Goal: Task Accomplishment & Management: Use online tool/utility

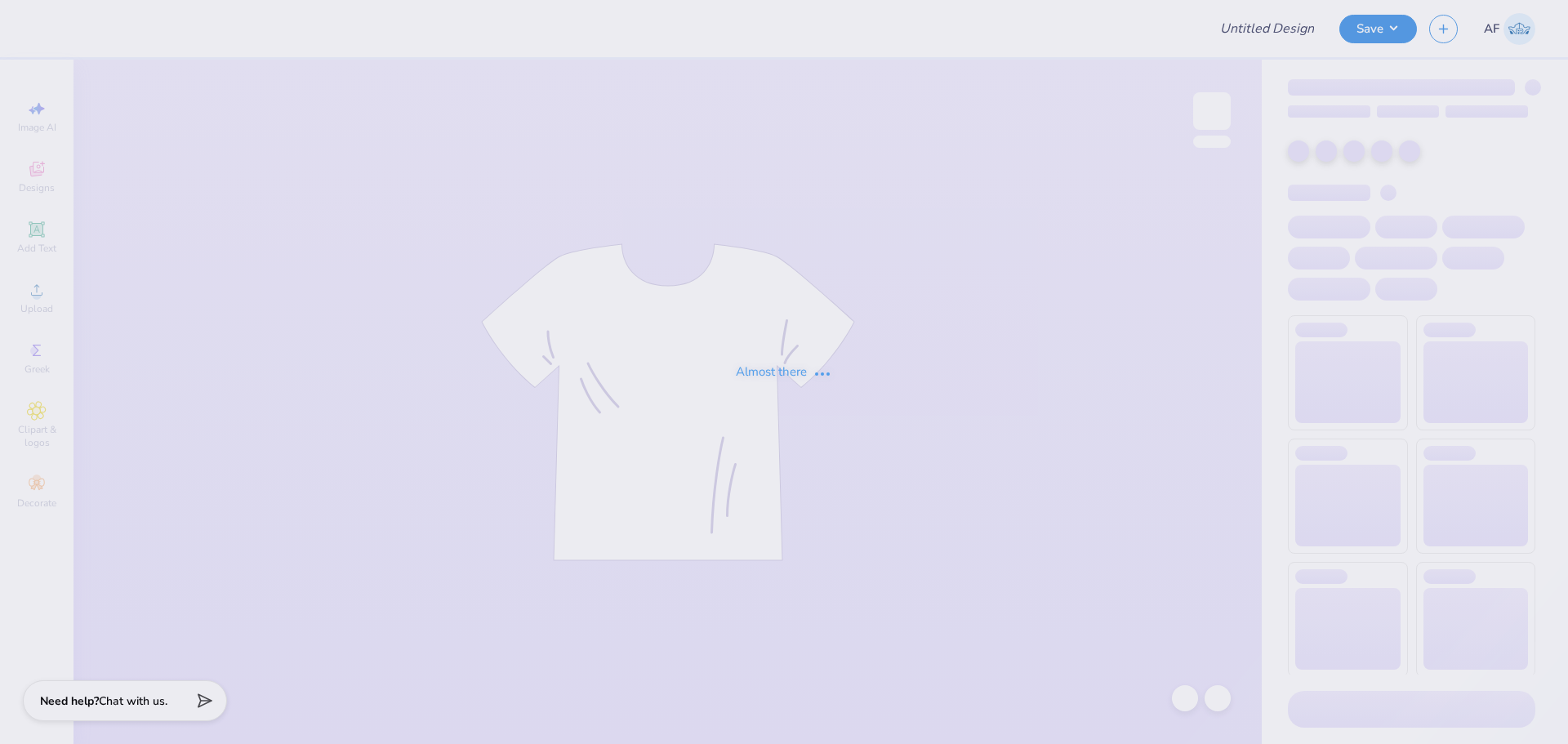
type input "pie a pi bows"
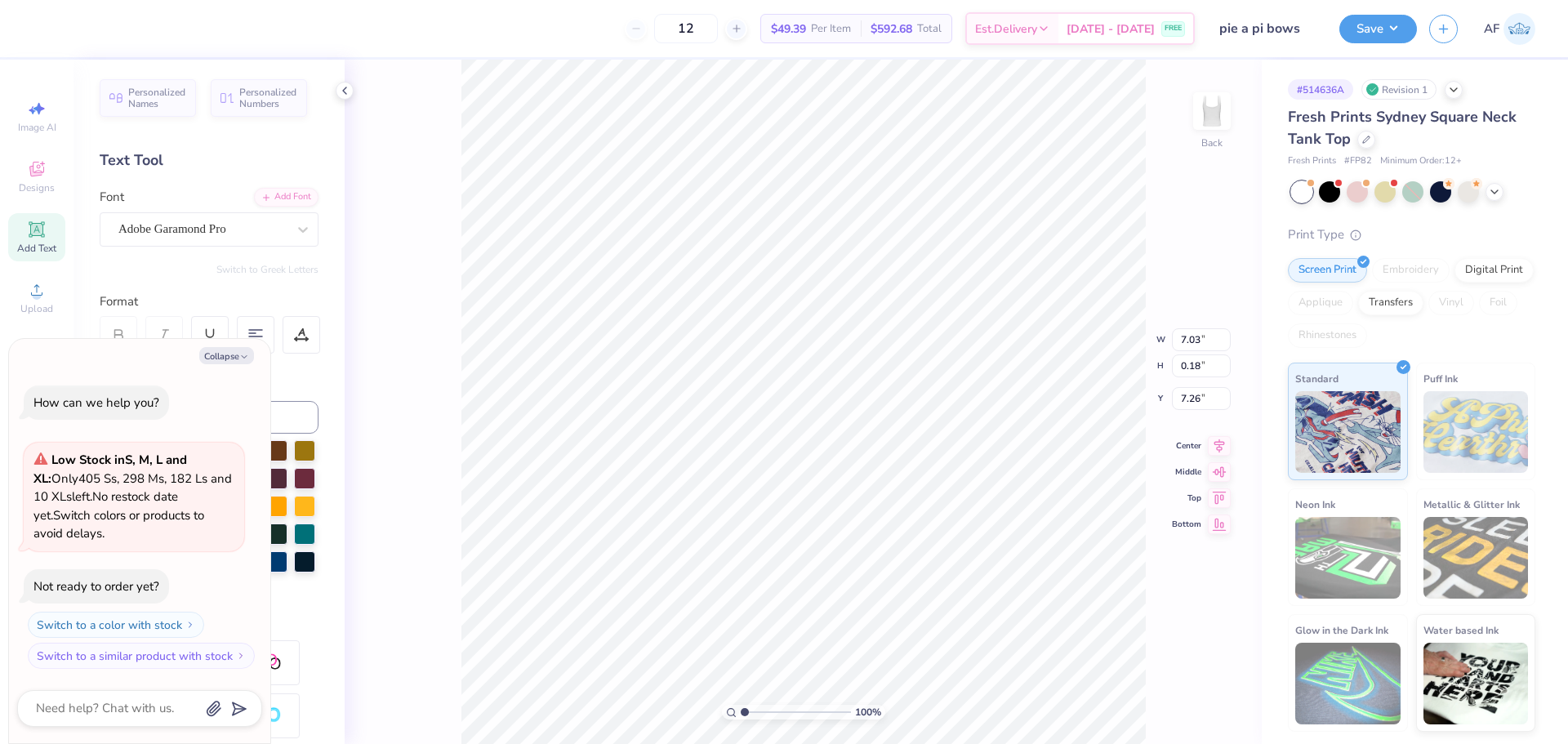
type textarea "x"
type input "1.94838374793402"
type textarea "x"
type input "2.30193535337791"
type textarea "x"
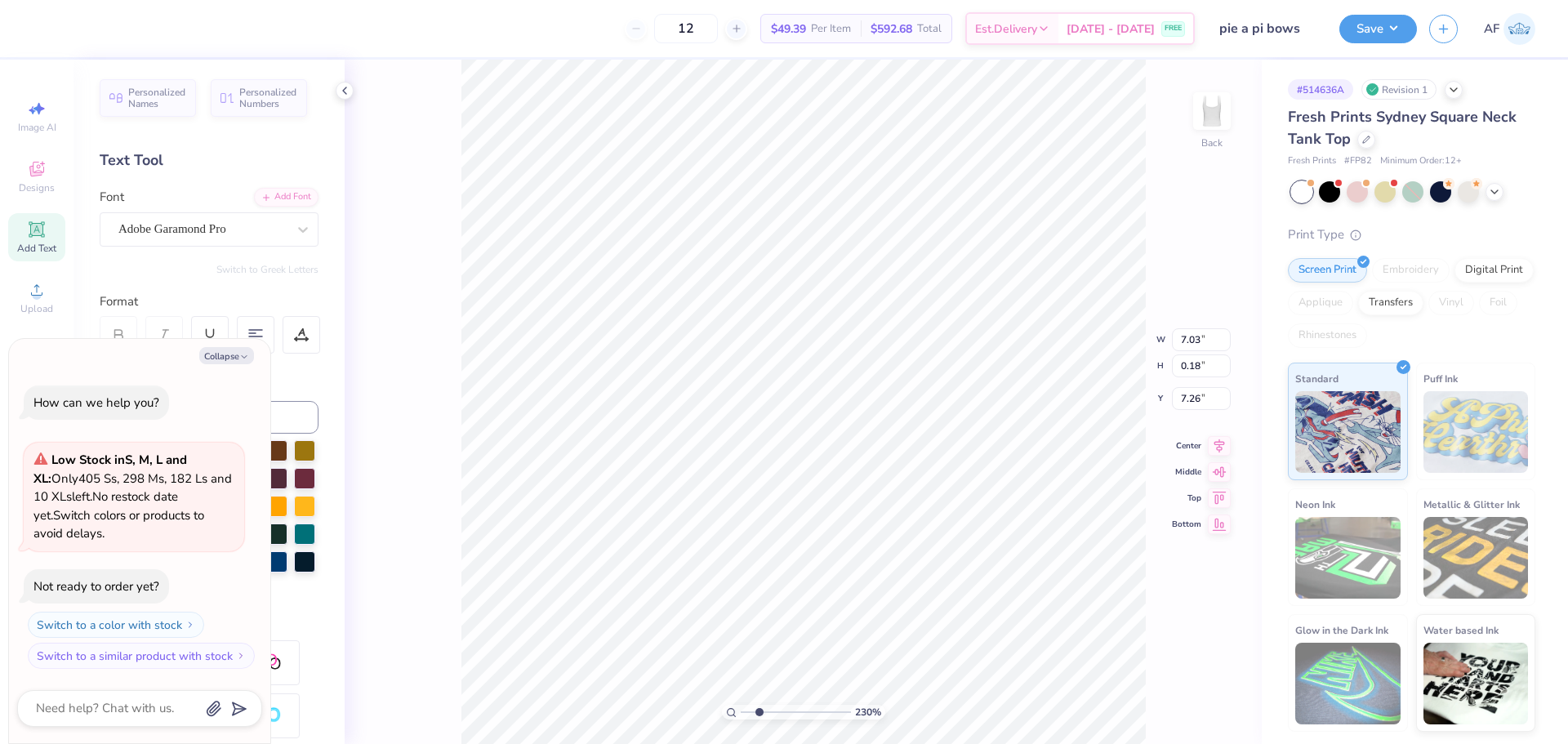
type input "2.30193535337791"
type textarea "x"
type input "2.30193535337791"
type textarea "x"
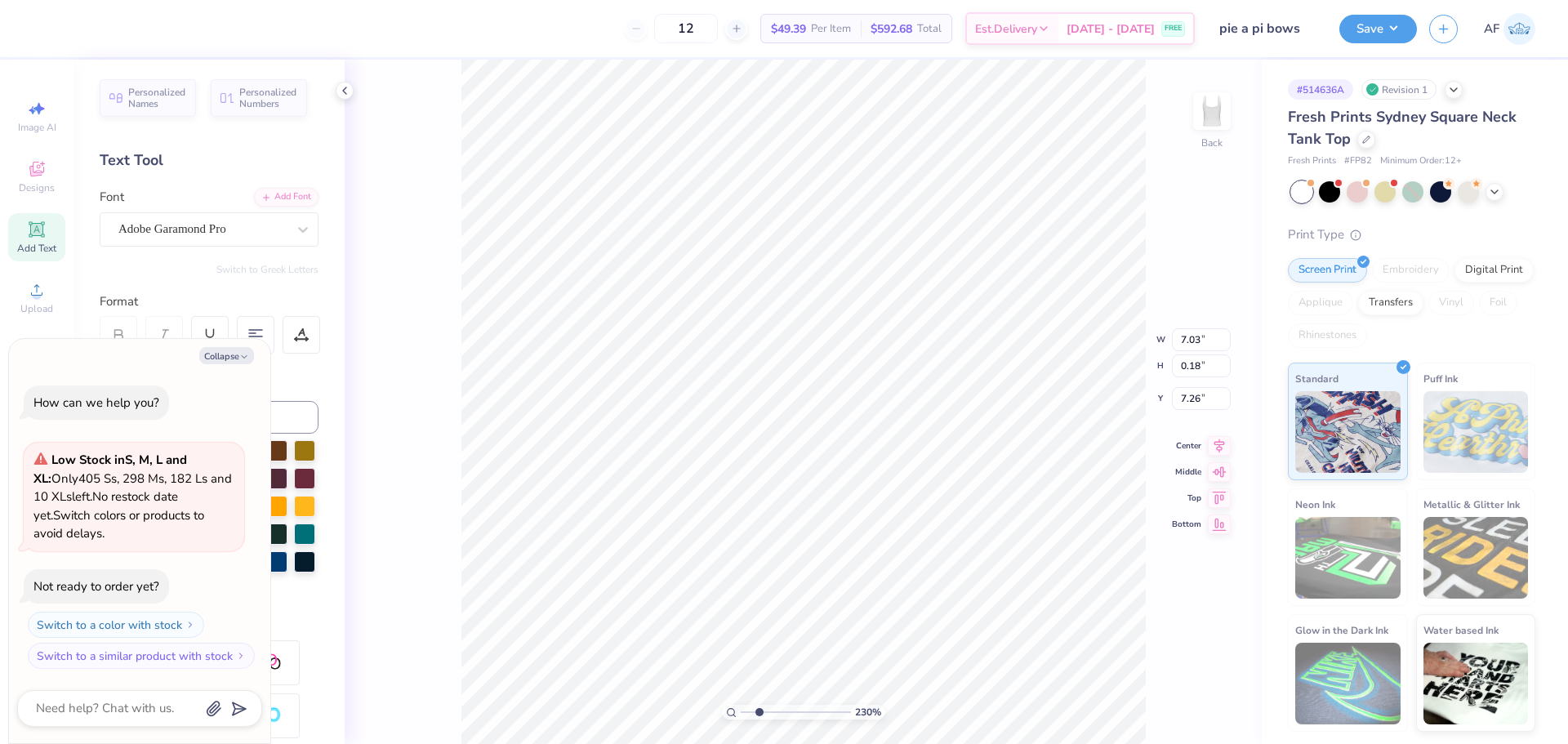
type input "2.30193535337791"
type textarea "x"
type input "2.30193535337791"
type textarea "x"
type input "2.30193535337791"
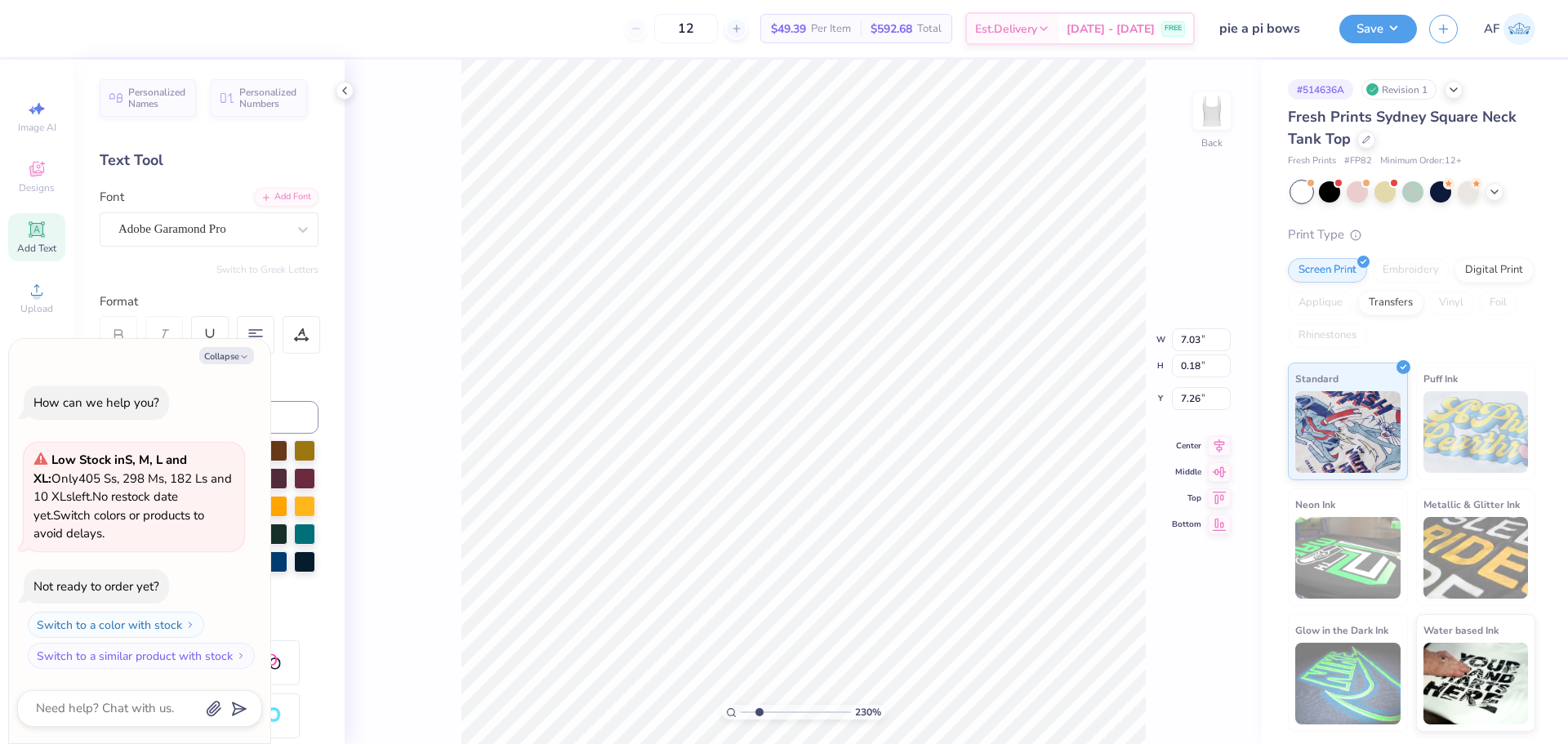
type textarea "x"
paste textarea "House Charities® and the Alpha Delta Pi Foundation."
type input "2.30193535337791"
type textarea "x"
type textarea "Benefiting the Ronald McDonald House Charities® and the Alpha Delta Pi Foundati…"
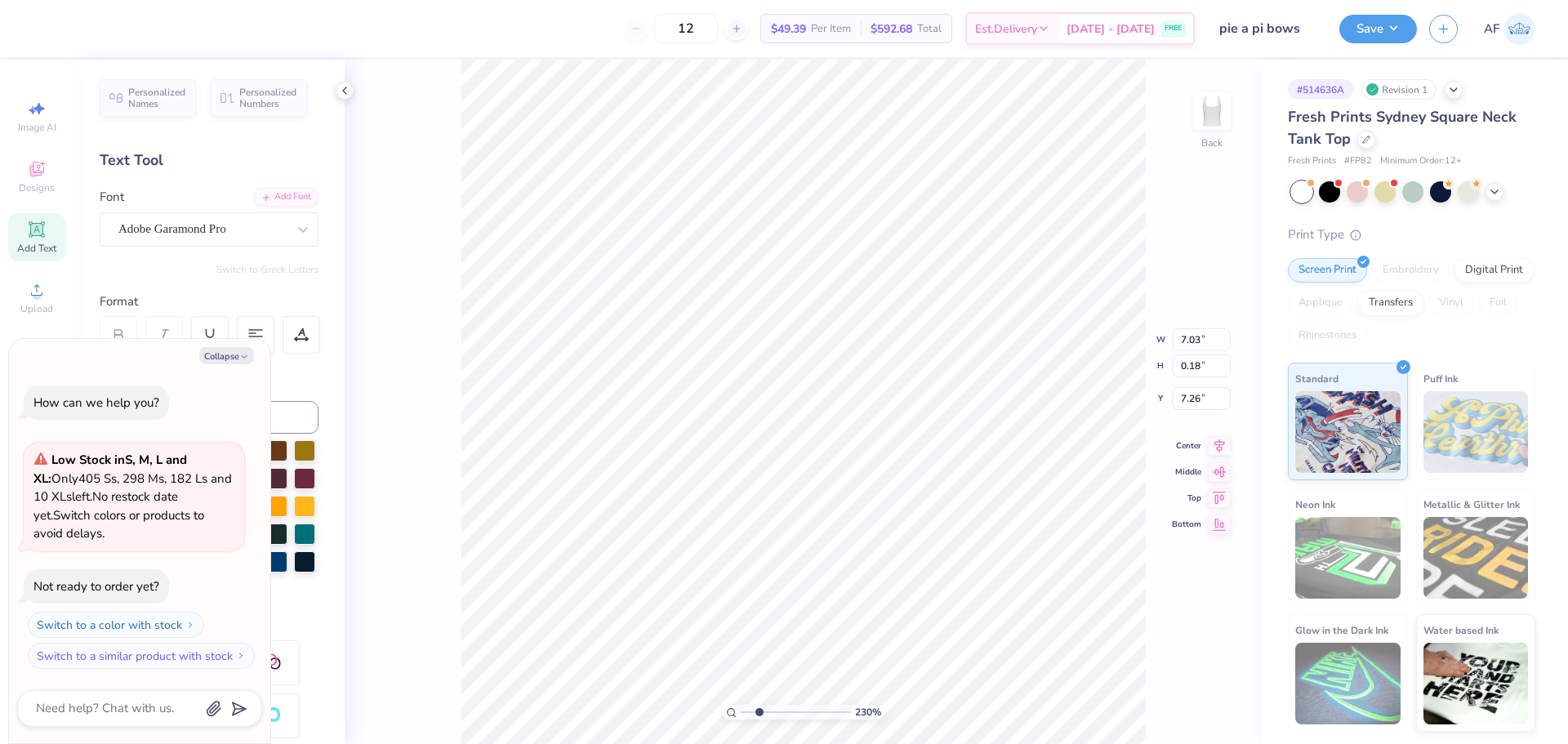
scroll to position [14, 32]
type input "2.30193535337791"
type textarea "x"
type input "2.30193535337791"
type textarea "x"
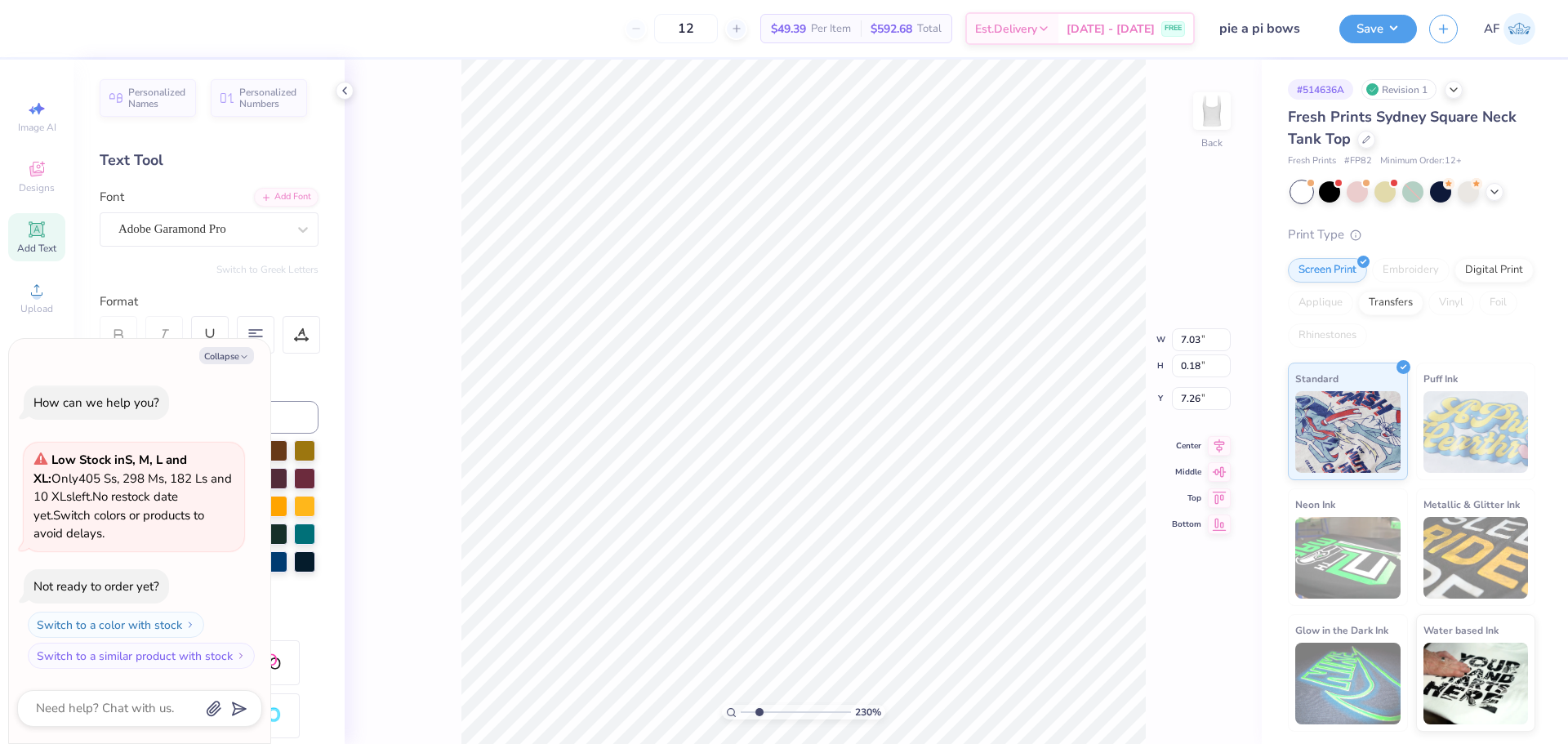
type textarea "Benefiting the Ronald McDonald Charities of Central Florida and The Alpha Delta…"
type input "2.30193535337791"
type textarea "x"
type input "2.30193535337791"
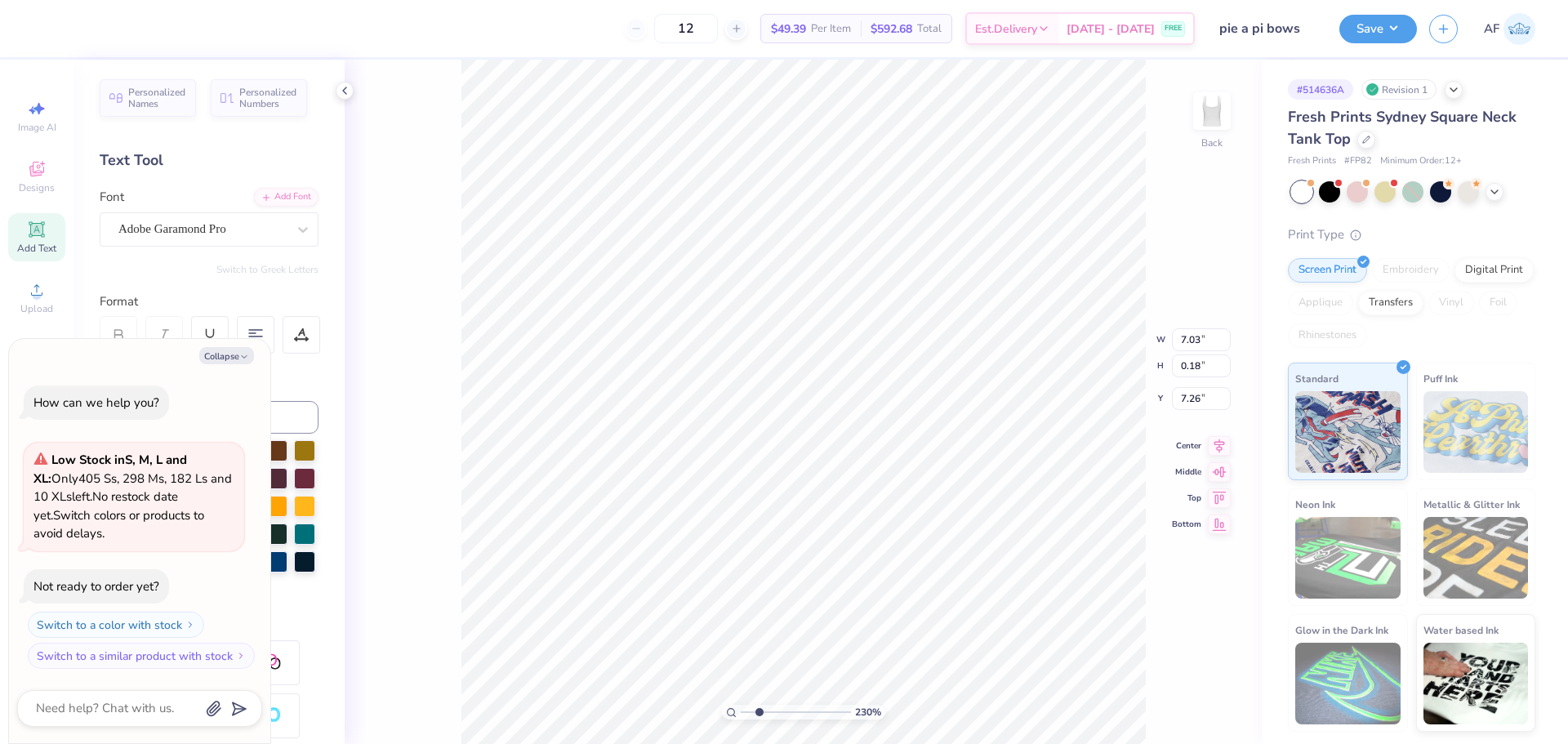
type textarea "x"
paste textarea "House Charities® and the Alpha Delta Pi Foundation."
type input "2.30193535337791"
type textarea "x"
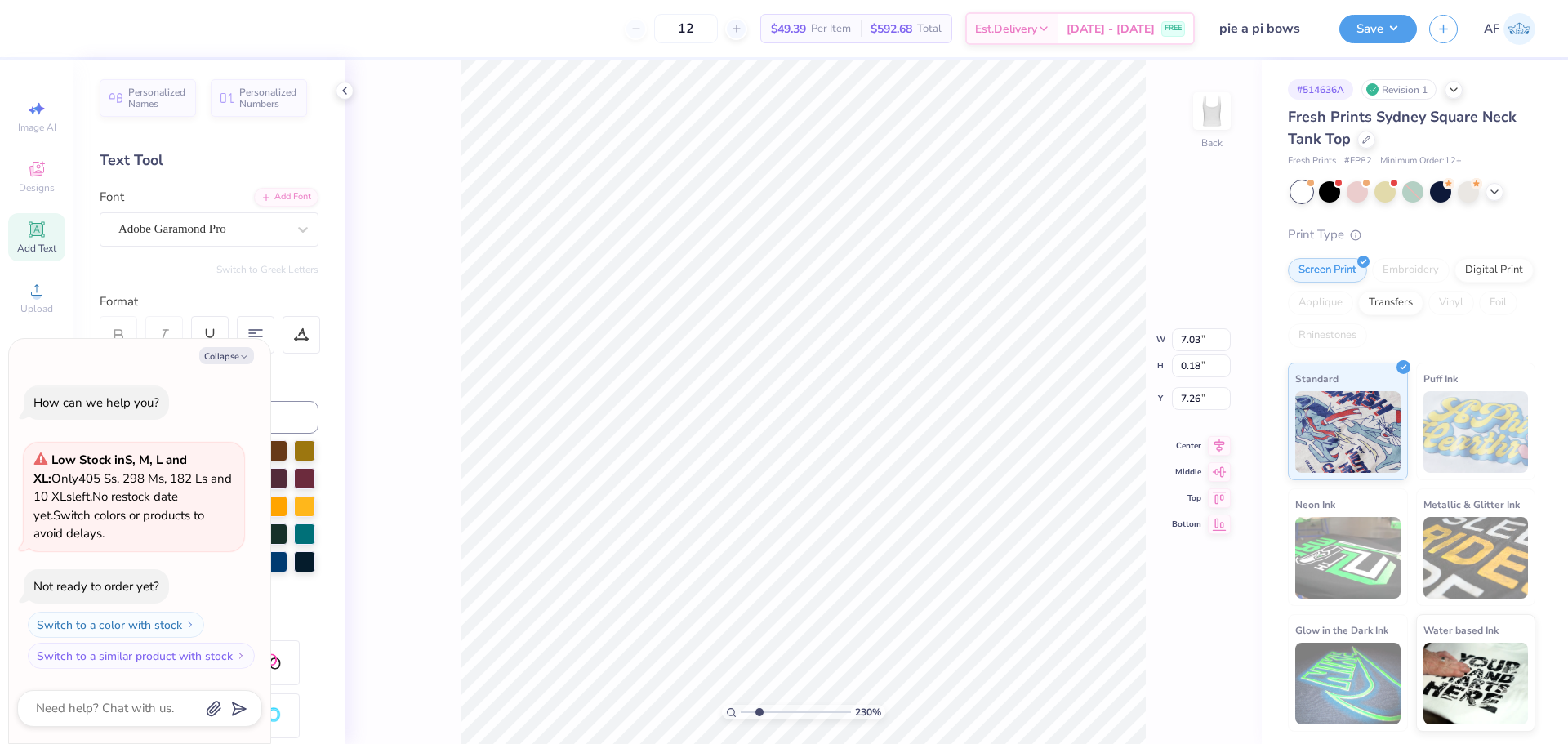
type textarea "Benefiting the Ronald McDonald House Charities® and the Alpha Delta Pi Foundati…"
type input "2.30193535337791"
type textarea "x"
type input "2.30193535337791"
type textarea "x"
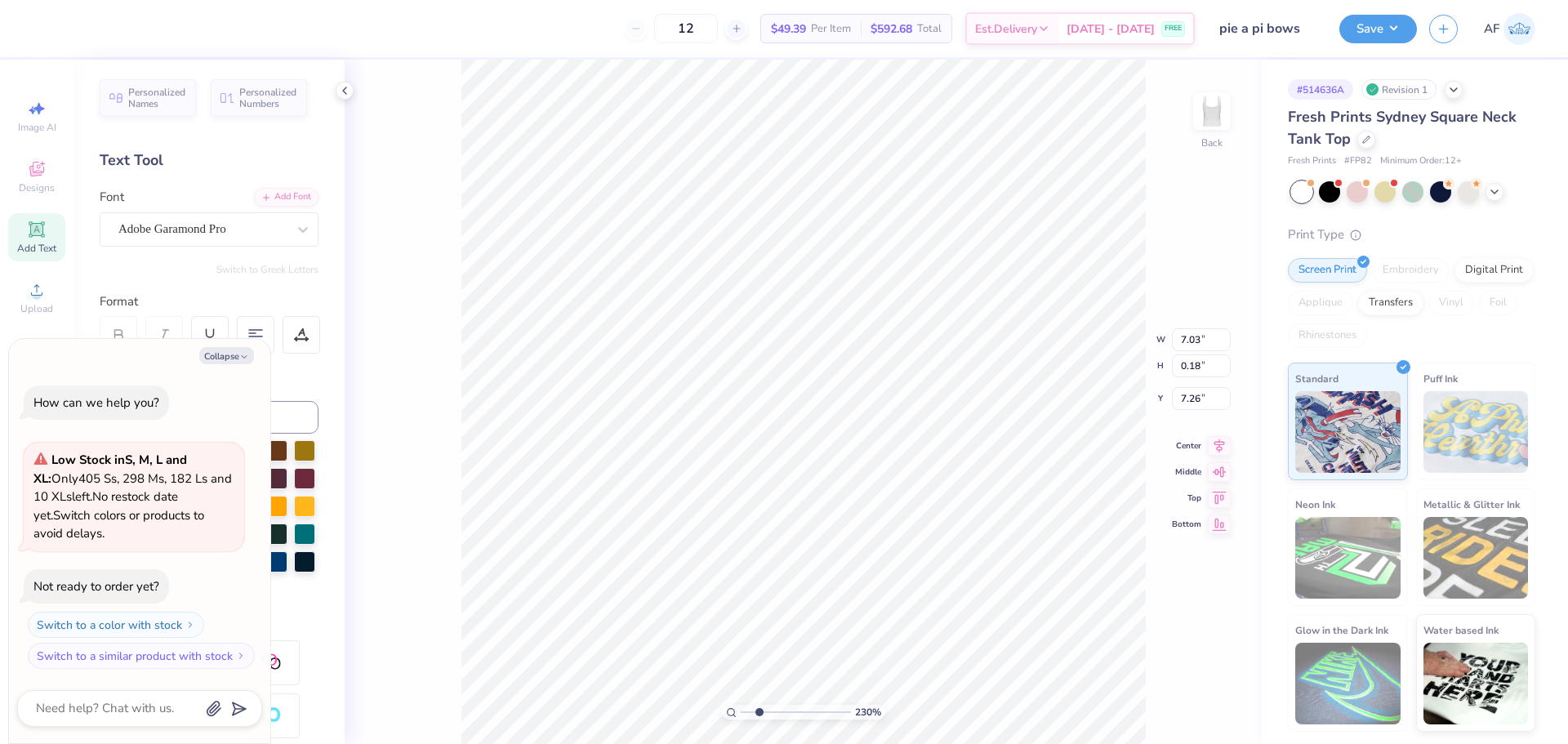
scroll to position [14, 19]
type input "2.30193535337791"
type textarea "x"
type input "2.30193535337791"
type textarea "x"
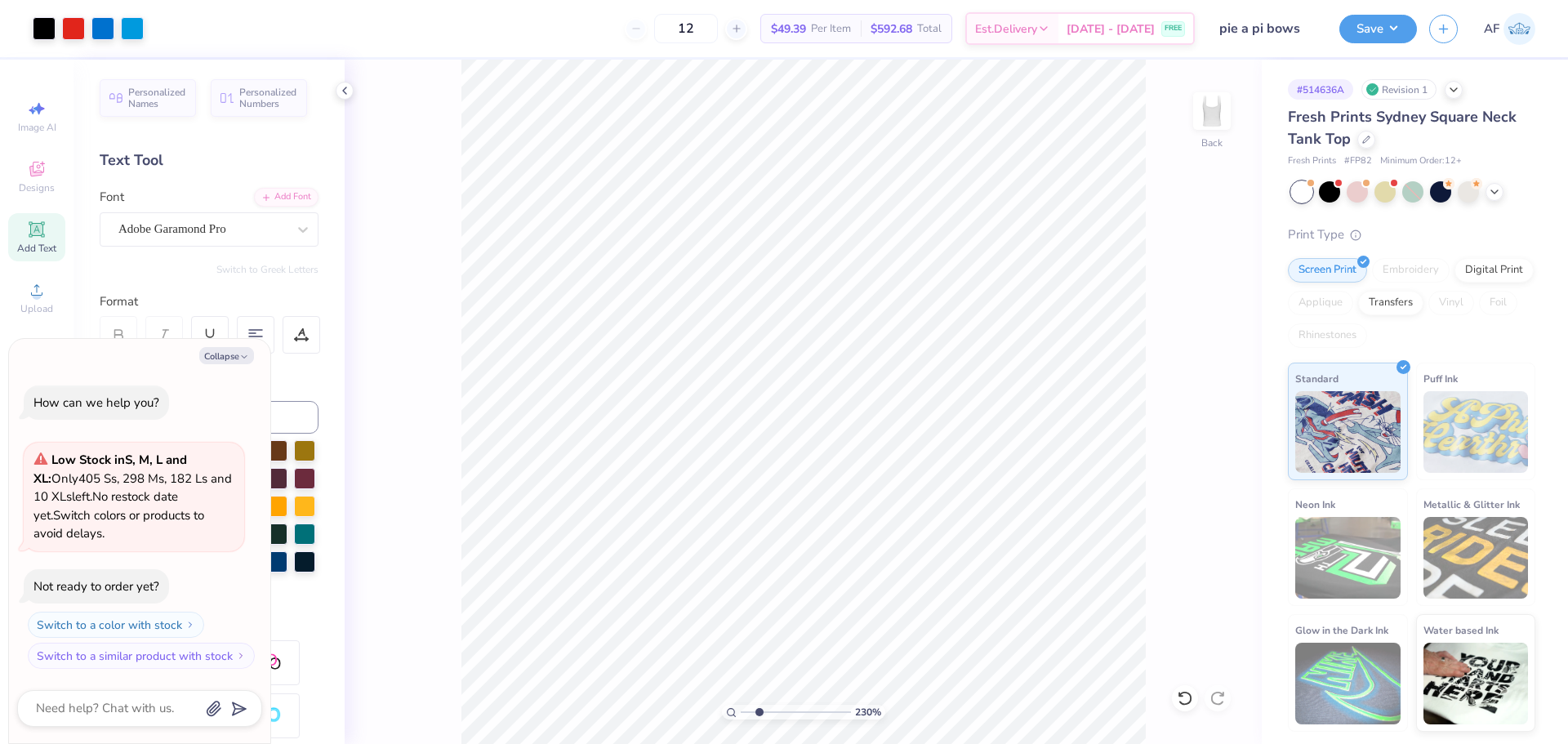
type input "2.30193535337791"
type textarea "x"
type input "2.30193535337791"
type textarea "x"
type input "2.30193535337791"
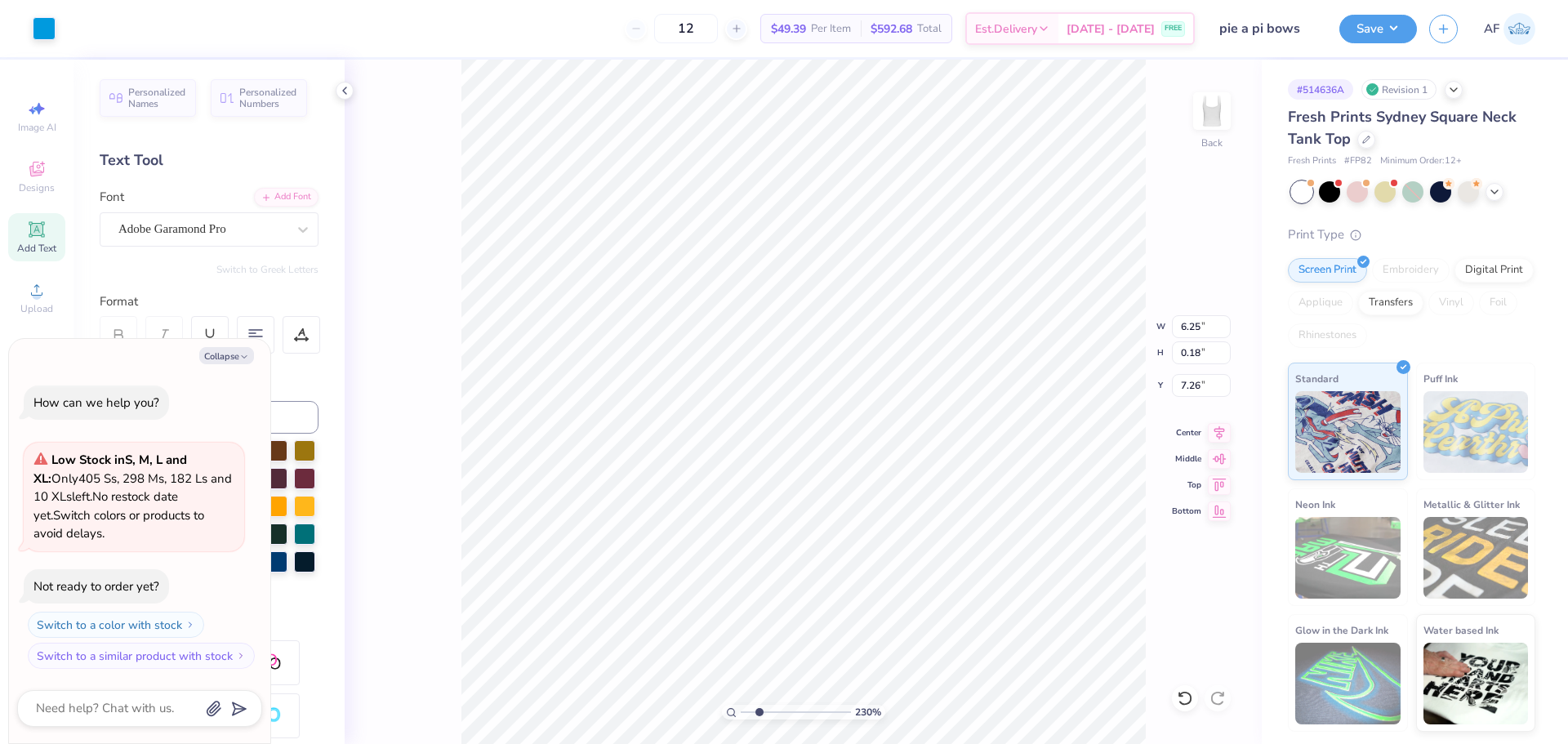
type textarea "x"
type input "2.30193535337791"
type textarea "x"
type input "2.30193535337791"
type textarea "x"
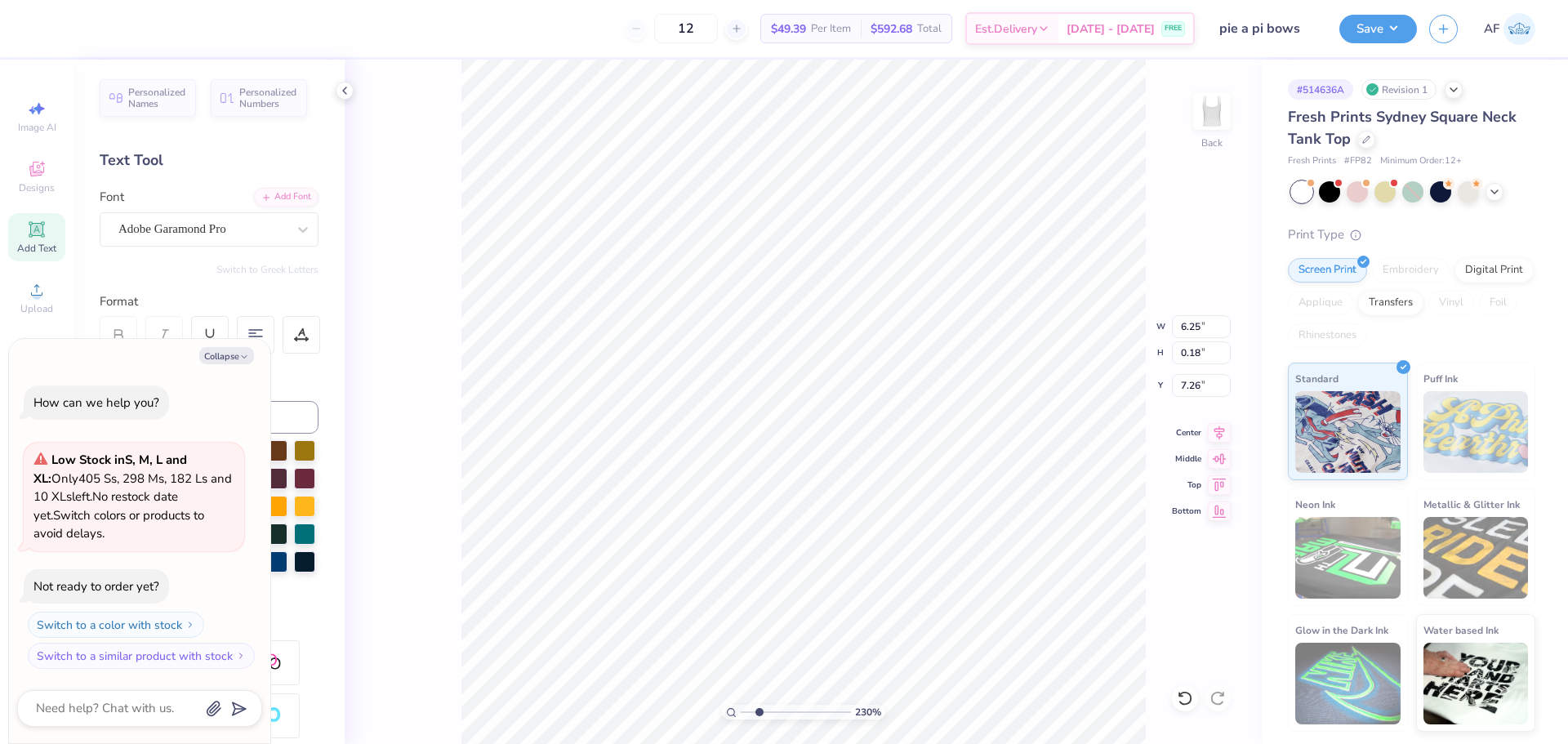
type input "2.30193535337791"
type textarea "x"
type input "2.30193535337791"
type textarea "x"
type input "2.30193535337791"
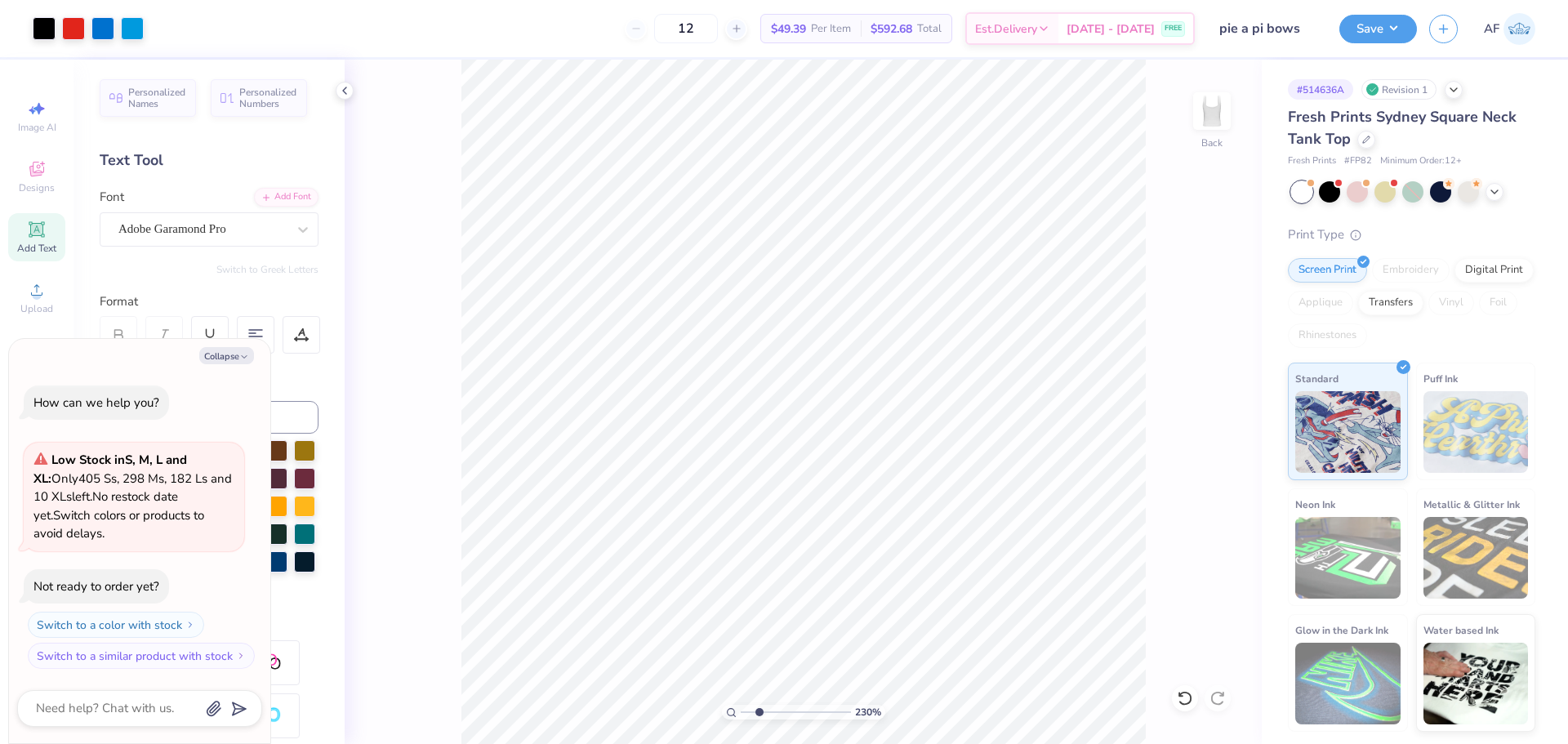
type textarea "x"
type input "6.06378963375661"
type textarea "x"
type input "6.06378963375661"
type textarea "x"
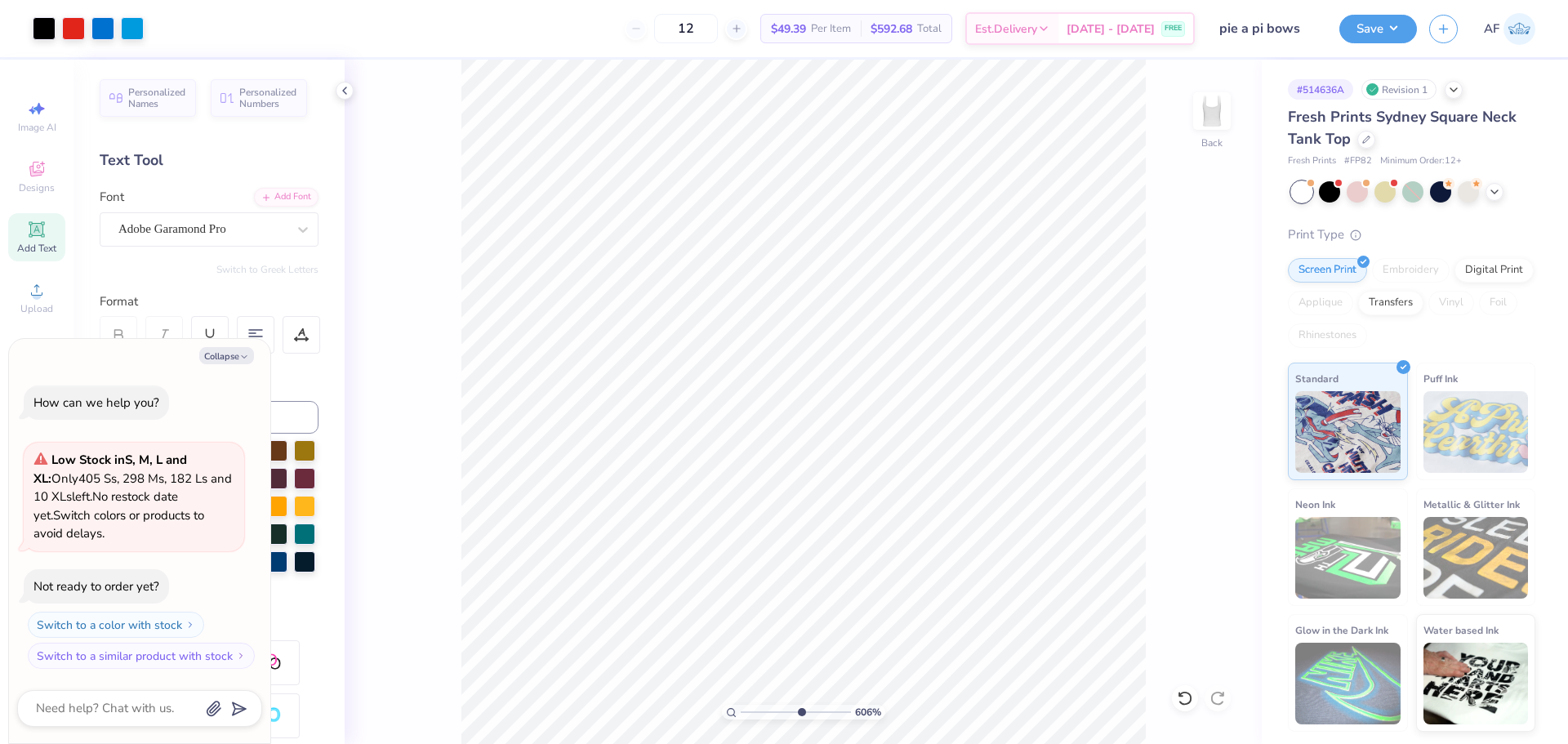
type input "6.06378963375661"
type textarea "x"
type input "6.06378963375661"
type textarea "x"
type input "1.59733176991689"
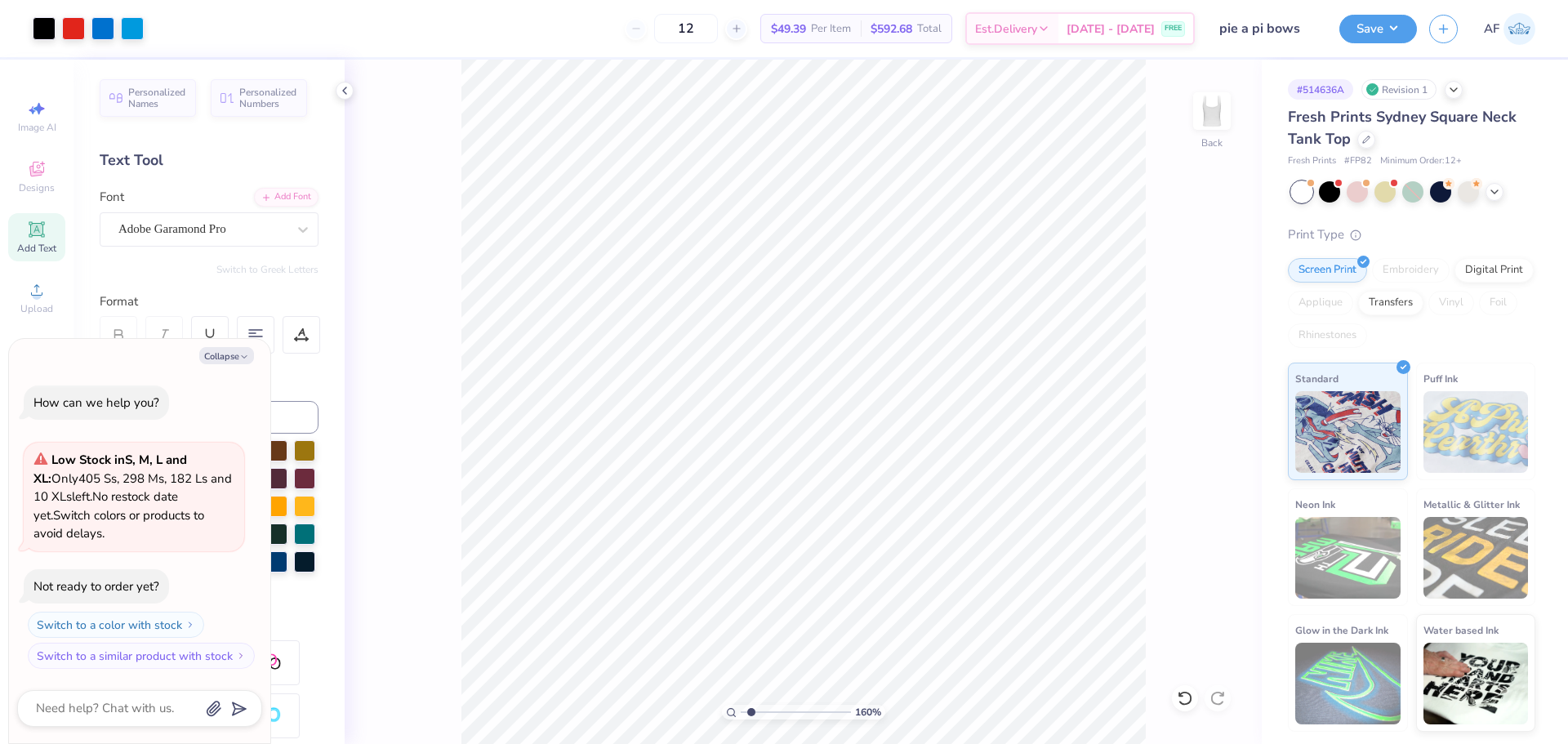
type textarea "x"
type input "1.59733176991689"
type textarea "x"
type input "1.59733176991689"
type textarea "x"
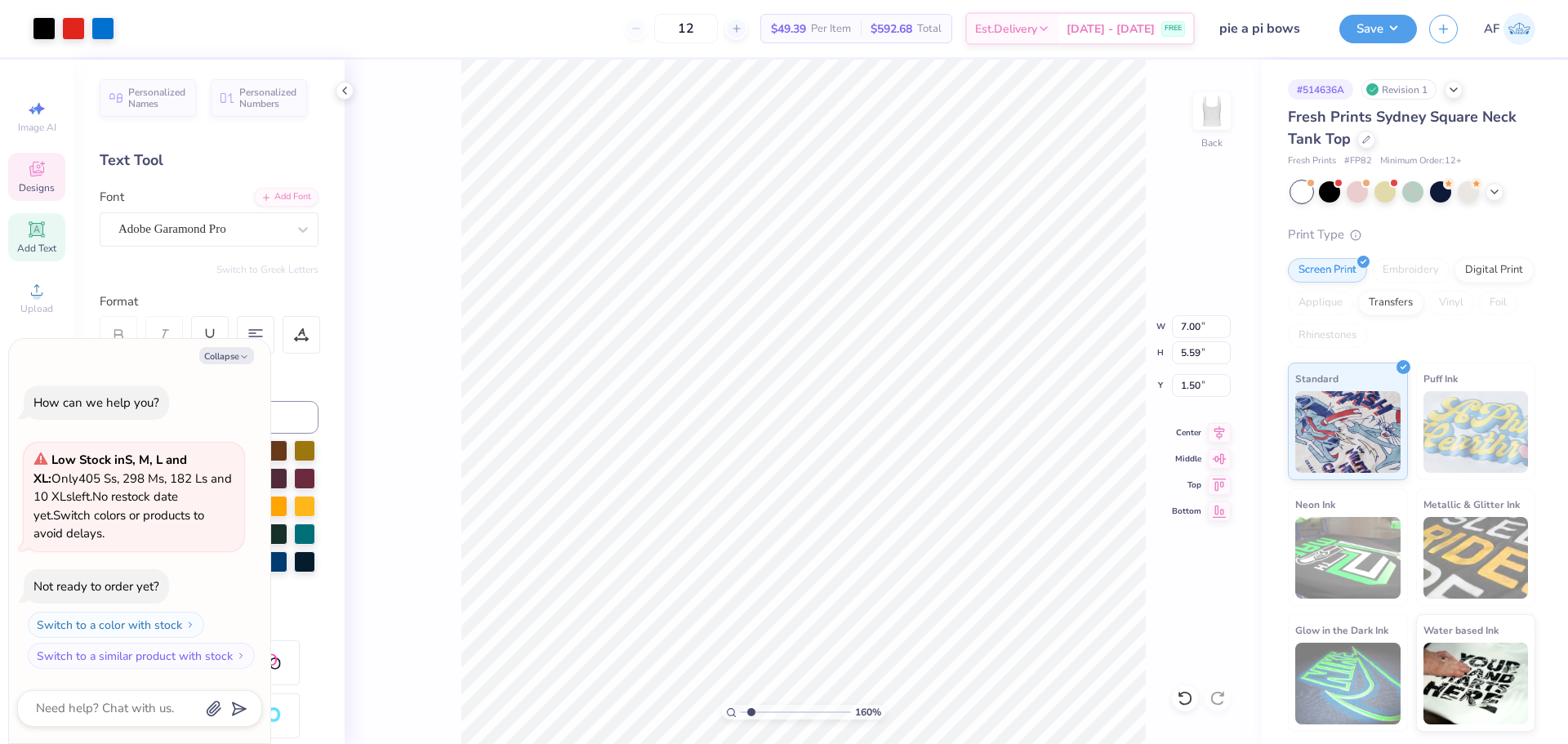
type input "1.59733176991689"
type textarea "x"
type input "2.81"
type input "1.10"
type input "4.64"
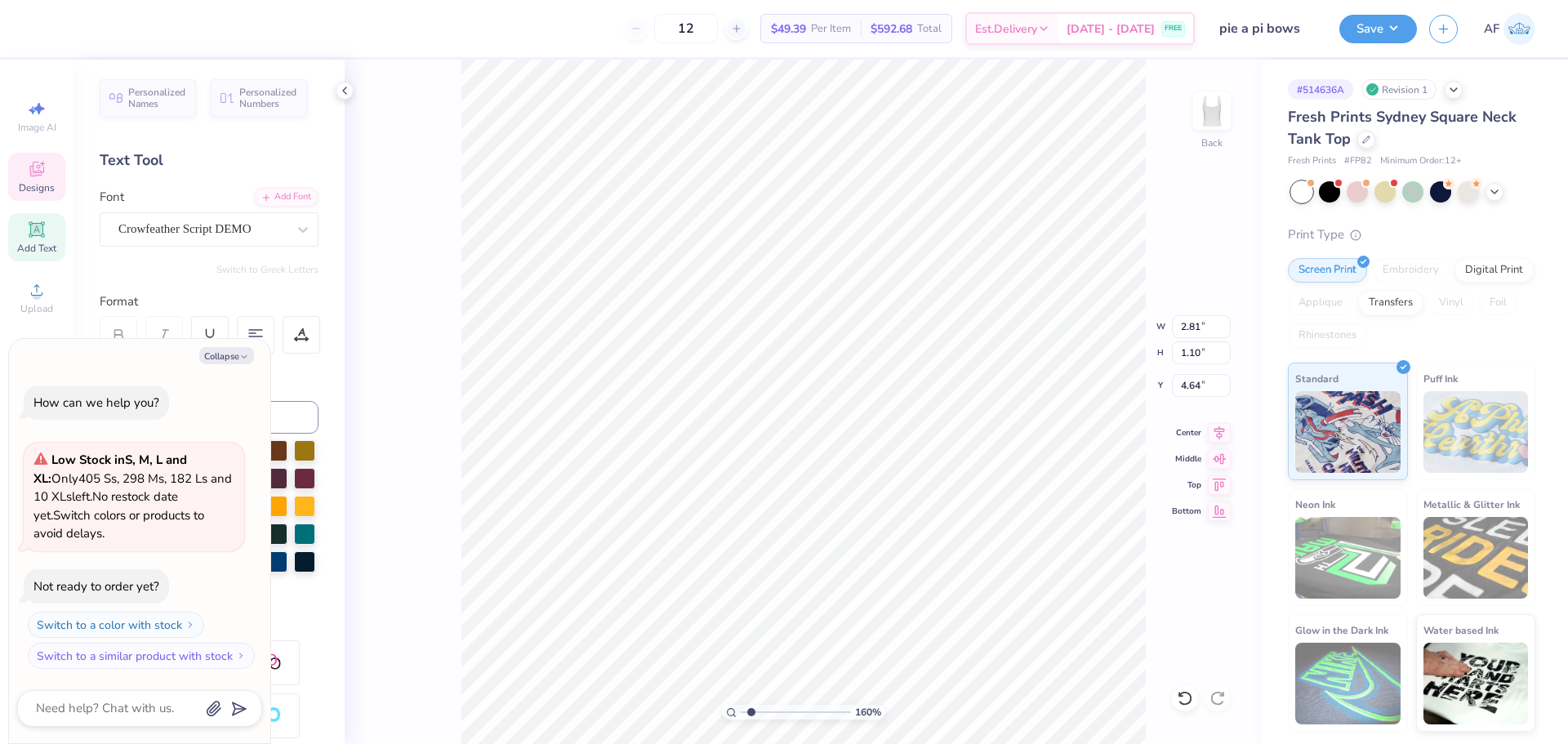
type input "1.59733176991689"
type textarea "x"
type input "1.88718186350317"
type textarea "x"
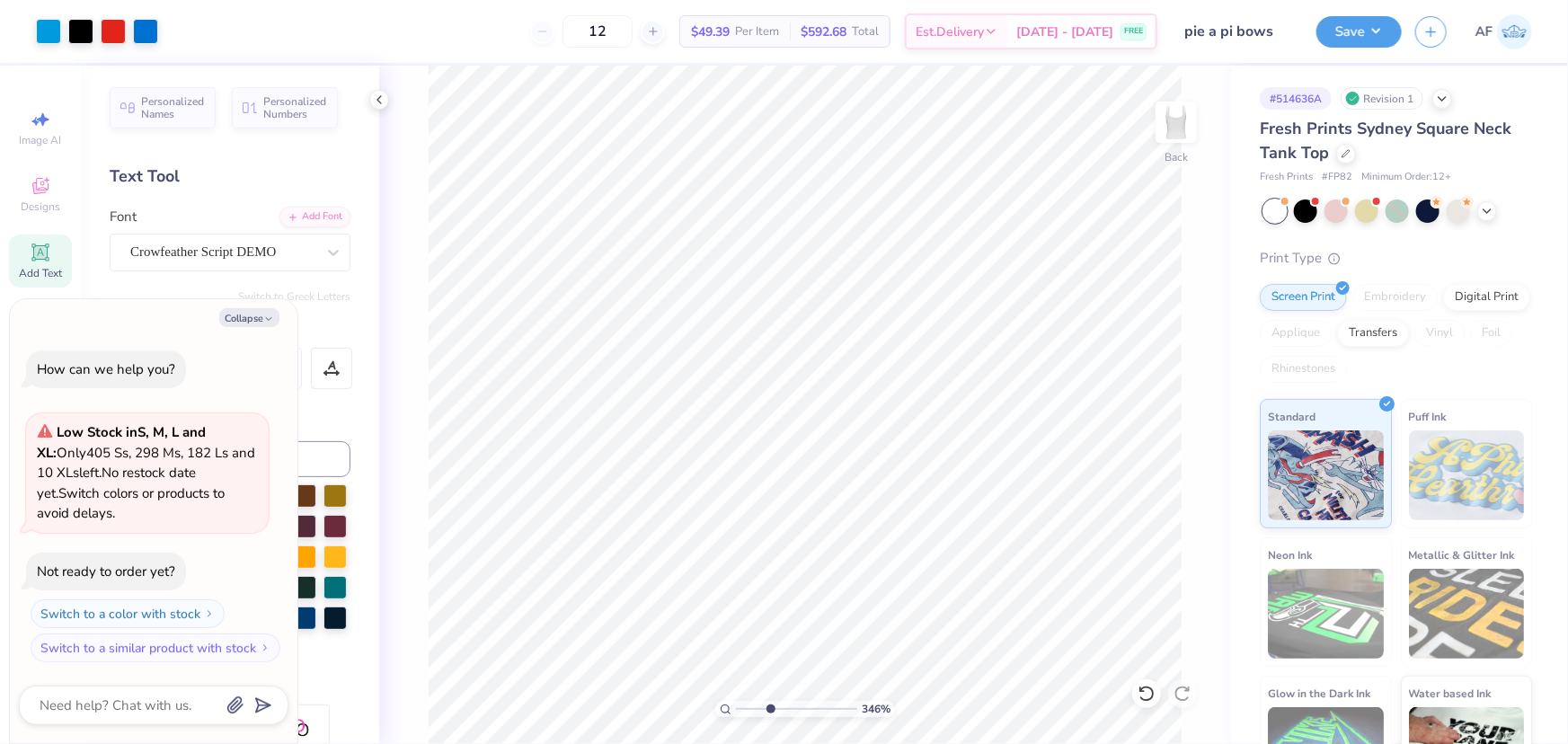
type input "4.0270712479555"
type textarea "x"
type input "4.68623890440119"
type textarea "x"
type input "1"
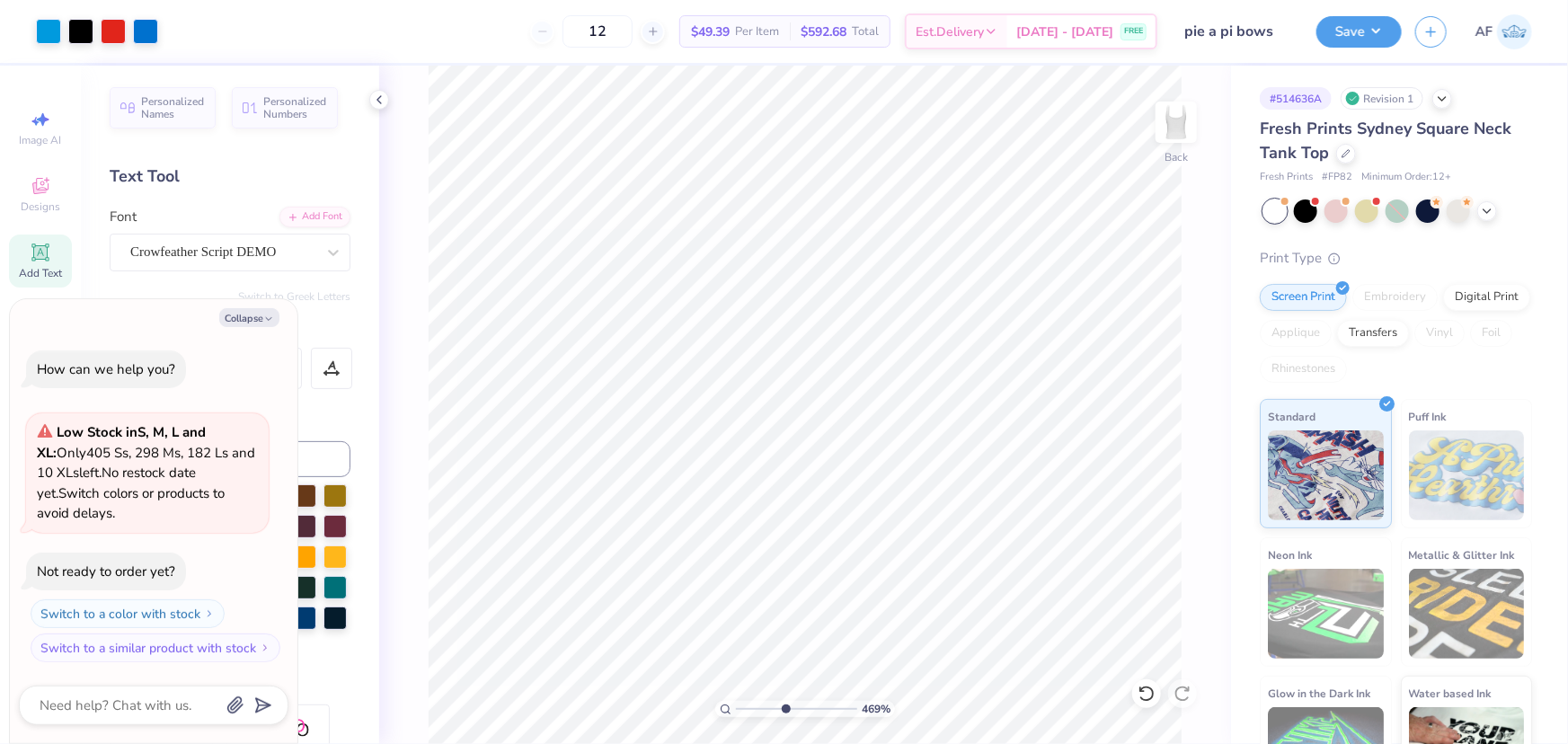
type textarea "x"
type input "1"
click at [1160, 318] on input "7.00" at bounding box center [1164, 322] width 65 height 25
type textarea "x"
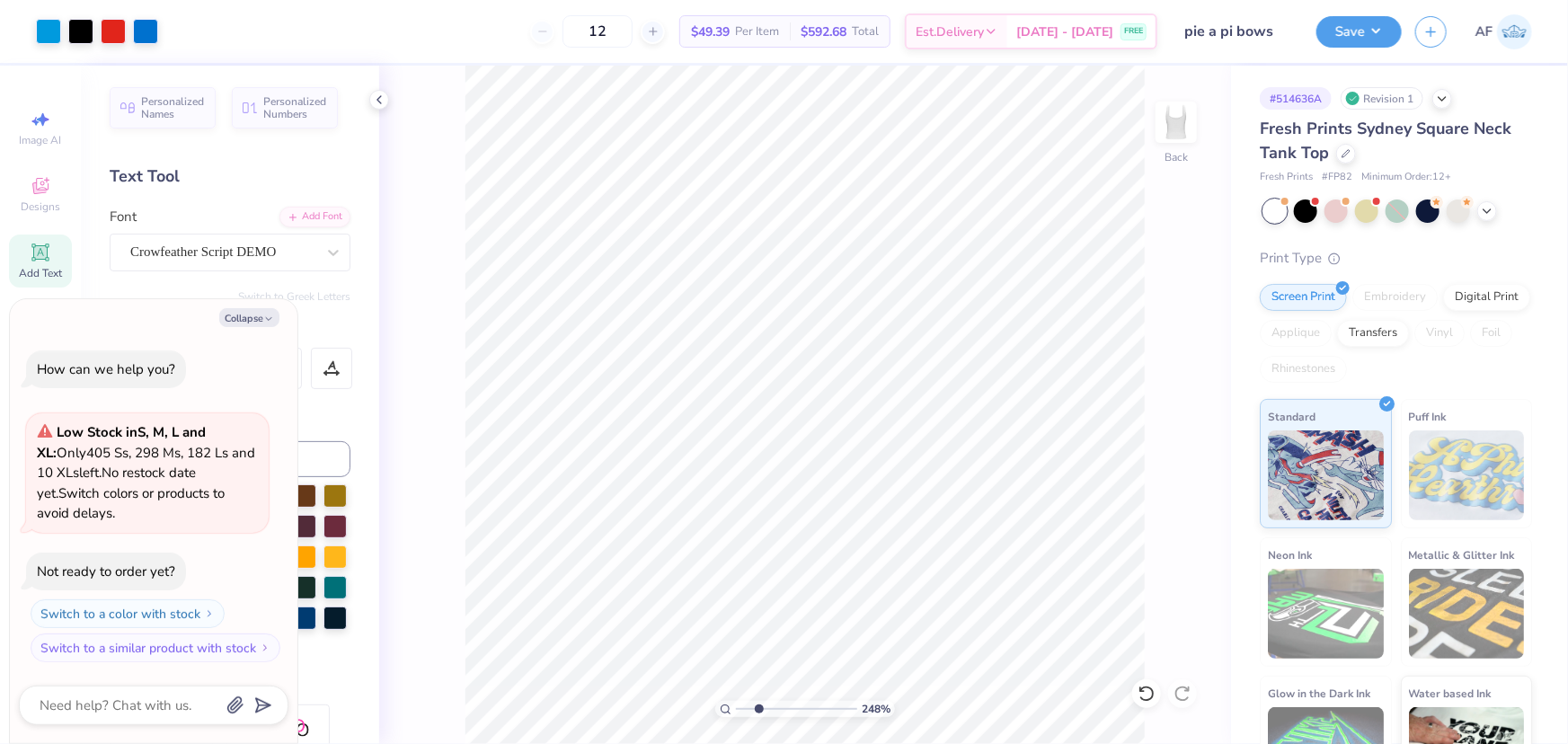
type input "2.48319411871739"
type textarea "x"
type input "2.48319411871739"
type textarea "x"
type input "2.48319411871739"
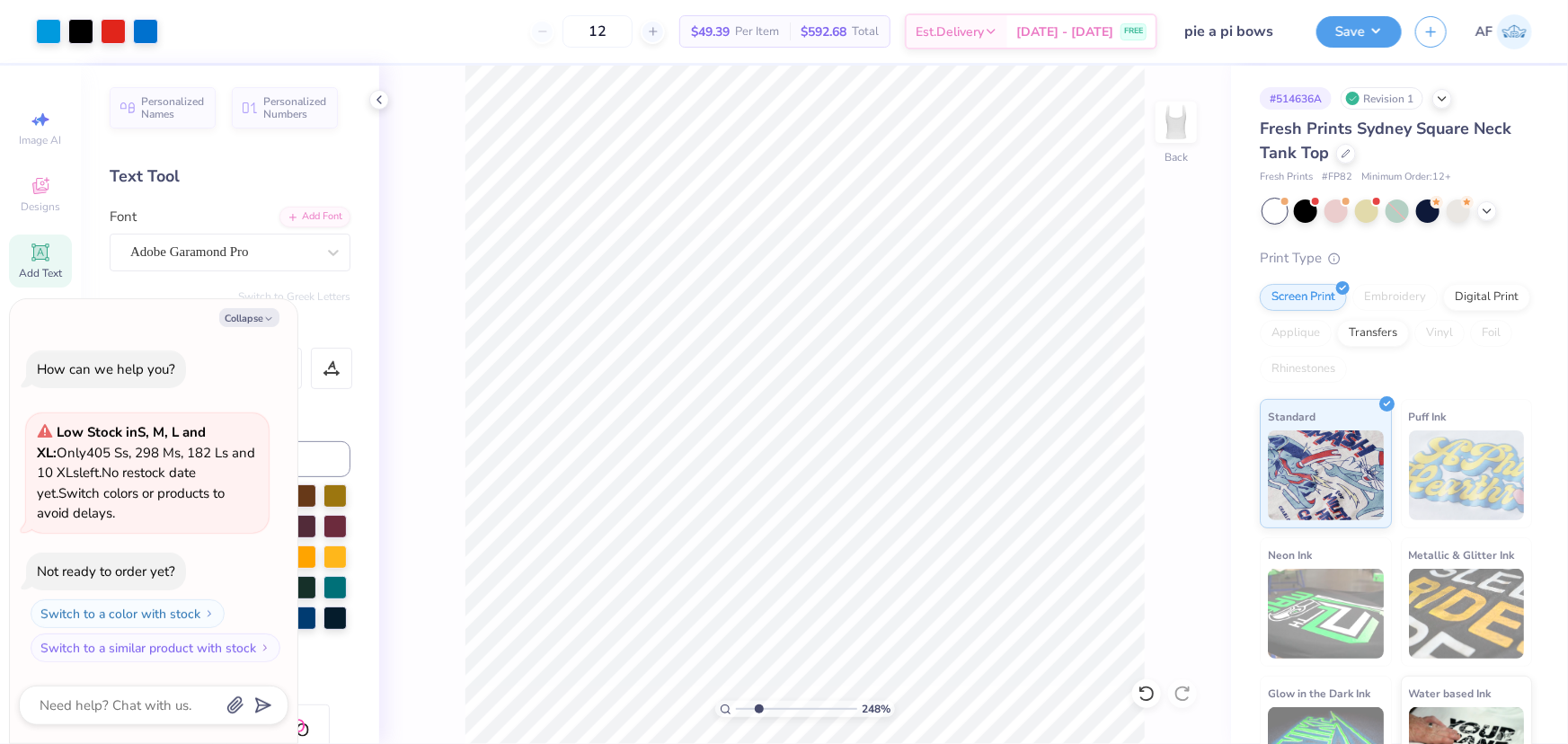
type textarea "x"
type input "2.48319411871739"
type textarea "x"
type input "1.16368413068935"
type textarea "x"
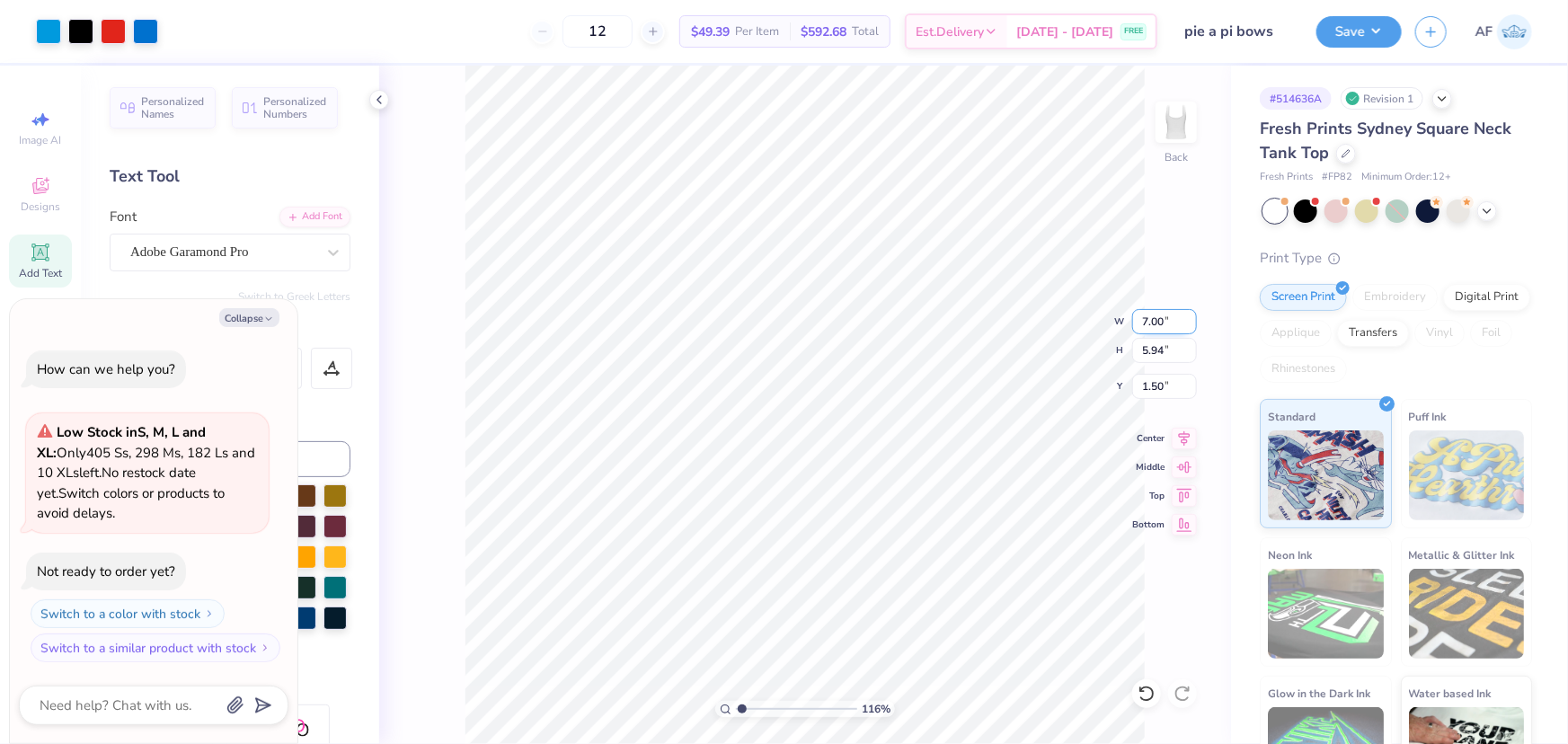
click at [1144, 324] on input "7.00" at bounding box center [1164, 322] width 65 height 25
click at [1153, 387] on input "1.50" at bounding box center [1164, 387] width 65 height 25
type input "1.16368413068935"
type textarea "x"
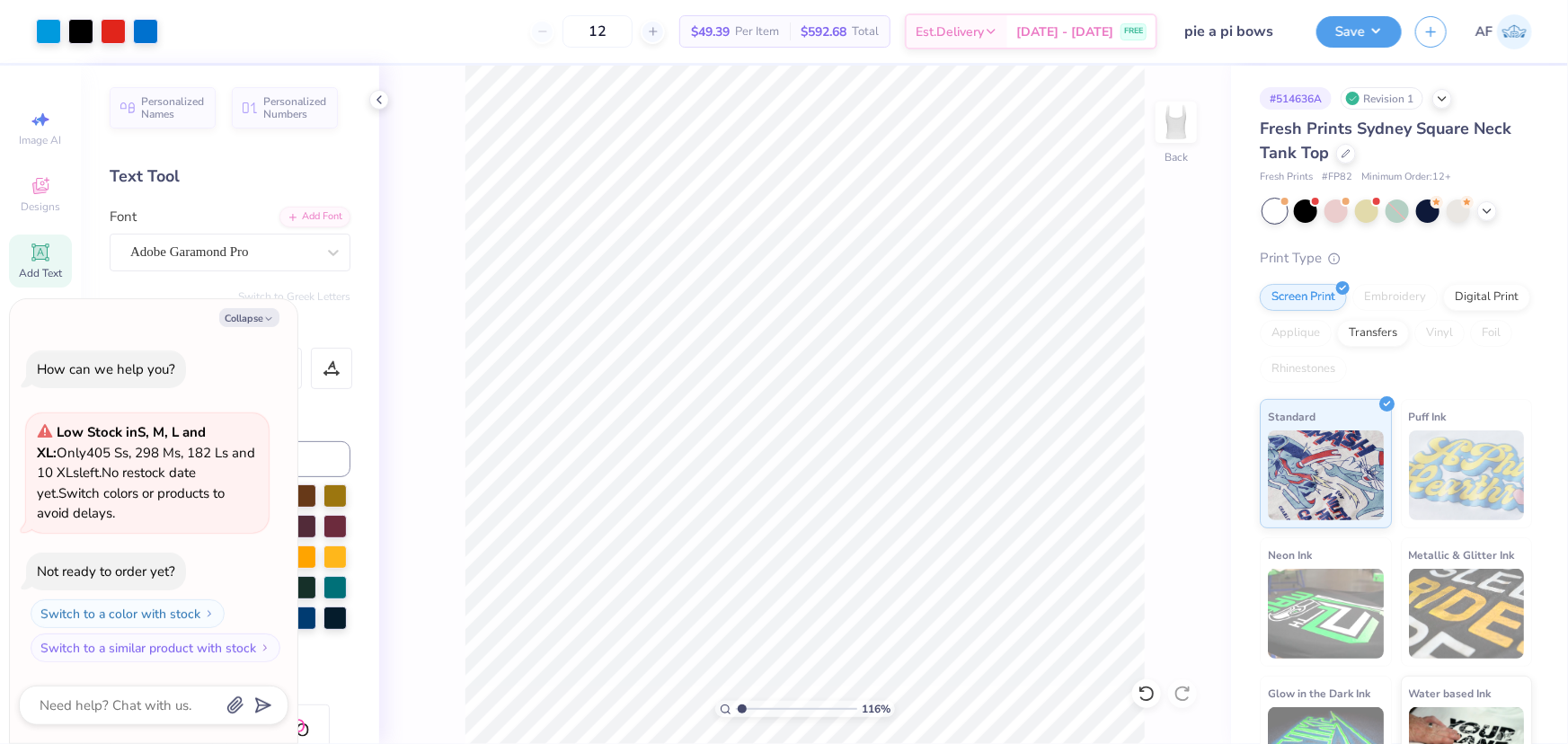
type input "1.16368413068935"
type textarea "x"
click at [1183, 435] on icon at bounding box center [1184, 436] width 25 height 22
type input "1.16368413068935"
type textarea "x"
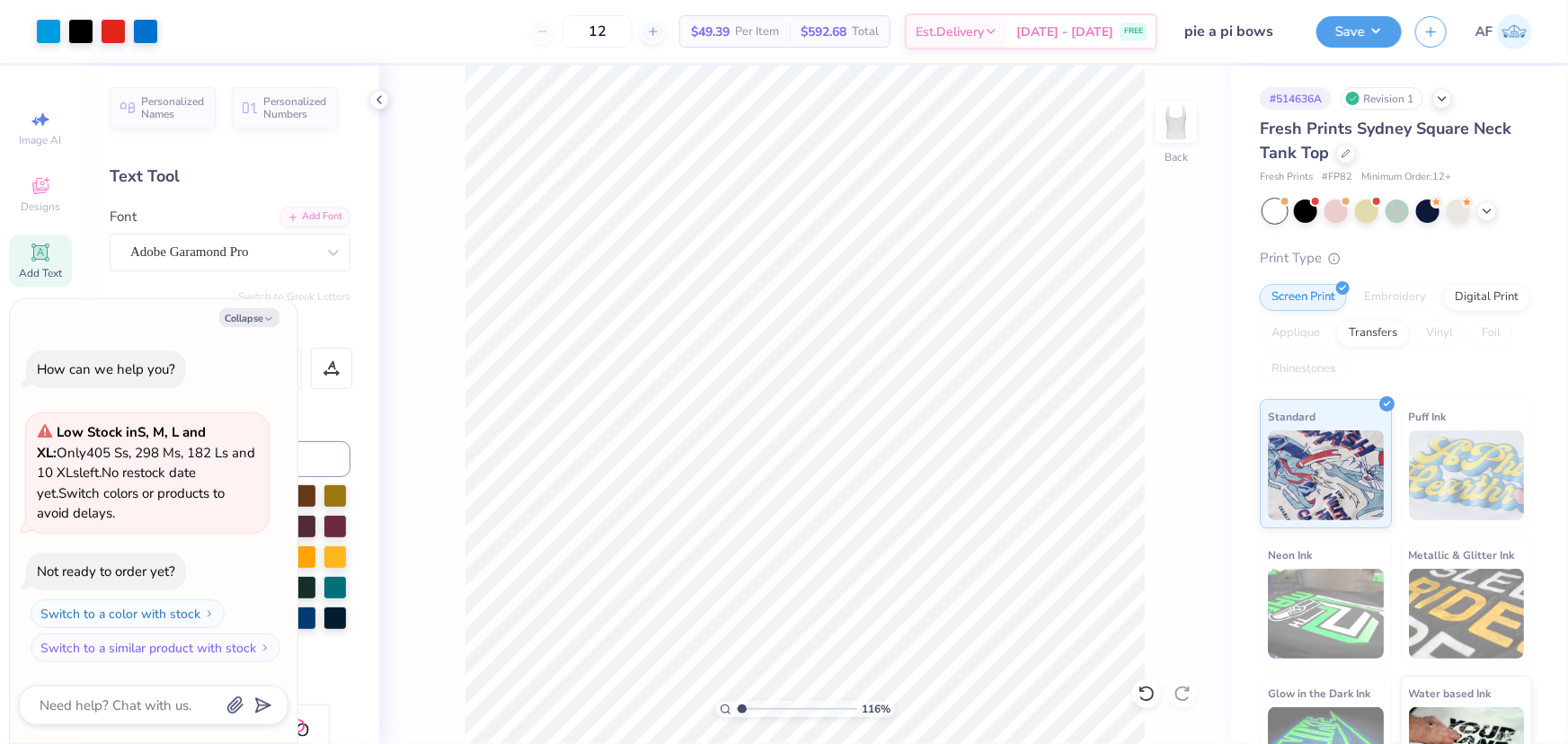
type input "1.16368413068935"
type textarea "x"
click at [1192, 440] on icon at bounding box center [1184, 436] width 25 height 22
type input "1.16368413068935"
type textarea "x"
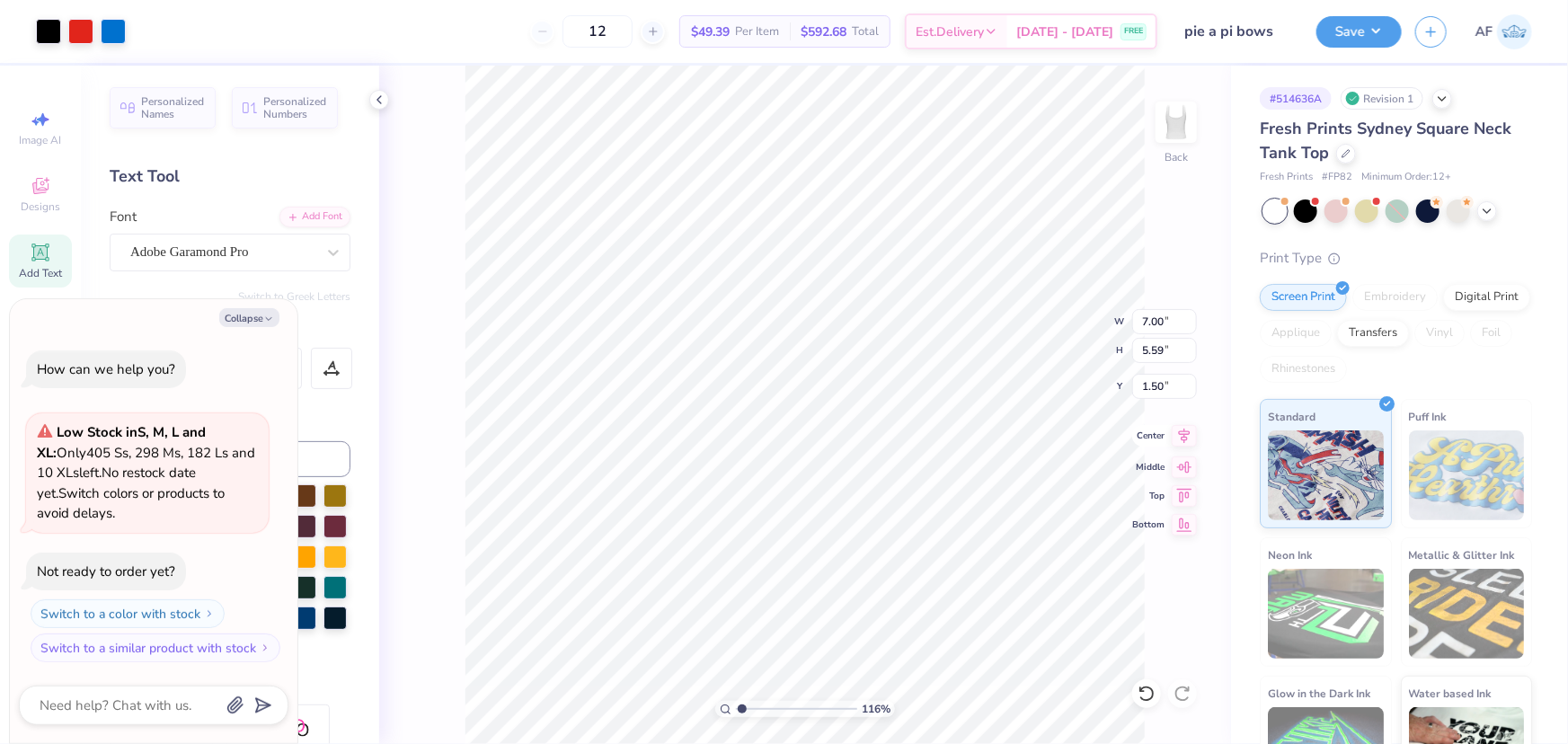
click at [1181, 435] on icon at bounding box center [1184, 436] width 25 height 22
type input "1.16368413068935"
type textarea "x"
type input "1.16368413068935"
type textarea "x"
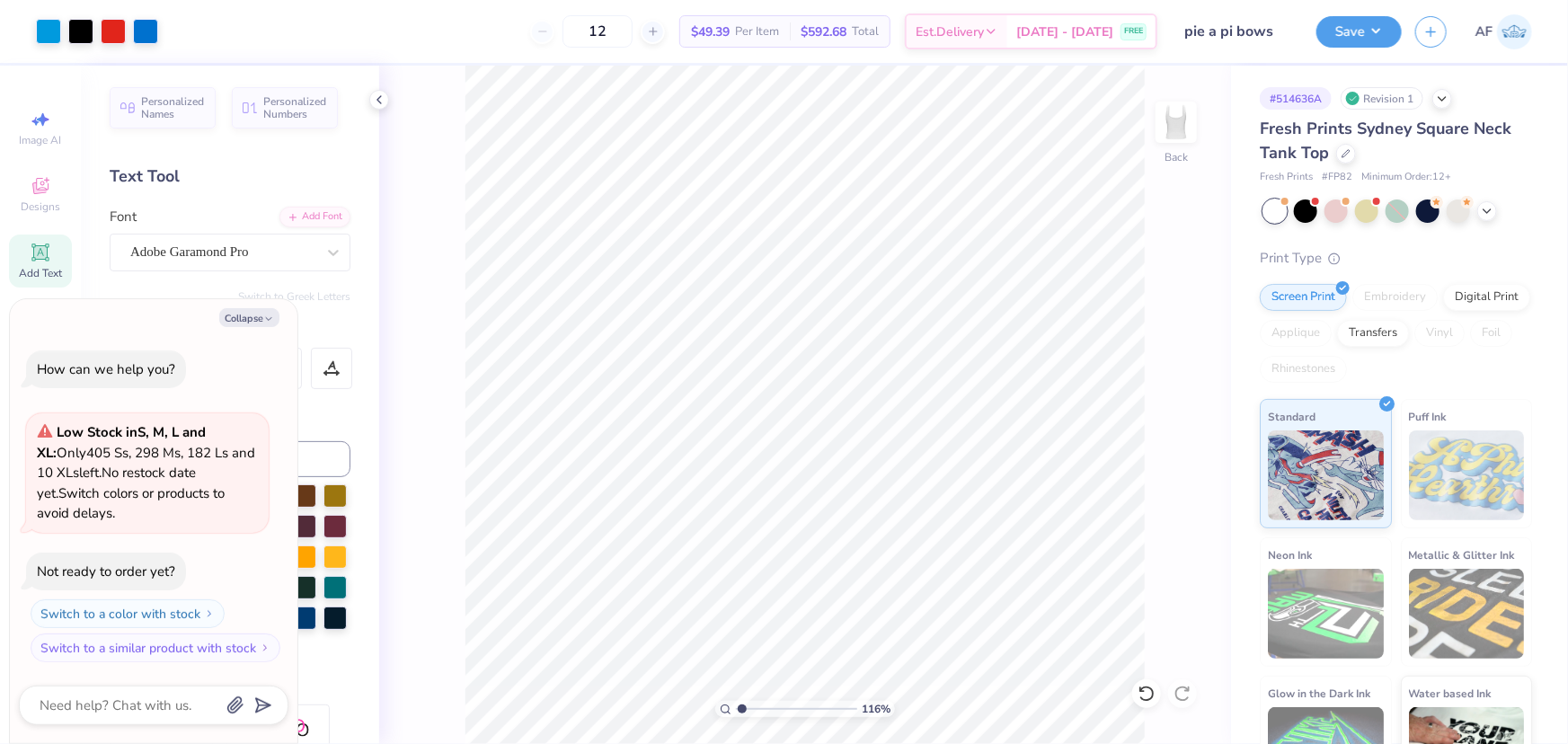
type input "1.16368413068935"
type textarea "x"
type input "1.16368413068935"
type textarea "x"
type input "2.13390734927903"
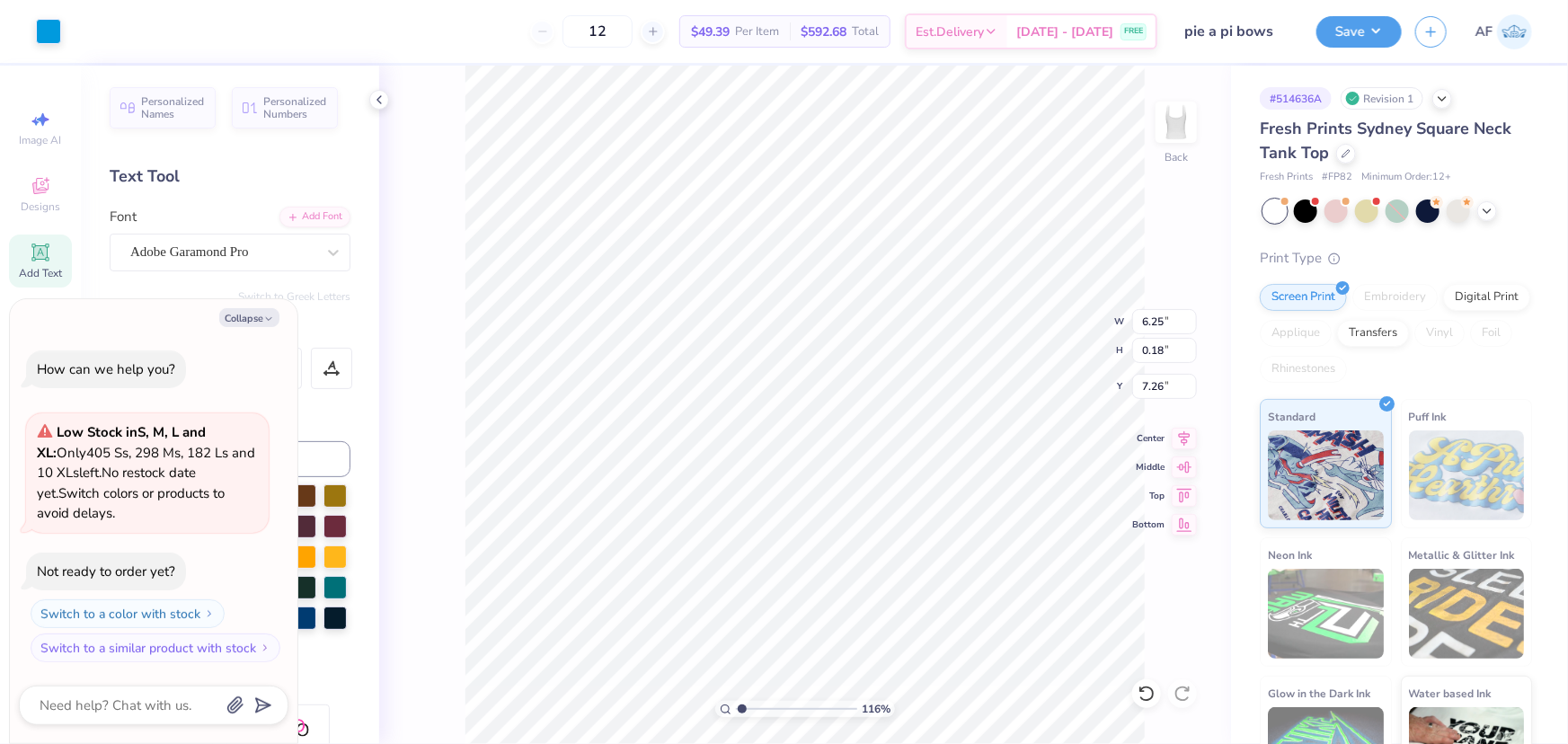
type textarea "x"
type input "9.71687637703496"
type textarea "x"
type input "1"
click at [908, 408] on li "Duplicate" at bounding box center [922, 408] width 141 height 35
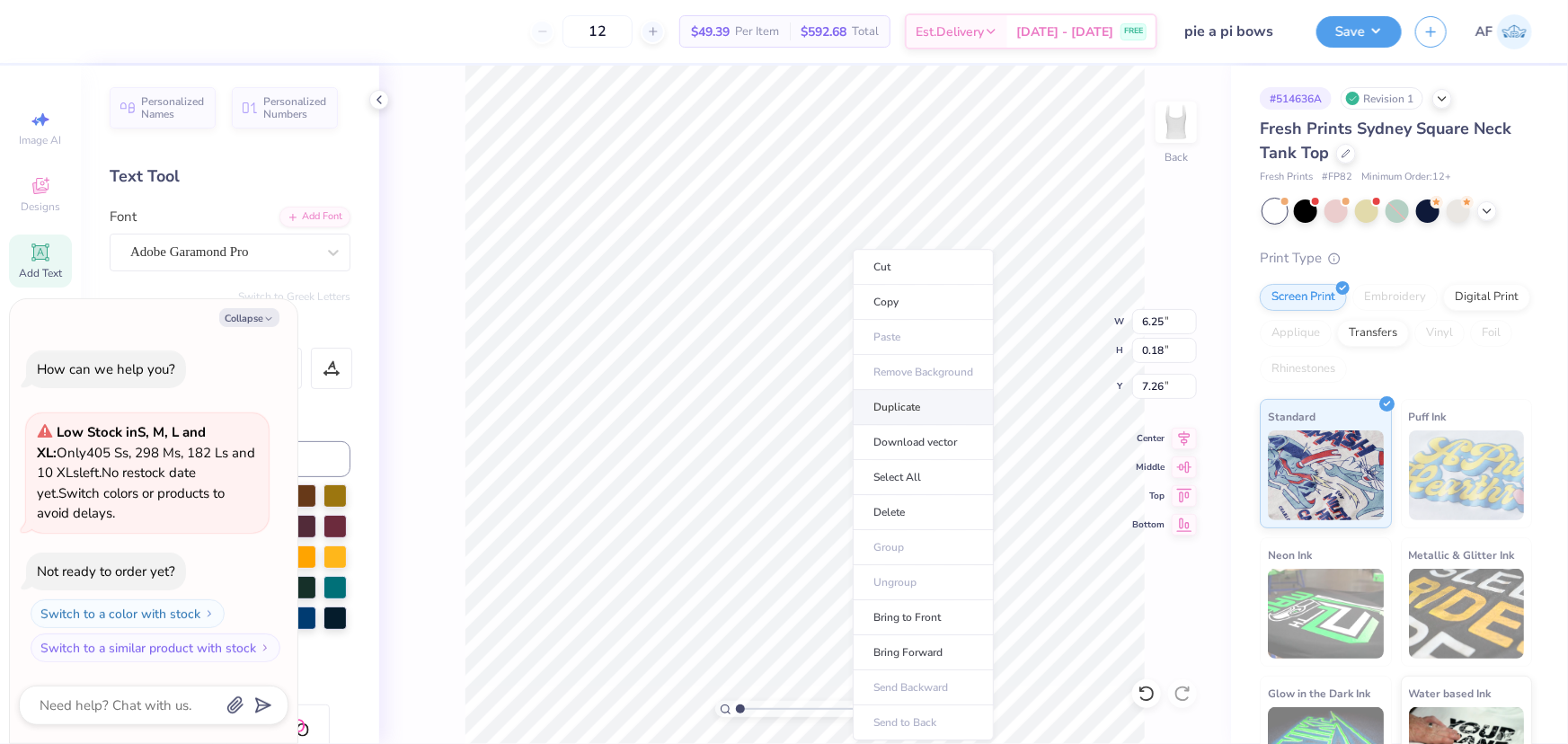
type textarea "x"
type input "8.26"
type textarea "x"
type input "2.48319411871739"
type textarea "x"
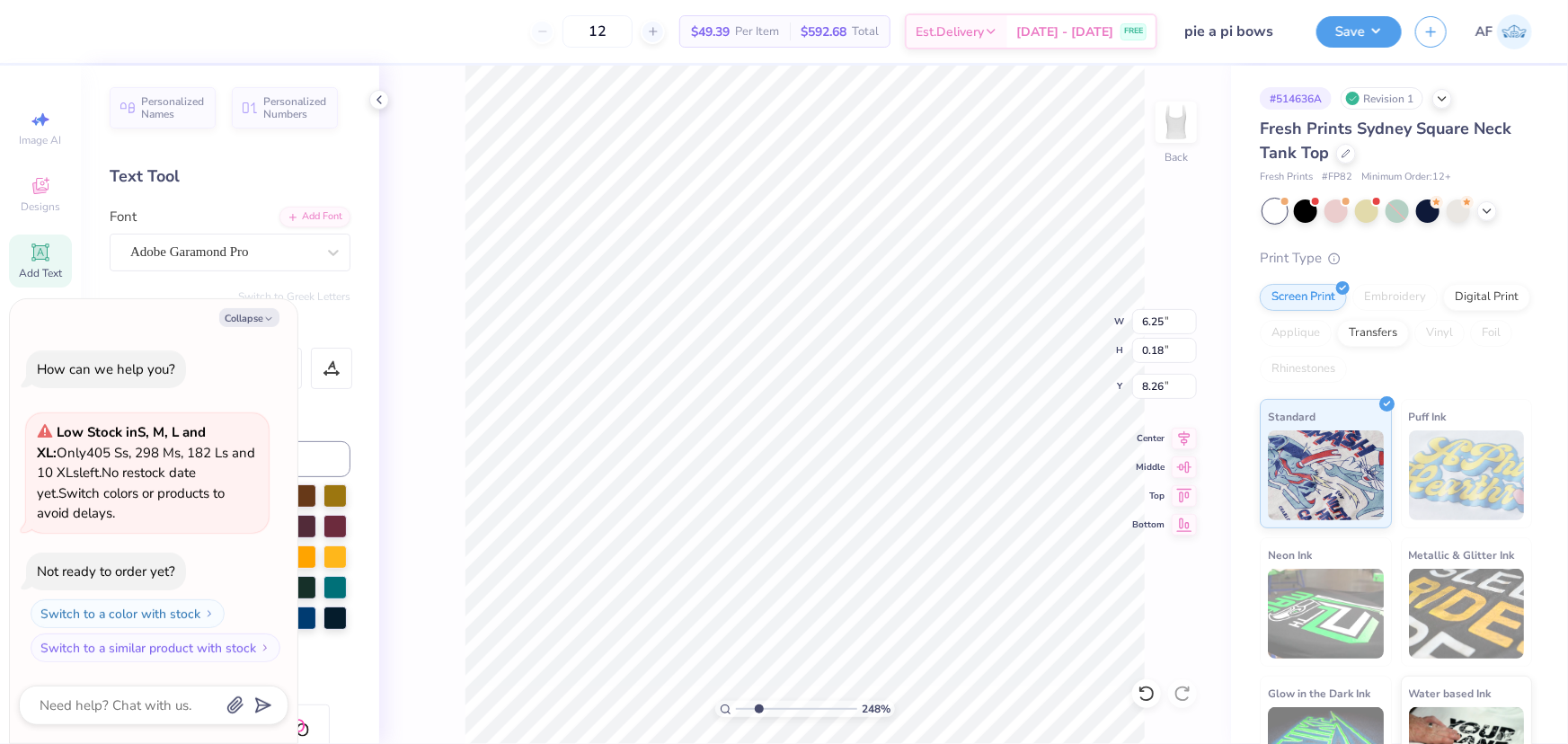
type input "2.48319411871739"
type textarea "x"
type input "2.48319411871739"
type textarea "x"
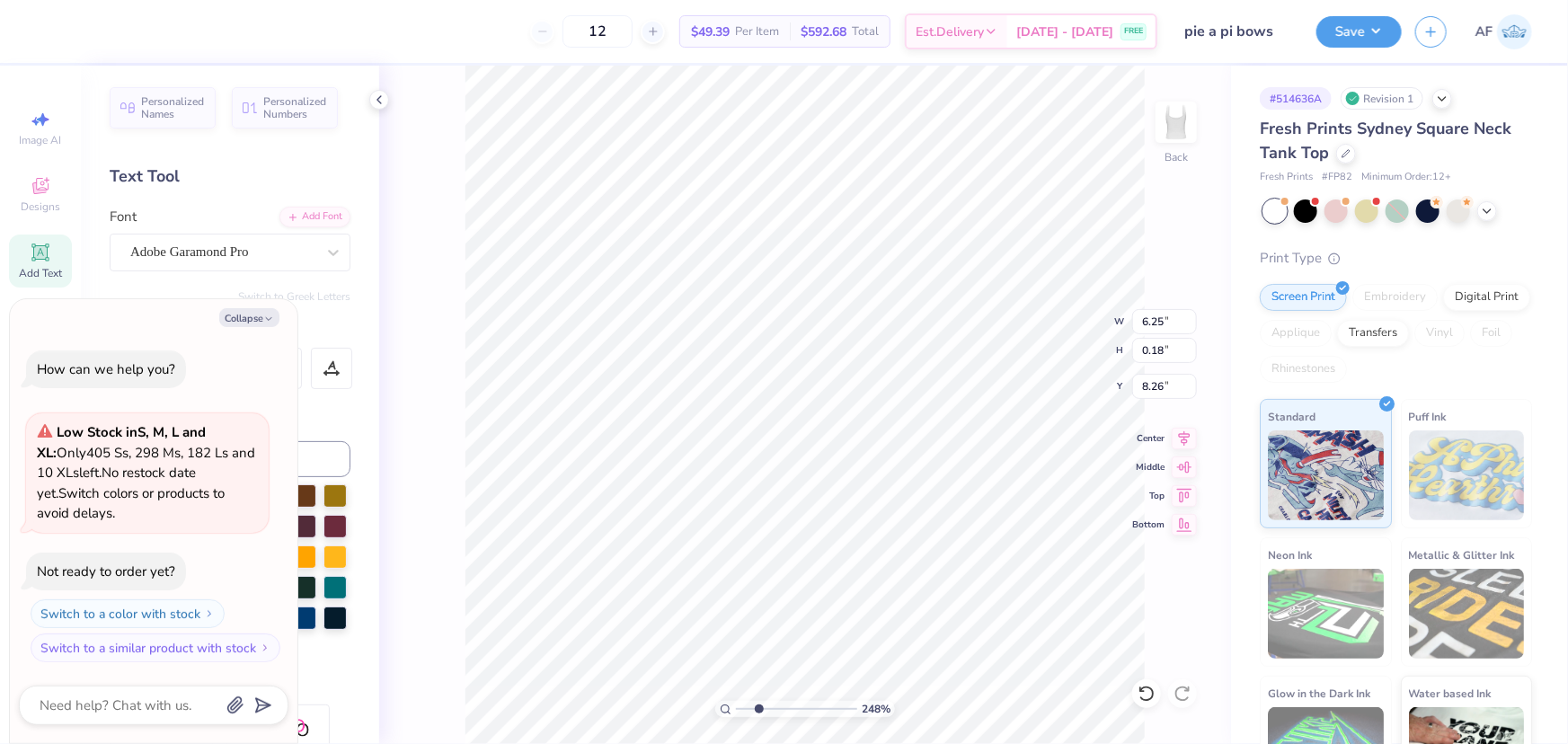
scroll to position [13, 22]
click at [410, 485] on div "248 % Back W 6.25 6.25 " H 0.18 0.18 " Y 8.26 8.26 " Center Middle Top Bottom" at bounding box center [805, 405] width 851 height 678
type input "2.48319411871739"
type textarea "x"
type input "2.48319411871739"
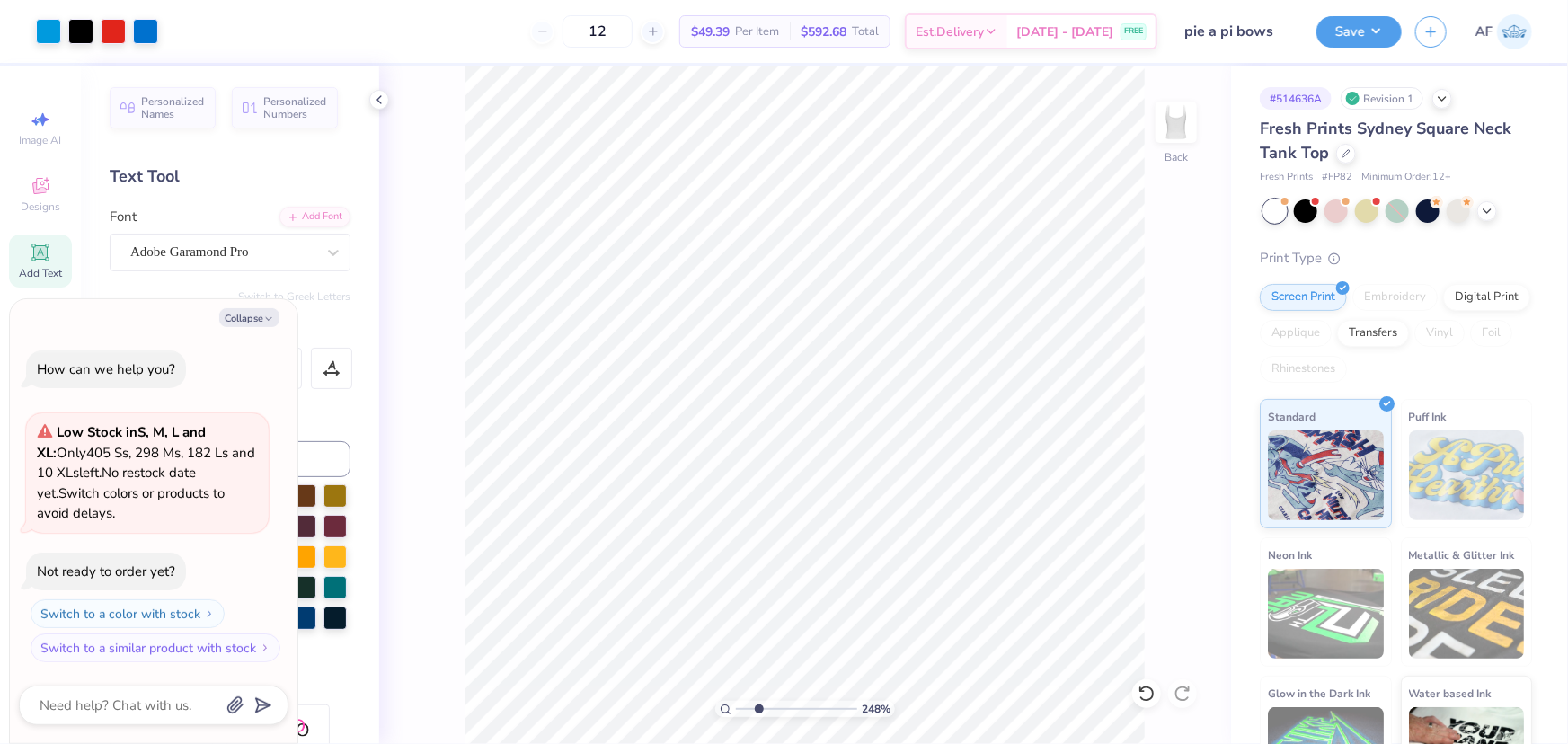
type textarea "x"
type input "2.48319411871739"
type textarea "x"
type input "2.48319411871739"
type textarea "x"
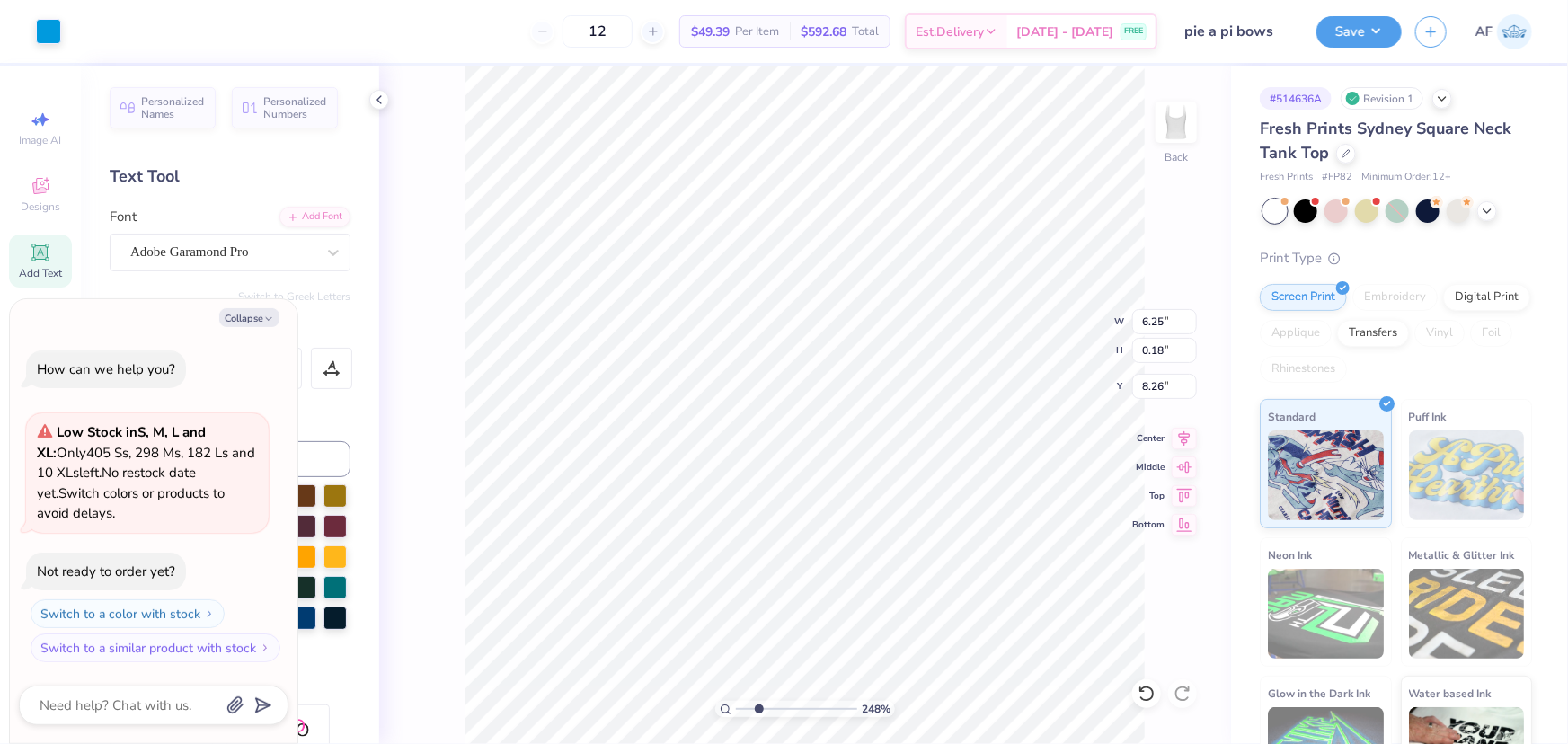
type input "2.48319411871739"
type textarea "x"
type input "2.48319411871739"
type textarea "x"
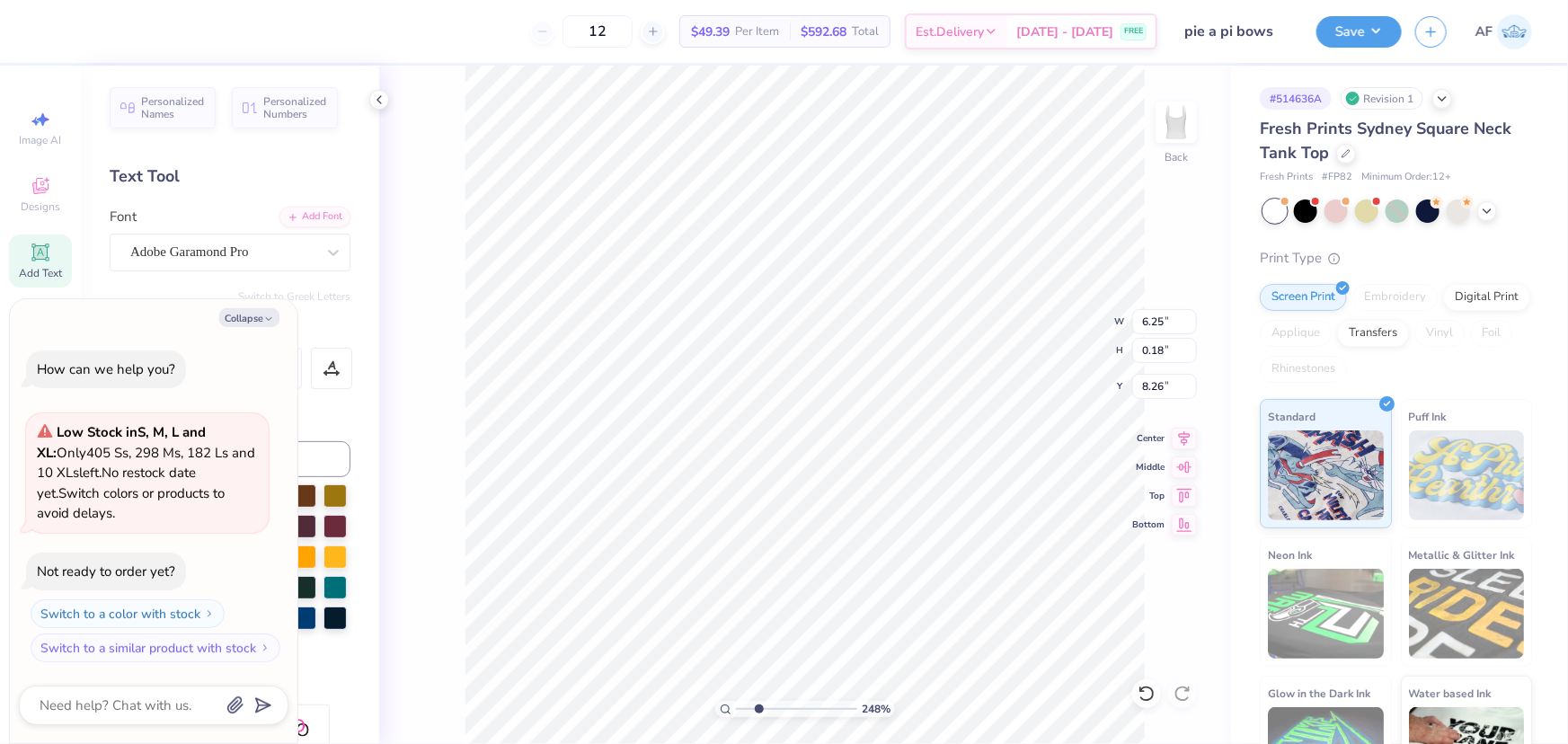
type input "2.48319411871739"
type textarea "x"
type input "2.48319411871739"
type textarea "x"
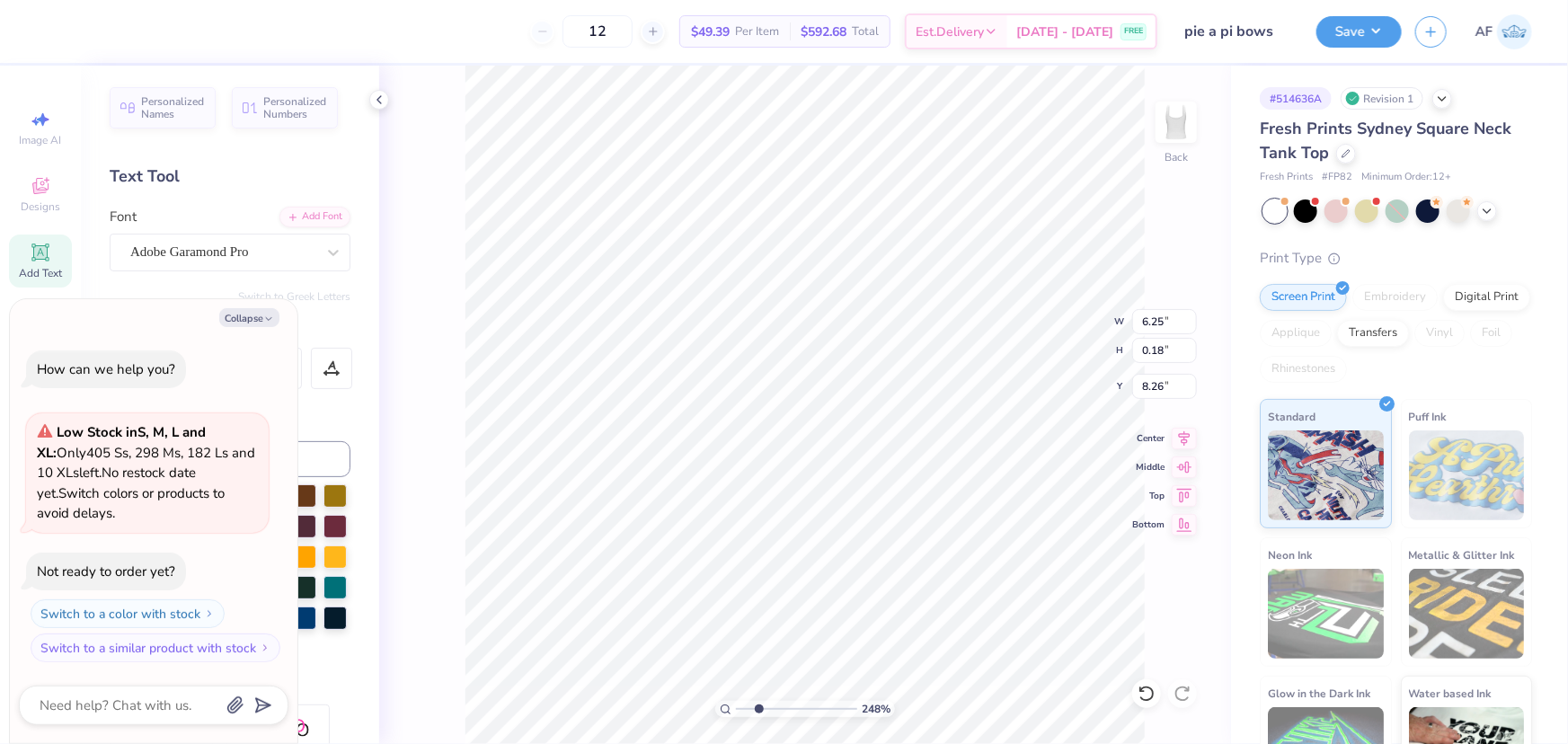
type input "2.48319411871739"
type textarea "x"
type textarea "® and the Alpha Delta Pi Foundation."
type input "2.48319411871739"
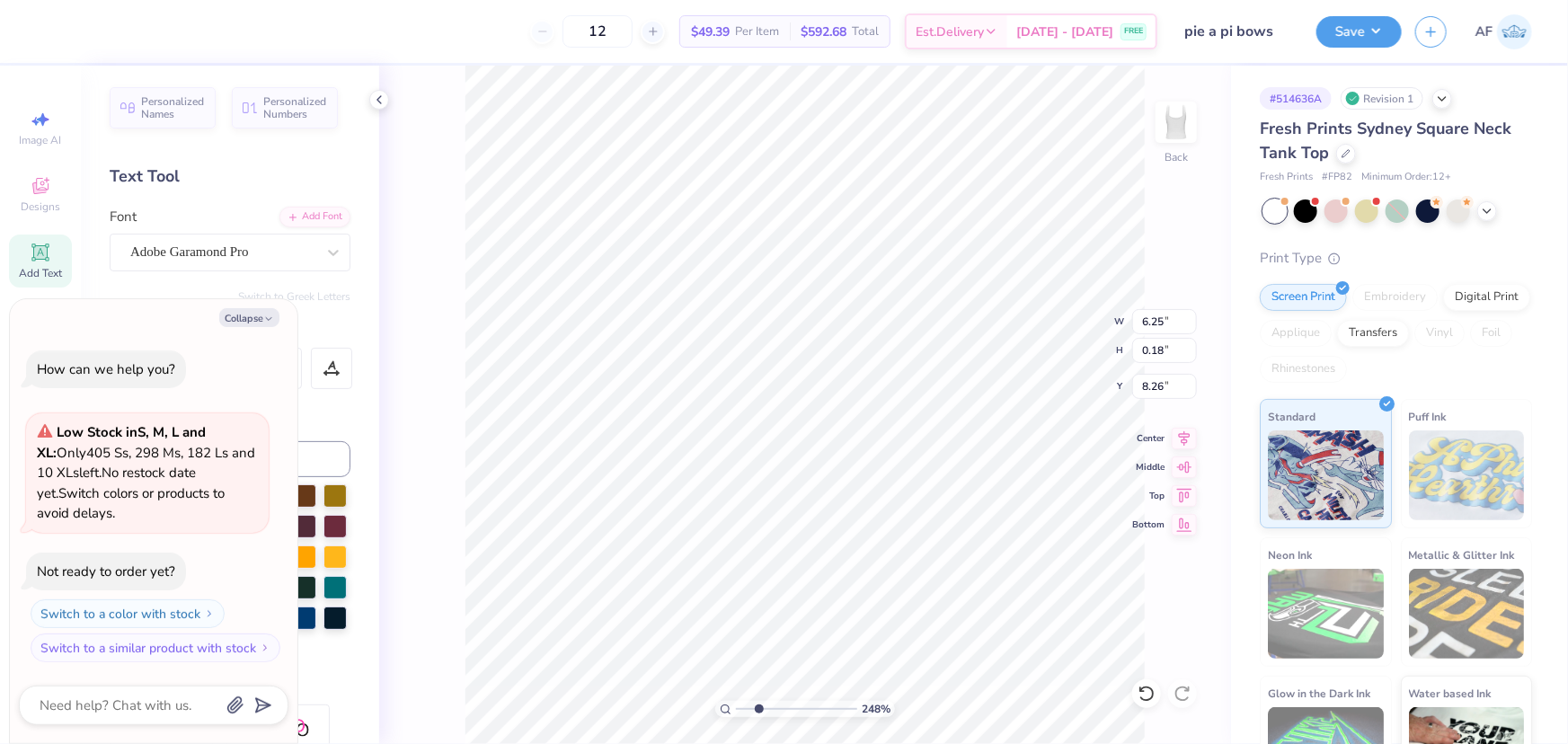
type textarea "x"
click at [1266, 531] on div "12 $49.39 Per Item $592.68 Total Est. Delivery Sep 15 - 18 FREE Design Title pi…" at bounding box center [784, 372] width 1568 height 744
type input "2.48319411871739"
type textarea "x"
type textarea "®"
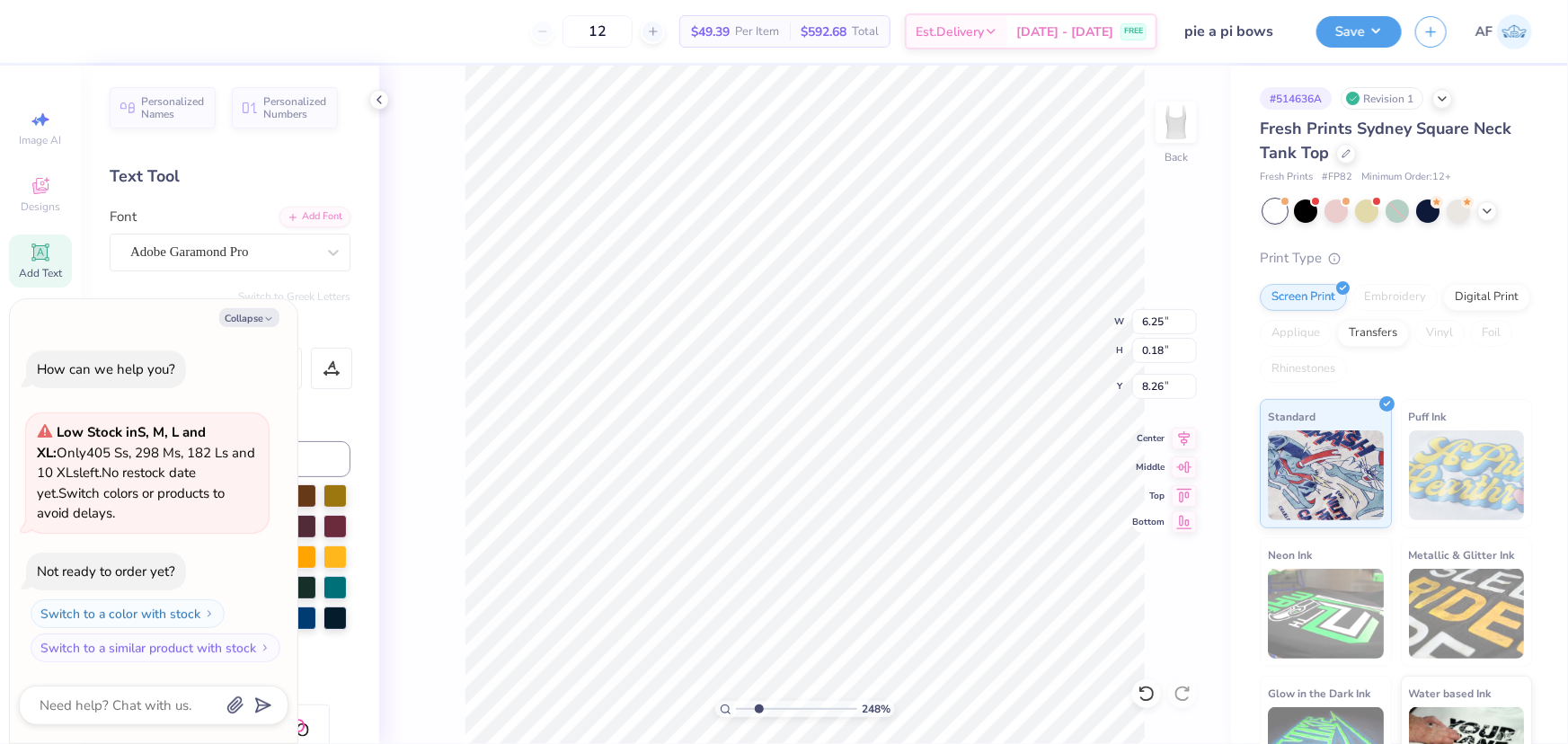
type input "3.91305548921559"
type textarea "x"
type input "8.35009786657379"
type textarea "x"
type input "8.35009786657379"
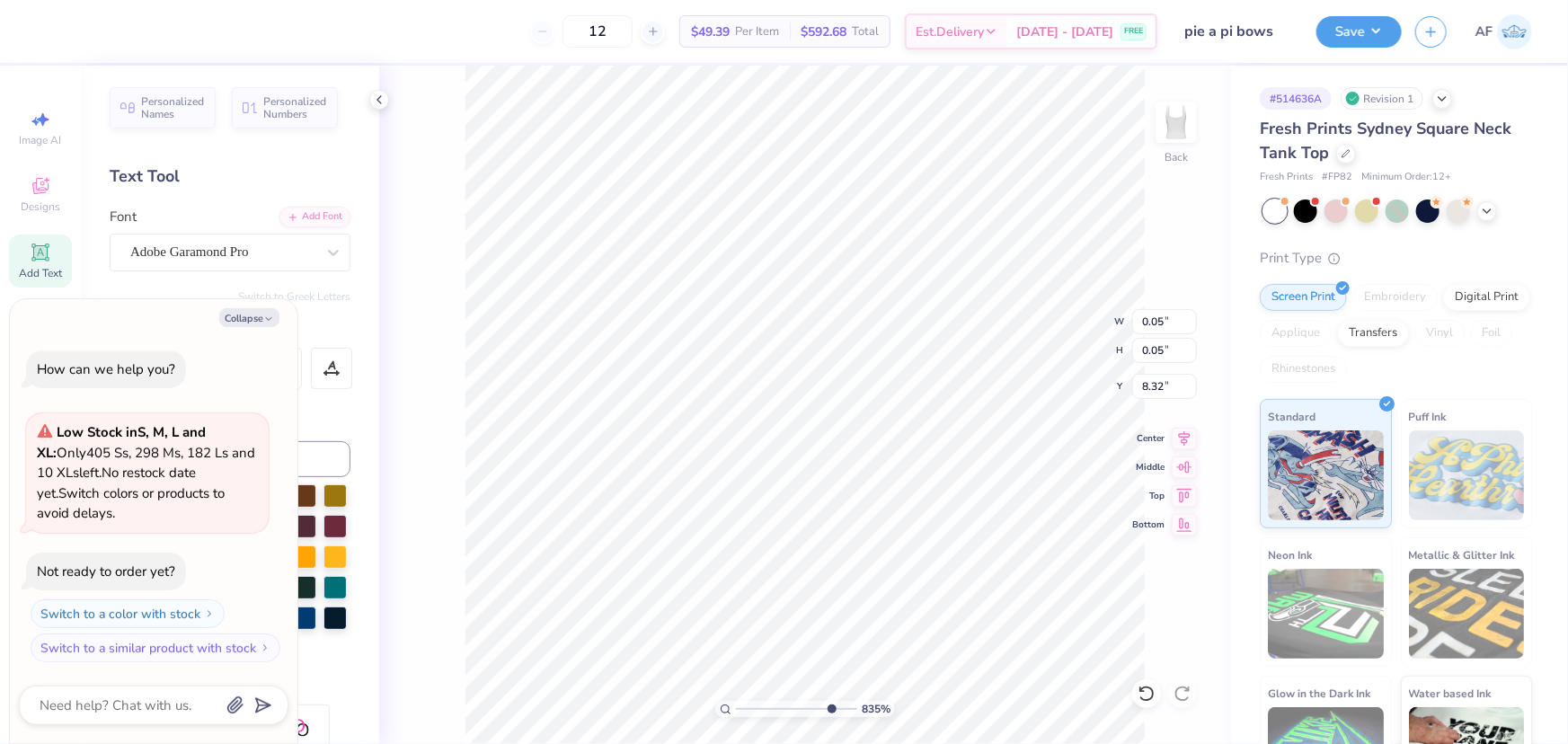
type textarea "x"
type input "6.25"
type input "0.18"
type input "7.26"
type input "8.35009786657379"
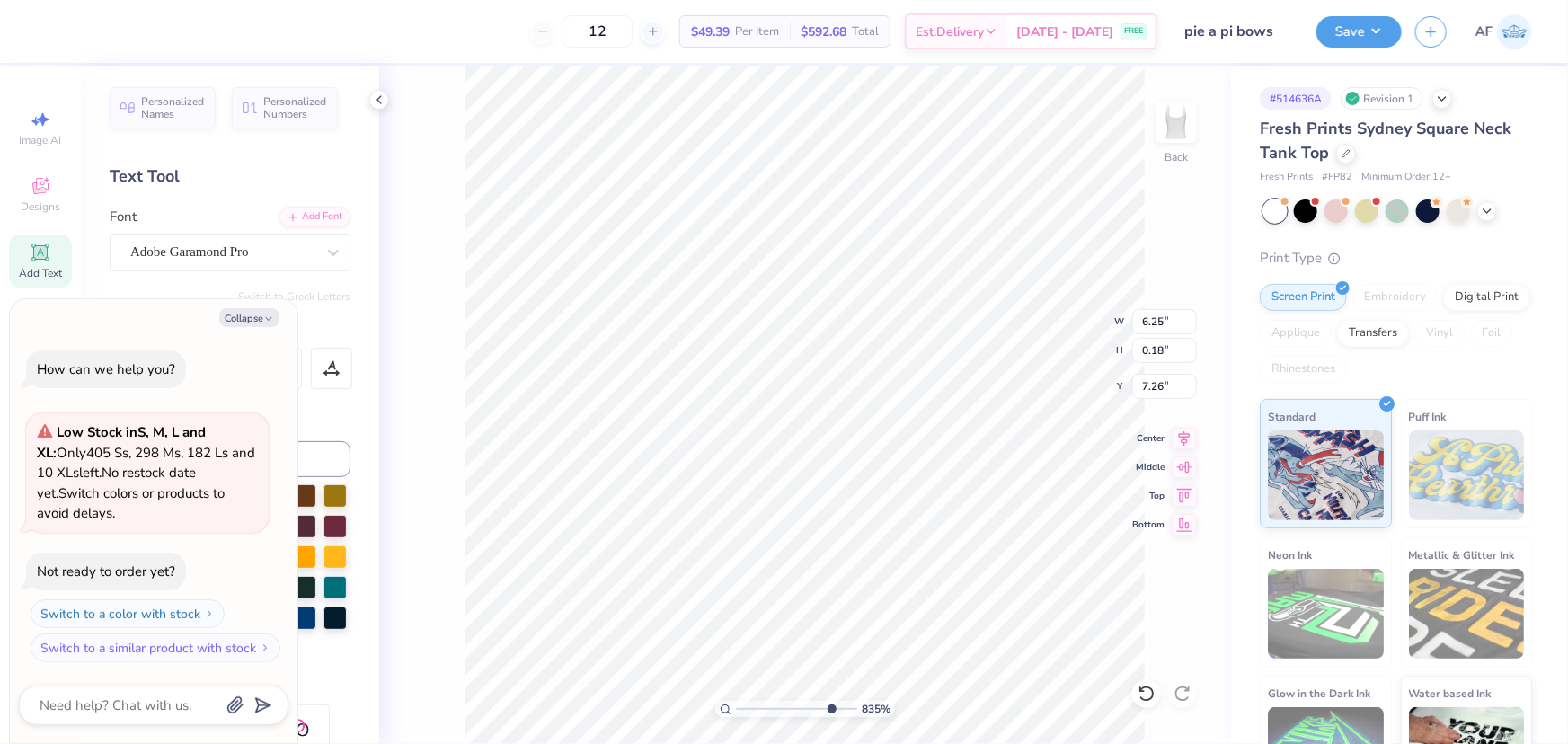
type textarea "x"
type input "8.35009786657379"
type textarea "x"
type input "8.35009786657379"
type textarea "x"
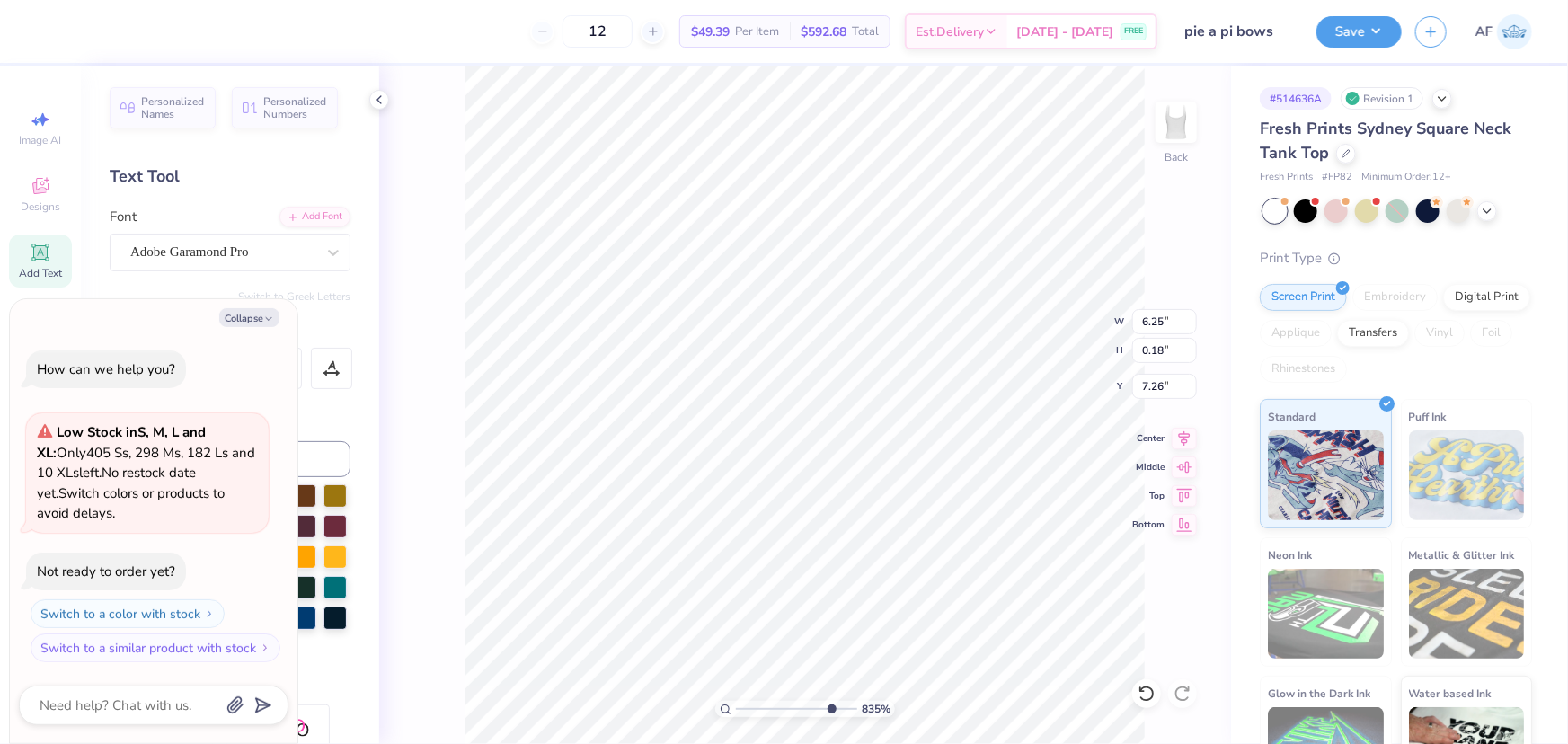
scroll to position [13, 22]
type input "8.35009786657379"
type textarea "x"
type input "8.35009786657379"
type textarea "x"
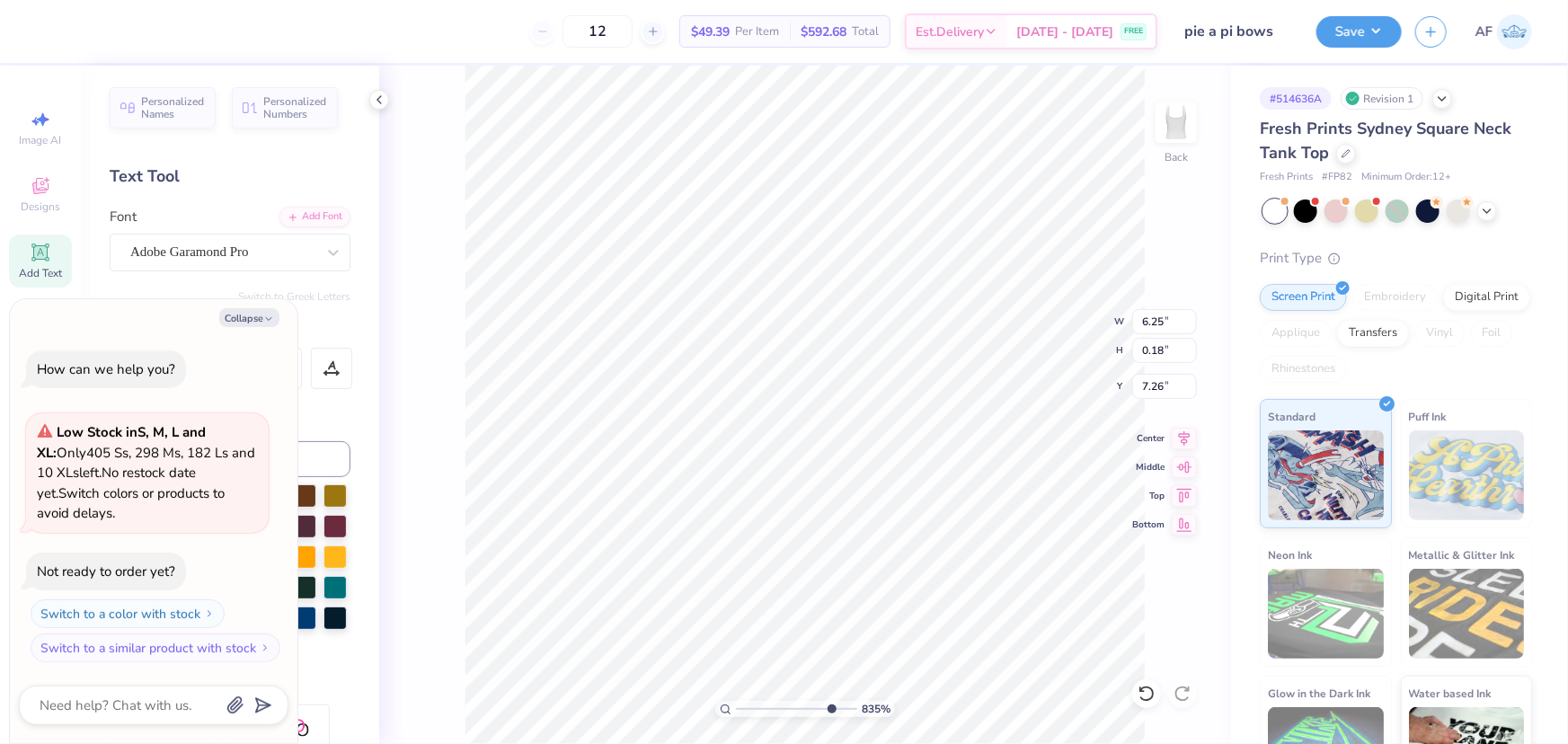
type textarea "Benefiting the Ronald McDonald House Charities® and the Alpha Delta Pi Foundati…"
type input "8.35009786657379"
type textarea "x"
type input "8.35009786657379"
type textarea "x"
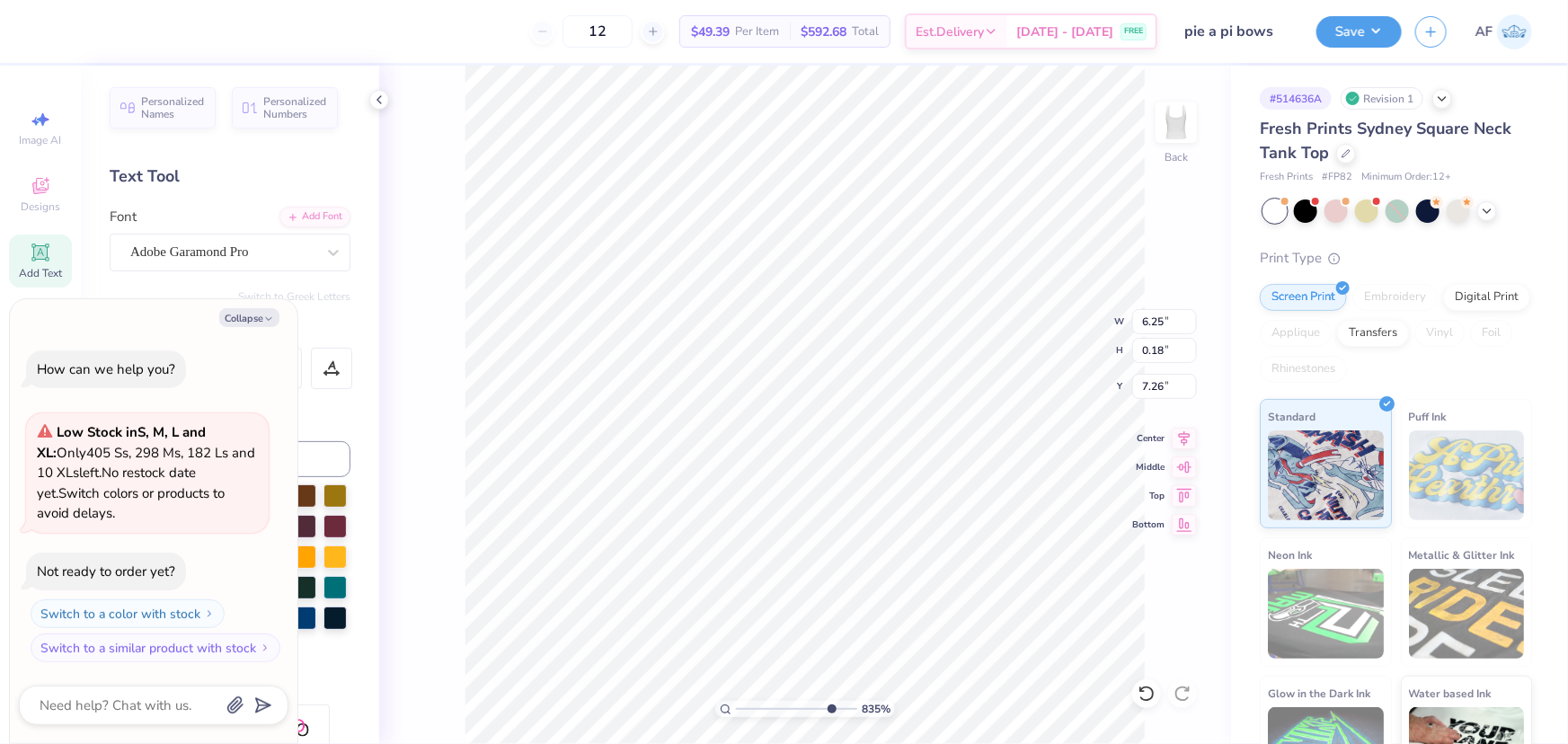
type textarea "Benefiting the Ronald McDonald House Charities and the Alpha Delta Pi Foundatio…"
type input "8.35009786657379"
type textarea "x"
type input "0.05"
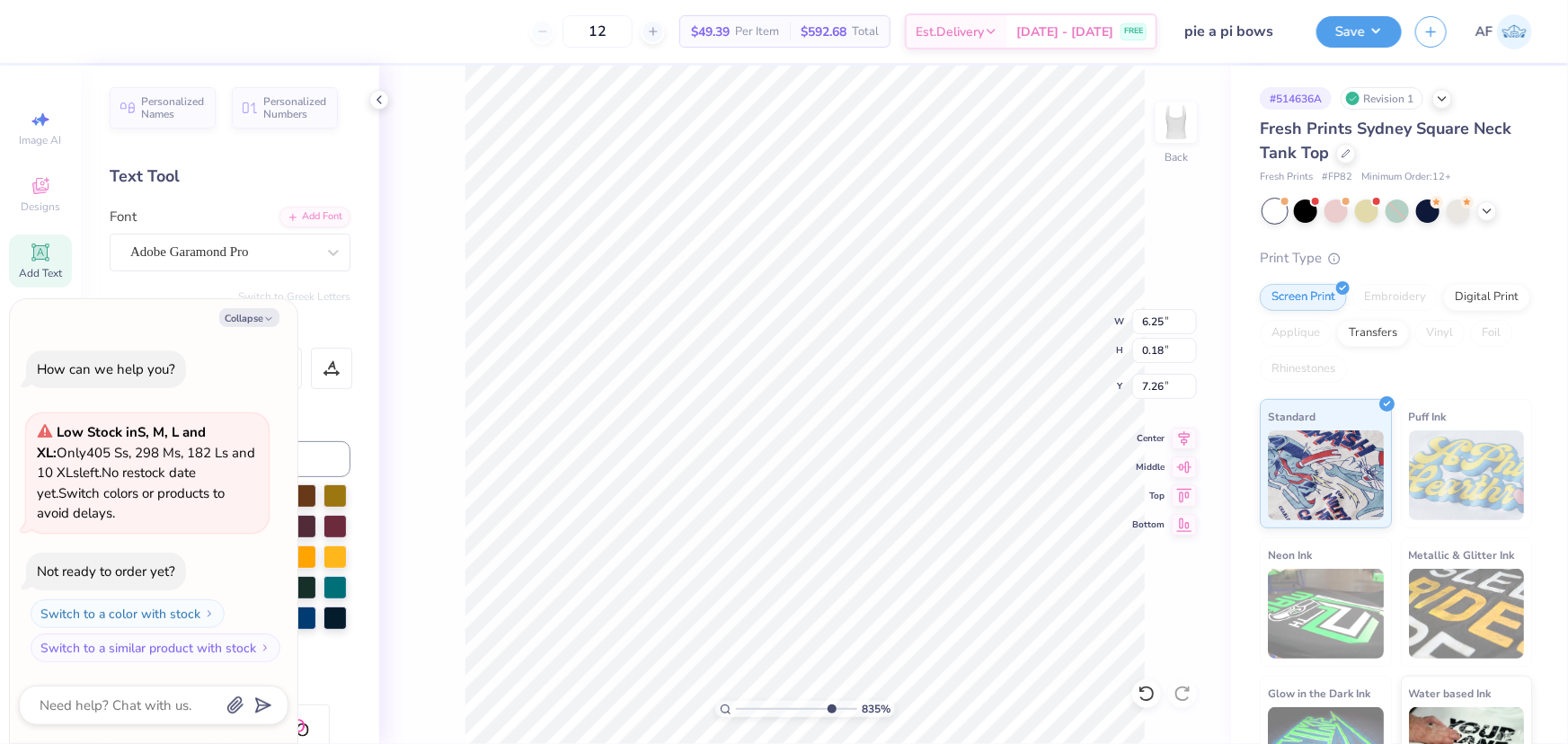
type input "0.05"
type input "8.32"
type input "8.35009786657379"
type textarea "x"
type input "8.35009786657379"
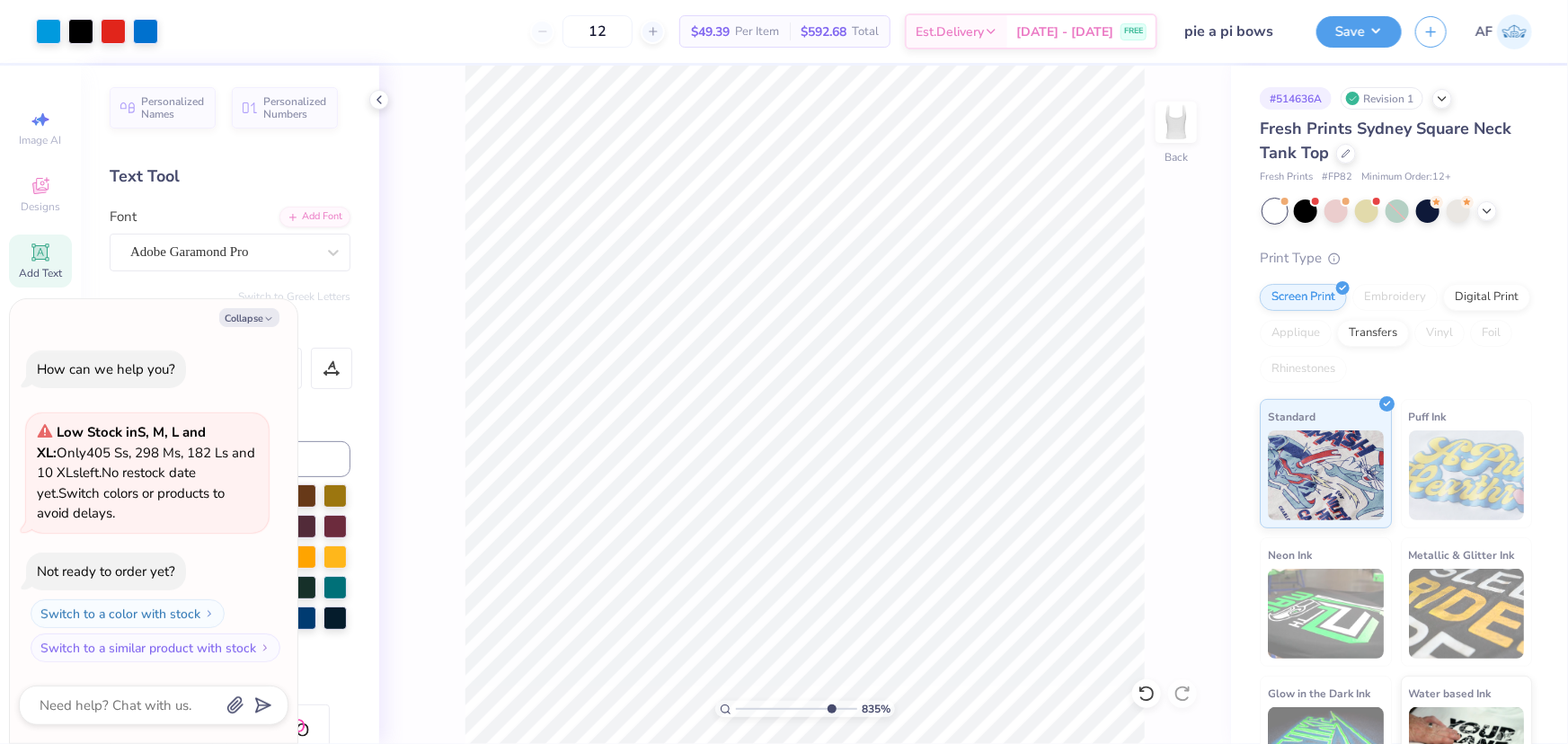
type textarea "x"
type input "8.35009786657379"
type textarea "x"
type input "8.35009786657379"
type textarea "x"
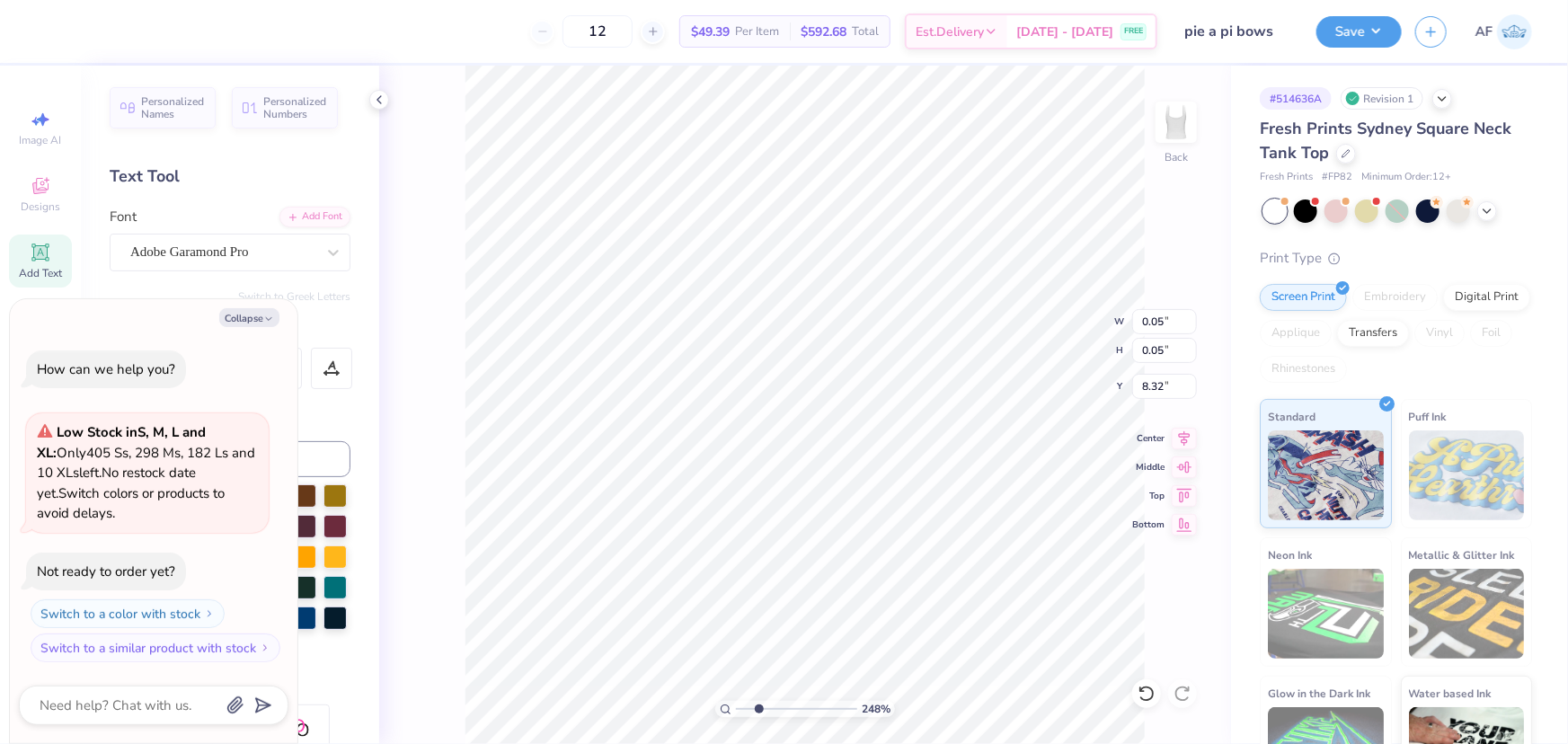
type input "2.48319411871739"
type textarea "x"
type input "6.24"
type input "0.18"
type input "7.26"
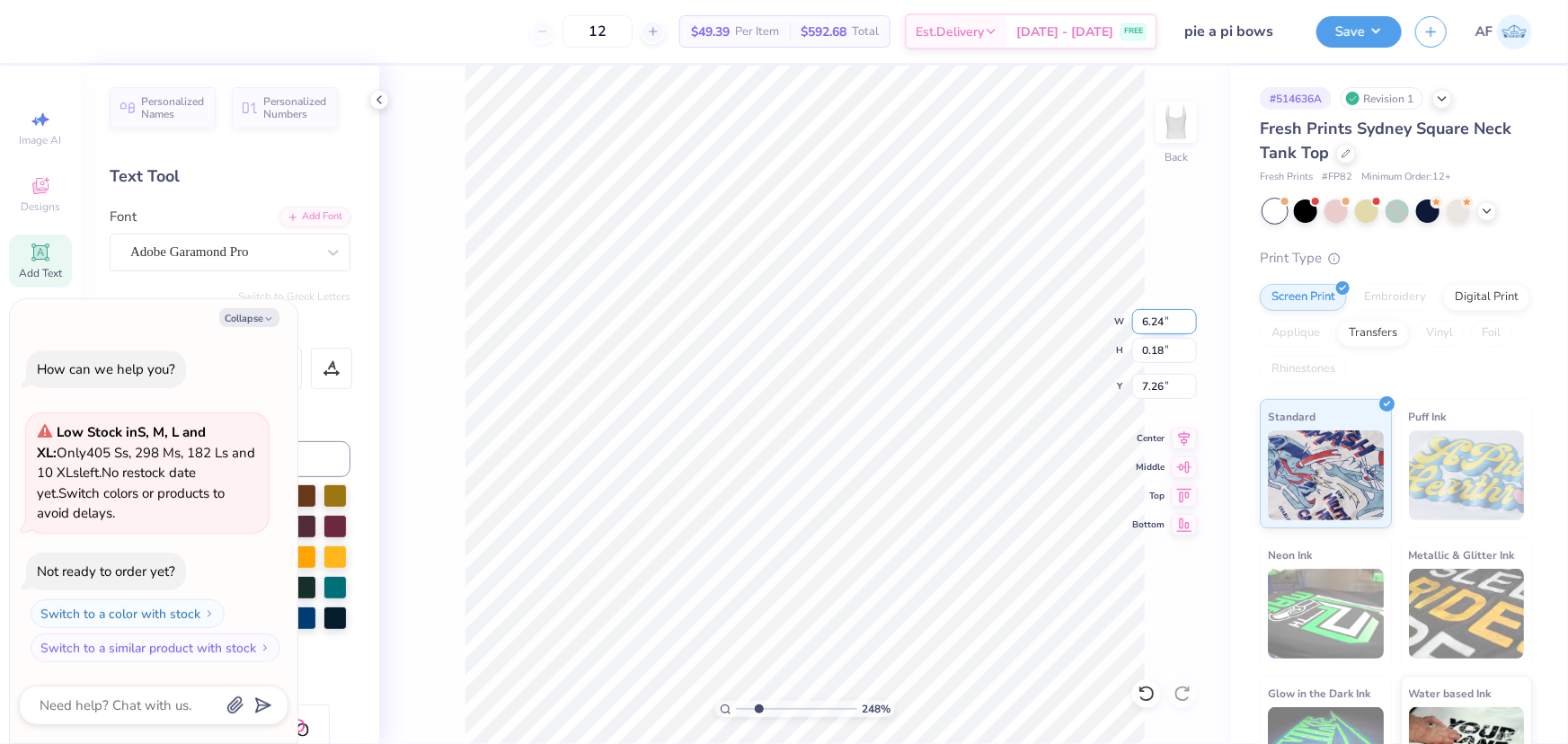
click at [1150, 324] on input "6.24" at bounding box center [1164, 322] width 65 height 25
type input "7"
type input "2.48319411871739"
type textarea "x"
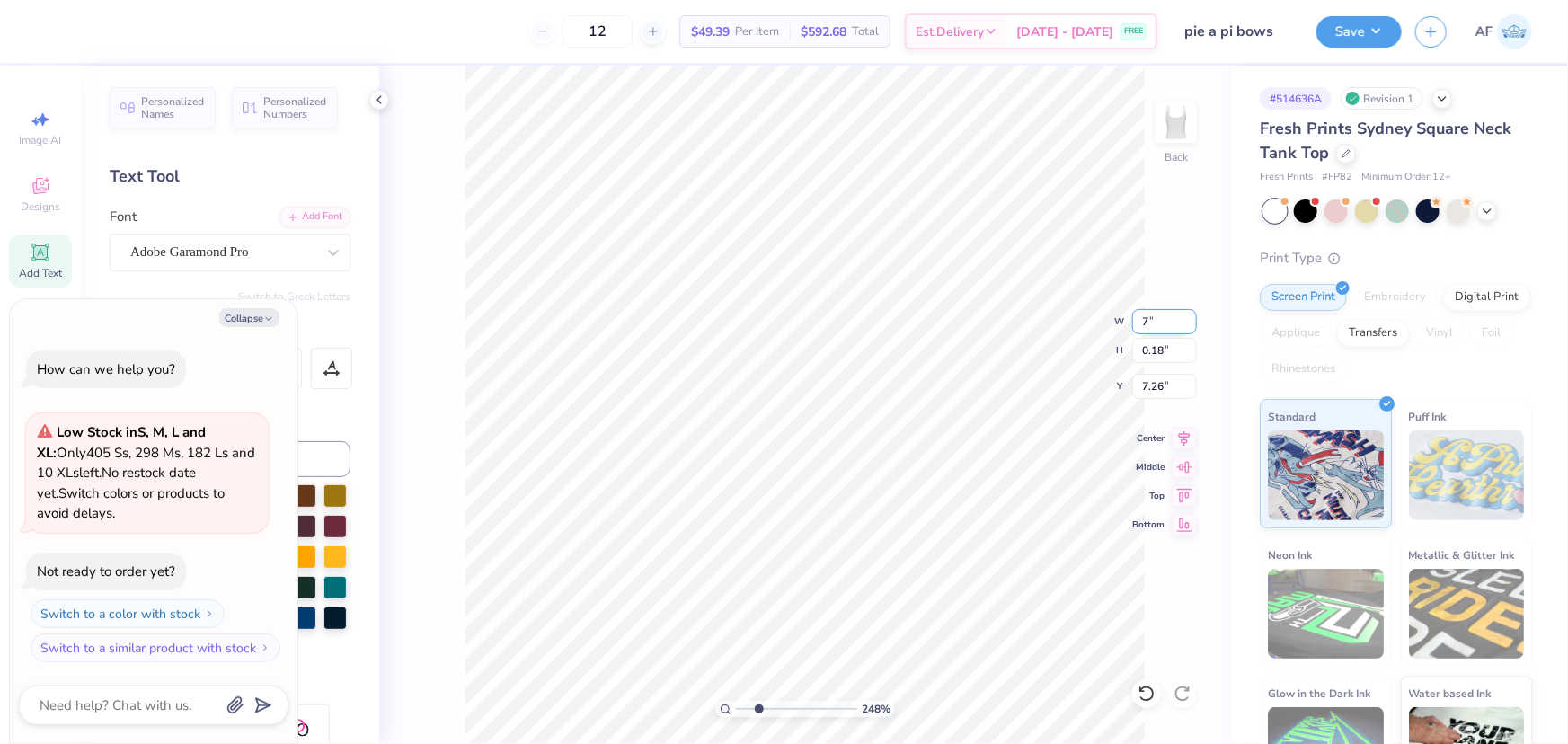
type input "7.00"
type input "0.20"
click at [952, 550] on li "Group" at bounding box center [979, 548] width 141 height 35
click at [1197, 442] on div "100 % Back W 7.03 7.03 " H 0.20 0.20 " Y 7.25 7.25 " Center Middle Top Bottom" at bounding box center [805, 405] width 851 height 678
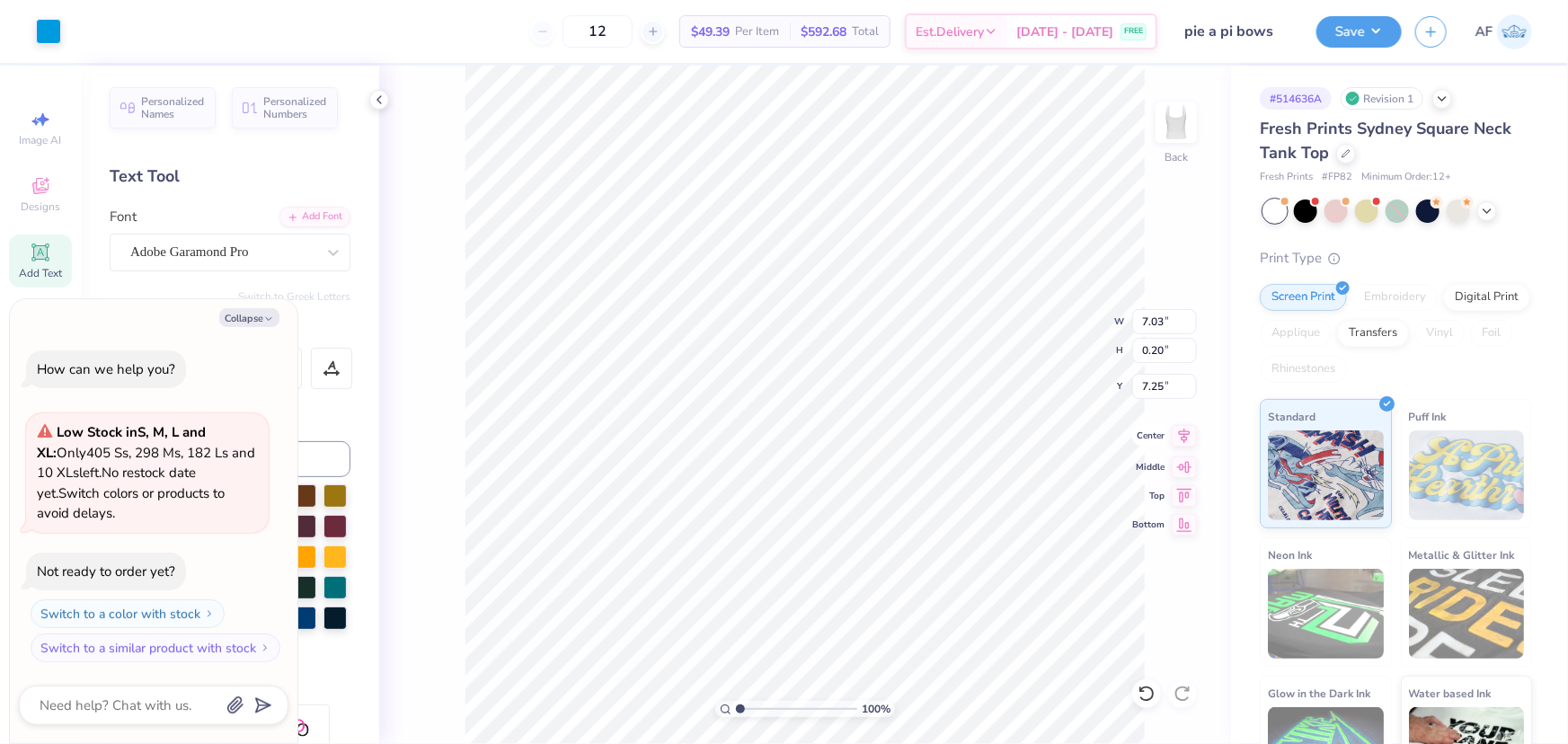
click at [1190, 441] on icon at bounding box center [1184, 436] width 25 height 22
click at [927, 541] on li "Group" at bounding box center [972, 548] width 141 height 35
click at [1186, 430] on icon at bounding box center [1184, 436] width 25 height 22
click at [1186, 436] on icon at bounding box center [1184, 436] width 25 height 22
click at [1158, 325] on input "7.03" at bounding box center [1164, 322] width 65 height 25
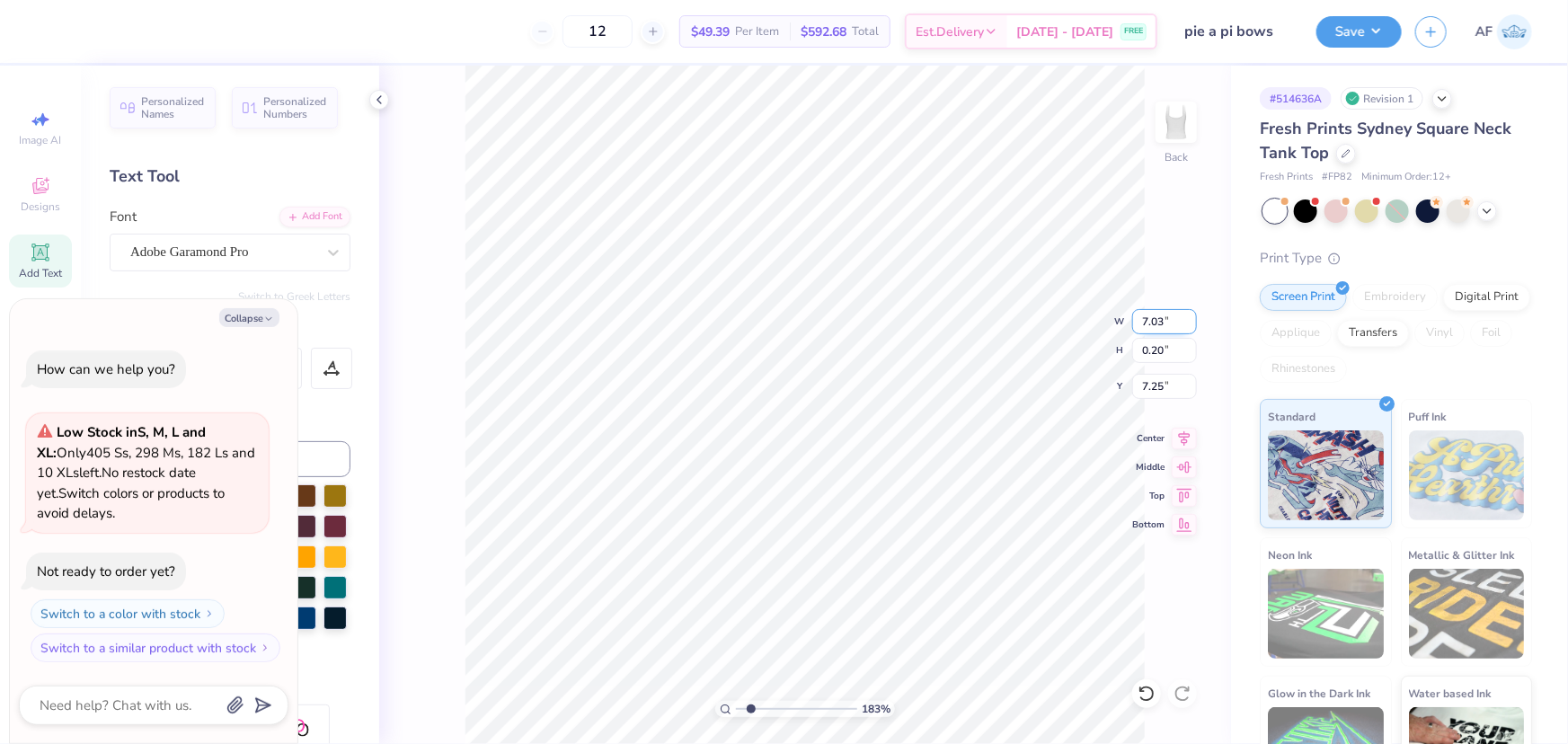
click at [1158, 325] on input "7.03" at bounding box center [1164, 322] width 65 height 25
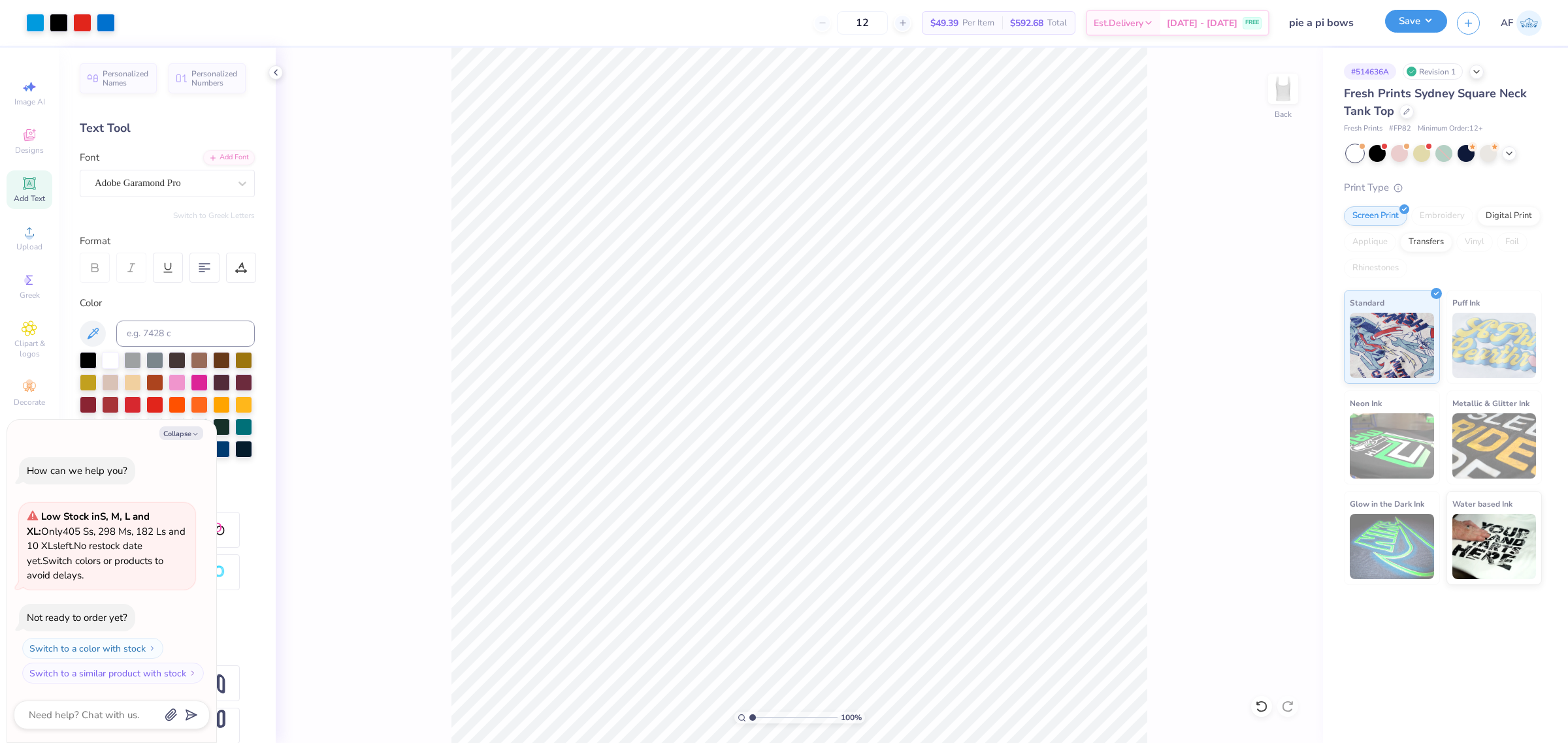
click at [1254, 24] on button "Save" at bounding box center [1416, 21] width 62 height 23
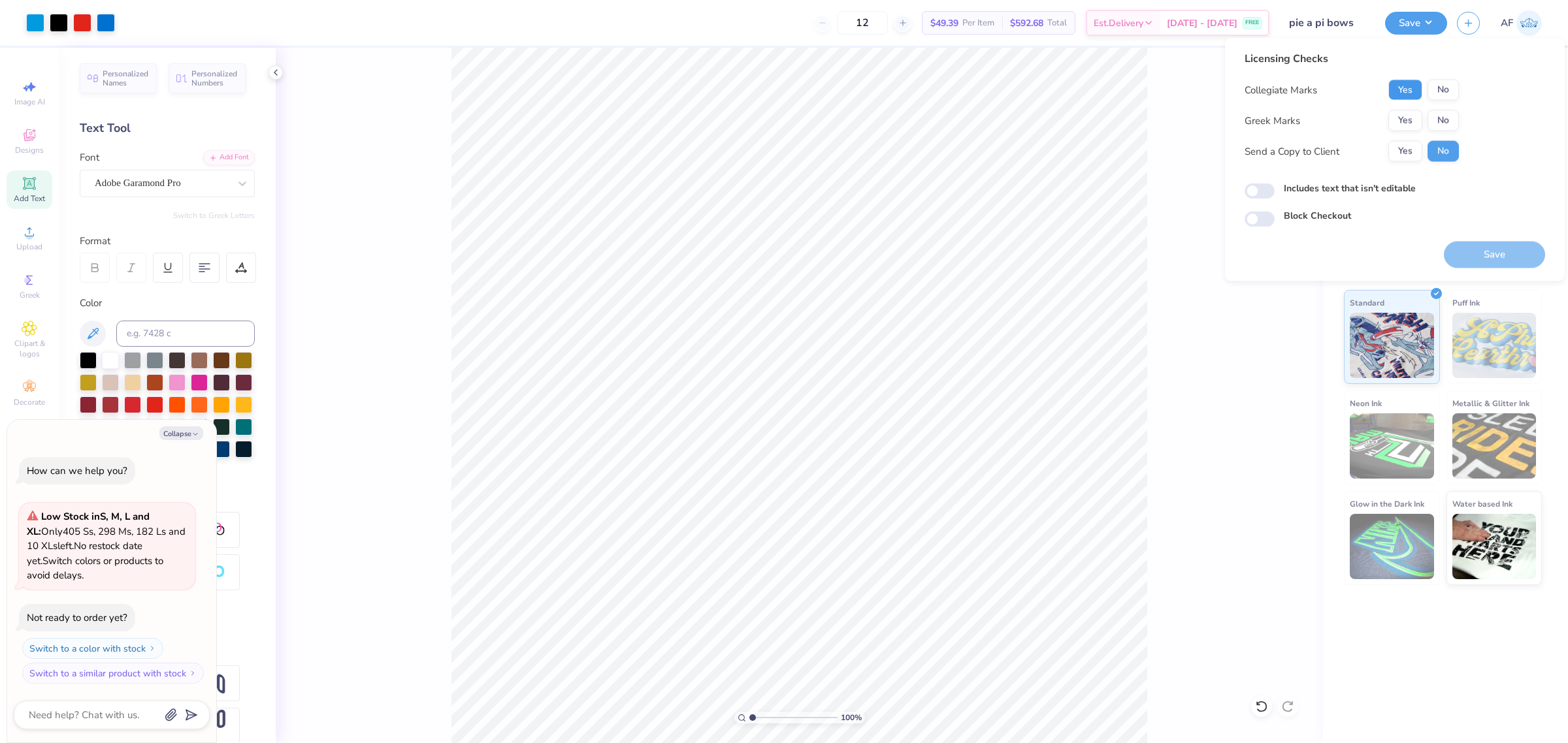
click at [1254, 89] on button "Yes" at bounding box center [1406, 90] width 34 height 21
click at [1254, 121] on button "Yes" at bounding box center [1406, 121] width 34 height 21
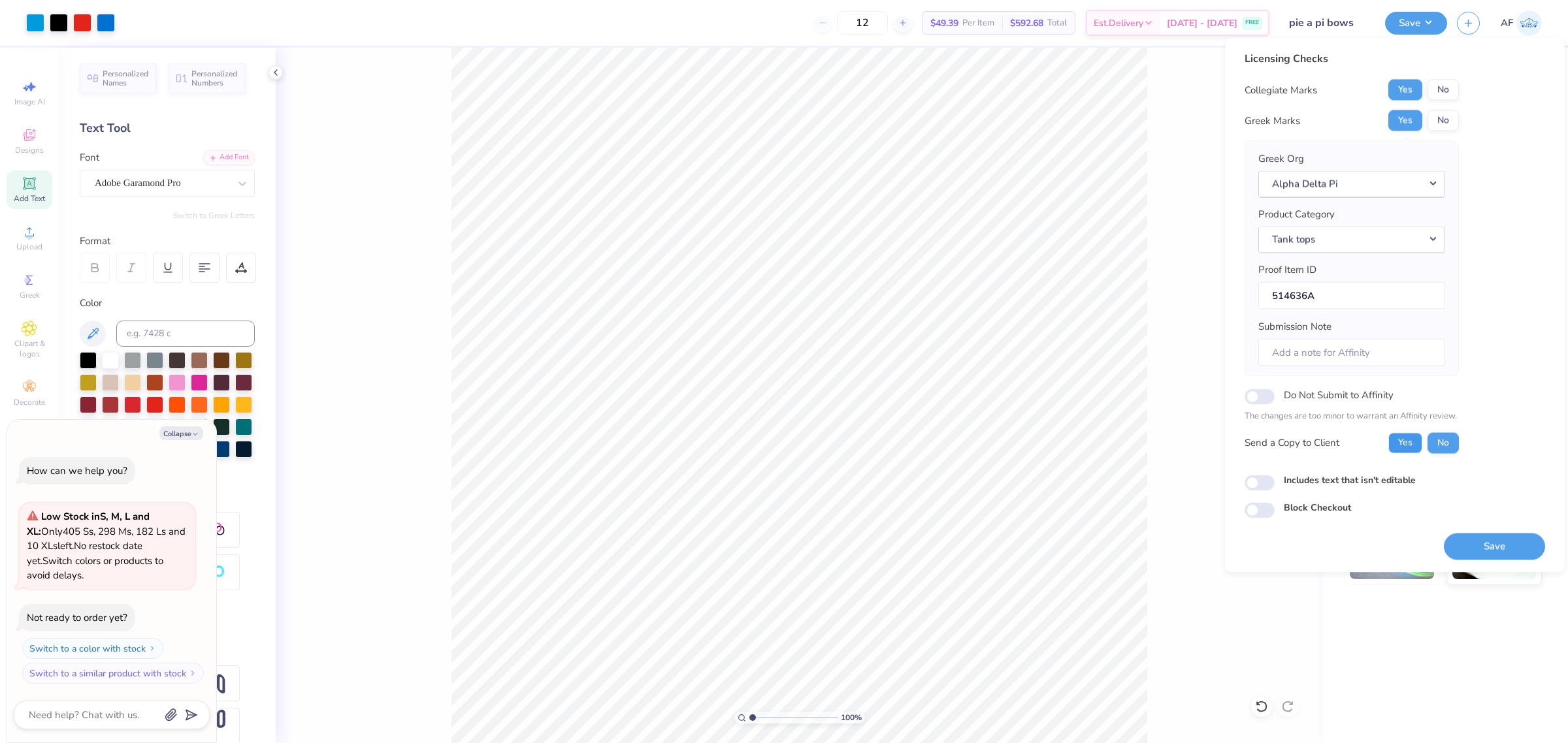
click at [1254, 452] on button "Yes" at bounding box center [1406, 443] width 34 height 21
click at [1254, 347] on input "Submission Note" at bounding box center [1352, 352] width 187 height 28
click at [1254, 356] on input "Submission Note" at bounding box center [1352, 352] width 187 height 28
paste input "Theta Psi Gen merch"
click at [1254, 355] on input "Chapter - Theta Psi, Event - Gen merch" at bounding box center [1352, 352] width 187 height 28
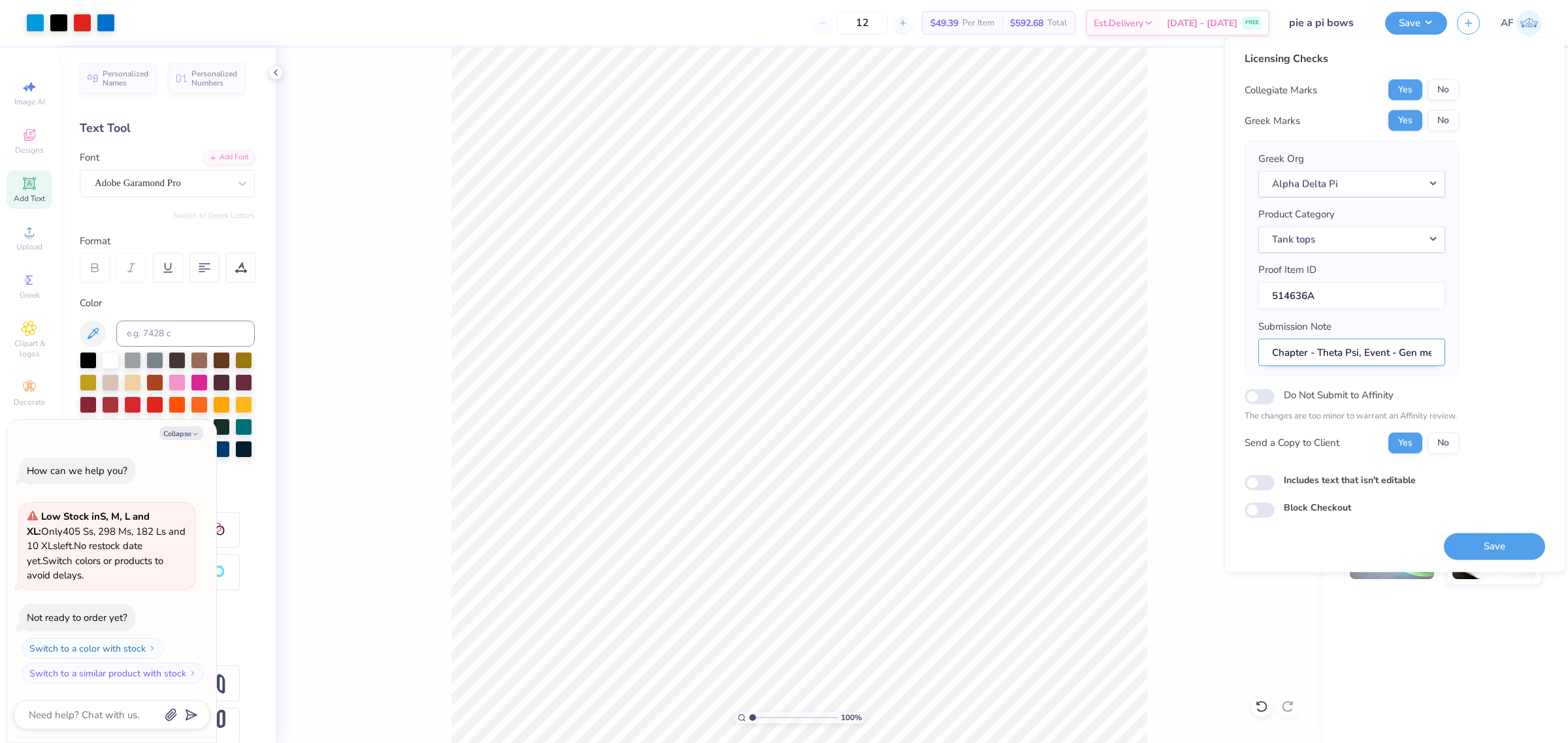
click at [1254, 355] on input "Chapter - Theta Psi, Event - Gen merch" at bounding box center [1352, 352] width 187 height 28
click at [1254, 356] on input "Chapter - Theta Psi, Purpose- Gen merch" at bounding box center [1352, 352] width 187 height 28
click at [1254, 98] on button "No" at bounding box center [1443, 90] width 31 height 21
click at [1254, 547] on button "Save" at bounding box center [1494, 546] width 101 height 27
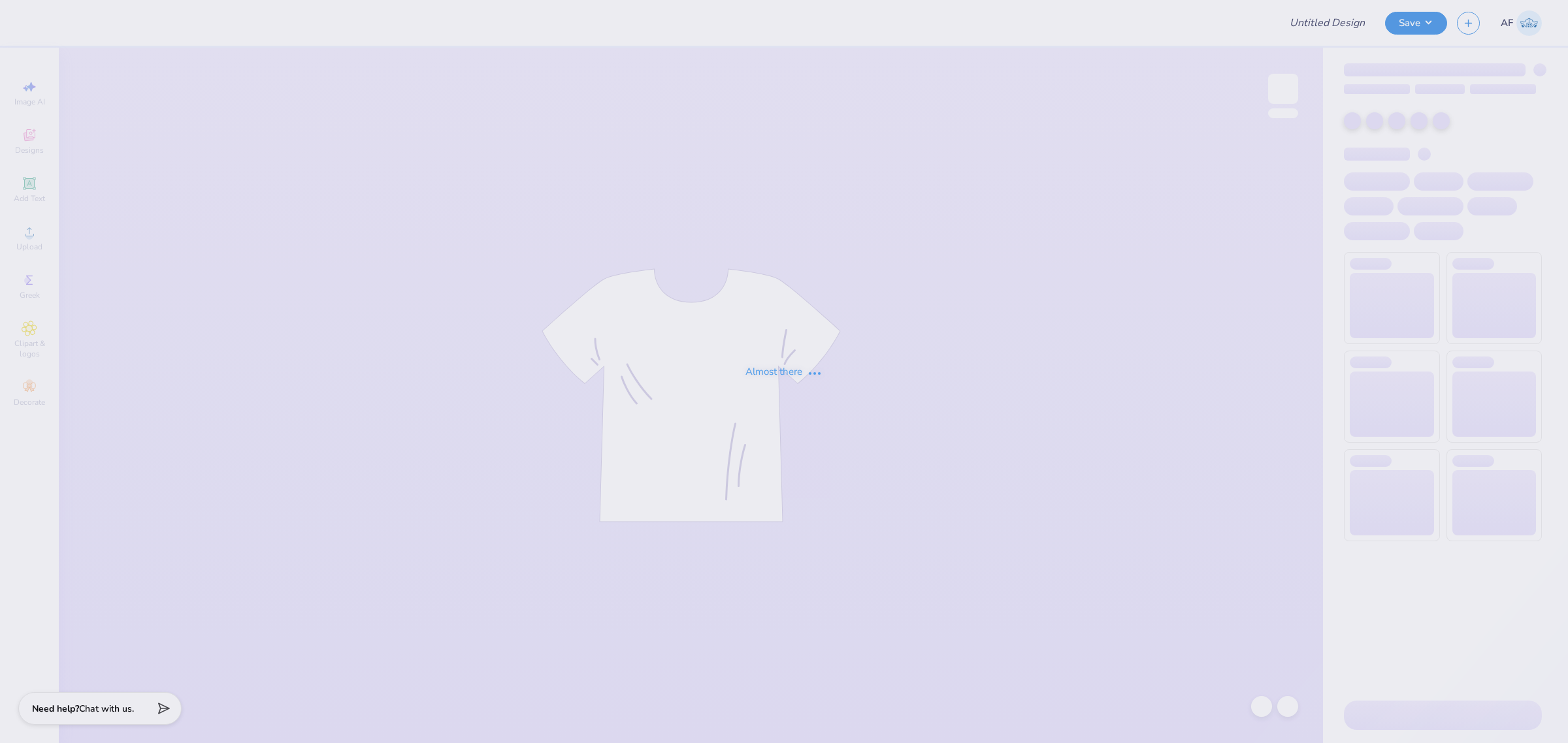
type input "Kali Coppess : Hope College"
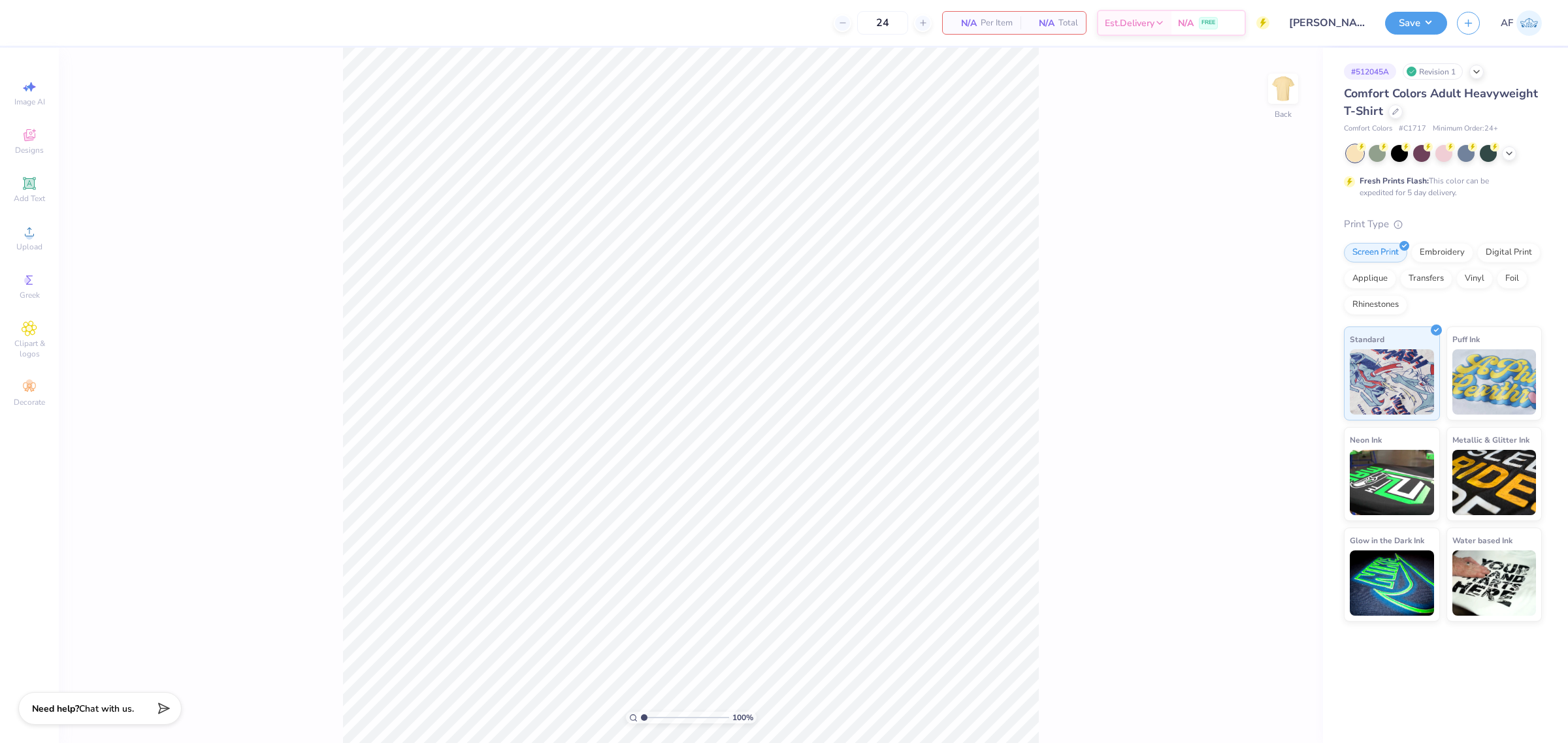
click at [1425, 71] on div "Revision 1" at bounding box center [1433, 71] width 60 height 16
click at [1475, 70] on icon at bounding box center [1476, 71] width 10 height 10
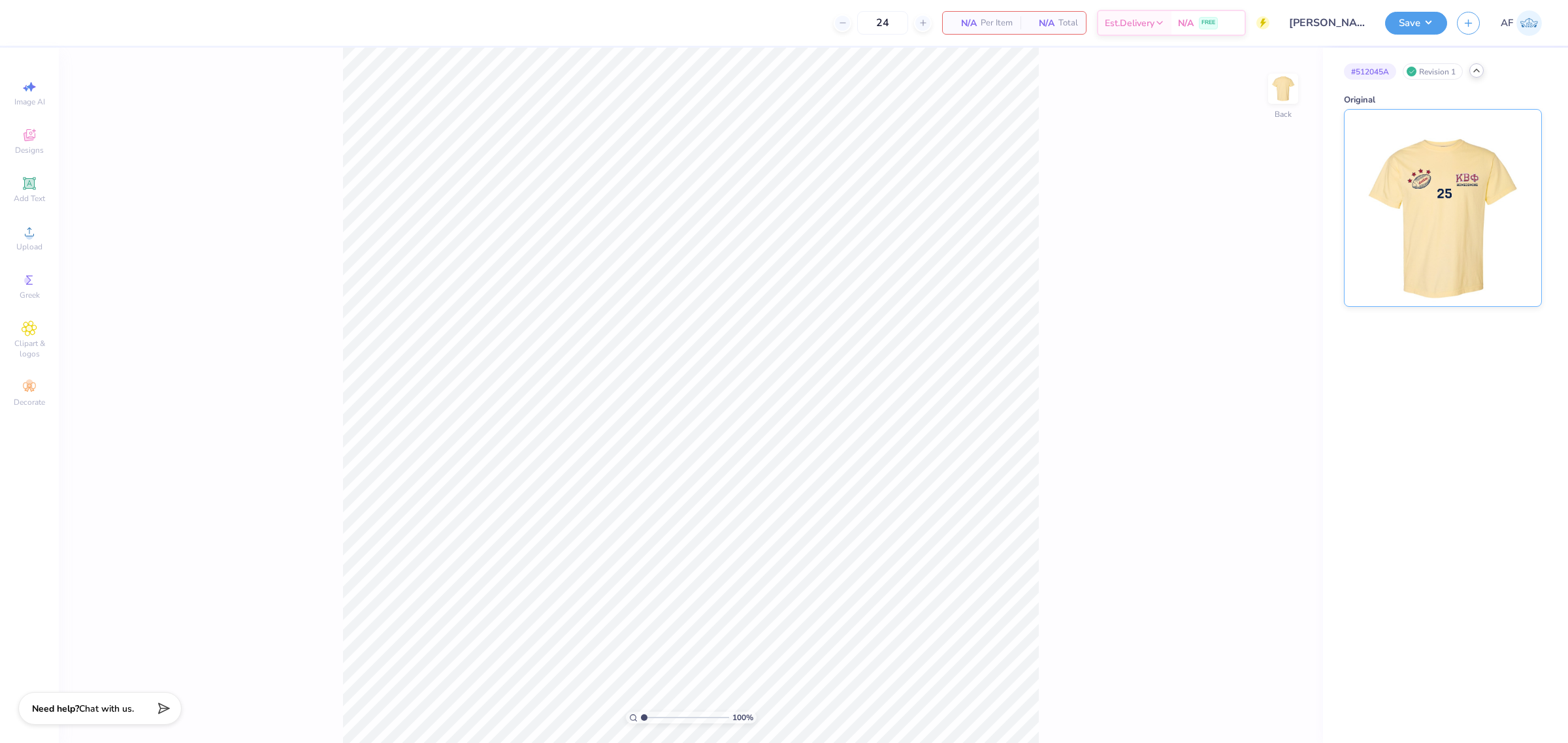
click at [1478, 247] on img at bounding box center [1443, 208] width 162 height 197
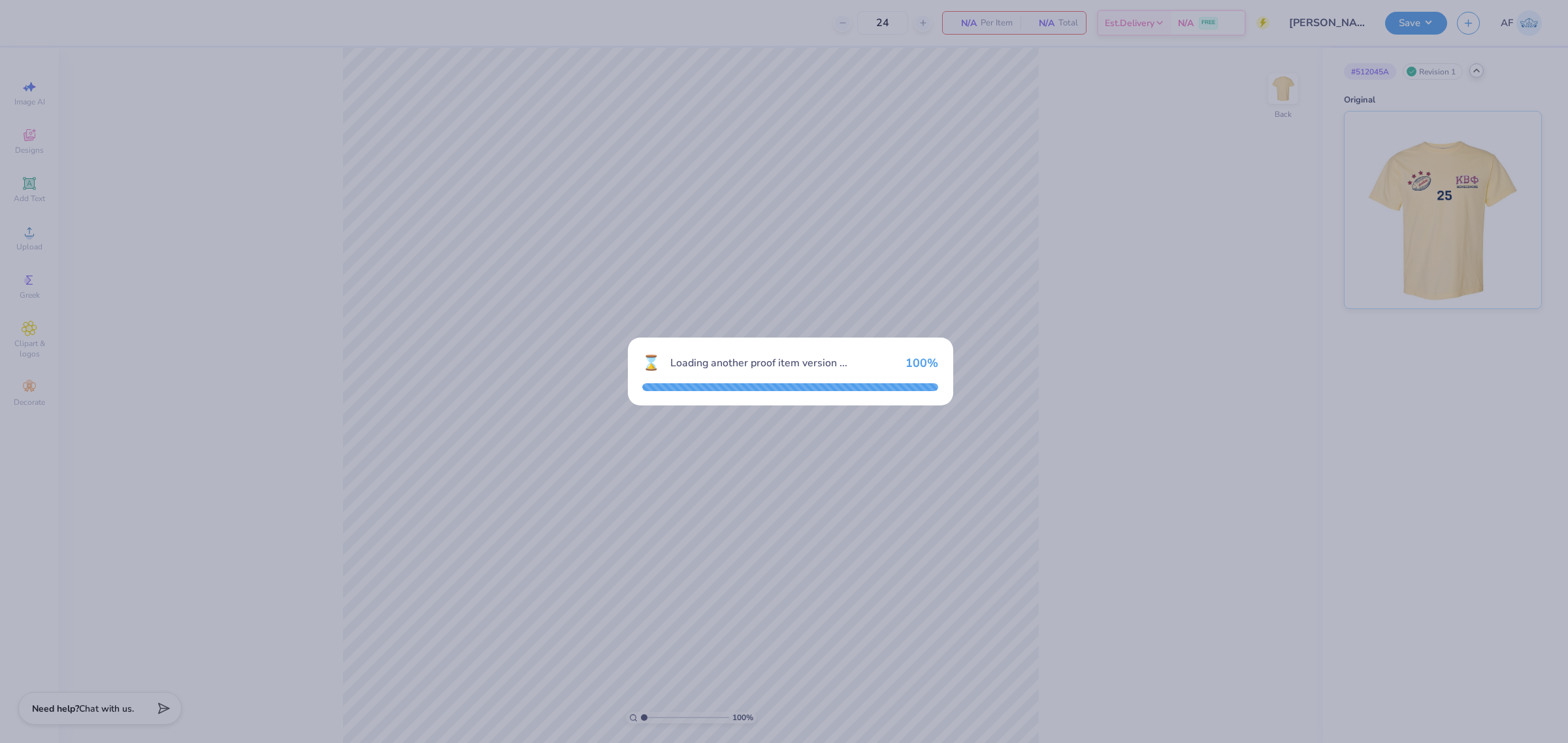
click at [1019, 334] on div "⌛ Loading another proof item version ... 100 %" at bounding box center [784, 371] width 1568 height 743
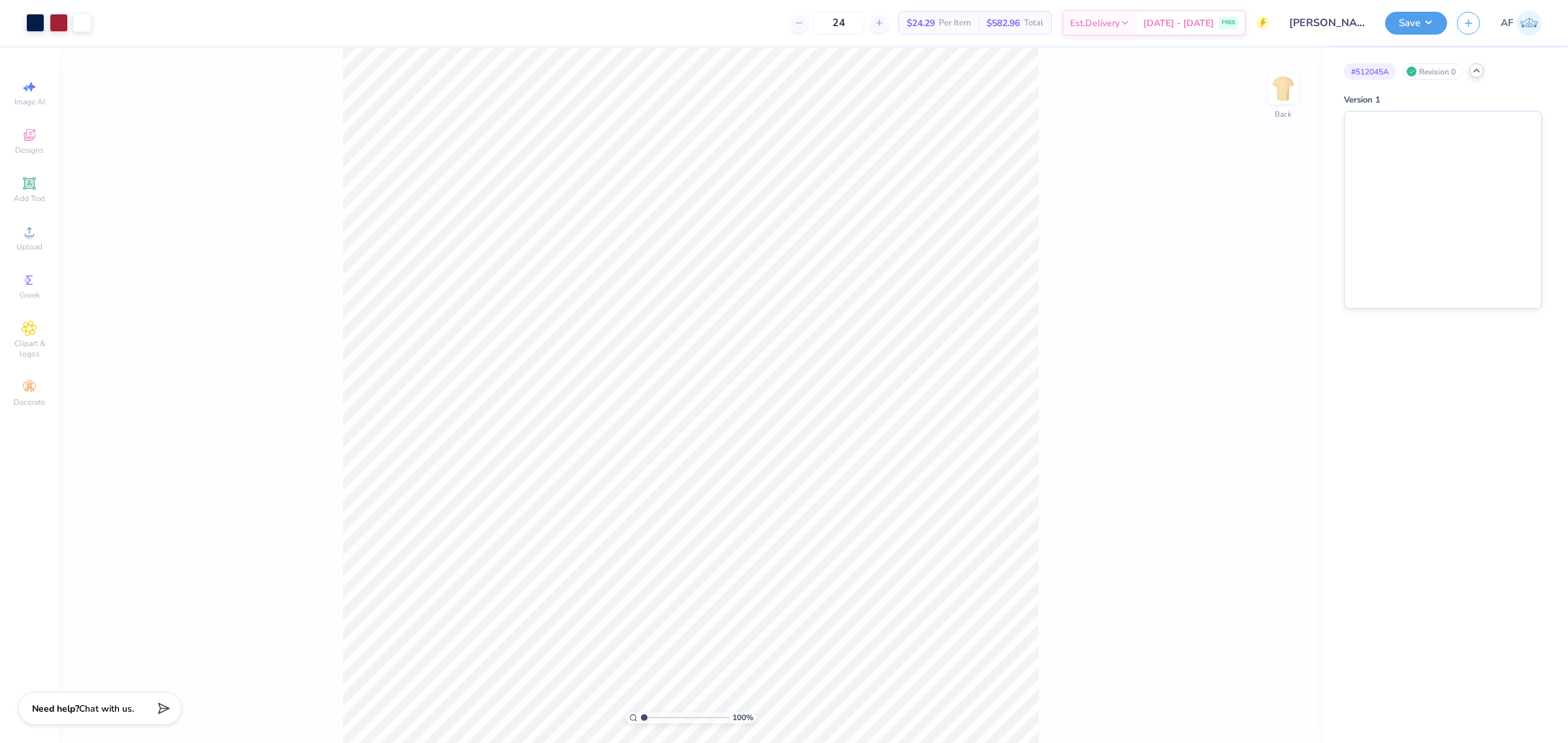
click at [1441, 64] on div "Revision 0" at bounding box center [1433, 71] width 60 height 16
click at [1408, 185] on img at bounding box center [1443, 208] width 197 height 197
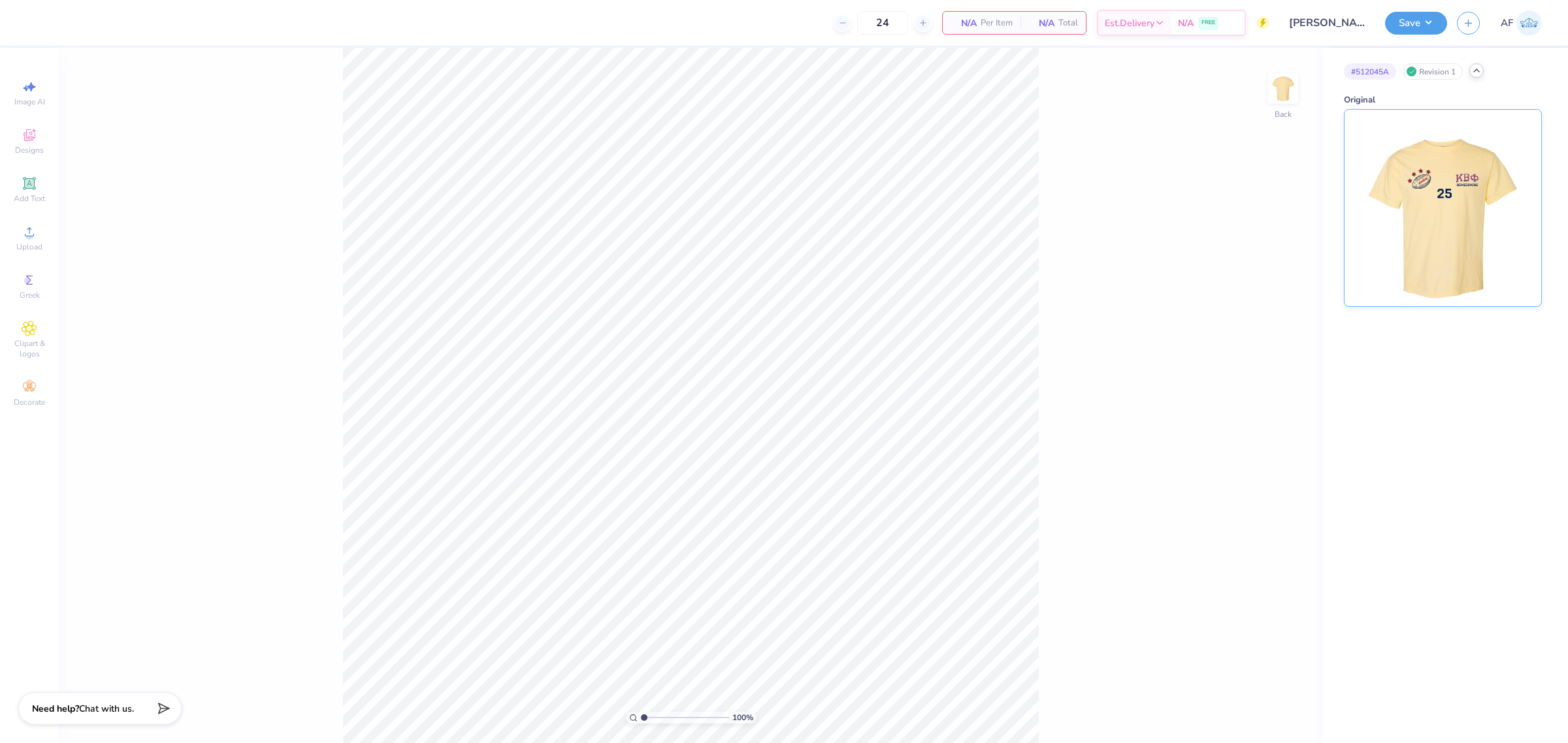
click at [1454, 171] on img at bounding box center [1443, 208] width 162 height 197
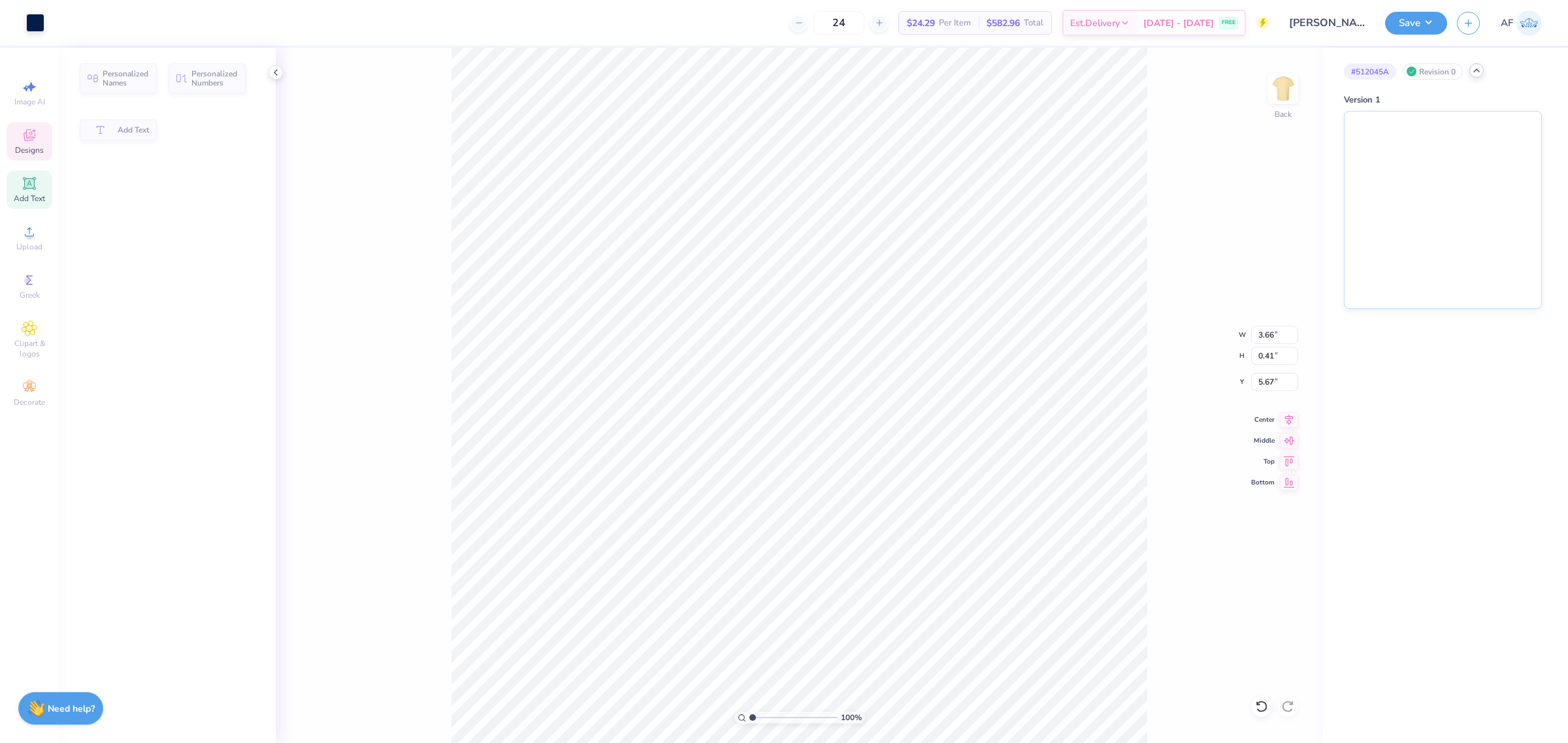
type input "3.66"
type input "0.41"
type input "5.67"
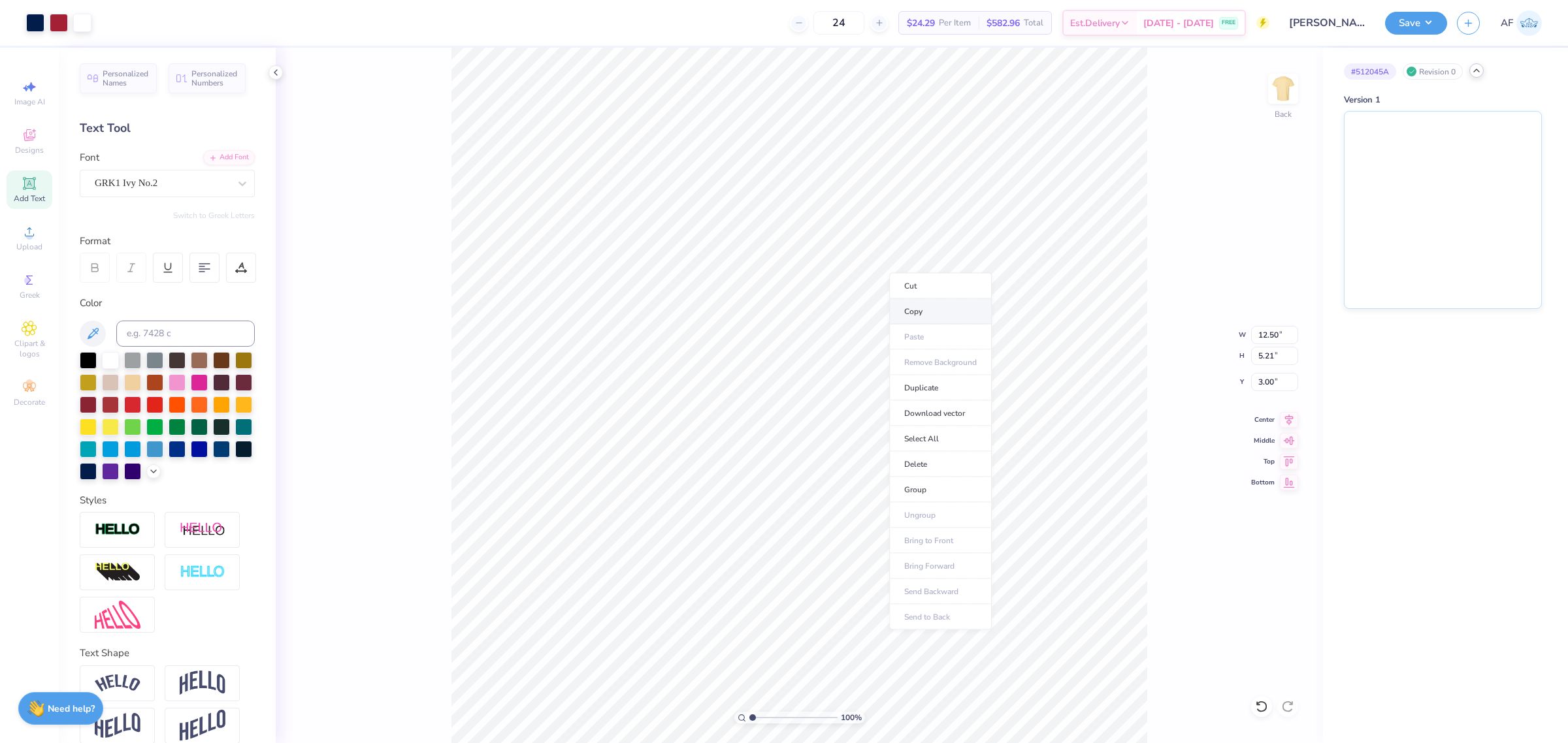
click at [923, 314] on li "Copy" at bounding box center [940, 312] width 103 height 25
click at [1402, 204] on img at bounding box center [1443, 208] width 197 height 197
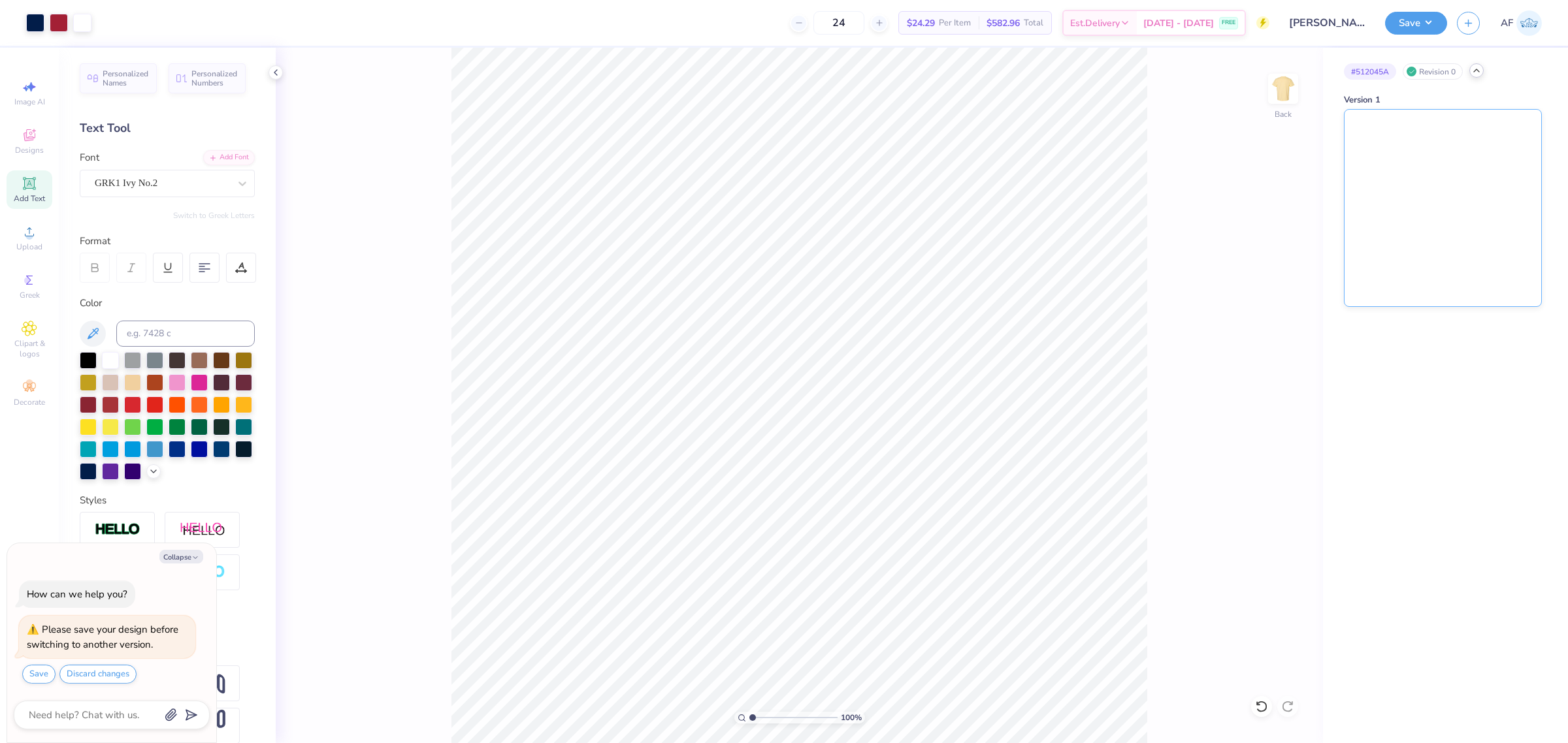
click at [1425, 246] on img at bounding box center [1443, 208] width 197 height 197
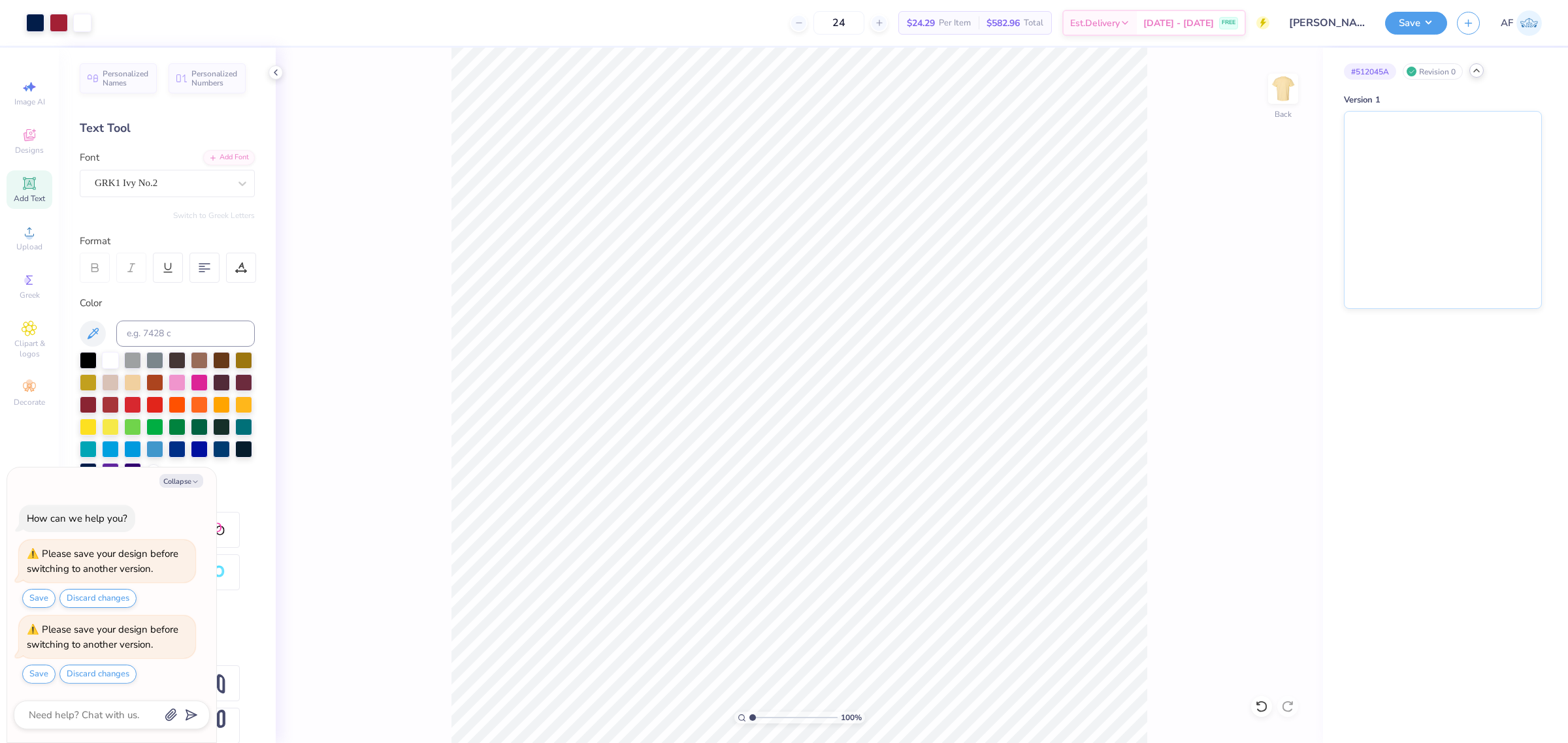
type textarea "x"
type input "8.03956949762593"
type textarea "x"
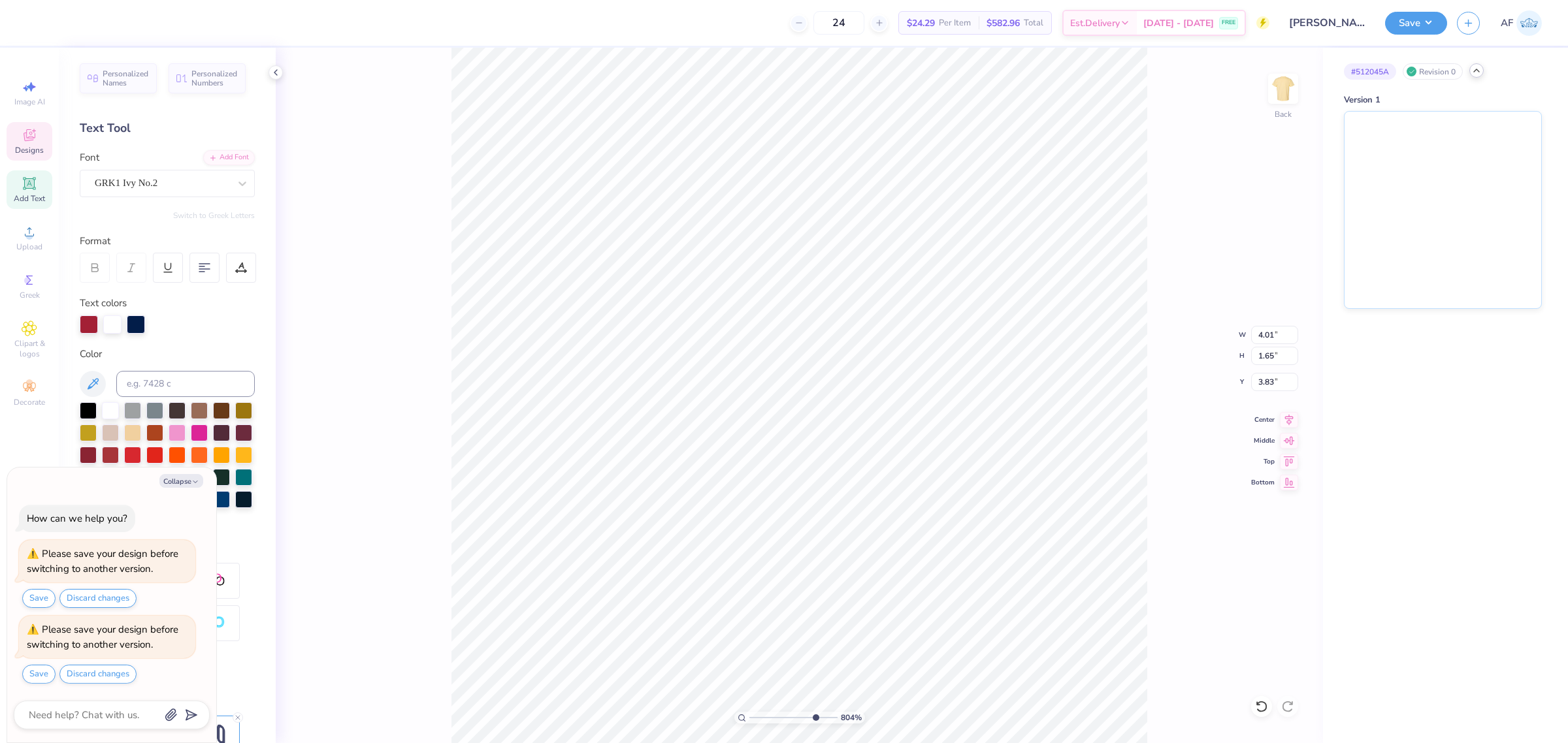
type input "8.03956949762593"
type textarea "x"
type input "8.03956949762593"
type textarea "x"
type input "1"
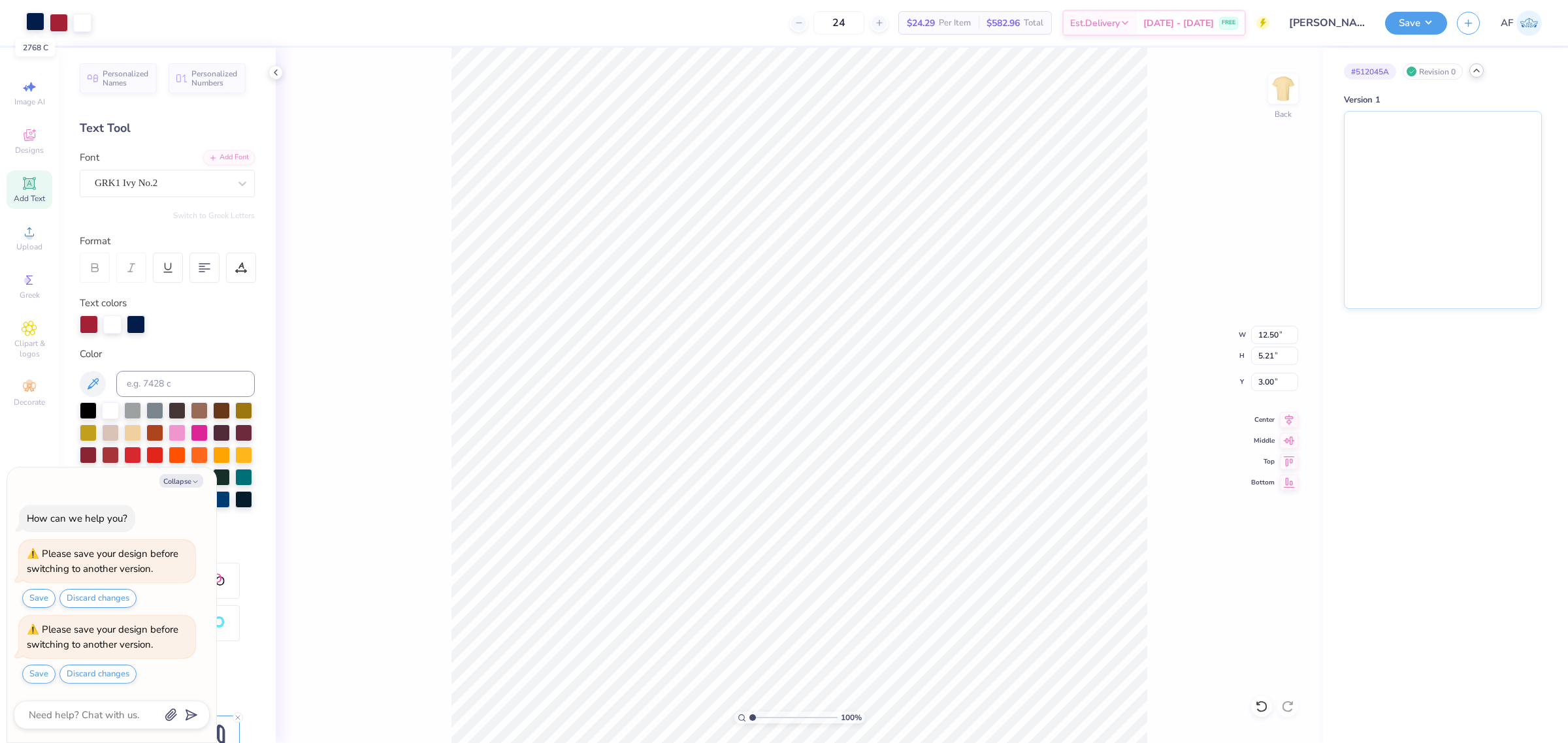
click at [33, 20] on div at bounding box center [35, 22] width 18 height 18
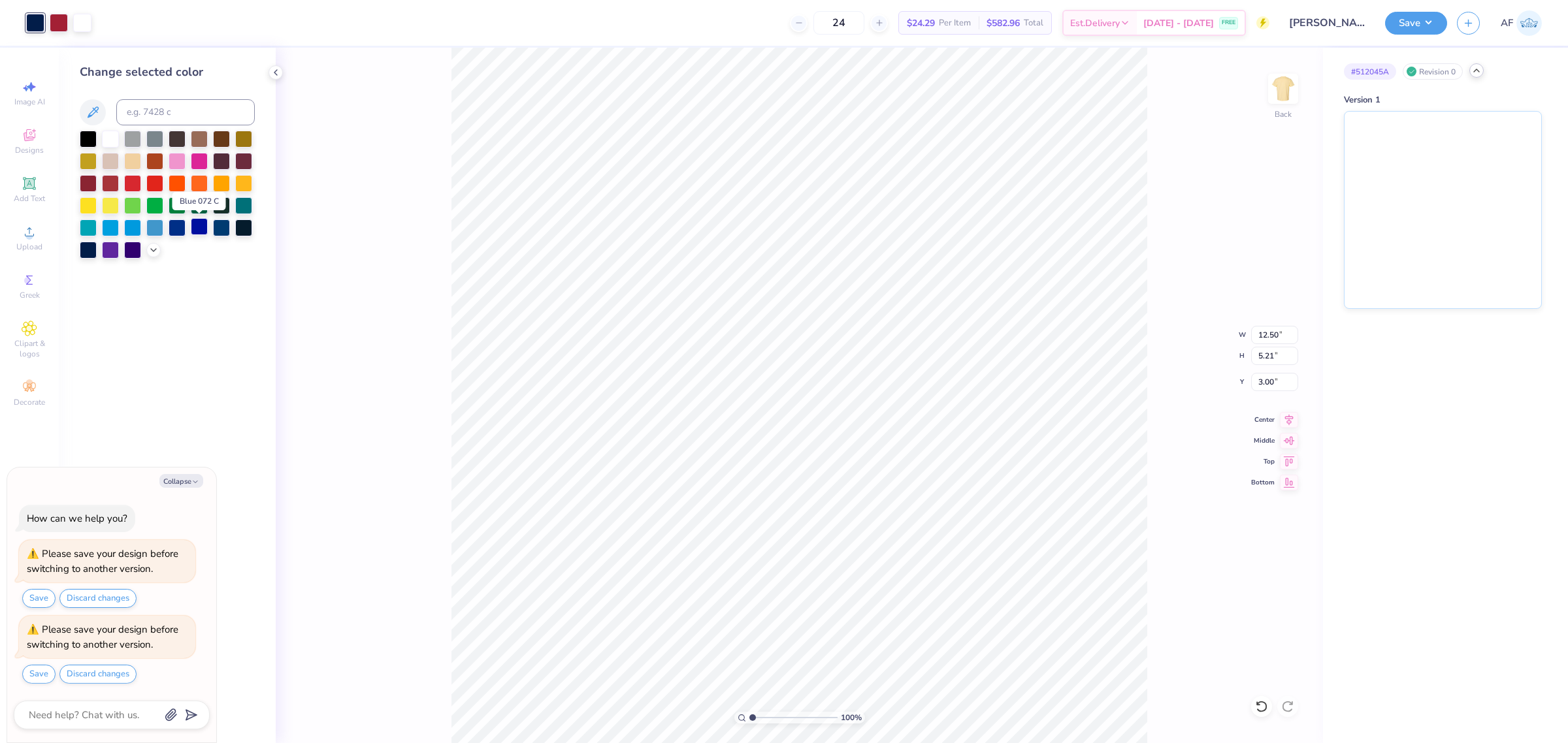
click at [196, 231] on div at bounding box center [199, 227] width 17 height 17
click at [54, 22] on div at bounding box center [59, 22] width 18 height 18
click at [154, 256] on div at bounding box center [154, 249] width 14 height 14
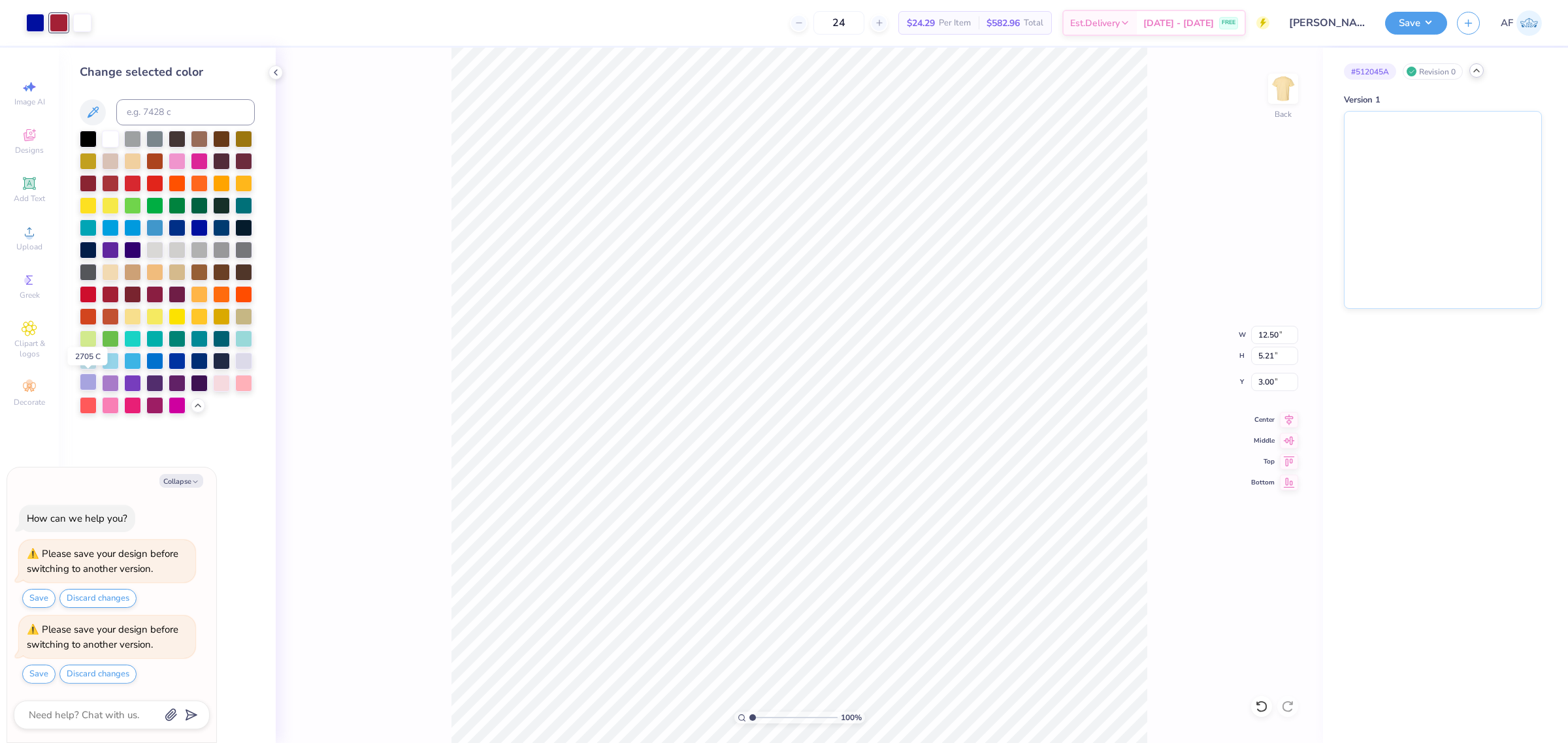
click at [87, 386] on div at bounding box center [88, 382] width 17 height 17
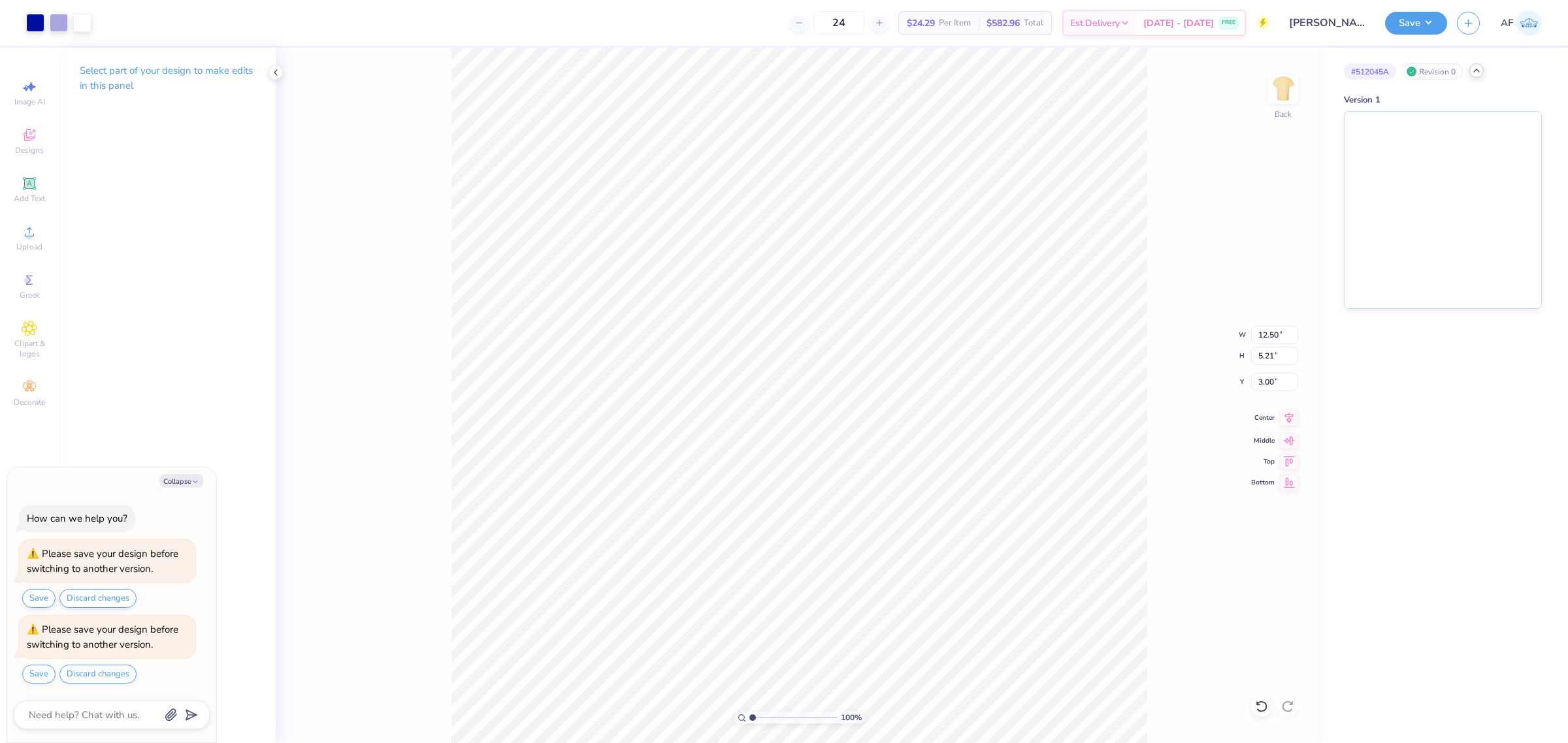
click at [1289, 425] on icon at bounding box center [1289, 418] width 18 height 16
type textarea "x"
type input "8.03956949762593"
type textarea "x"
type input "8.03956949762593"
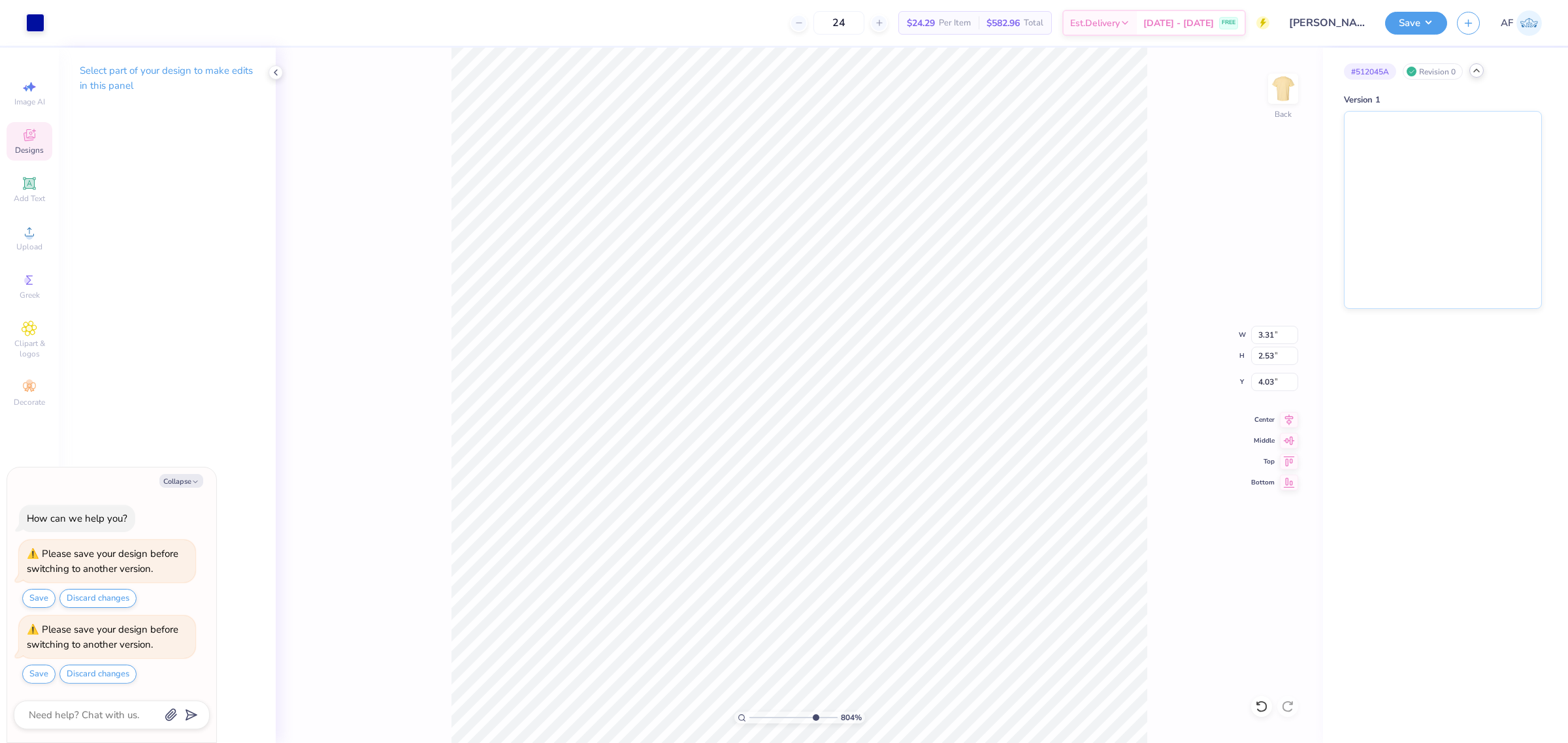
type textarea "x"
type input "8.03956949762593"
type textarea "x"
type input "2.30193532477902"
type textarea "x"
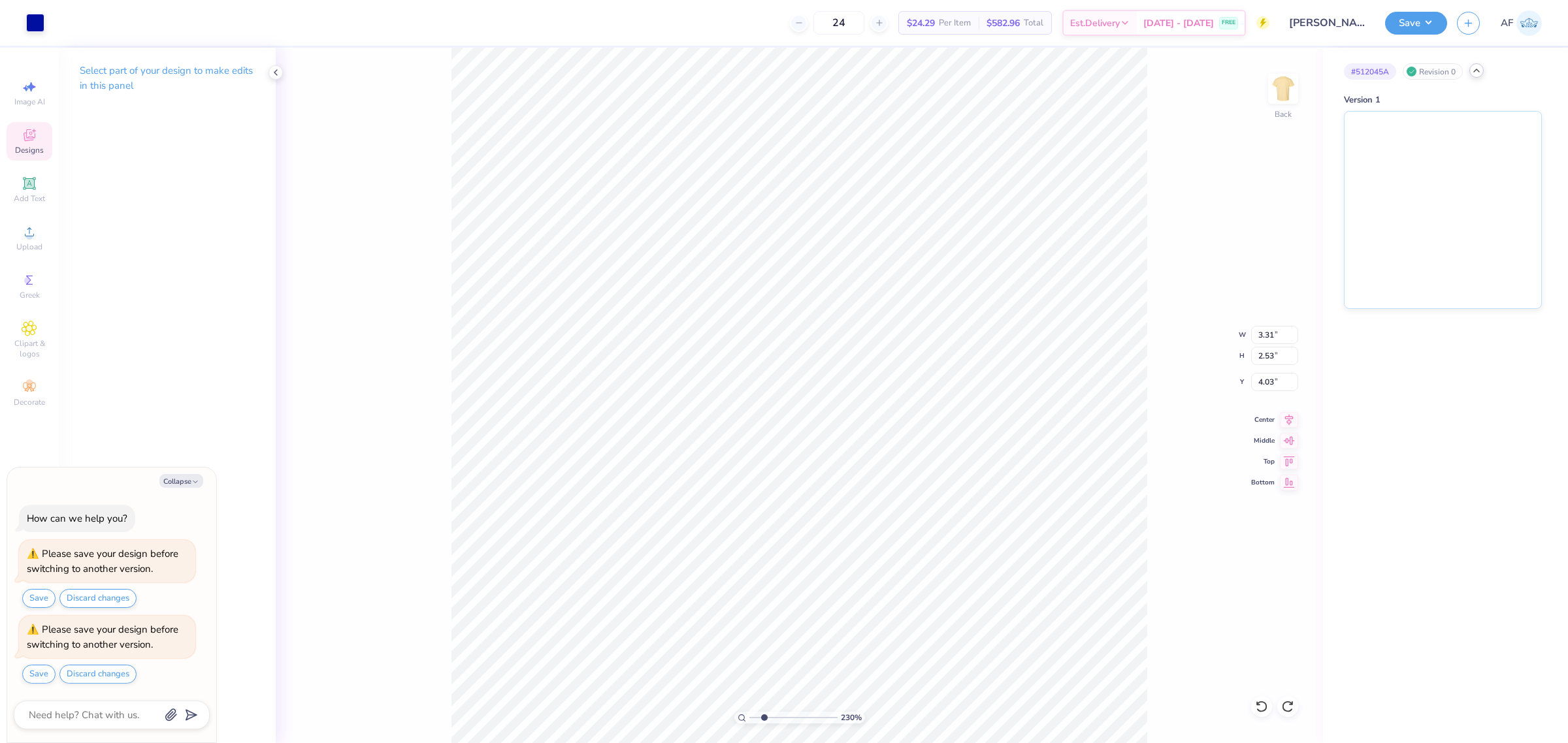
type input "2.30193532477902"
type textarea "x"
type input "2.30193532477902"
type textarea "x"
type input "2.30193532477902"
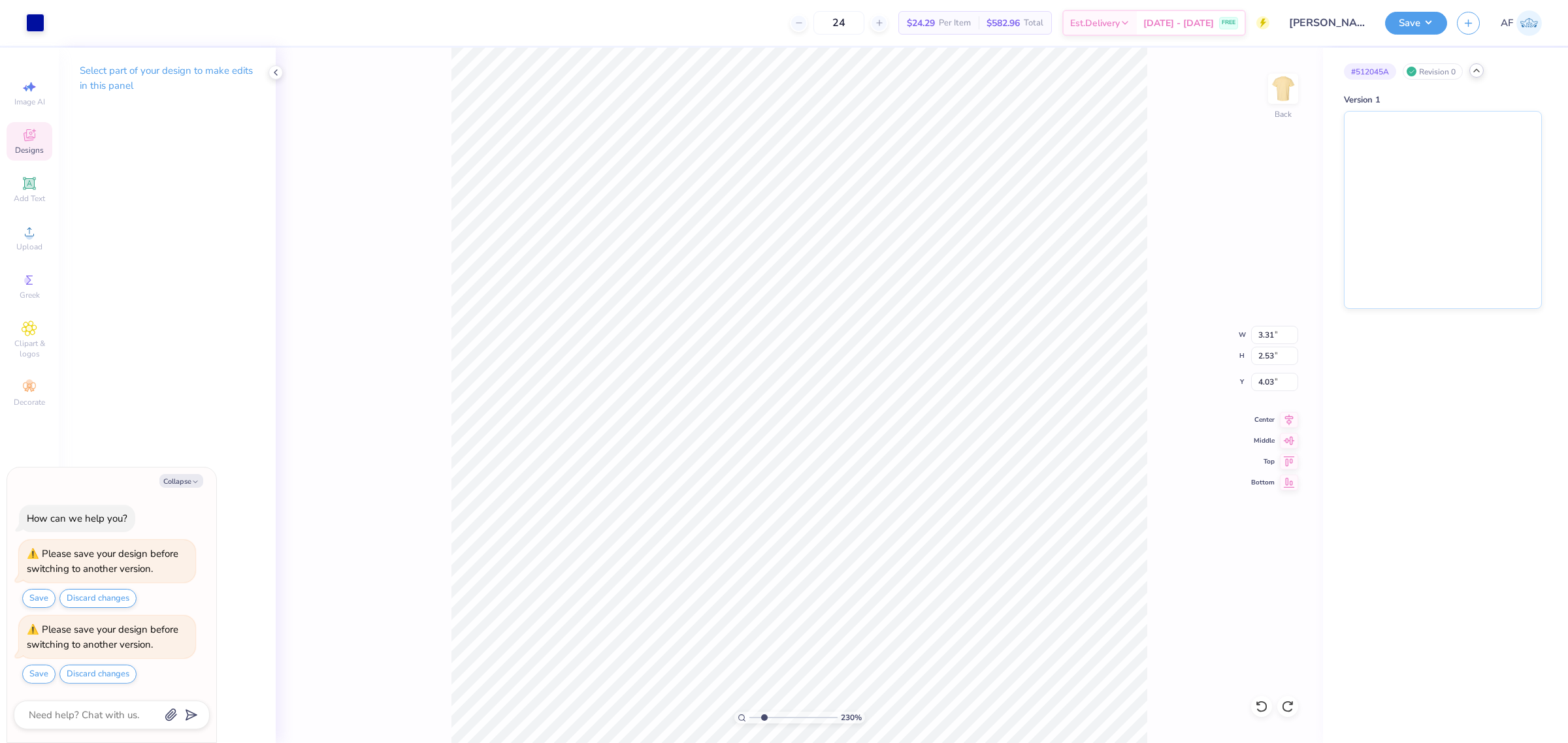
type textarea "x"
type input "2.30193532477902"
type textarea "x"
type input "2.30193532477902"
type textarea "x"
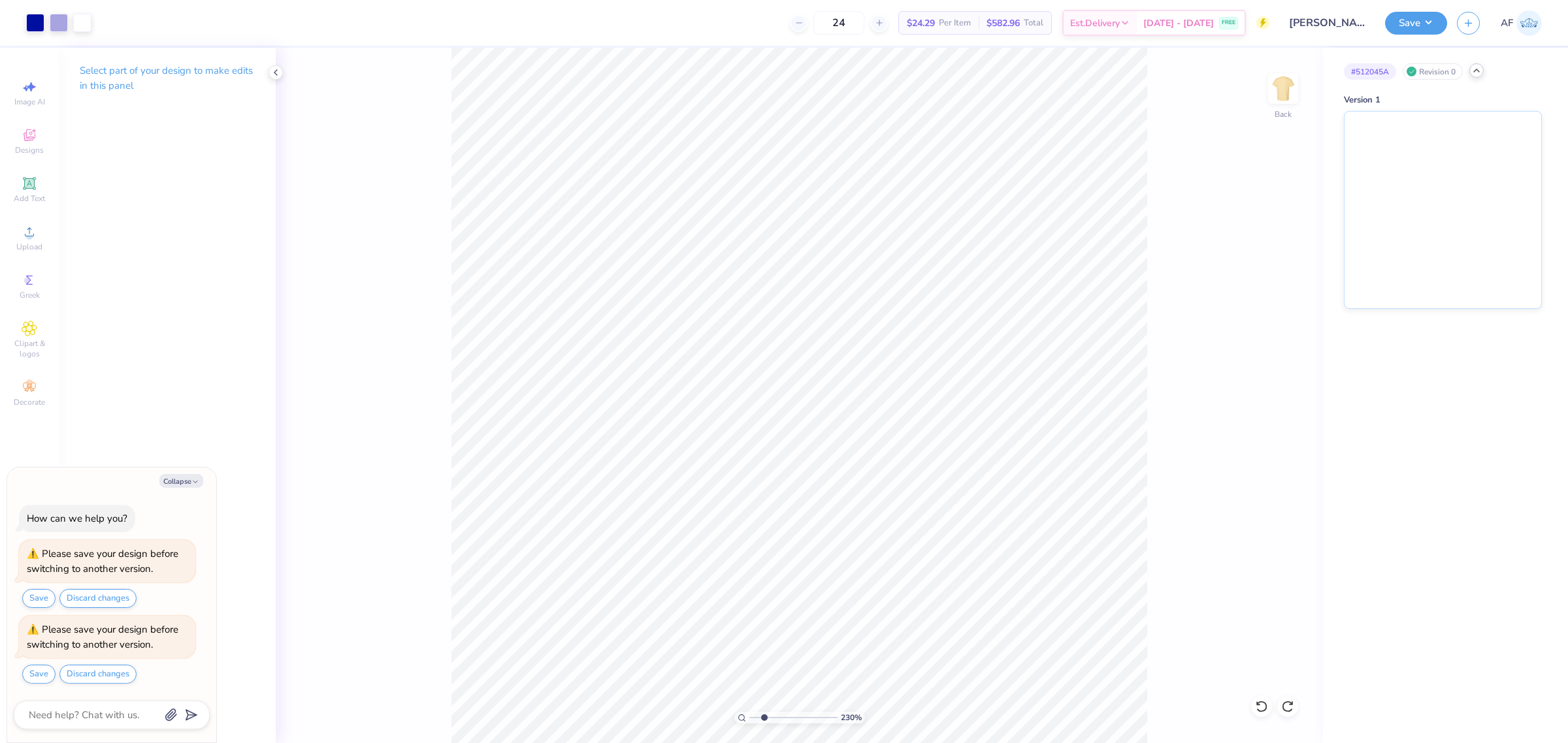
type input "2.30193532477902"
type textarea "x"
type input "1.23175200926507"
type textarea "x"
click at [1289, 420] on icon at bounding box center [1289, 418] width 18 height 16
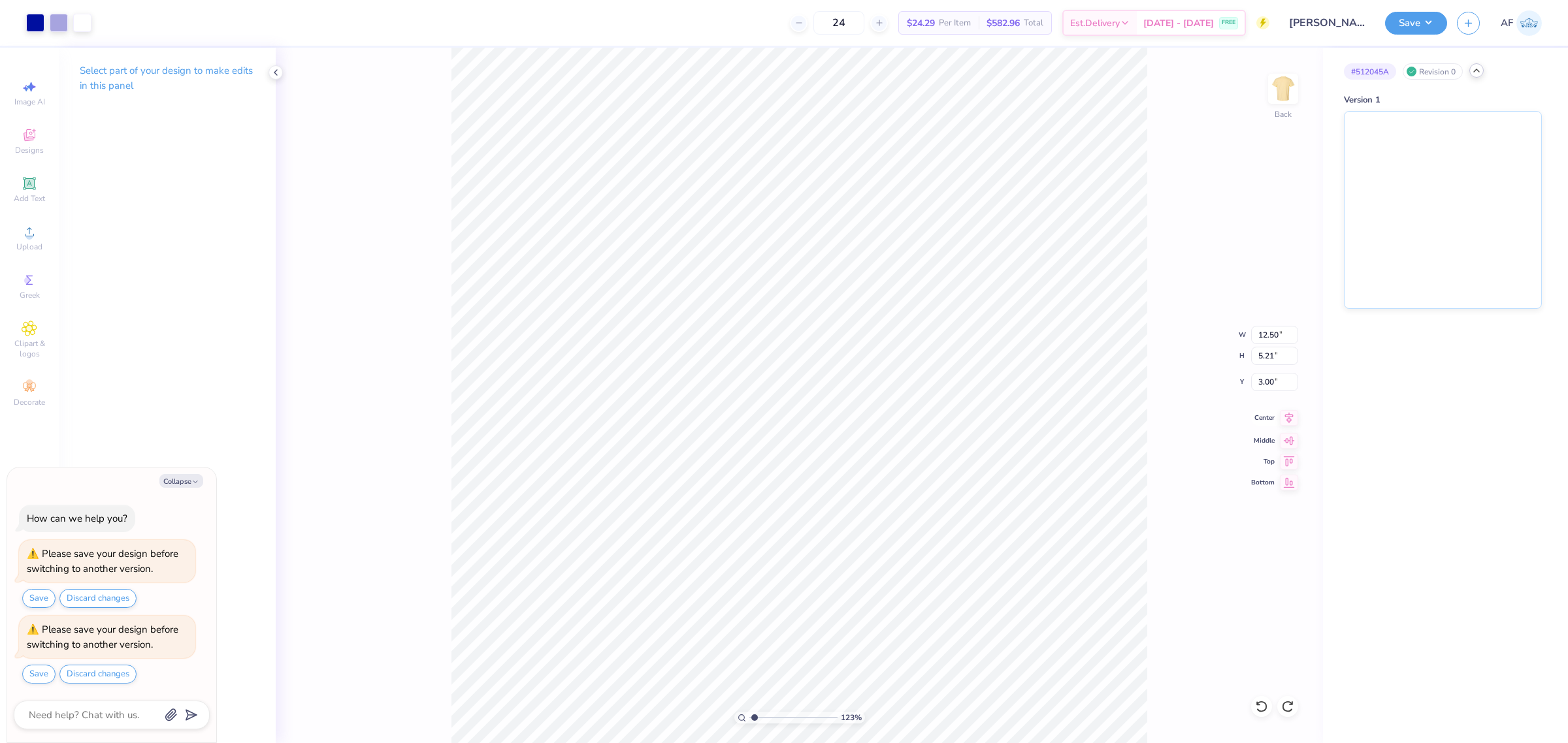
type input "1.23175200926507"
type textarea "x"
type input "1.23175200926507"
type textarea "x"
type input "1.23175200926507"
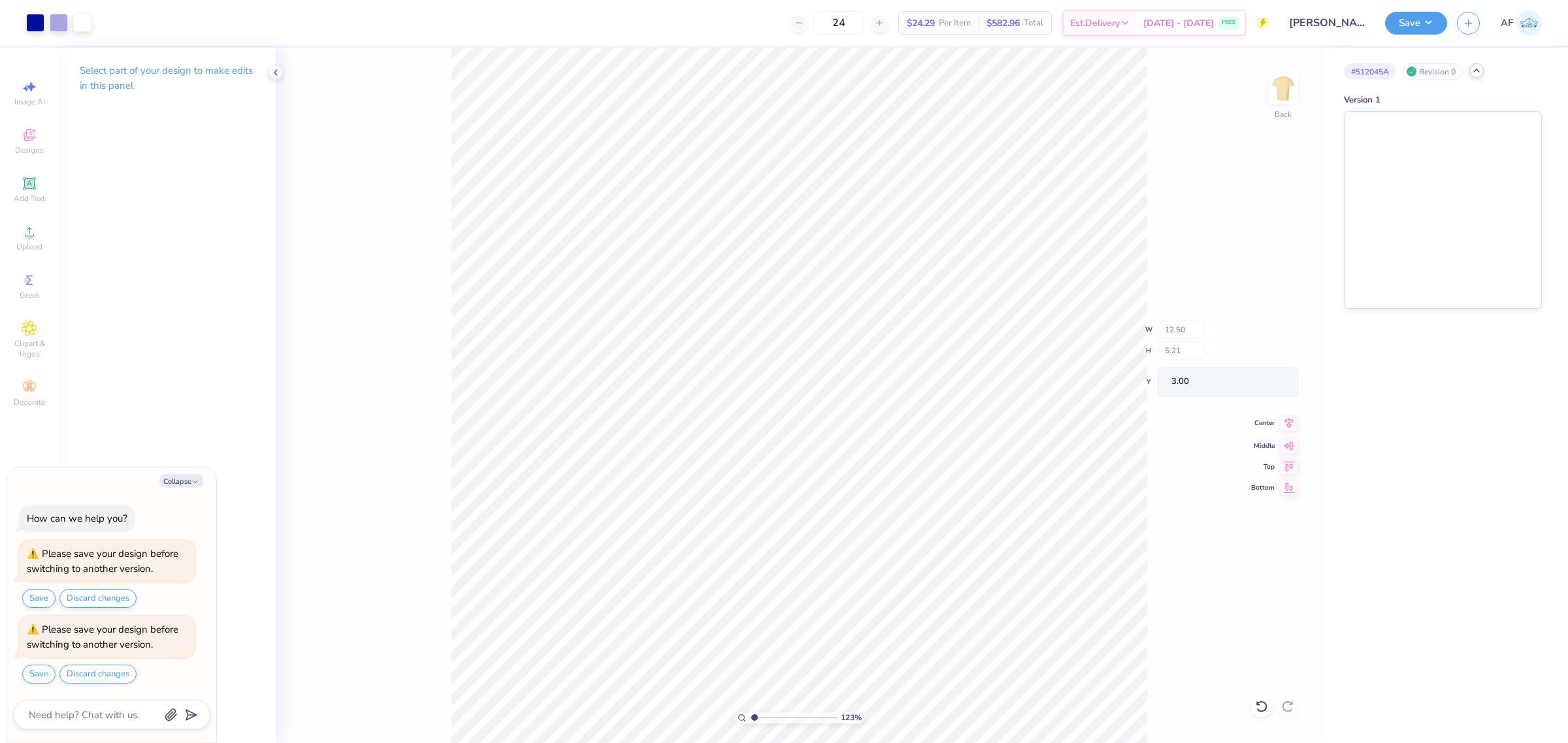
type textarea "x"
type input "1.23175200926507"
type textarea "x"
type input "1"
type textarea "x"
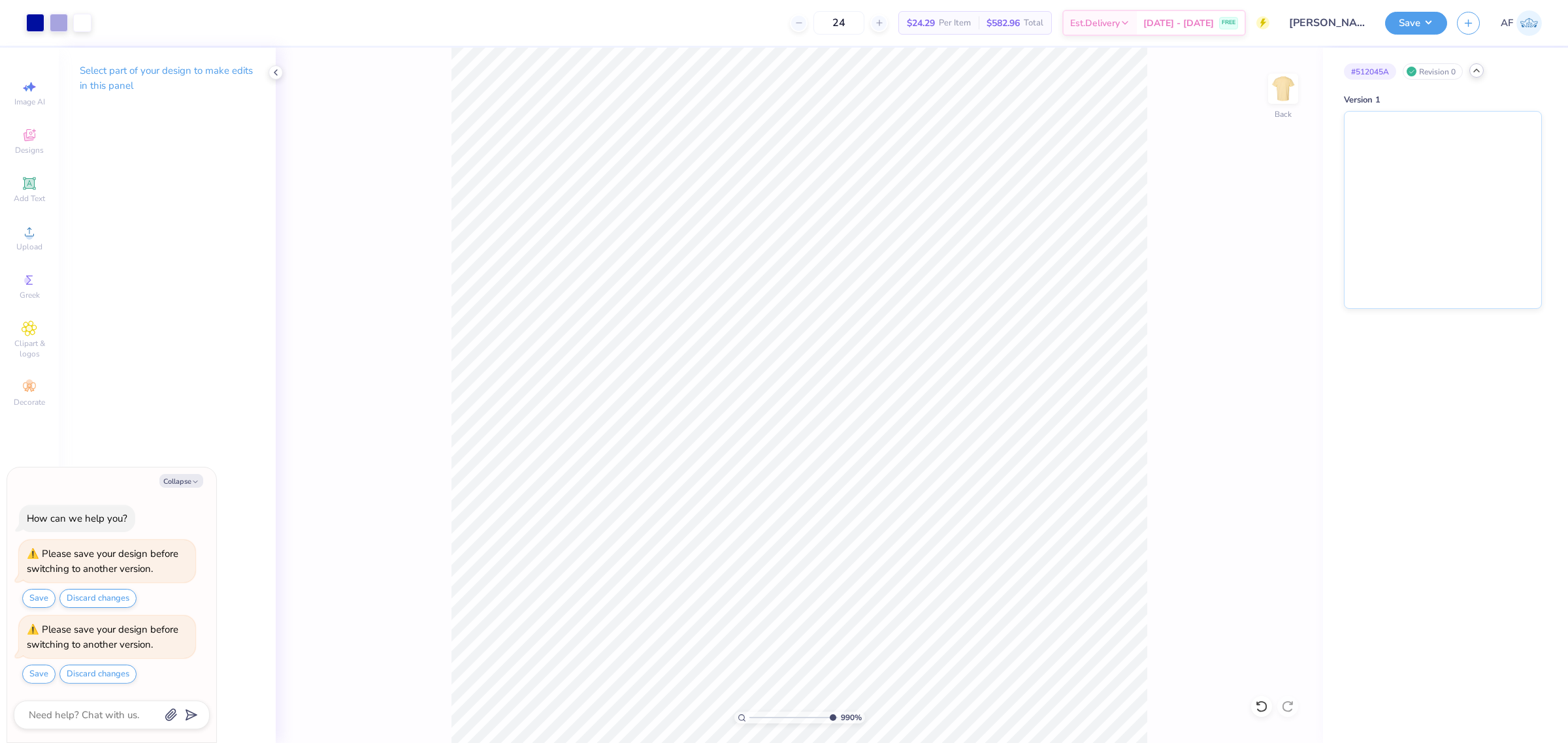
type input "10"
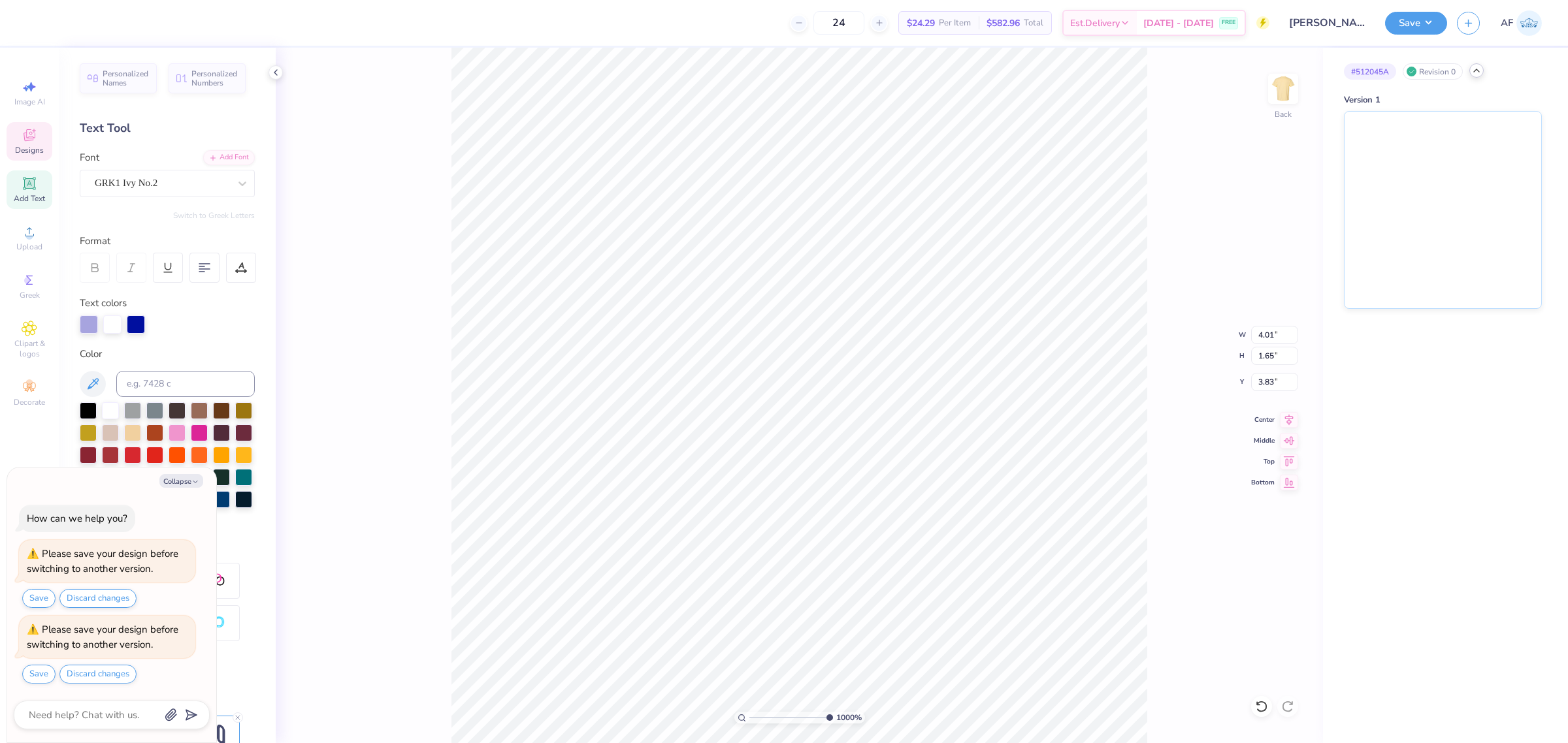
scroll to position [13, 1]
type textarea "x"
type input "2.86325695108274"
type textarea "x"
type input "2.86325695108274"
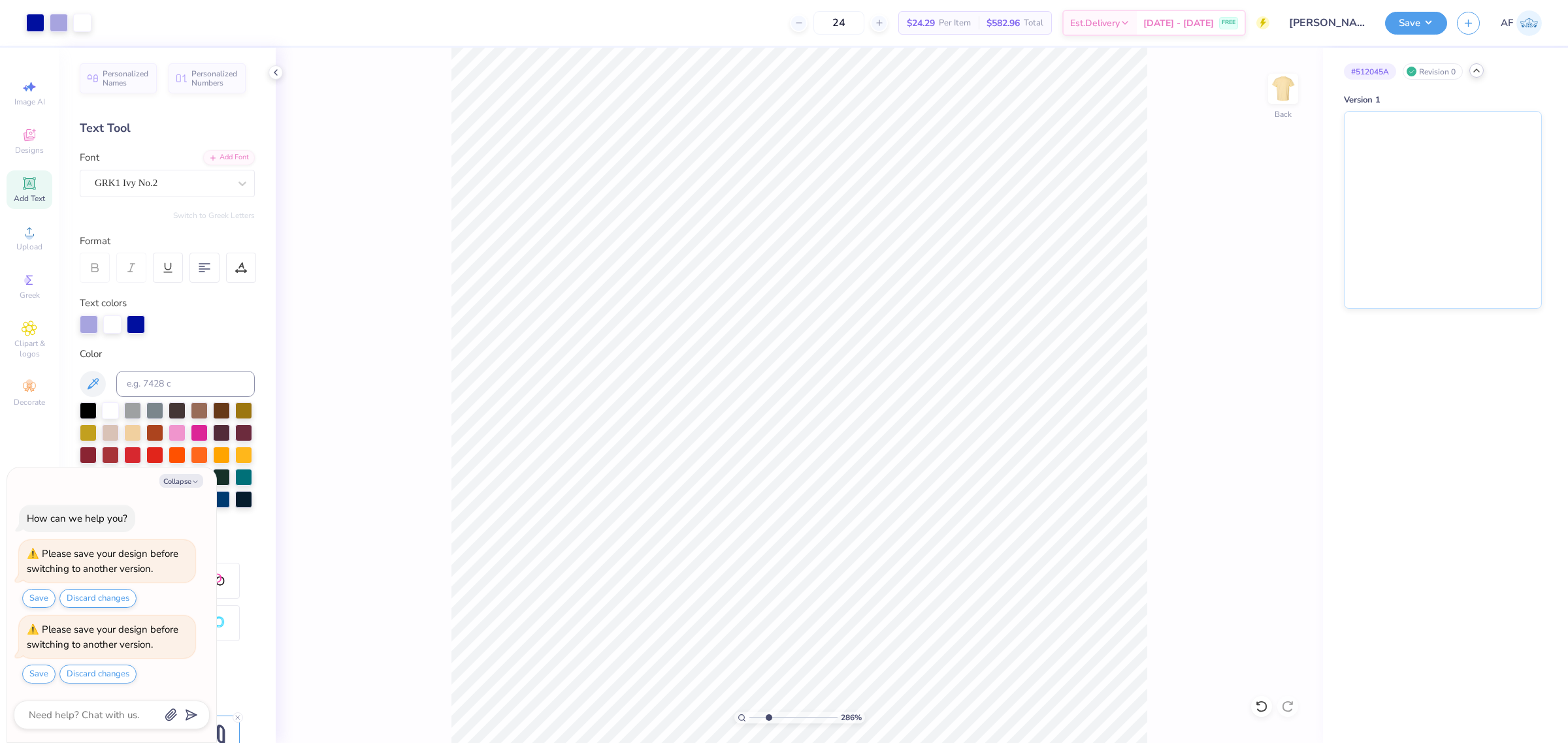
type textarea "x"
type input "1.53211189931103"
type textarea "x"
click at [1431, 30] on button "Save" at bounding box center [1416, 21] width 62 height 23
type input "1.53211189931103"
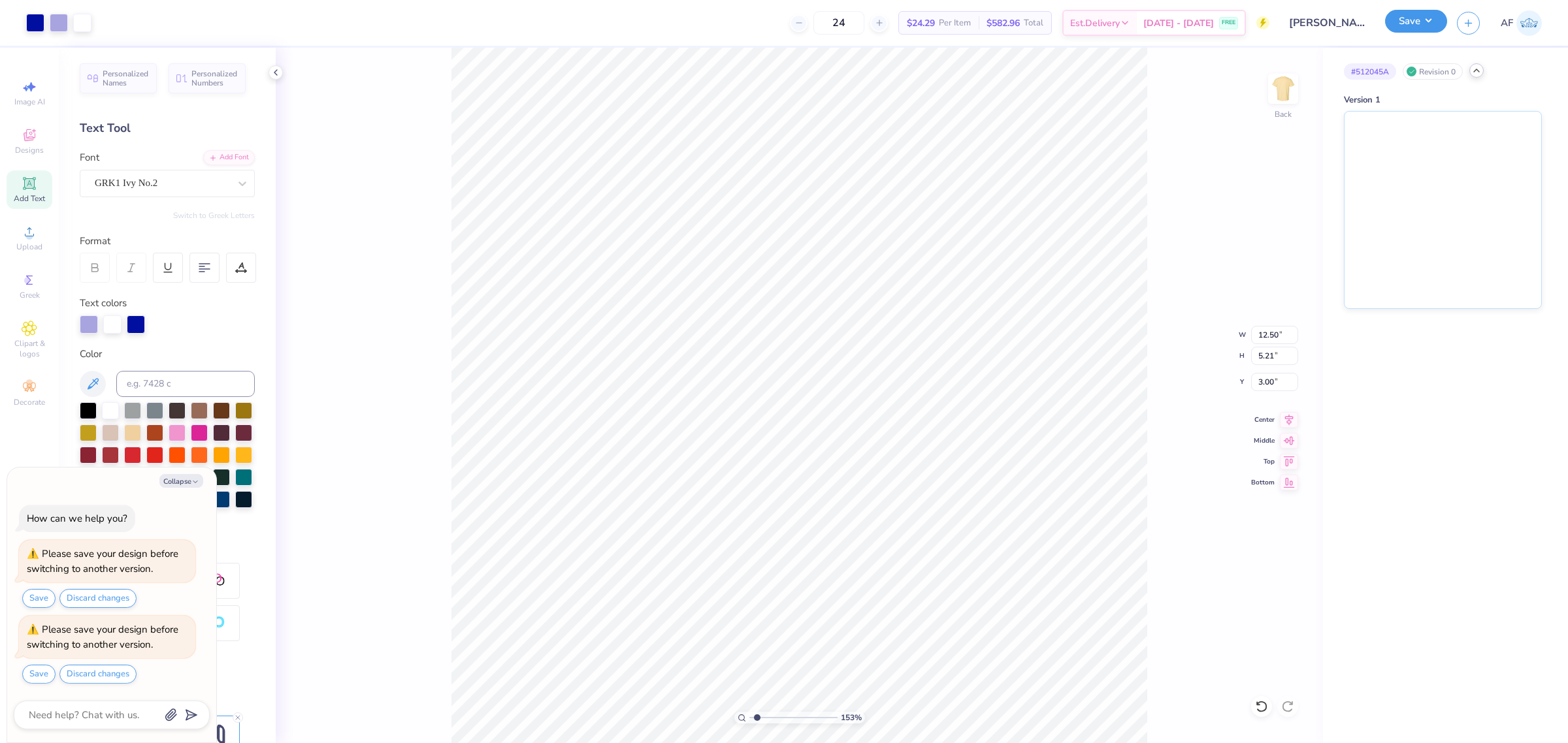
type textarea "x"
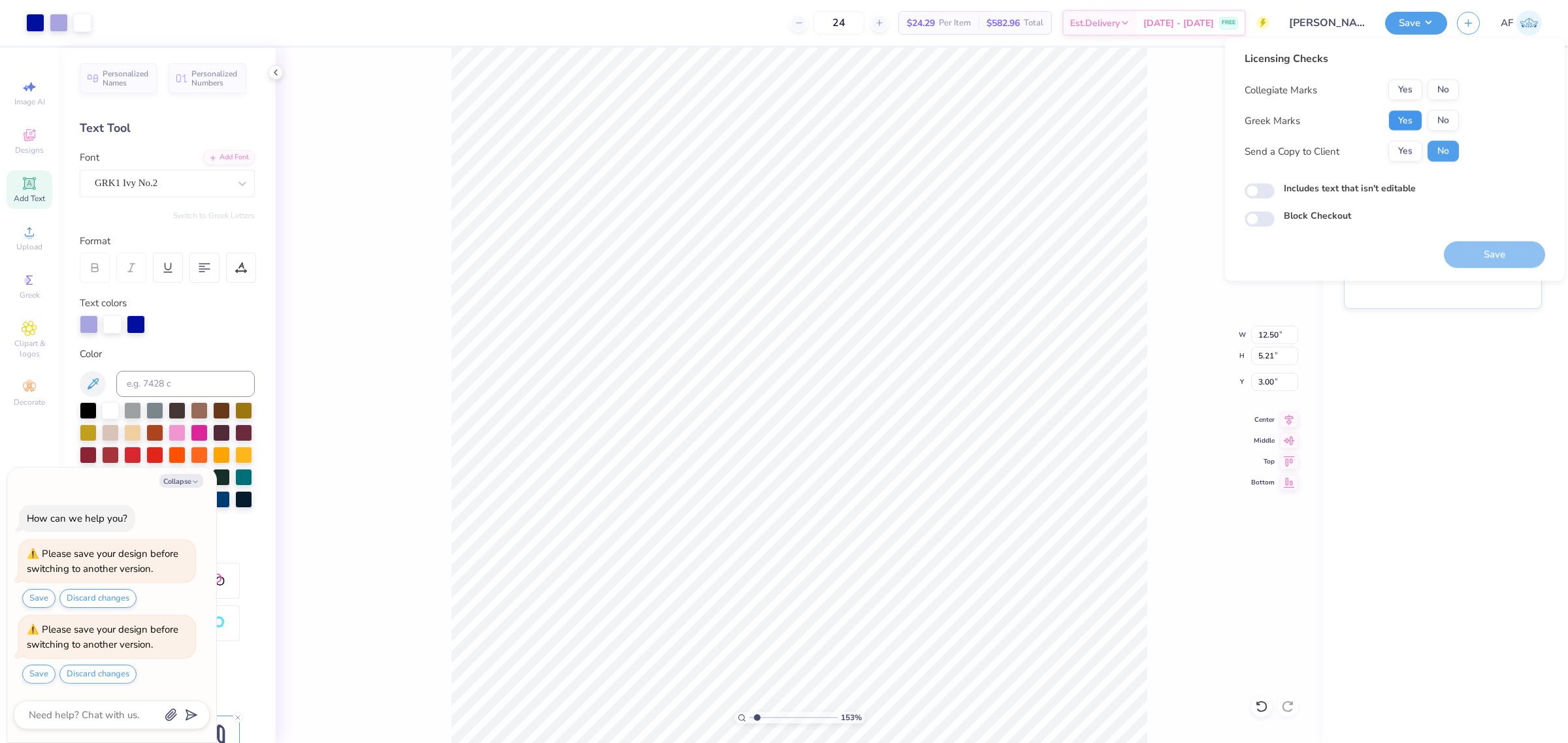
click at [1399, 127] on button "Yes" at bounding box center [1406, 121] width 34 height 21
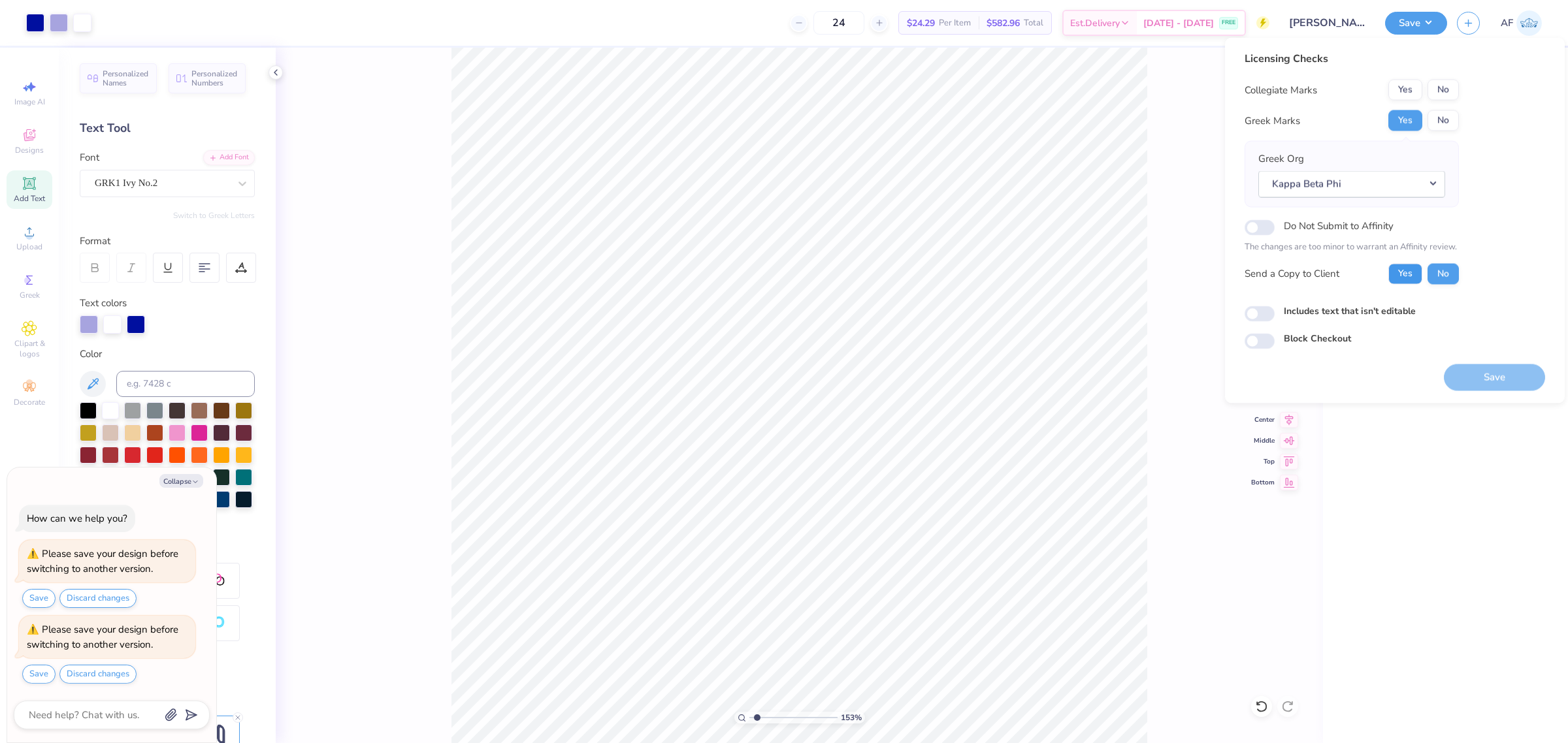
click at [1395, 274] on button "Yes" at bounding box center [1406, 274] width 34 height 21
type input "1.53211189931103"
type textarea "x"
click at [1445, 89] on button "No" at bounding box center [1443, 90] width 31 height 21
type input "1.53211189931103"
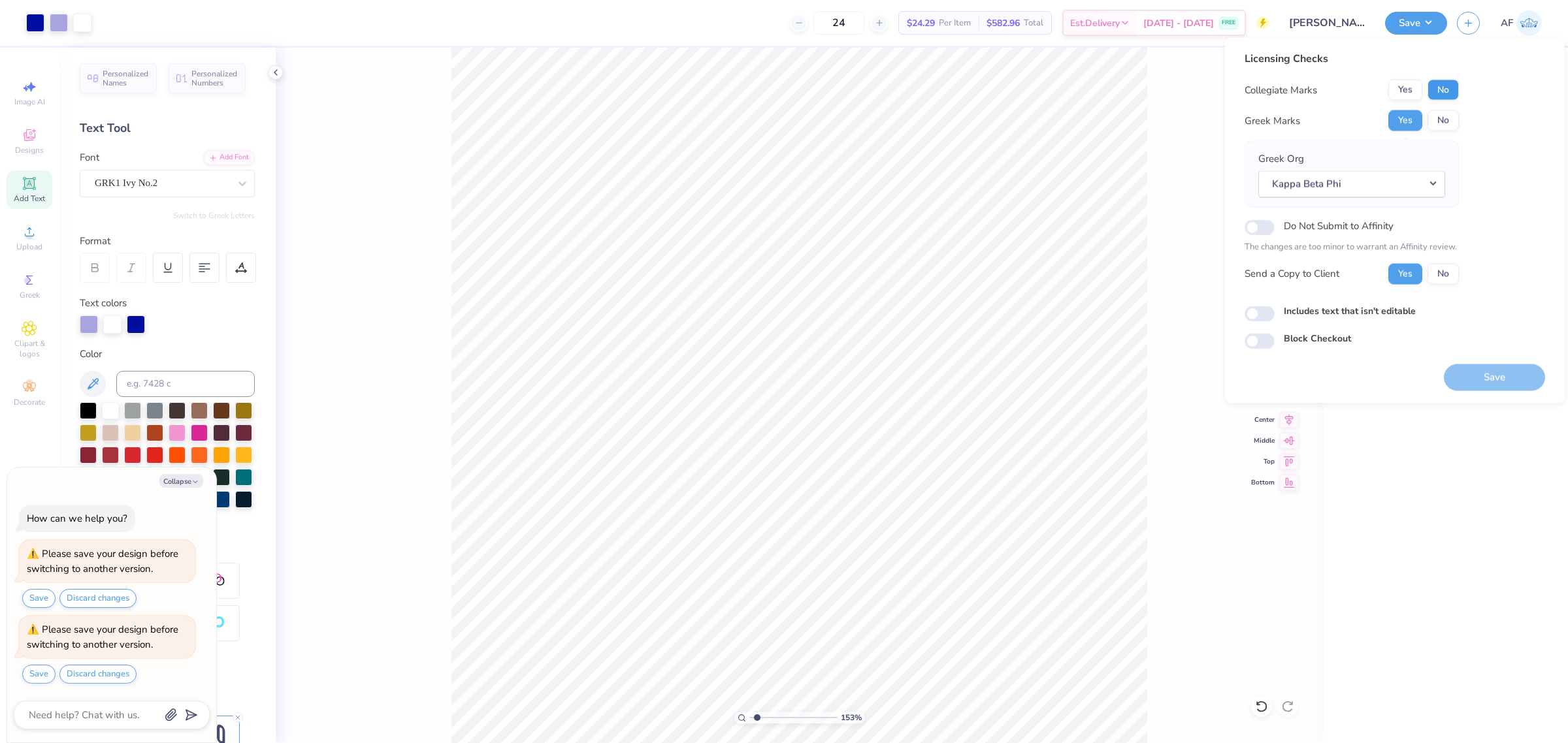
type textarea "x"
click at [1442, 119] on button "No" at bounding box center [1443, 121] width 31 height 21
type input "1.53211189931103"
type textarea "x"
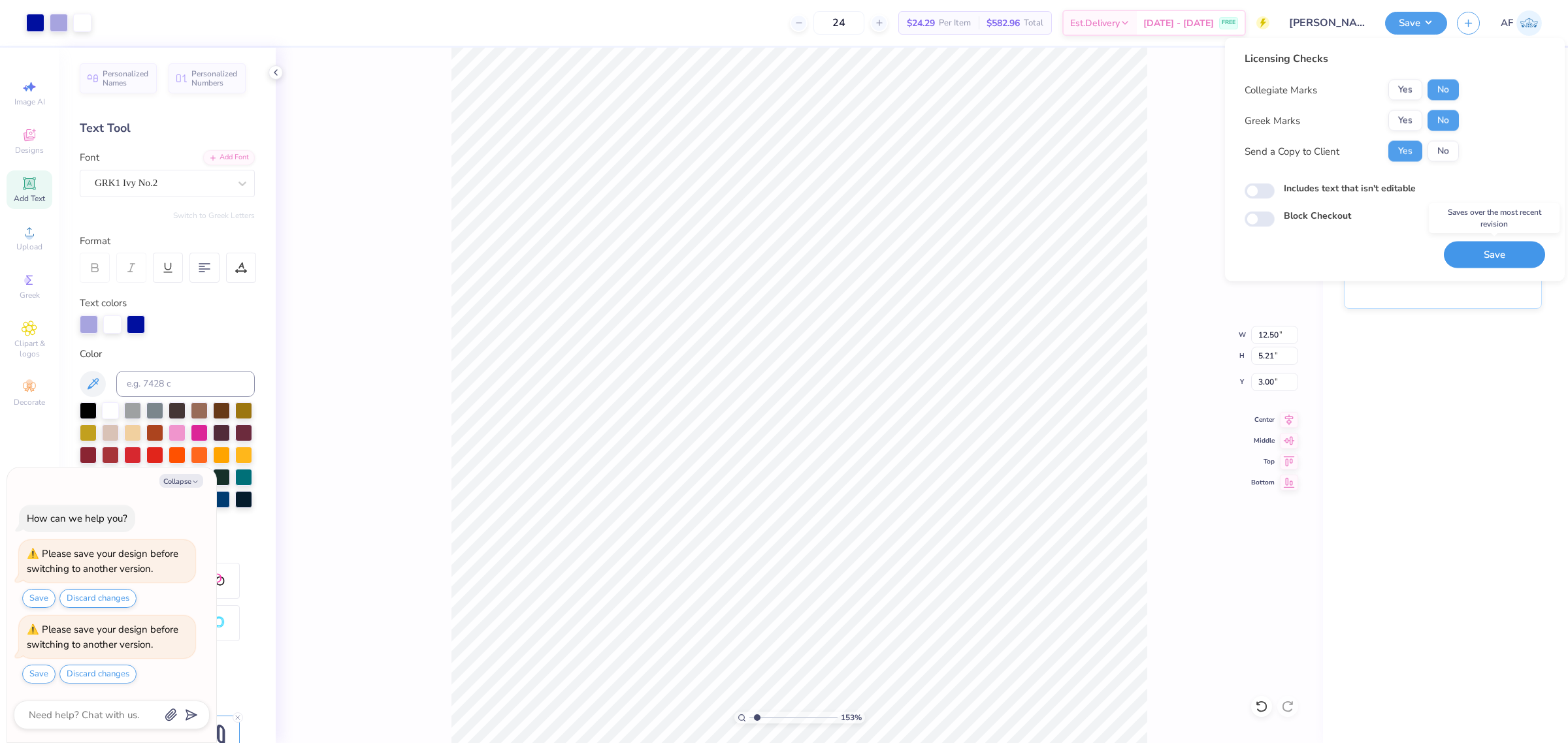
click at [1507, 254] on button "Save" at bounding box center [1494, 255] width 101 height 27
click at [1363, 256] on div "Licensing Checks Collegiate Marks Yes No Greek Marks Yes No Send a Copy to Clie…" at bounding box center [1395, 159] width 301 height 218
type input "1.53211189931103"
type textarea "x"
type input "1.53211189931103"
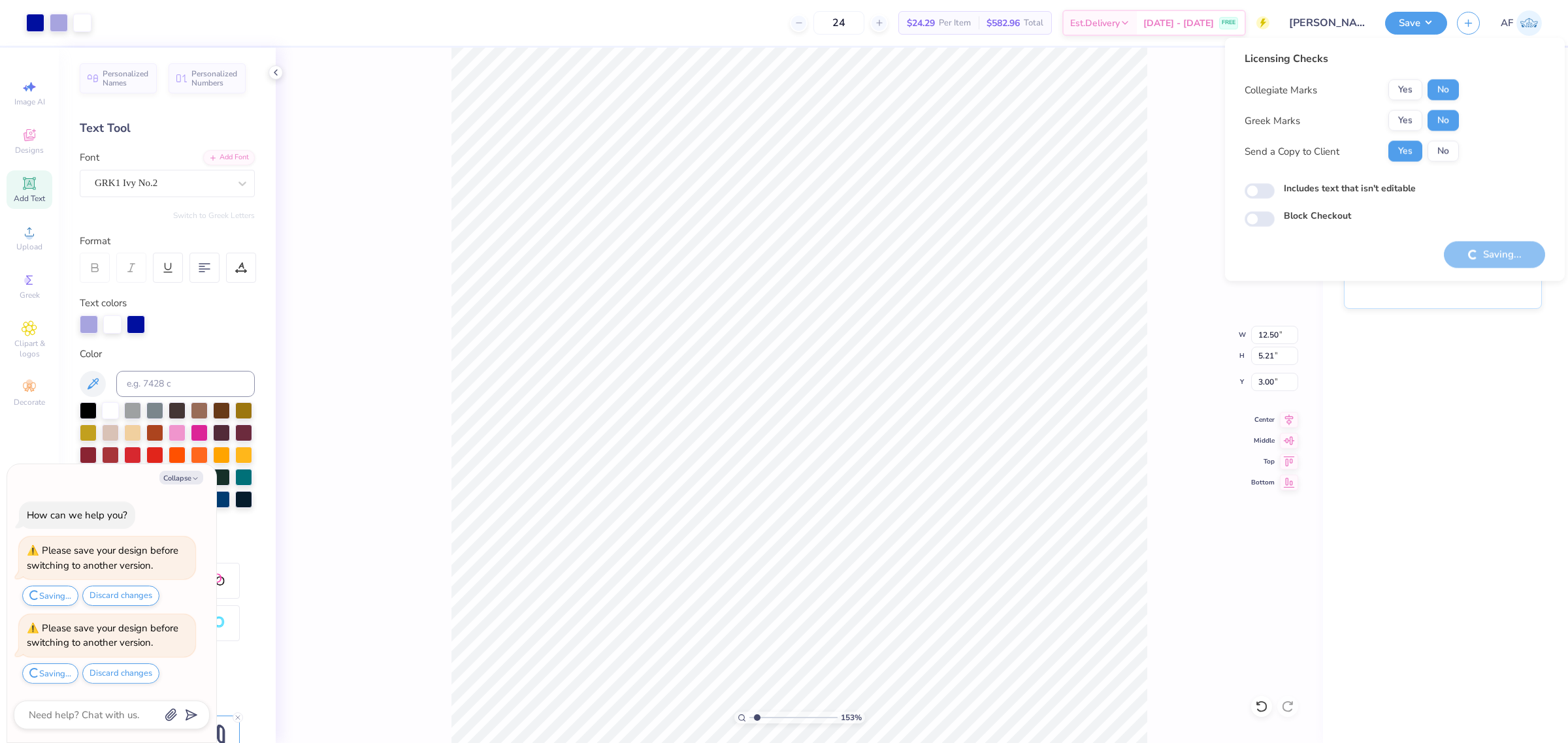
type textarea "x"
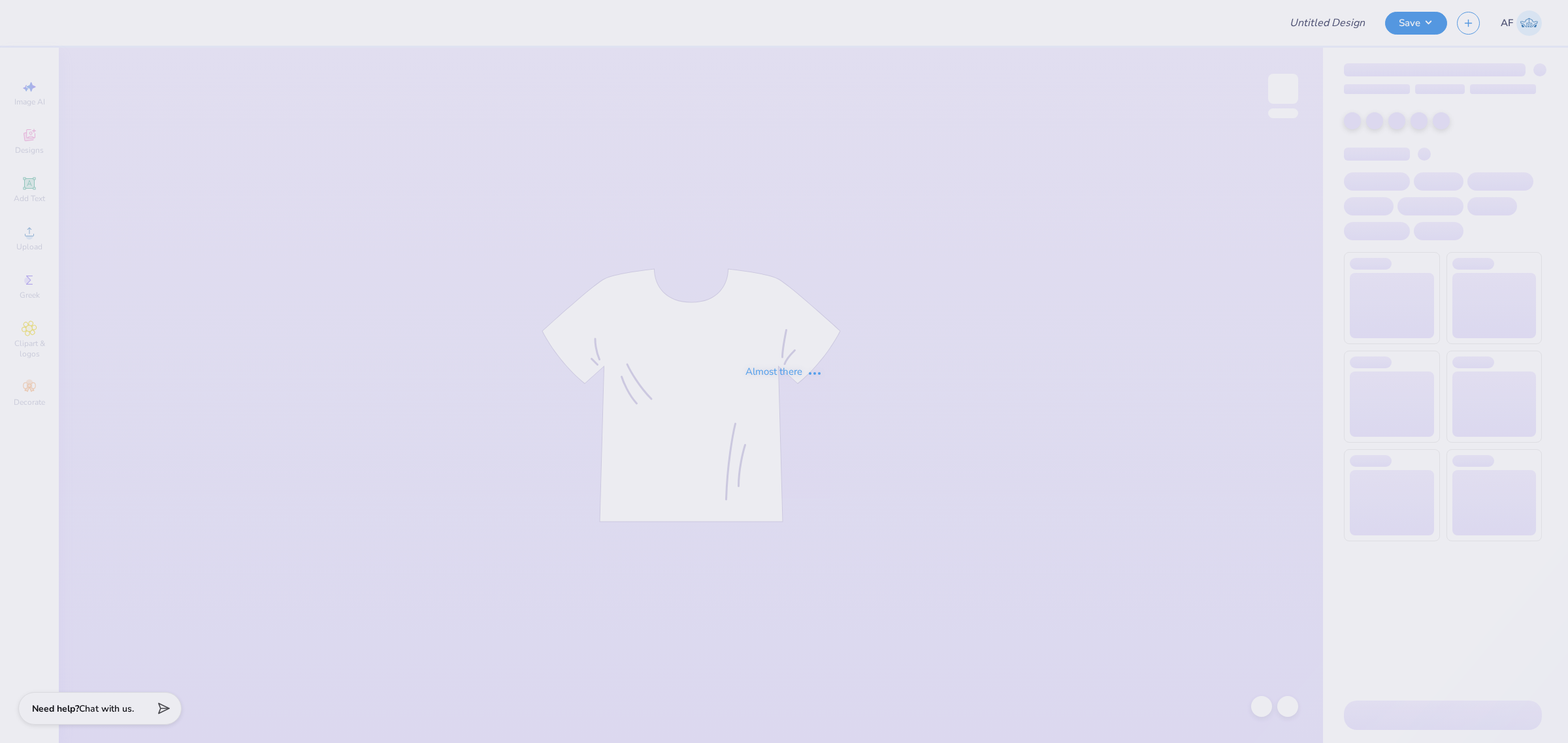
type input "Kali Coppess : Hope College"
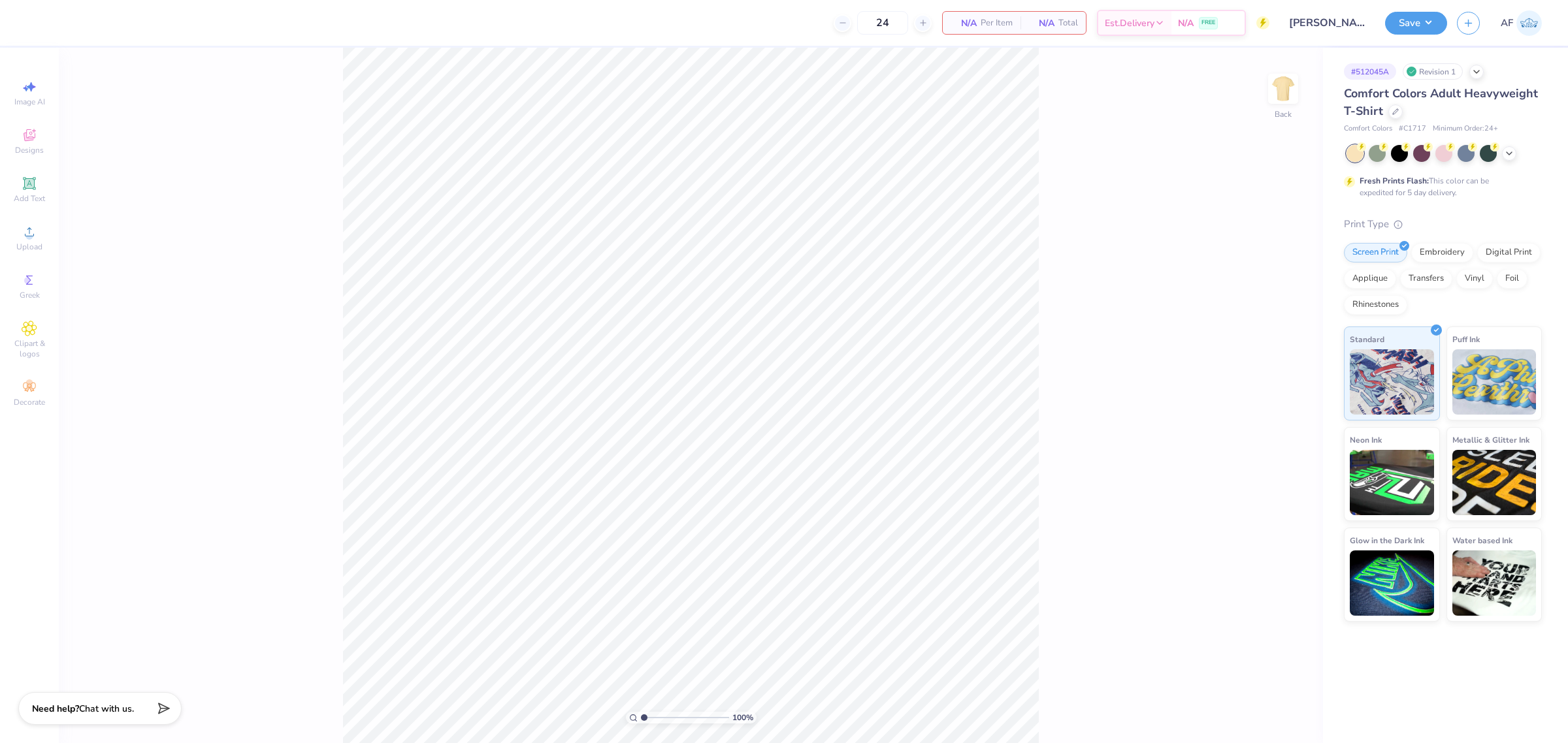
click at [1436, 76] on div "Revision 1" at bounding box center [1433, 71] width 60 height 16
click at [1475, 73] on icon at bounding box center [1476, 71] width 10 height 10
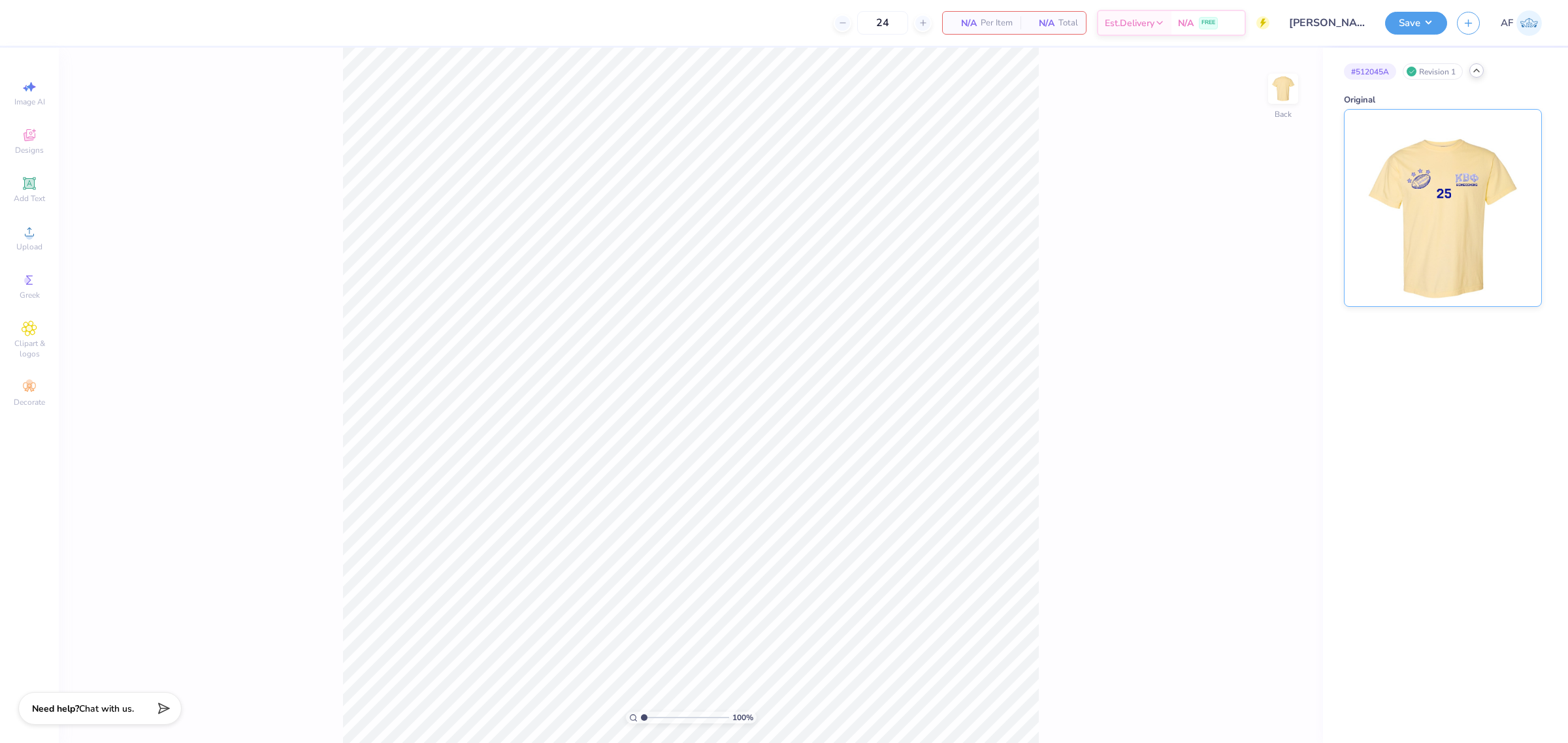
click at [1433, 199] on img at bounding box center [1443, 208] width 162 height 197
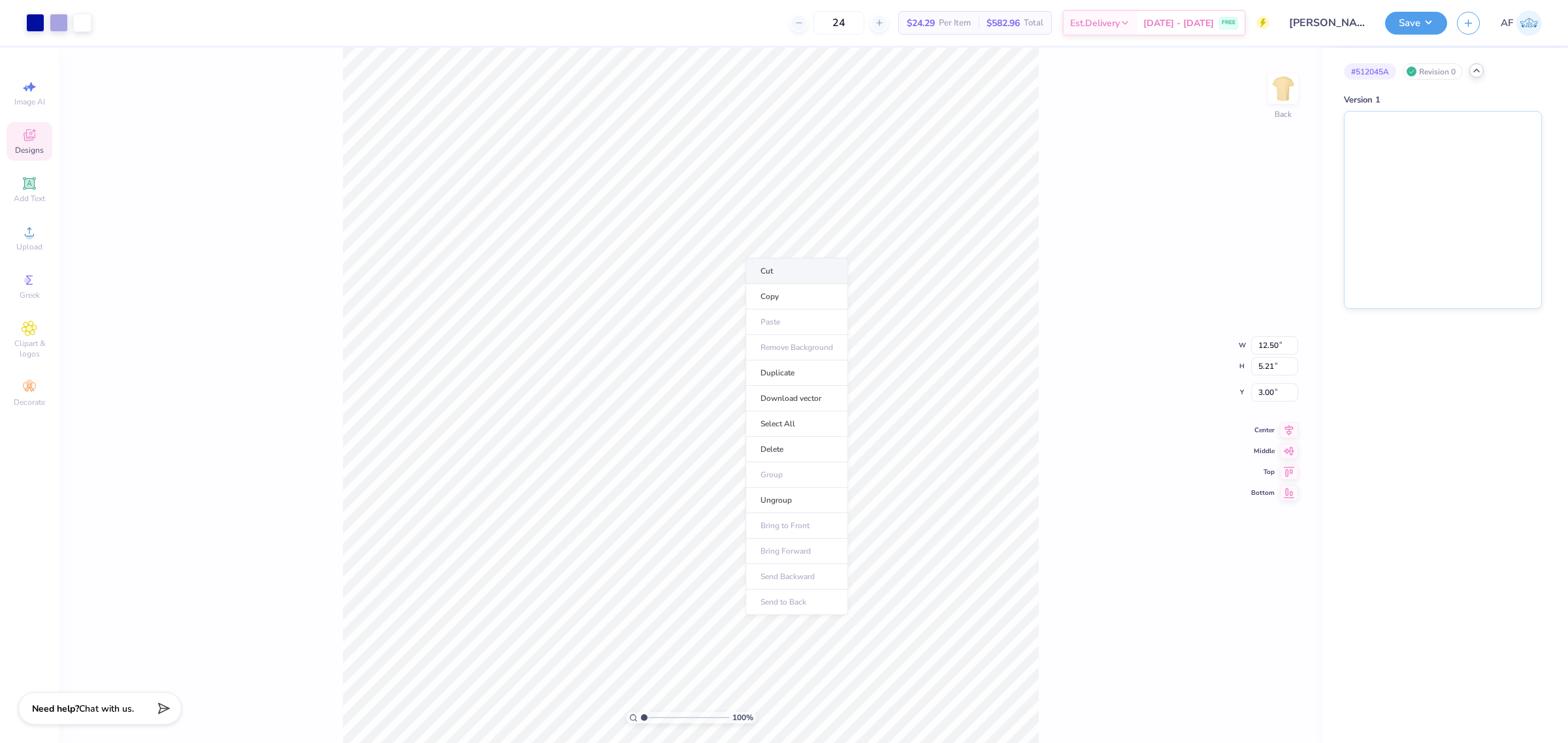
click at [815, 265] on li "Cut" at bounding box center [796, 271] width 103 height 26
click at [1452, 71] on div "Revision 0" at bounding box center [1433, 71] width 60 height 16
click at [1445, 72] on div "Revision 0" at bounding box center [1433, 71] width 60 height 16
click at [1440, 187] on img at bounding box center [1443, 208] width 197 height 197
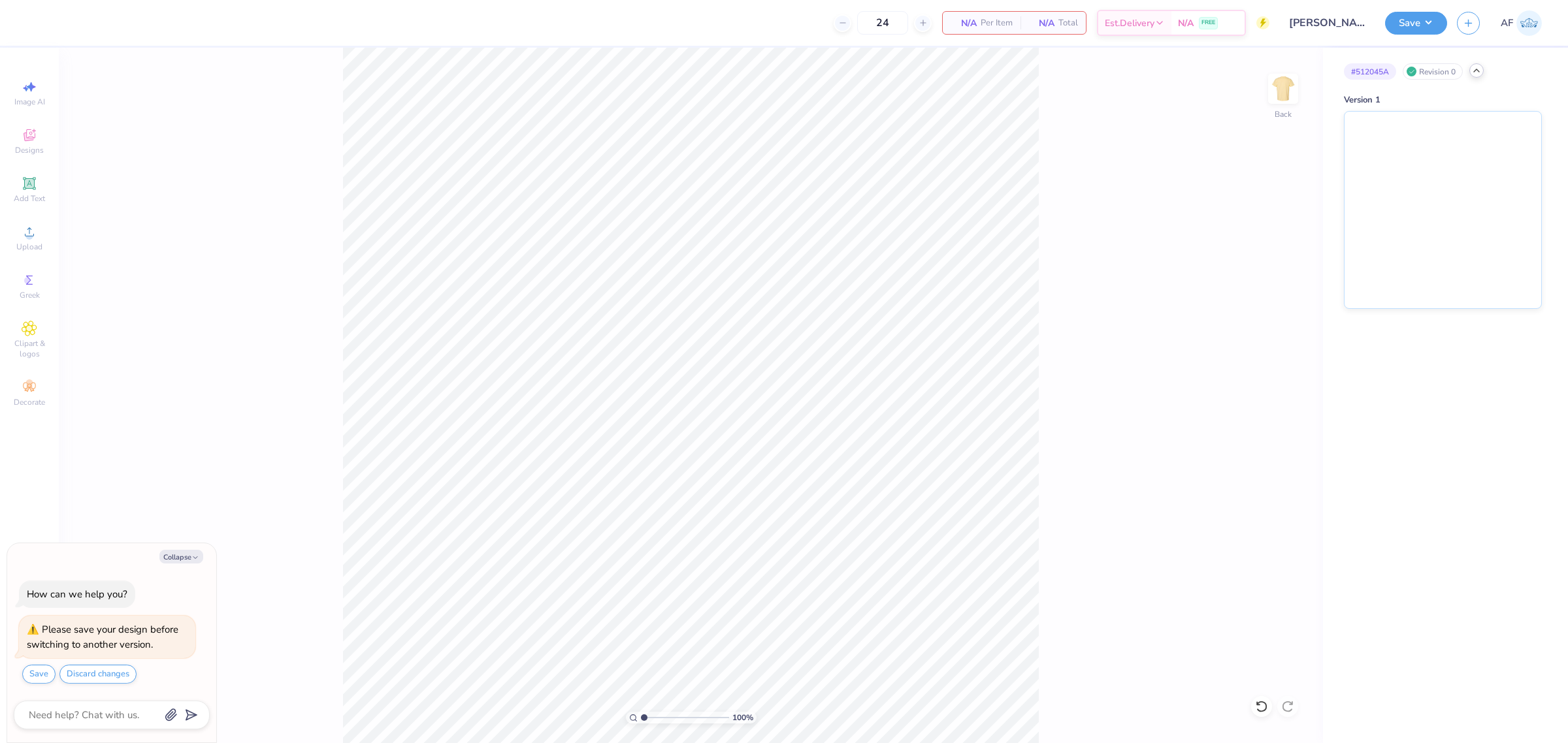
click at [1478, 71] on icon at bounding box center [1476, 71] width 10 height 10
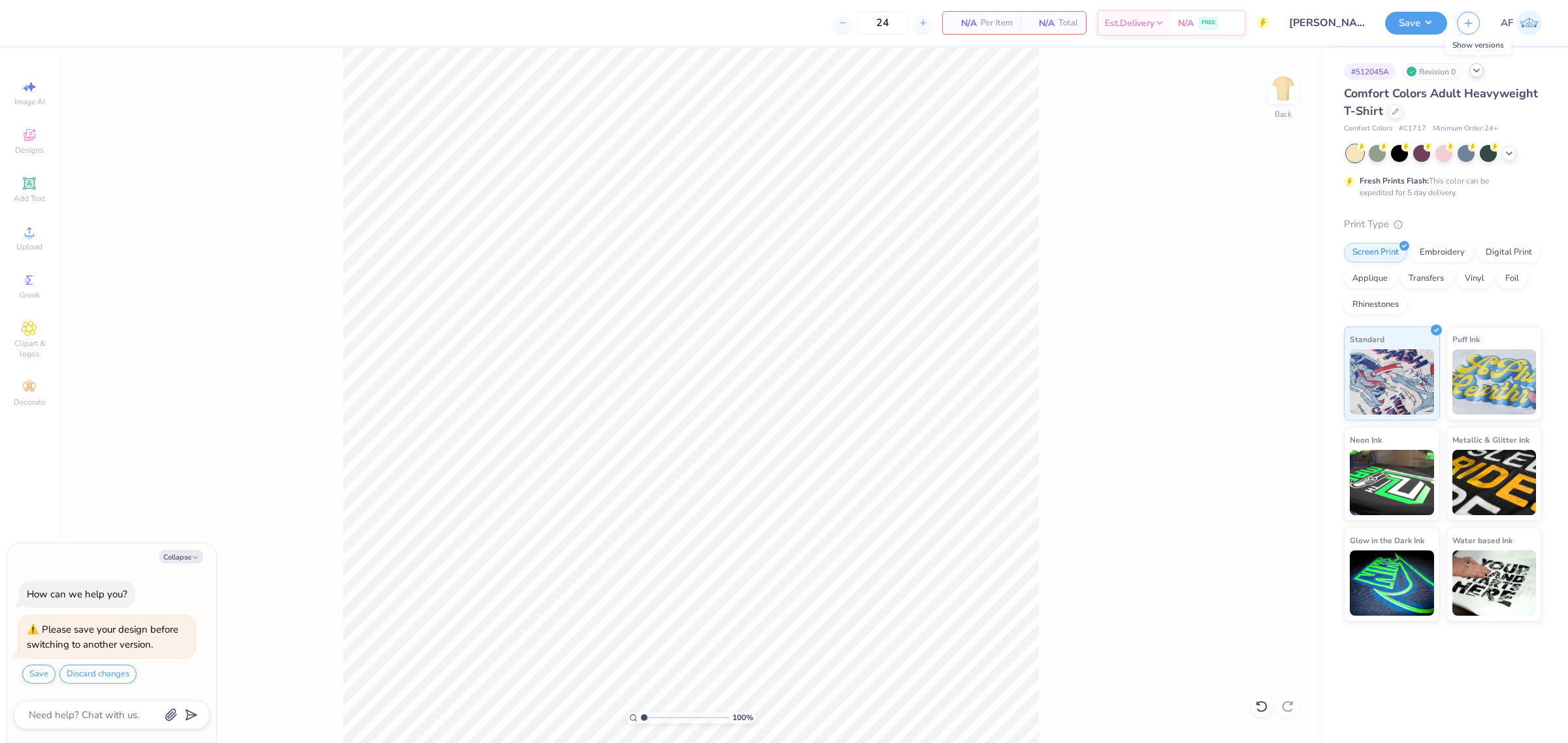
click at [1478, 71] on polyline at bounding box center [1476, 71] width 5 height 3
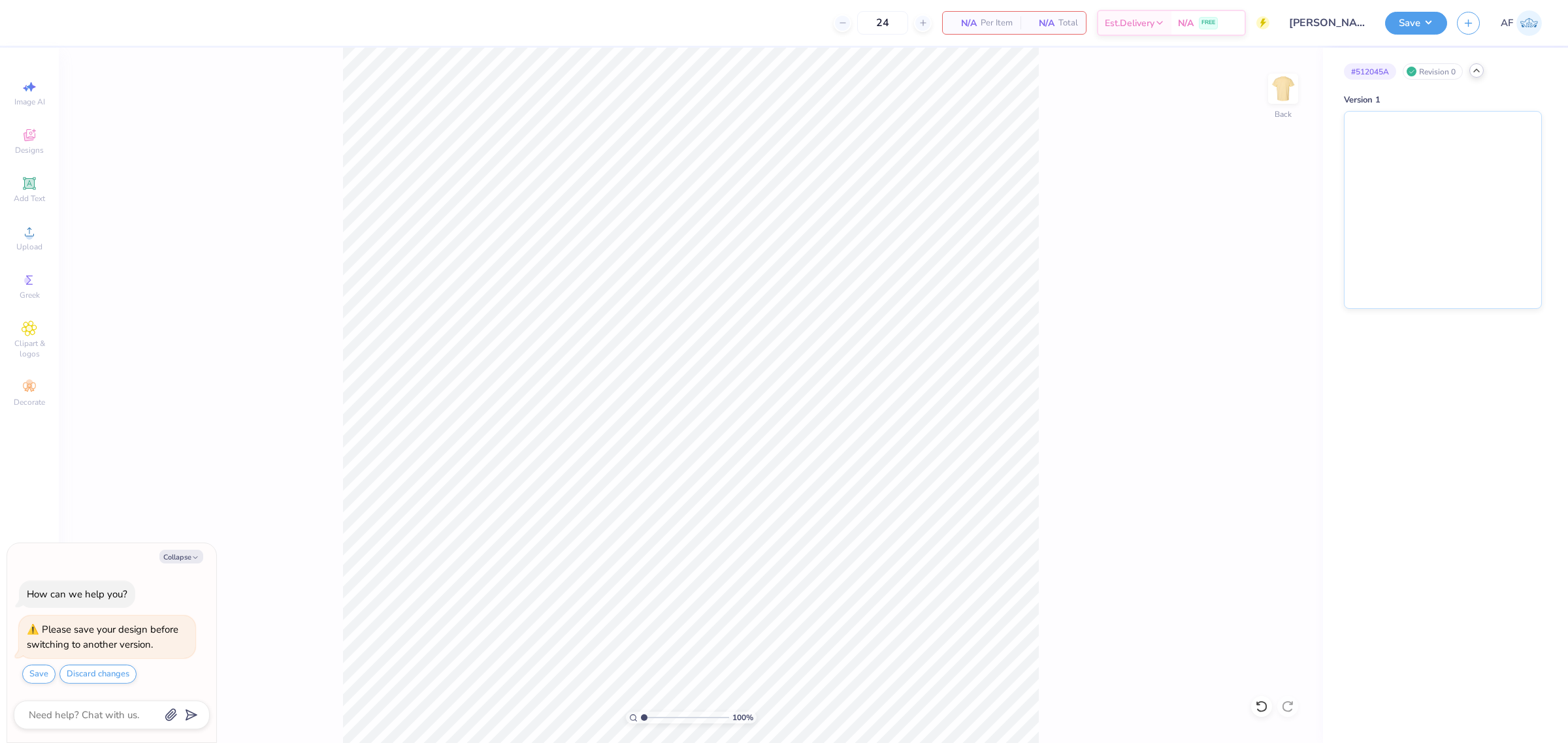
click at [1482, 73] on icon at bounding box center [1476, 71] width 10 height 10
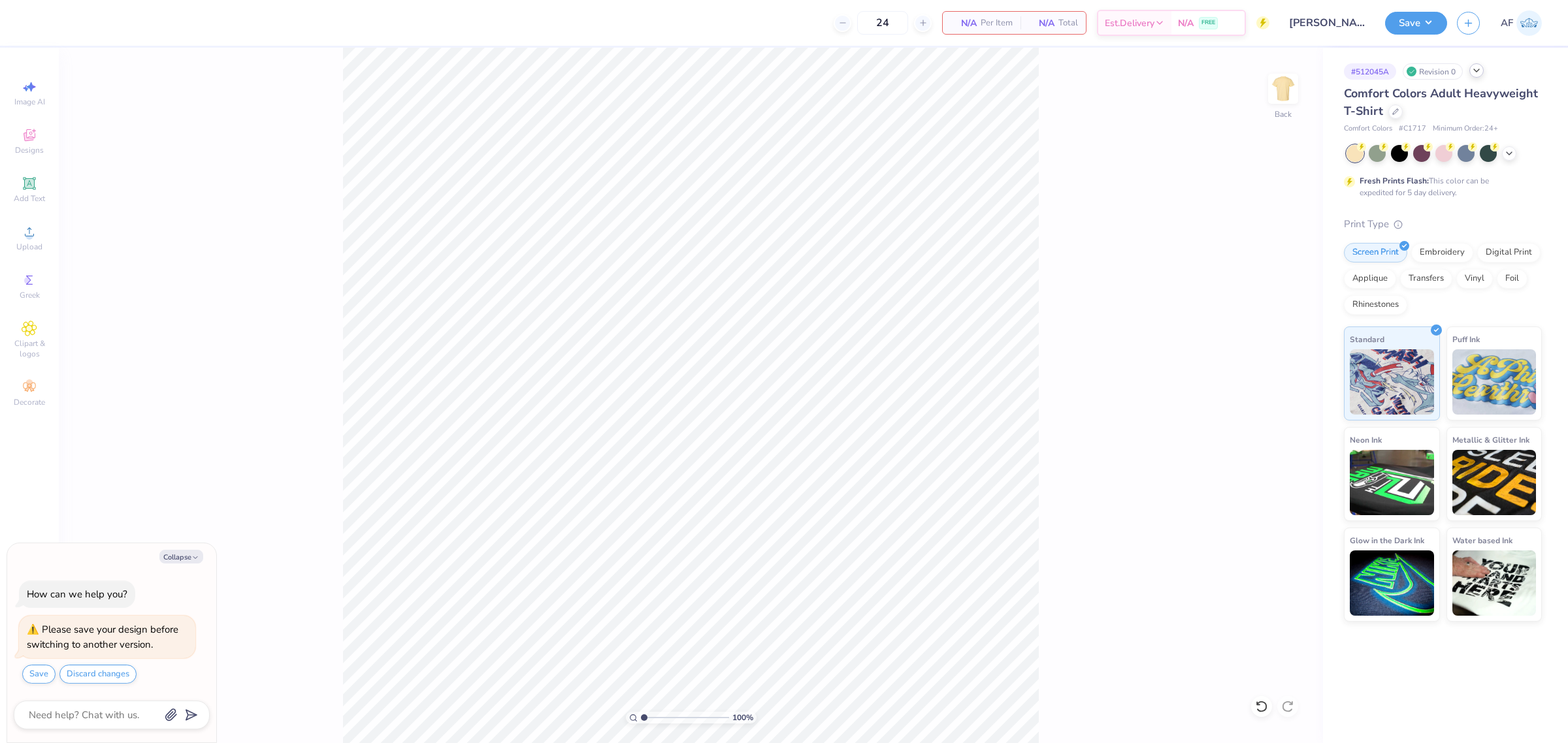
click at [1424, 72] on div "Revision 0" at bounding box center [1433, 71] width 60 height 16
click at [1434, 72] on div "Revision 0" at bounding box center [1433, 71] width 60 height 16
click at [1482, 72] on icon at bounding box center [1476, 71] width 10 height 10
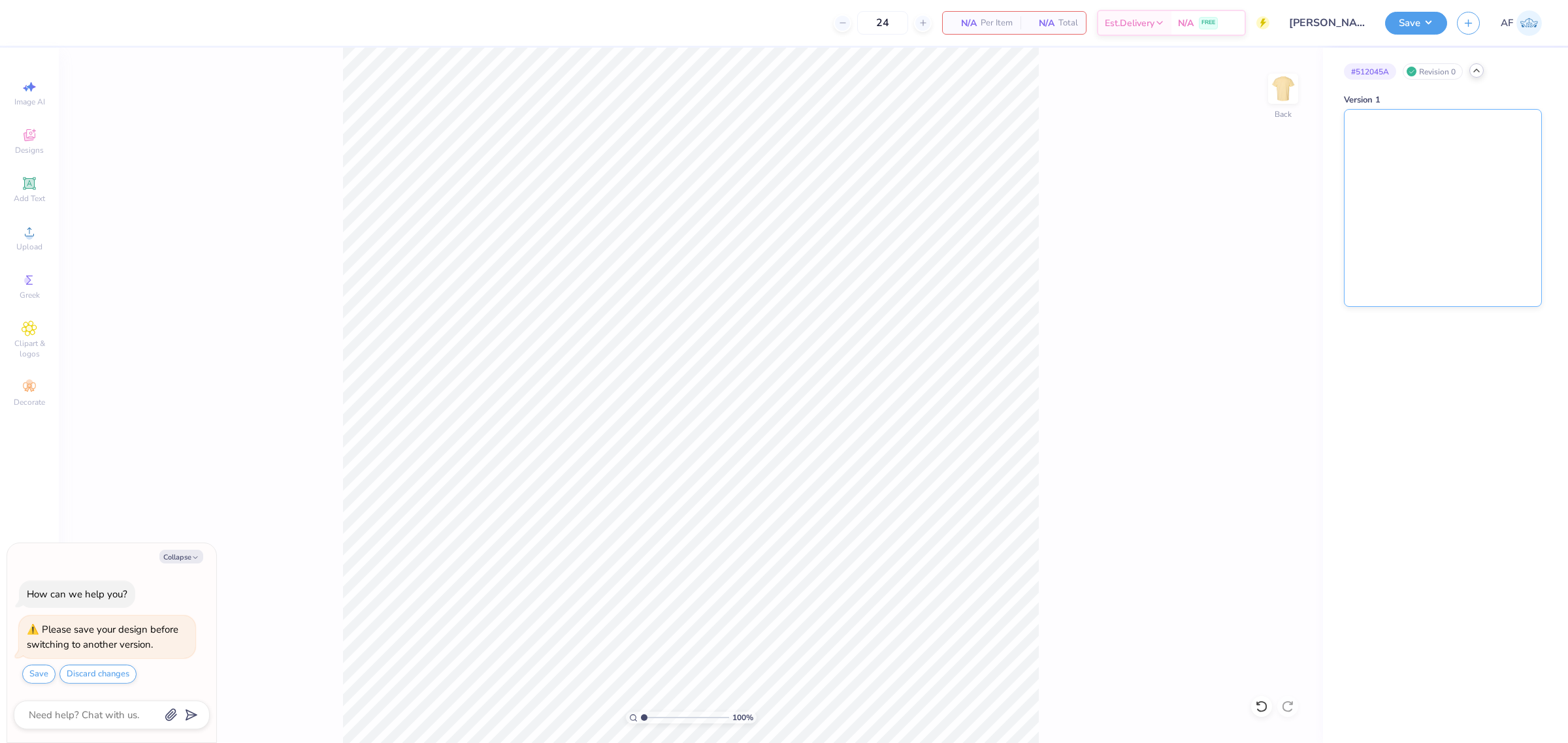
click at [1449, 182] on img at bounding box center [1443, 208] width 197 height 197
click at [721, 304] on li "Paste" at bounding box center [747, 300] width 103 height 25
type textarea "x"
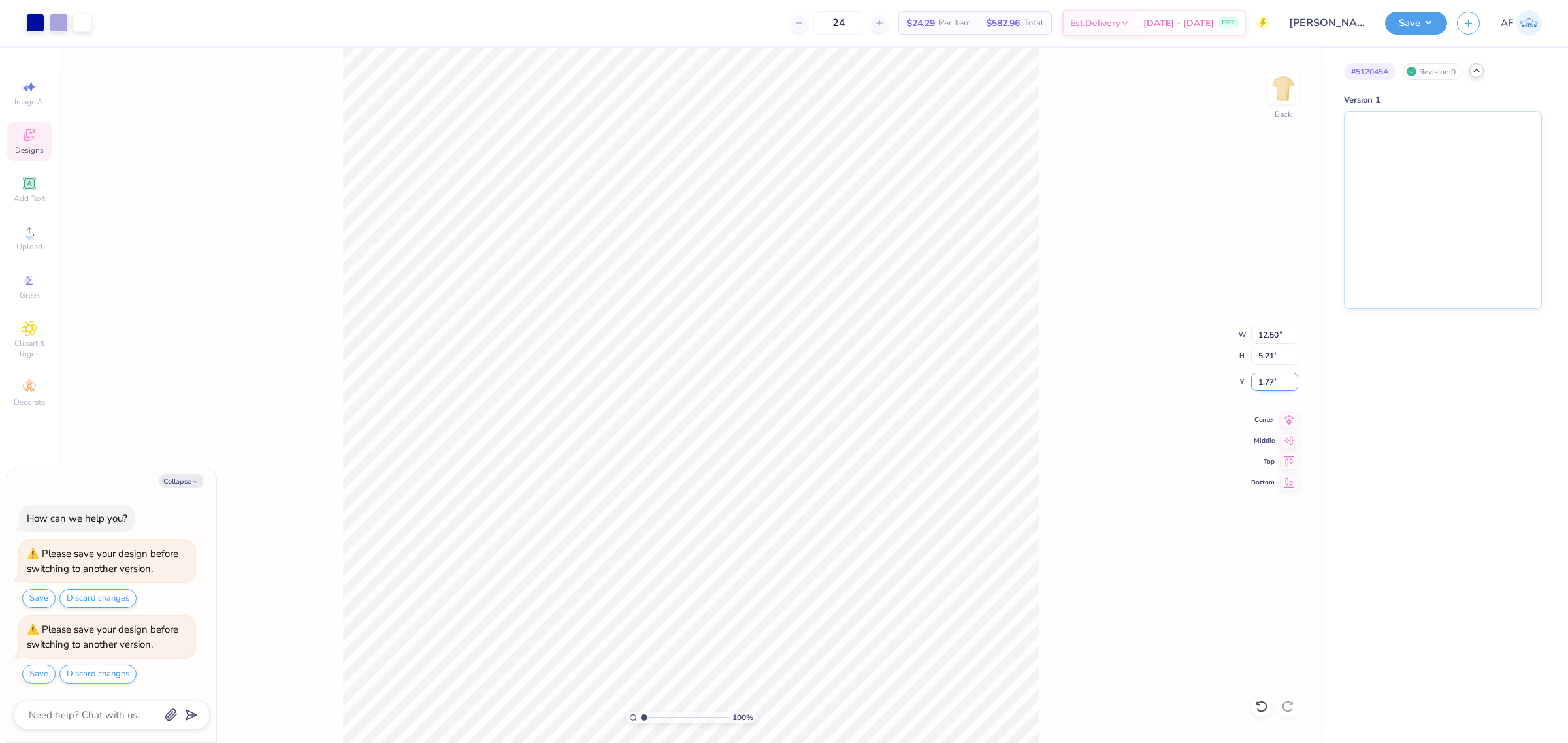
click at [1271, 382] on input "1.77" at bounding box center [1275, 382] width 47 height 18
click at [1271, 381] on input "1.77" at bounding box center [1275, 382] width 47 height 18
type input "3"
type textarea "x"
type input "3.00"
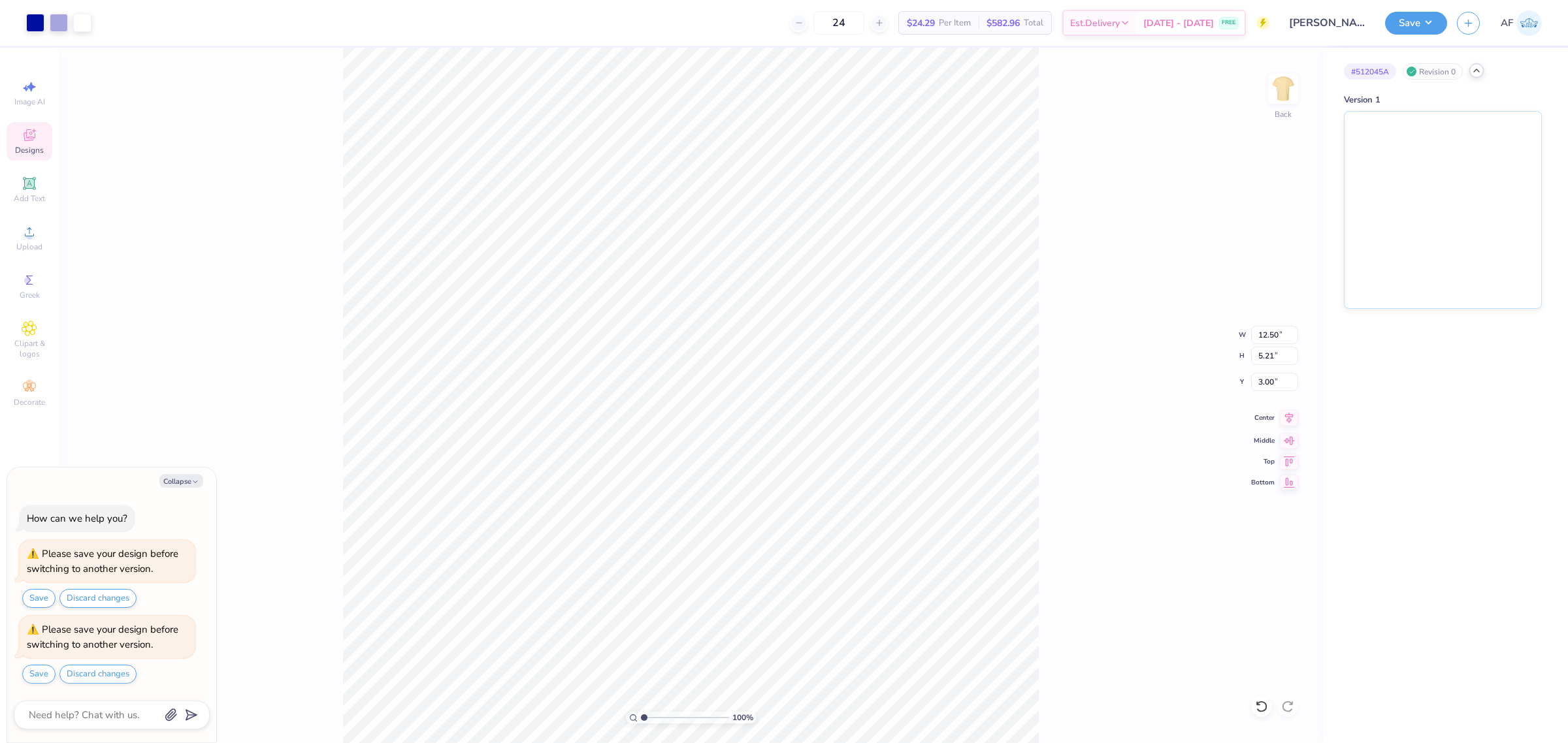
click at [1286, 420] on icon at bounding box center [1289, 418] width 18 height 16
click at [1435, 27] on button "Save" at bounding box center [1416, 21] width 62 height 23
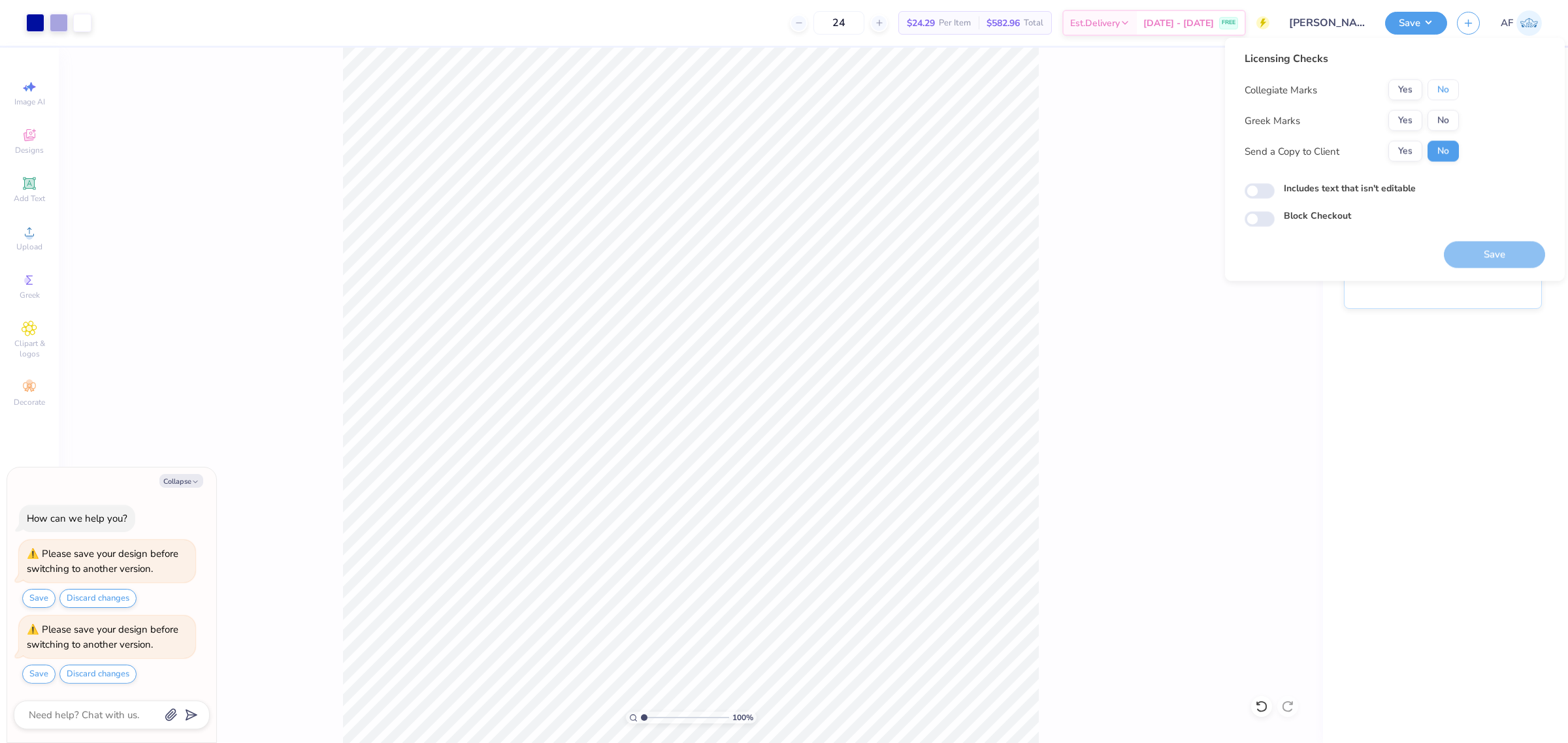
drag, startPoint x: 1439, startPoint y: 93, endPoint x: 1439, endPoint y: 108, distance: 15.0
click at [1439, 99] on button "No" at bounding box center [1443, 90] width 31 height 21
click at [1441, 120] on button "No" at bounding box center [1443, 121] width 31 height 21
click at [1406, 152] on button "Yes" at bounding box center [1406, 152] width 34 height 21
click at [1480, 259] on button "Save" at bounding box center [1494, 255] width 101 height 27
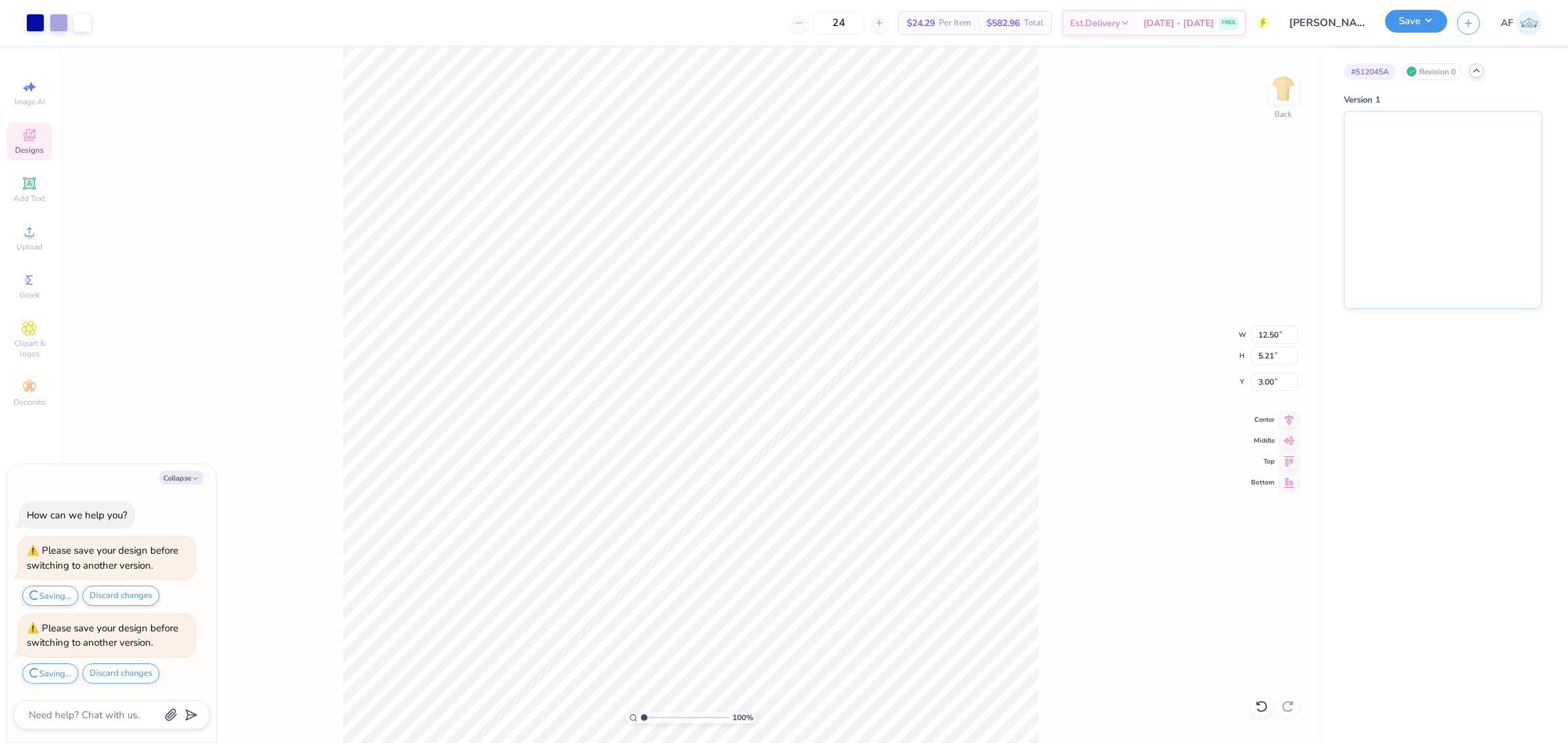
click at [1431, 24] on button "Save" at bounding box center [1416, 21] width 62 height 23
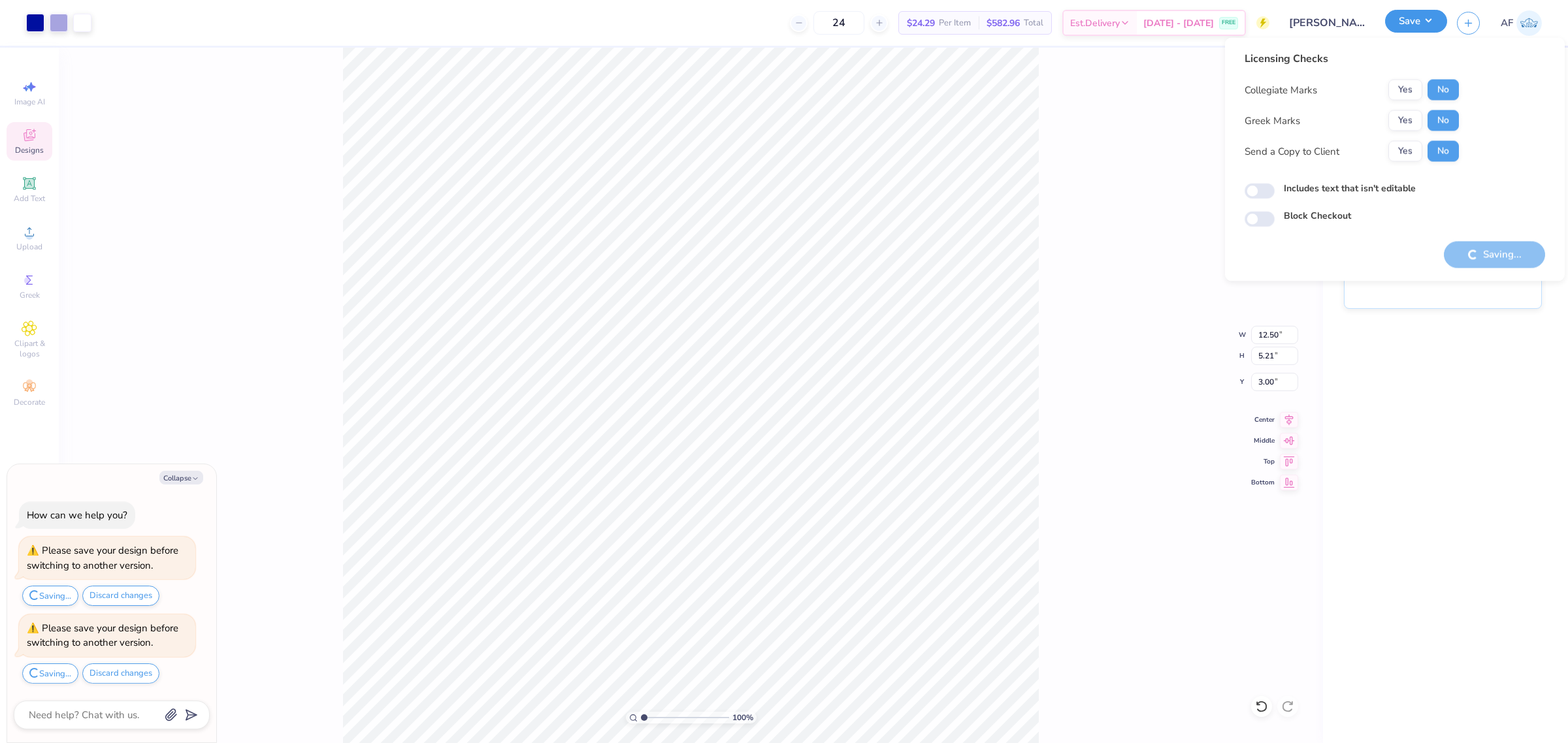
click at [1431, 24] on button "Save" at bounding box center [1416, 21] width 62 height 23
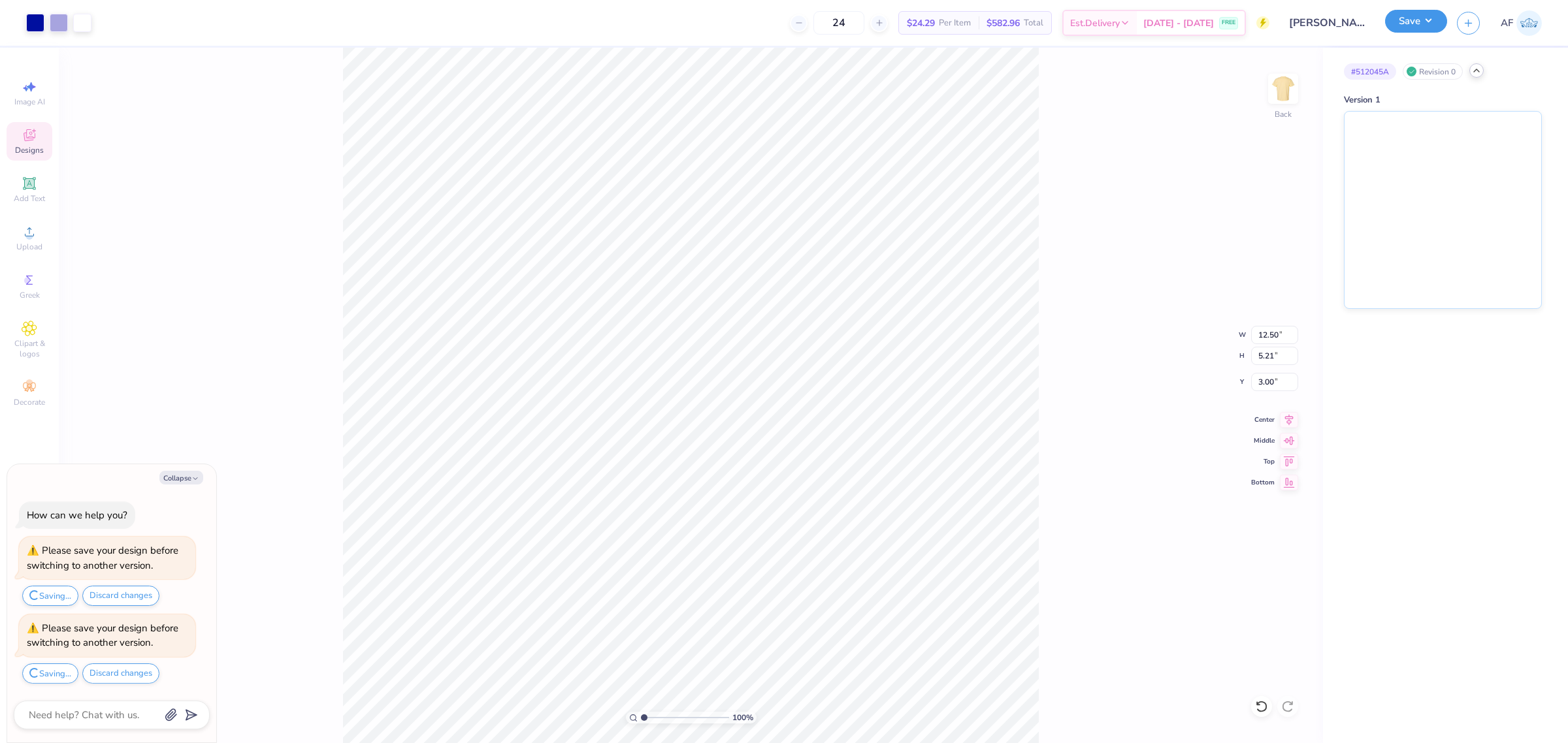
click at [1440, 26] on button "Save" at bounding box center [1416, 21] width 62 height 23
click at [1070, 423] on div "100 % Back" at bounding box center [691, 395] width 1265 height 695
click at [1282, 420] on icon at bounding box center [1289, 418] width 18 height 16
click at [1431, 22] on button "Save" at bounding box center [1416, 21] width 62 height 23
click at [1428, 71] on div "Revision 0" at bounding box center [1433, 71] width 60 height 16
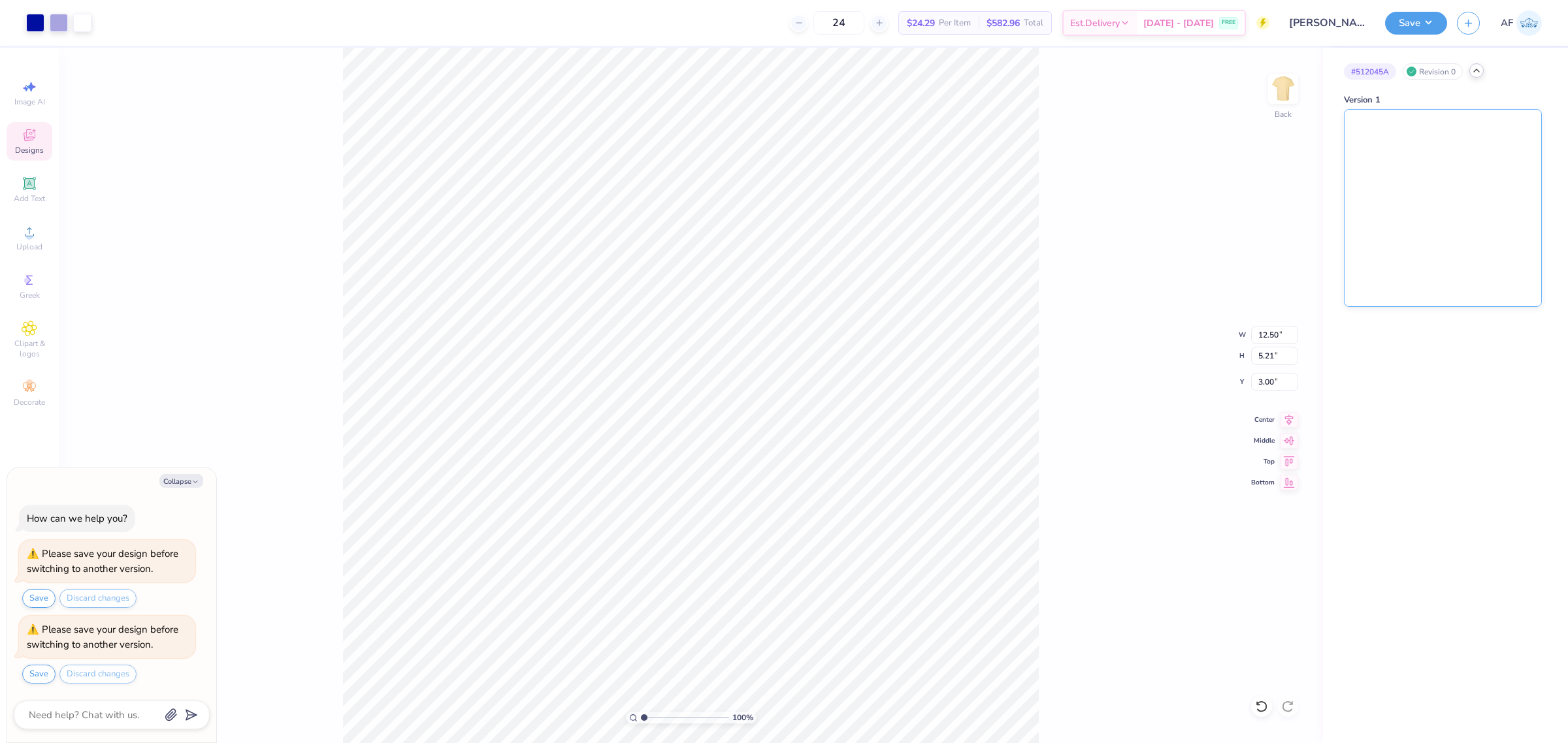
click at [1406, 174] on img at bounding box center [1443, 208] width 197 height 197
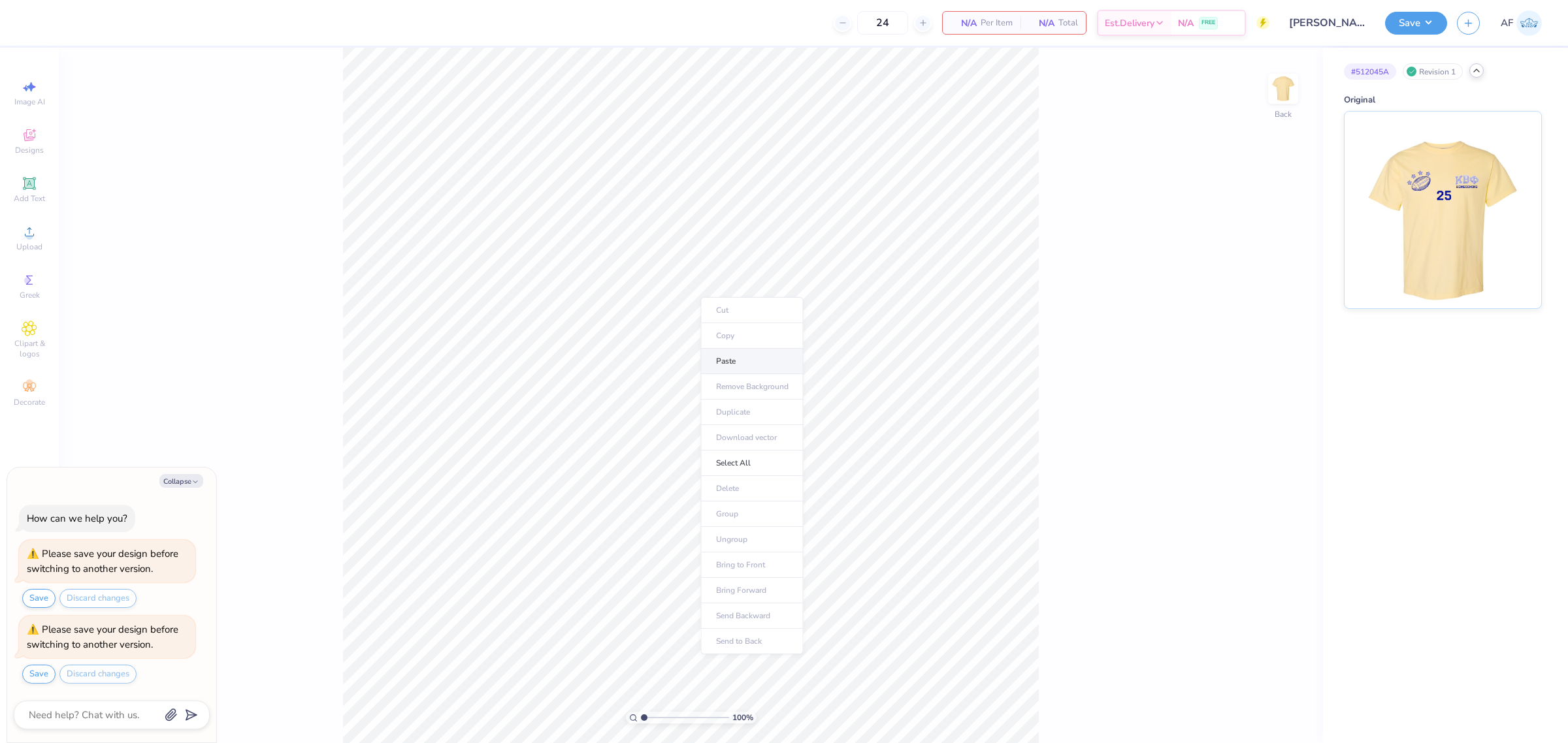
click at [730, 357] on li "Paste" at bounding box center [752, 361] width 103 height 25
type textarea "x"
click at [1281, 384] on input "4.45" at bounding box center [1275, 382] width 47 height 18
type input "4"
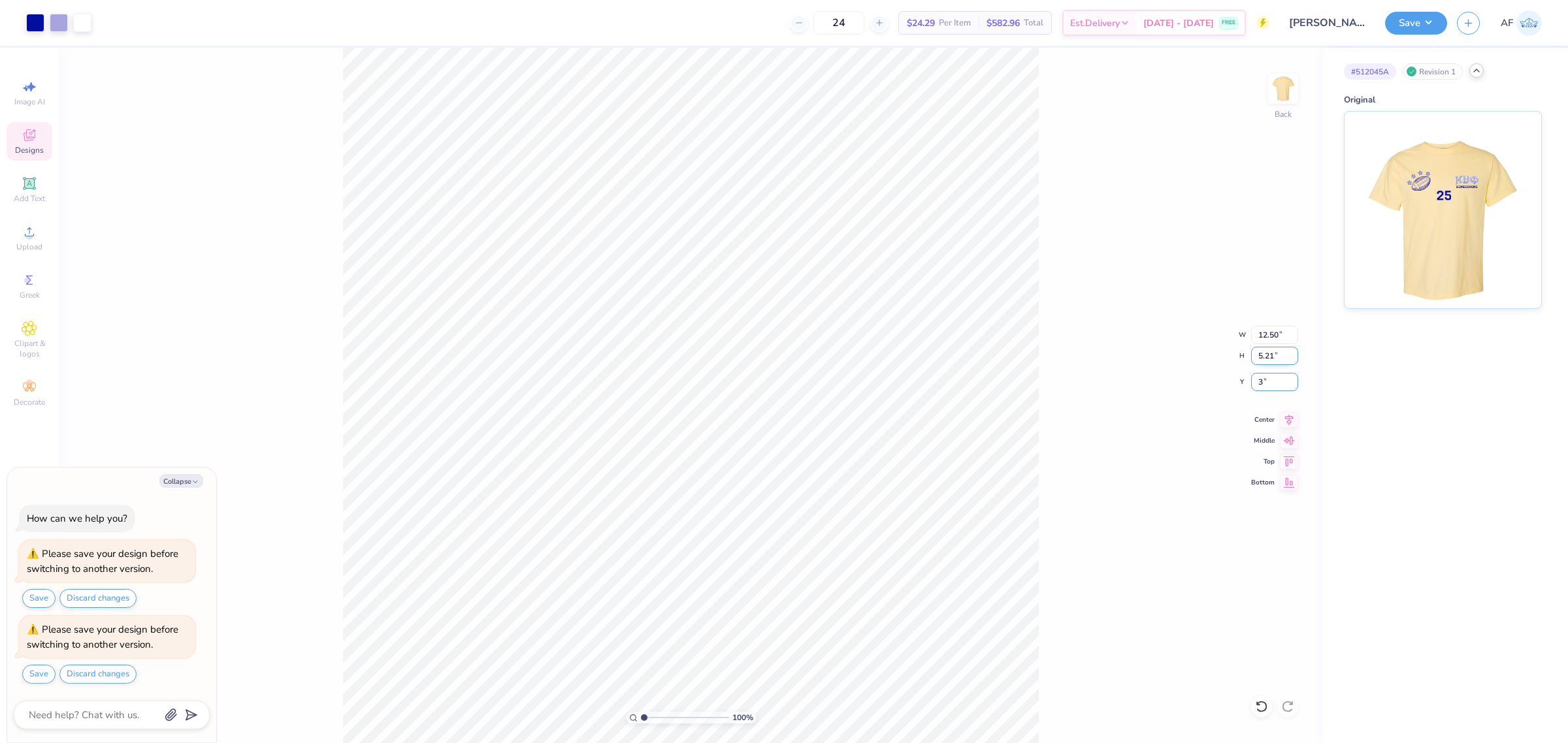
type input "3"
click at [1271, 357] on input "5.21" at bounding box center [1275, 356] width 47 height 18
type textarea "x"
type input "3.00"
click at [1287, 419] on icon at bounding box center [1289, 418] width 18 height 16
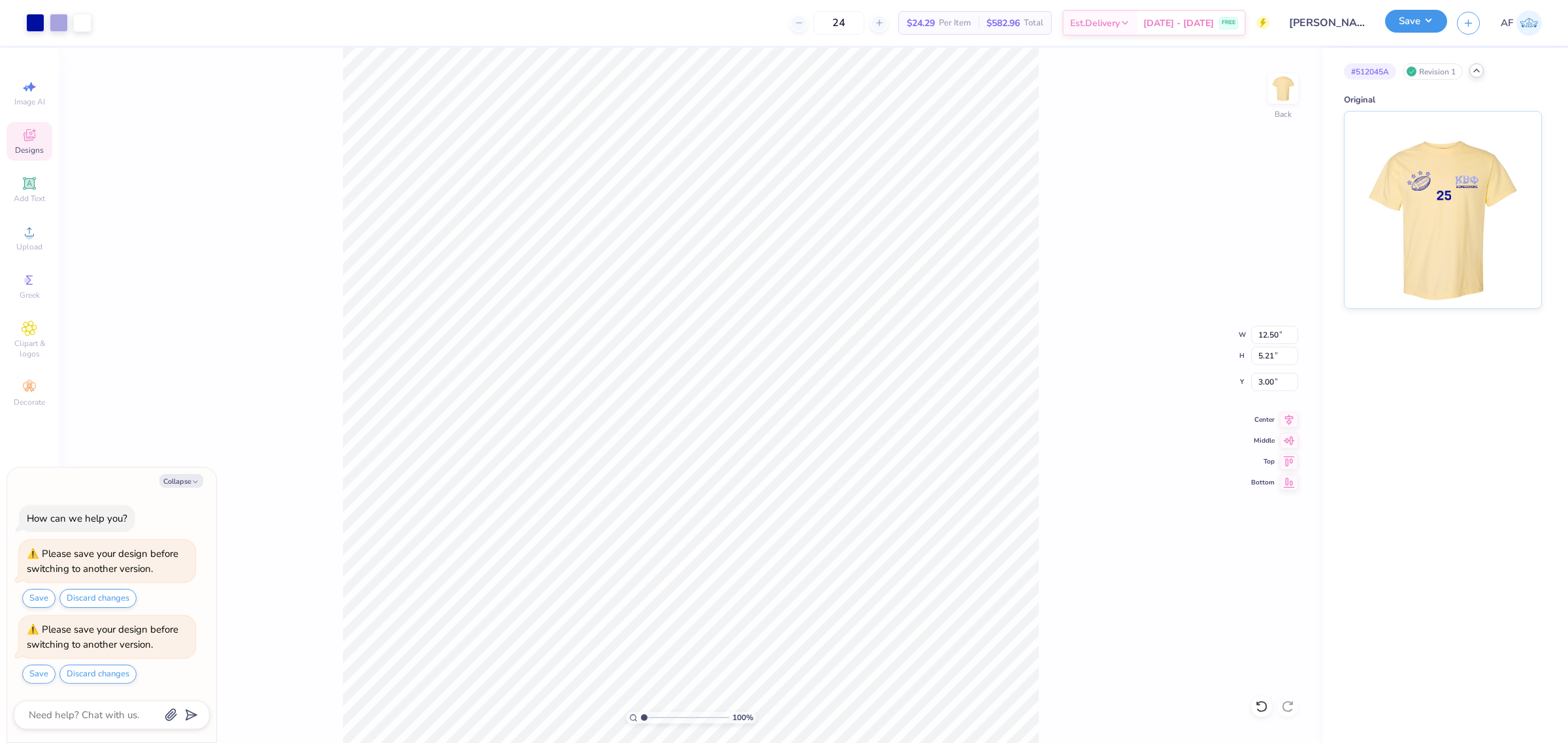
click at [1429, 24] on button "Save" at bounding box center [1416, 21] width 62 height 23
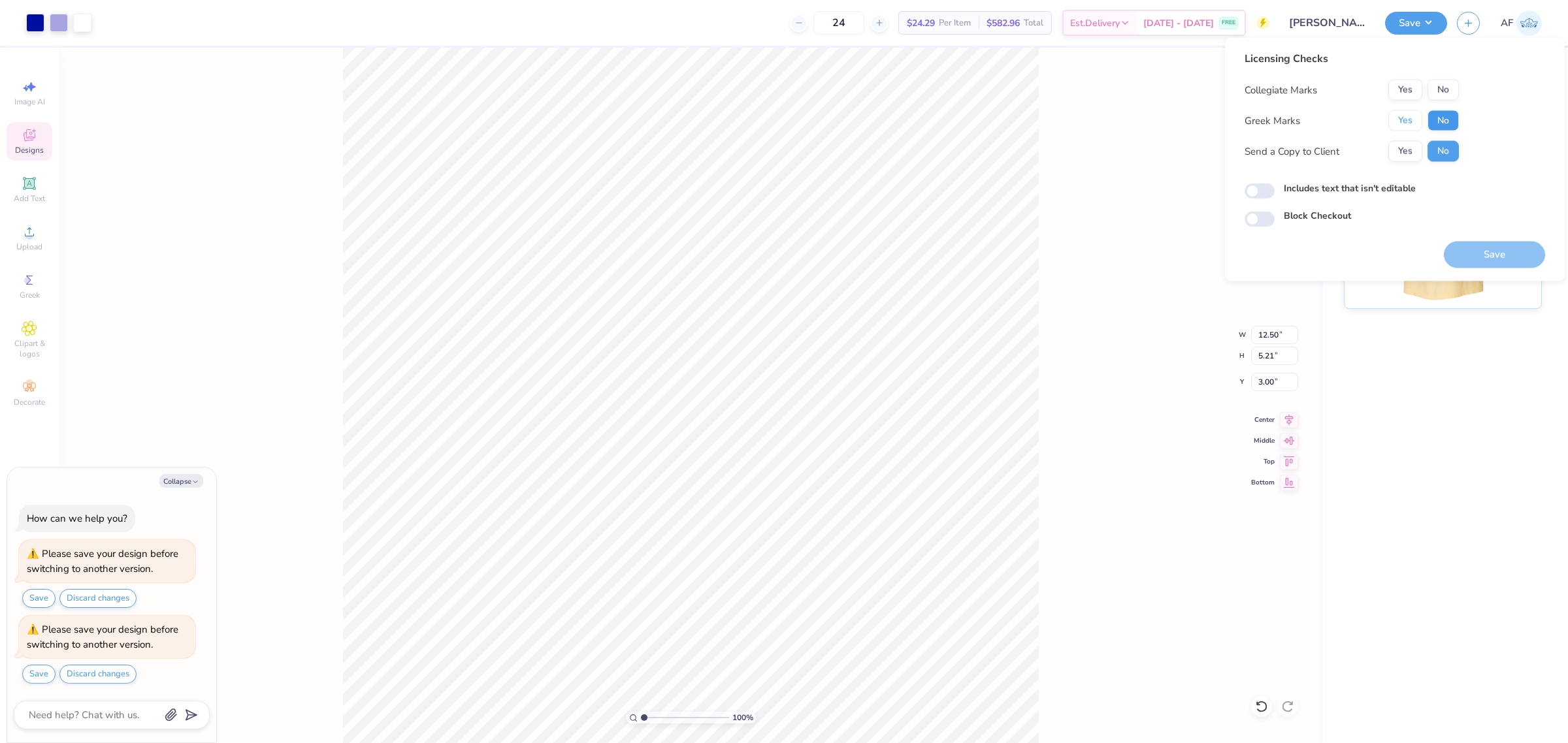
drag, startPoint x: 1410, startPoint y: 124, endPoint x: 1429, endPoint y: 120, distance: 19.4
click at [1429, 120] on div "Yes No" at bounding box center [1424, 121] width 71 height 21
click at [1433, 119] on button "No" at bounding box center [1443, 121] width 31 height 21
click at [1438, 86] on button "No" at bounding box center [1443, 90] width 31 height 21
click at [1403, 154] on button "Yes" at bounding box center [1406, 152] width 34 height 21
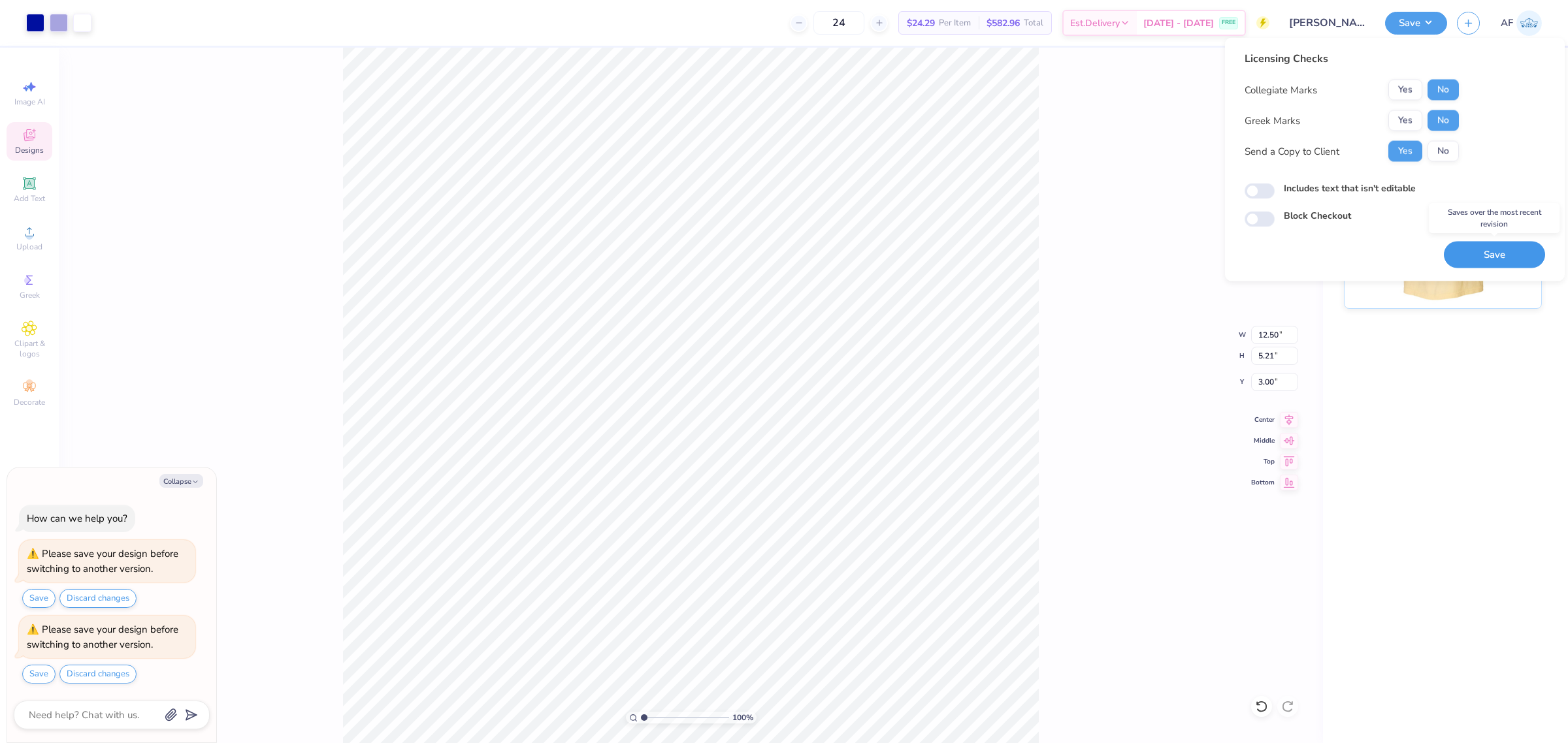
click at [1517, 254] on button "Save" at bounding box center [1494, 255] width 101 height 27
type textarea "x"
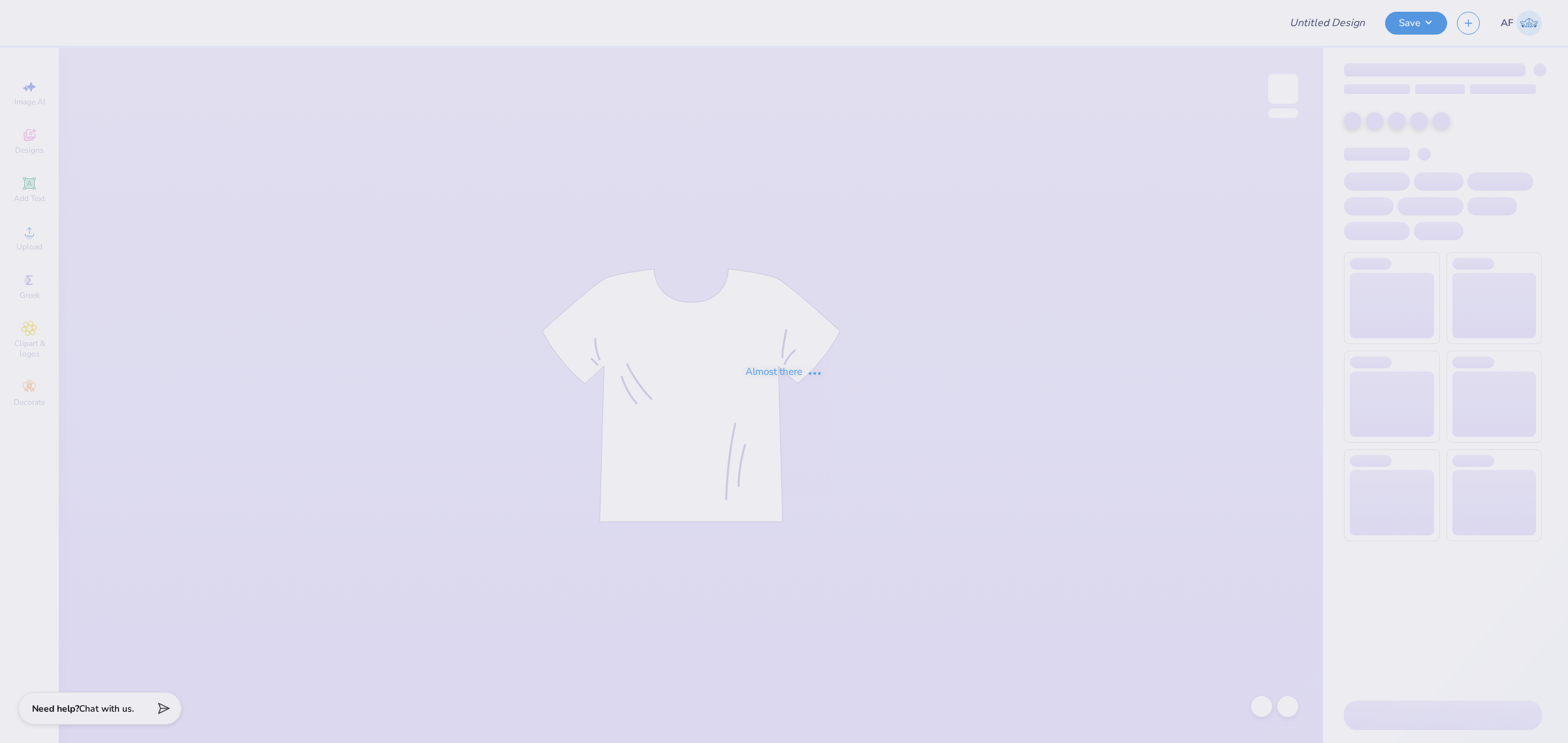
type input "[PERSON_NAME] : [GEOGRAPHIC_DATA]"
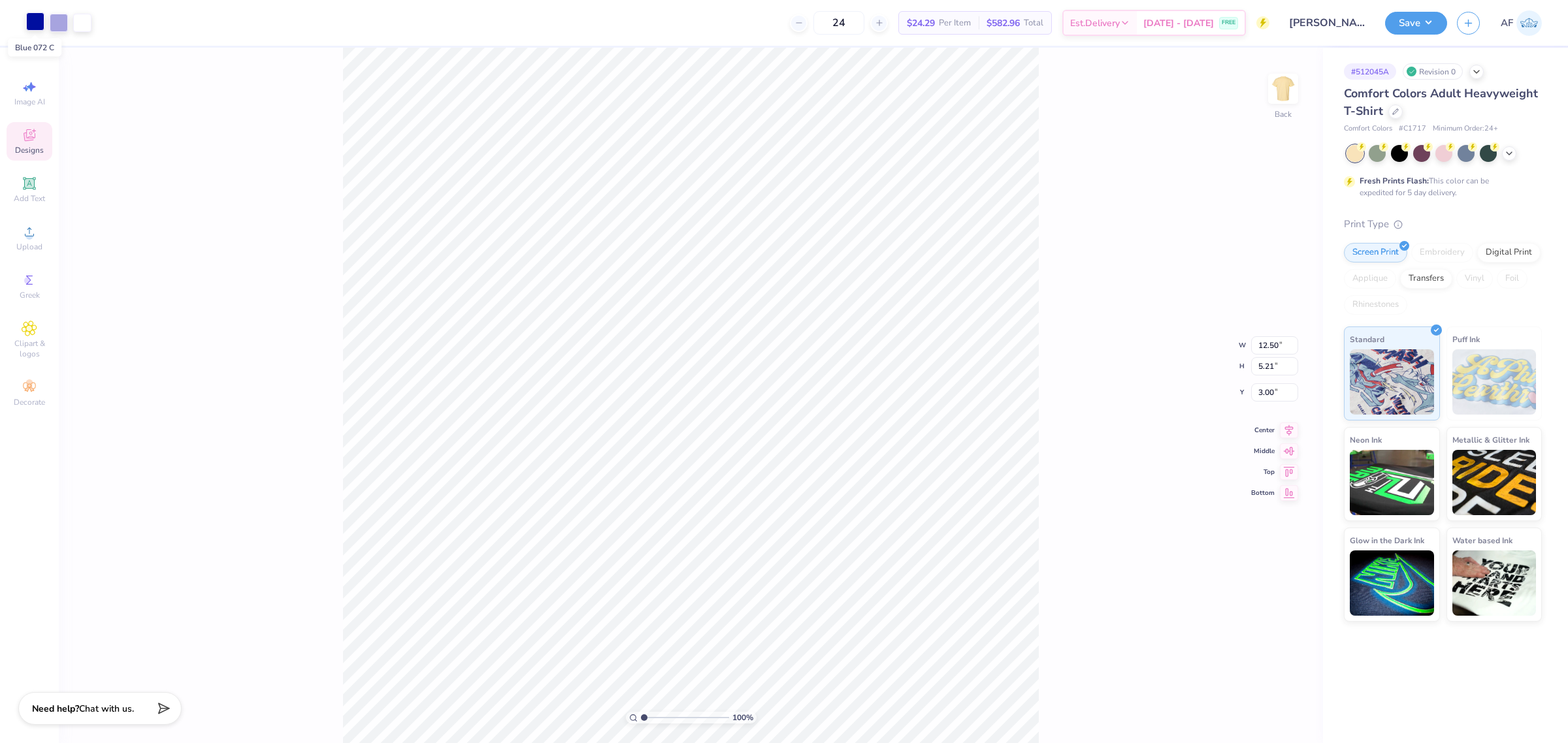
click at [38, 25] on div at bounding box center [35, 22] width 18 height 18
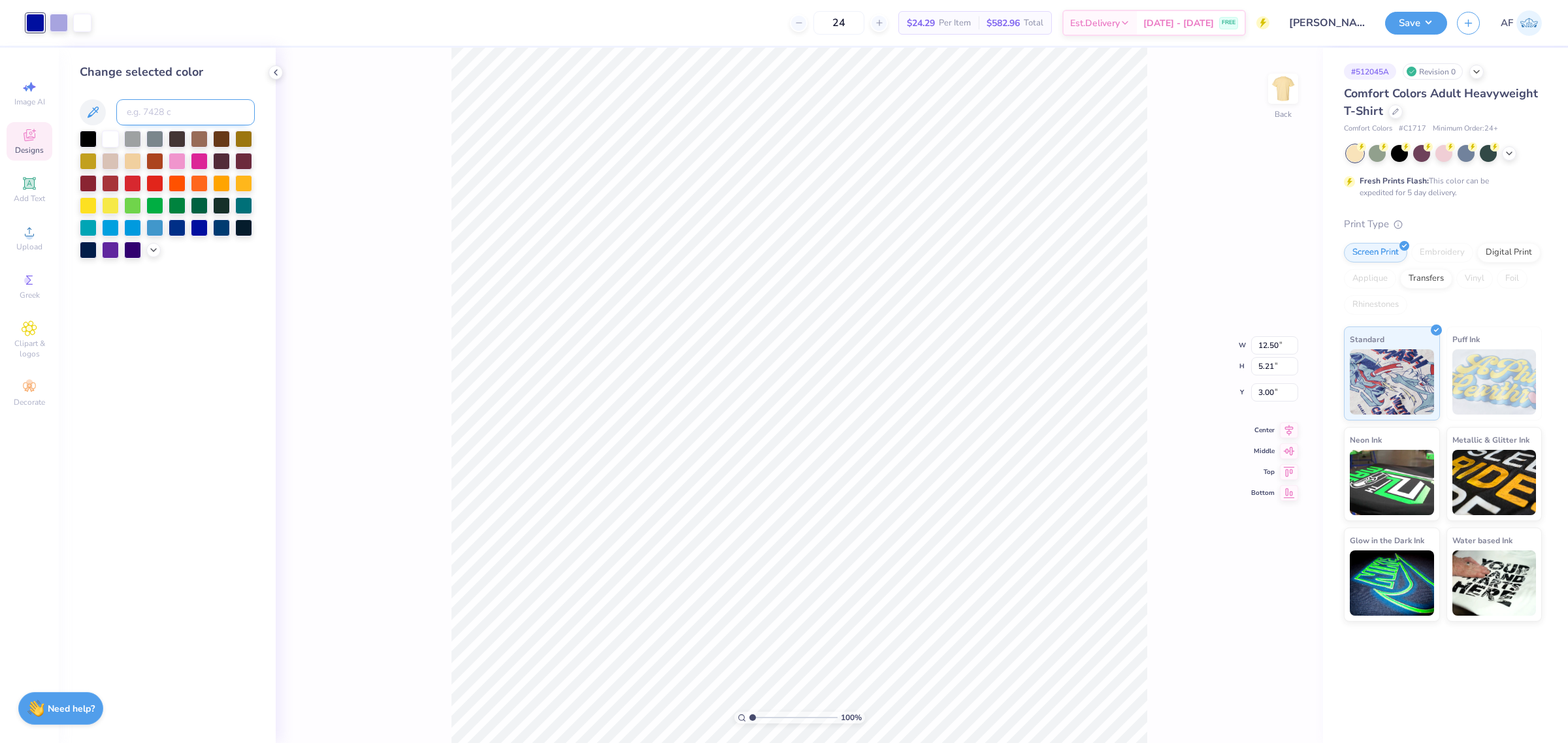
click at [168, 114] on input at bounding box center [186, 112] width 139 height 26
type input "2768"
click at [62, 27] on div at bounding box center [59, 22] width 18 height 18
click at [146, 105] on input at bounding box center [186, 112] width 139 height 26
type input "201"
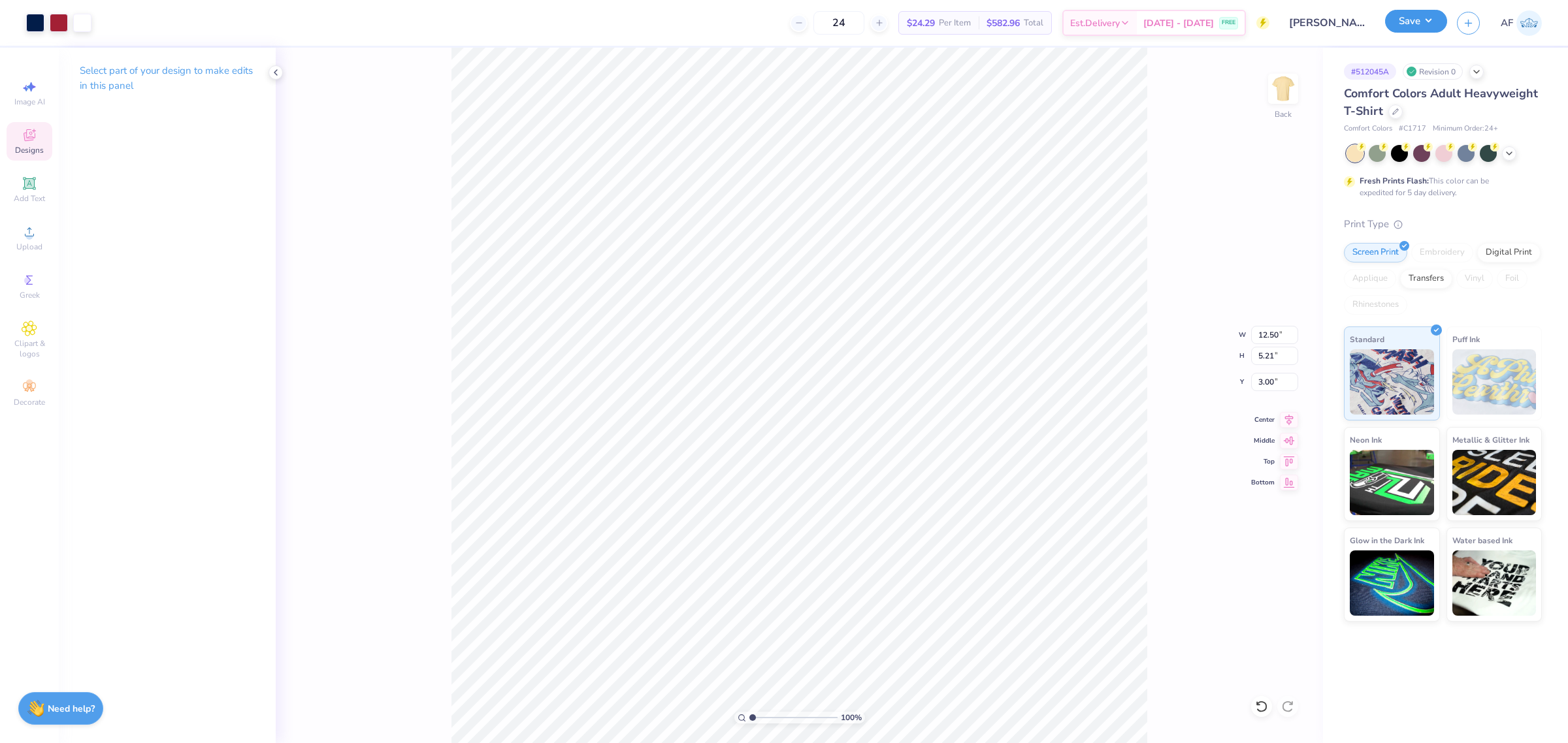
click at [1435, 21] on button "Save" at bounding box center [1416, 21] width 62 height 23
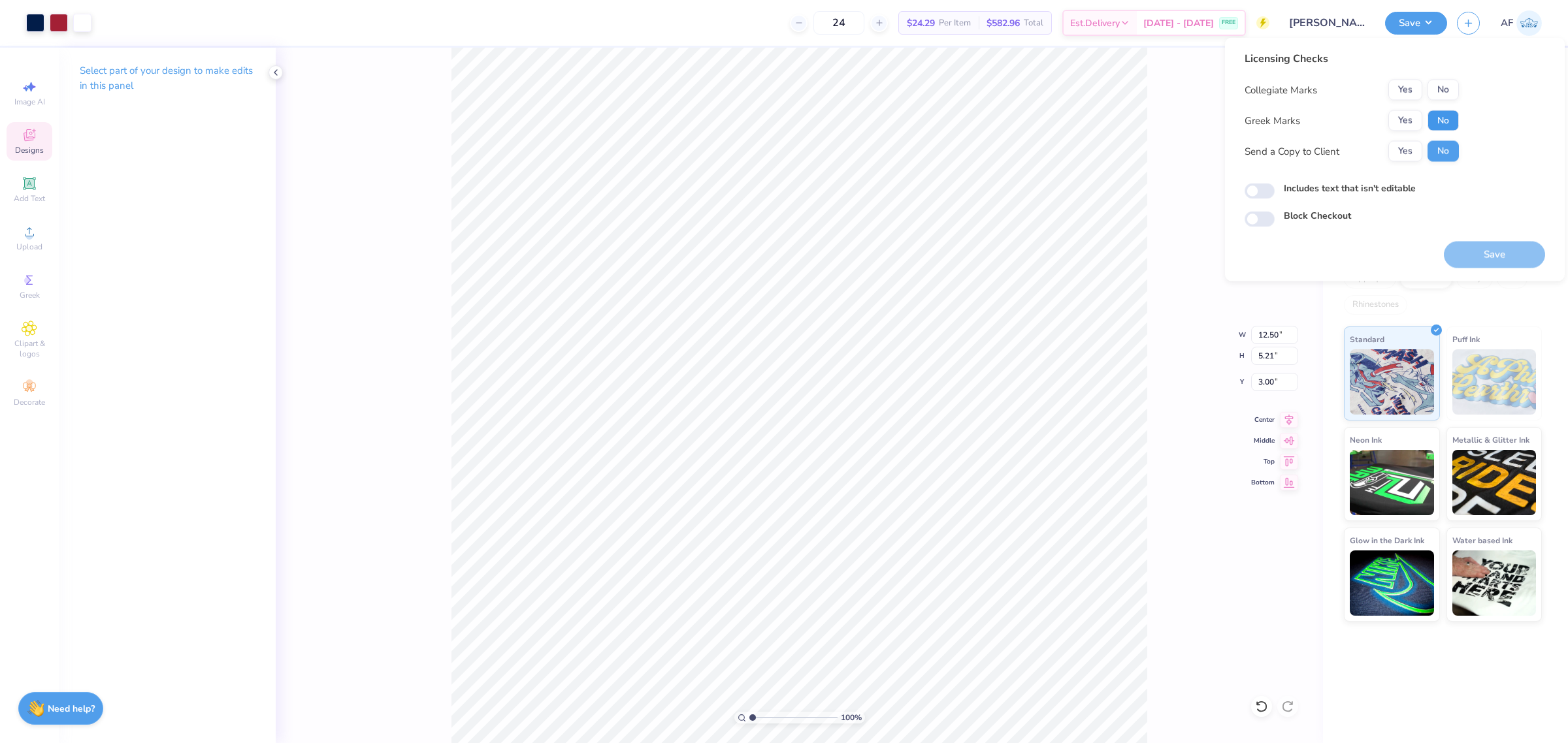
click at [1445, 120] on button "No" at bounding box center [1443, 121] width 31 height 21
click at [1445, 121] on button "No" at bounding box center [1443, 121] width 31 height 21
click at [1444, 121] on button "No" at bounding box center [1443, 121] width 31 height 21
click at [1441, 93] on button "No" at bounding box center [1443, 90] width 31 height 21
click at [1480, 253] on button "Save" at bounding box center [1494, 255] width 101 height 27
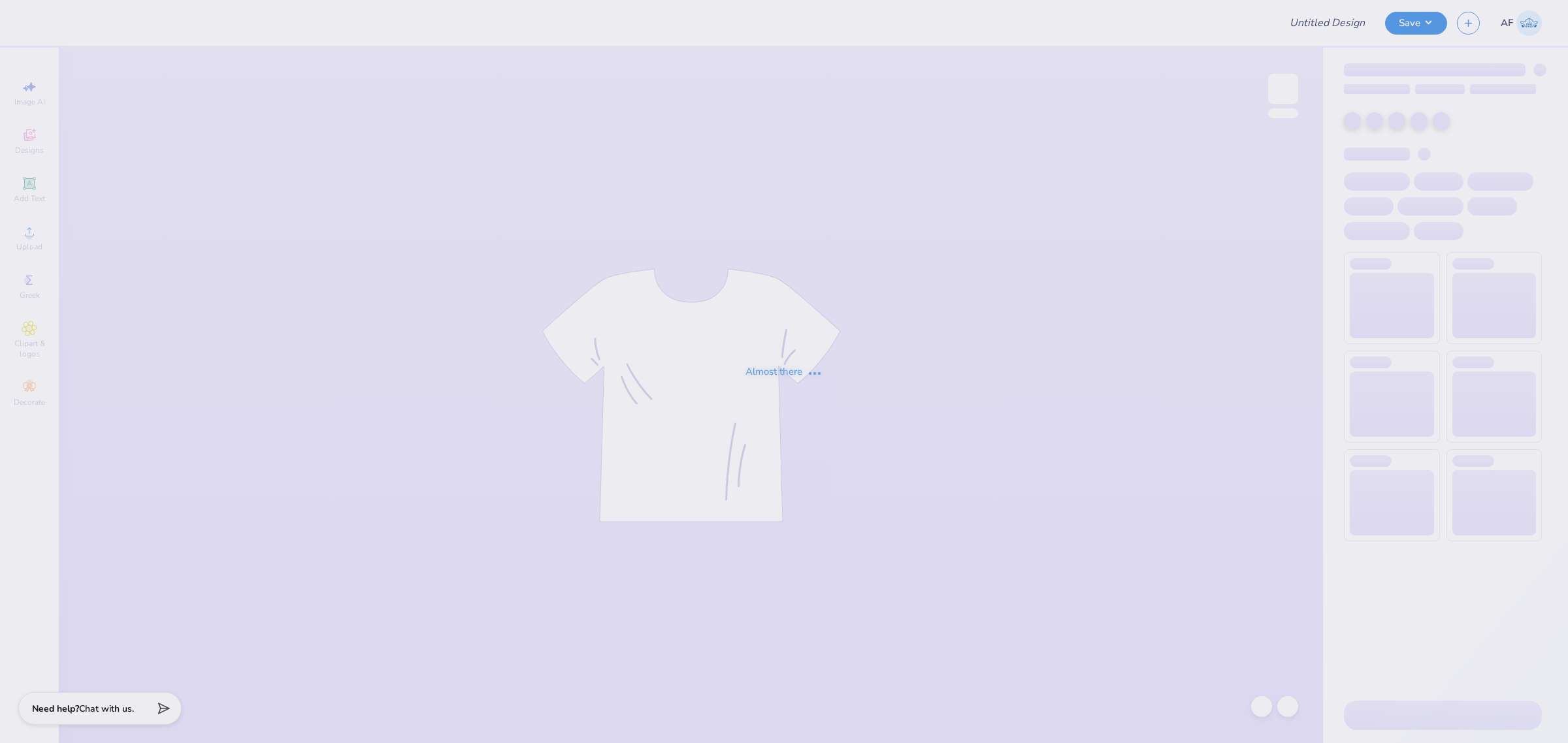
type input "[PERSON_NAME] : [GEOGRAPHIC_DATA]"
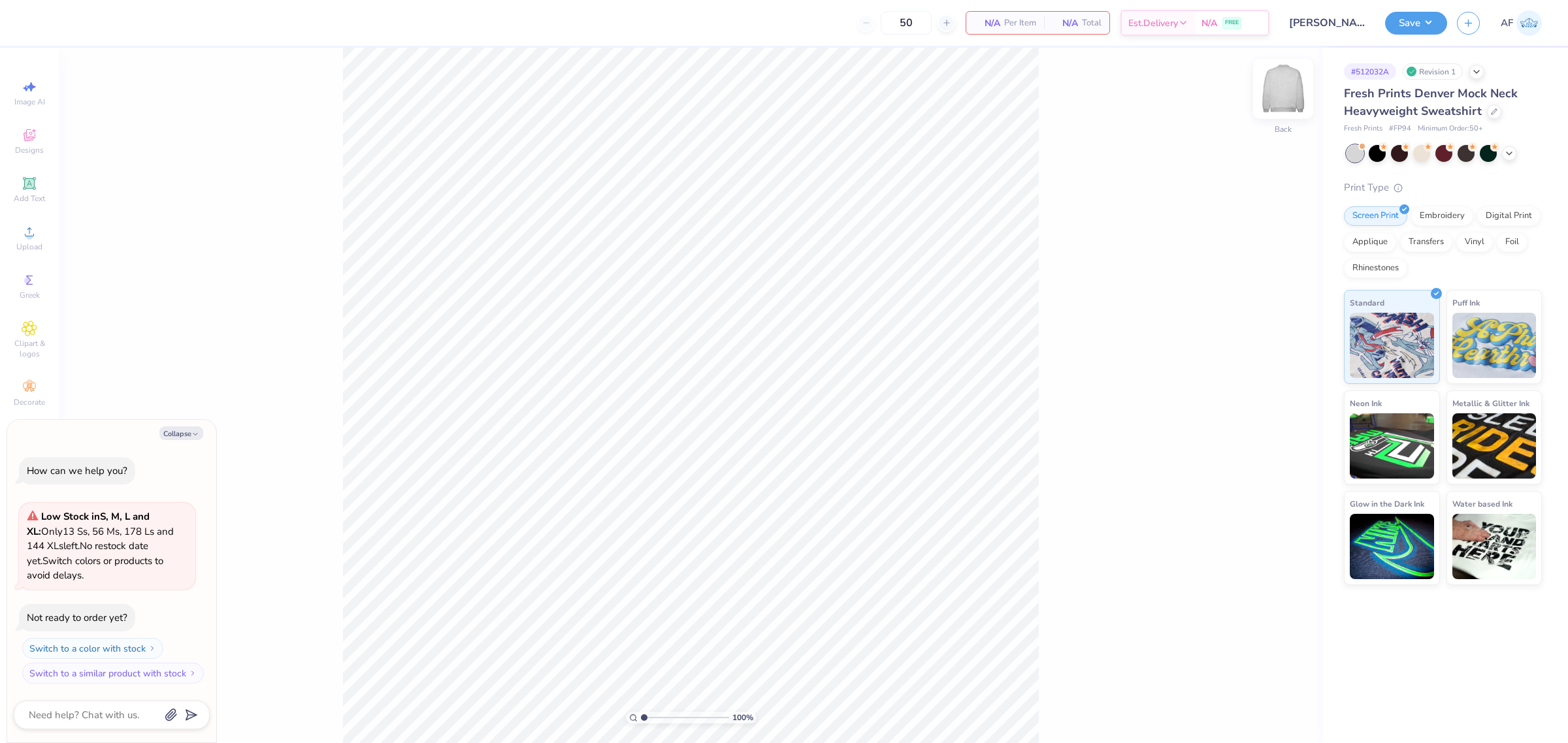
click at [1275, 97] on img at bounding box center [1284, 89] width 52 height 52
click at [1275, 97] on img at bounding box center [1284, 89] width 26 height 26
click at [1423, 69] on div "Revision 1" at bounding box center [1433, 71] width 60 height 16
click at [1473, 72] on icon at bounding box center [1476, 71] width 10 height 10
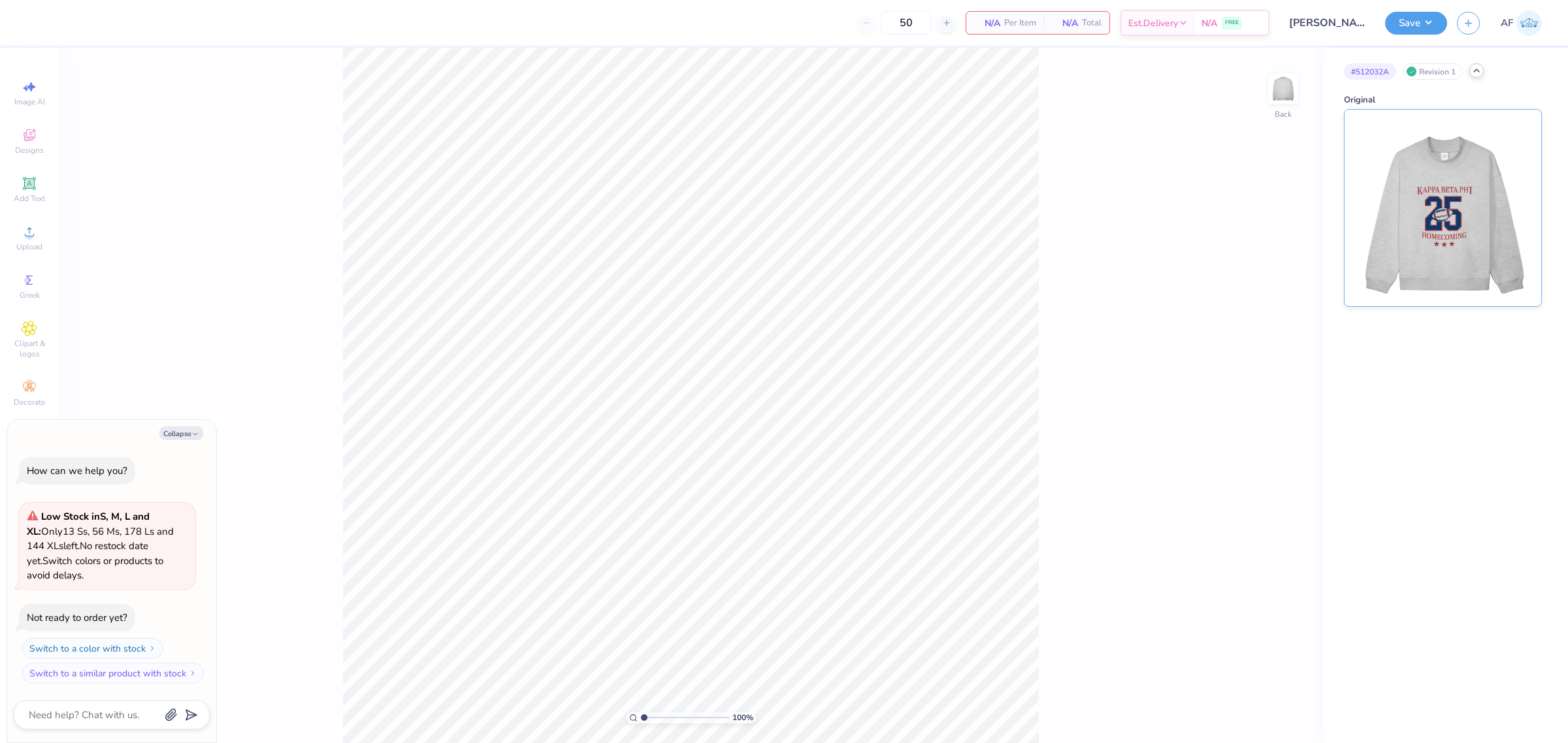
click at [1408, 201] on img at bounding box center [1443, 208] width 162 height 197
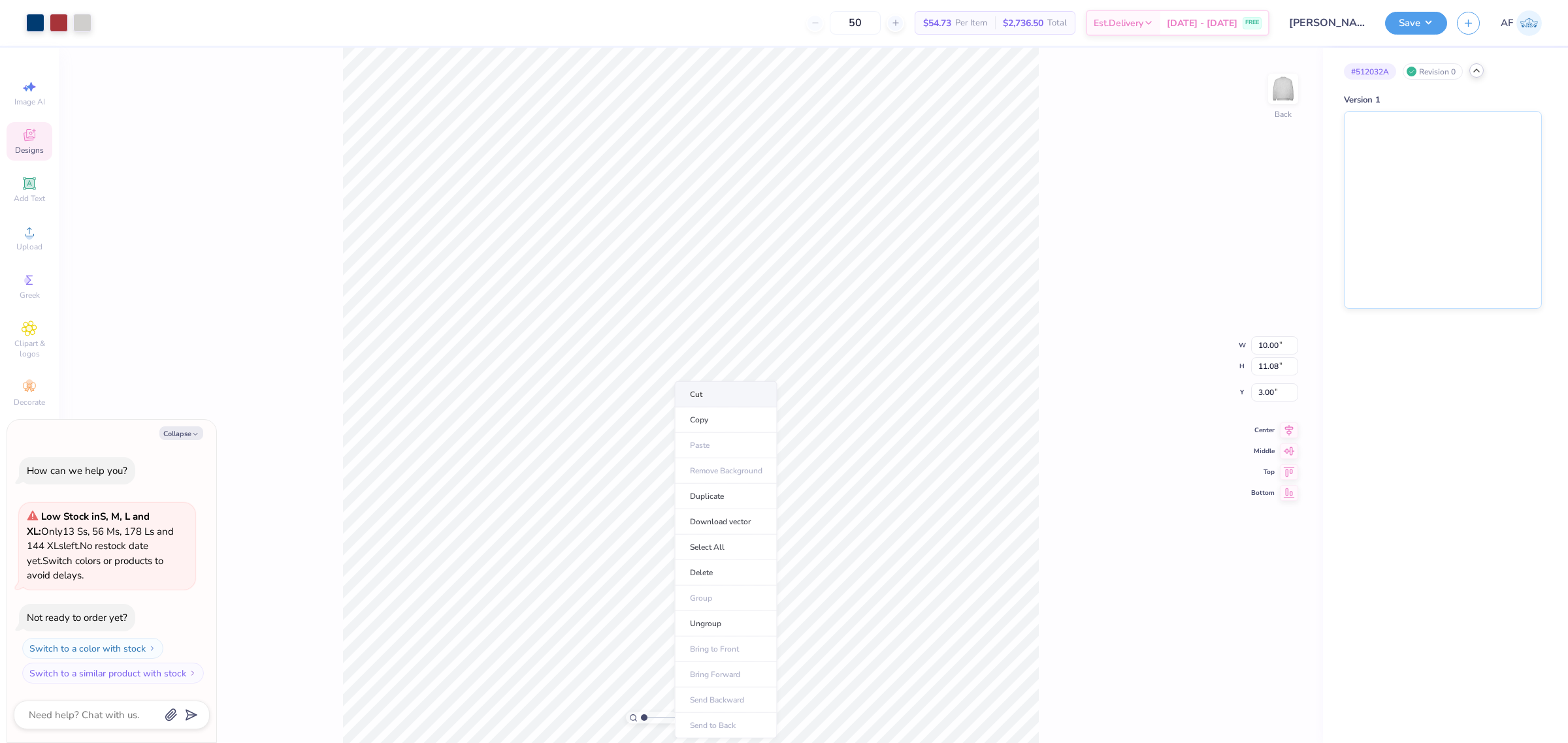
click at [727, 389] on li "Cut" at bounding box center [726, 395] width 103 height 26
click at [1444, 173] on img at bounding box center [1443, 208] width 197 height 197
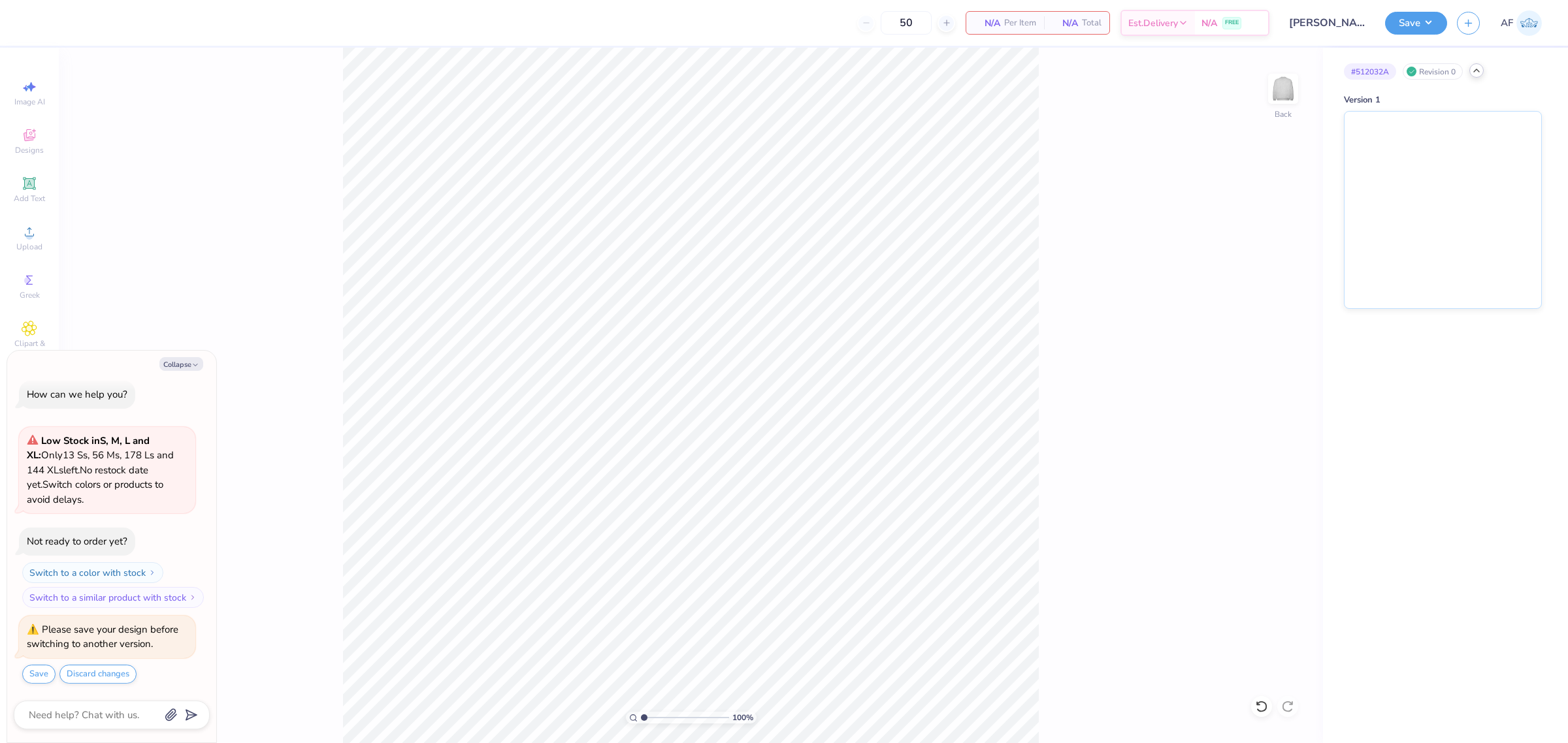
click at [1476, 73] on icon at bounding box center [1476, 71] width 10 height 10
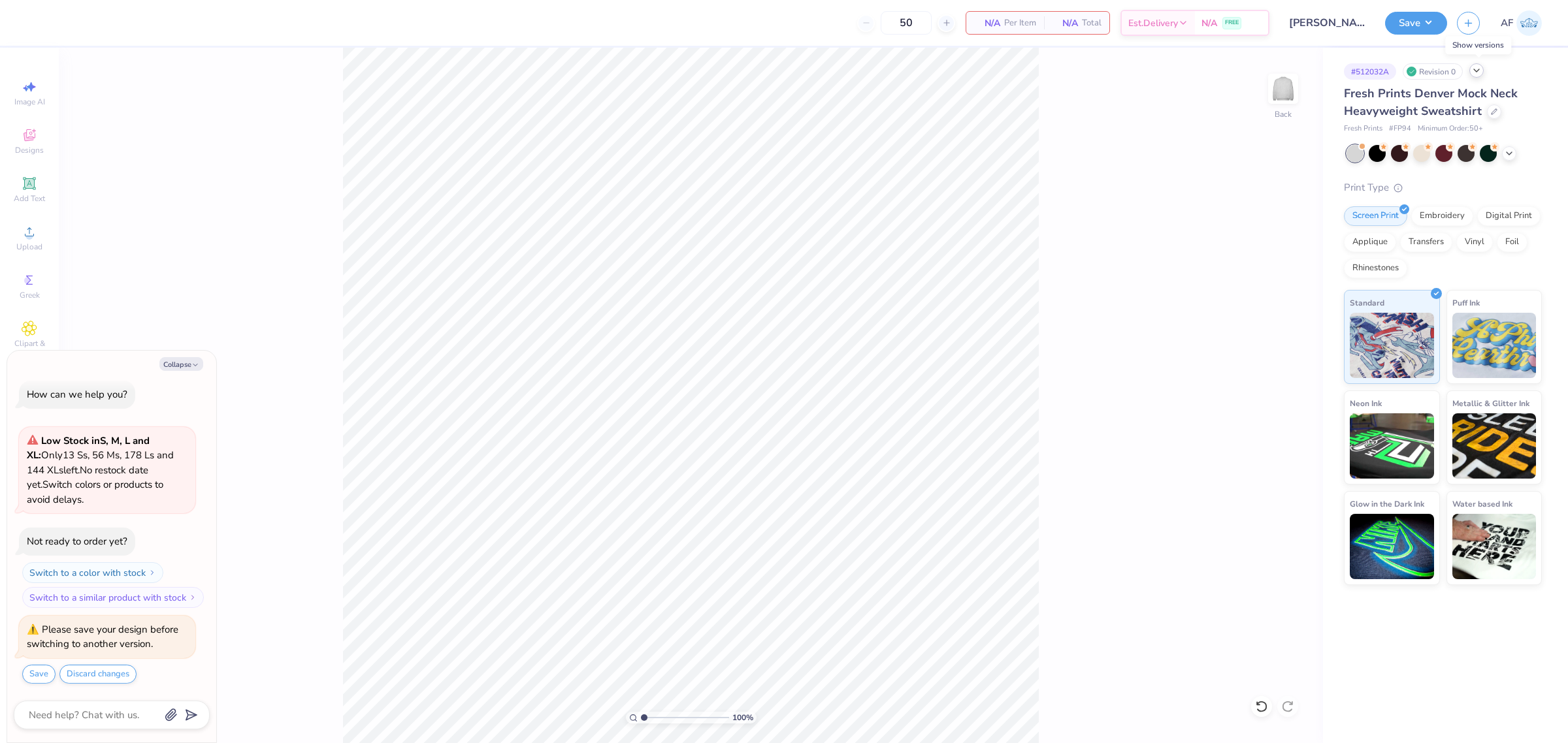
click at [1476, 73] on icon at bounding box center [1476, 71] width 10 height 10
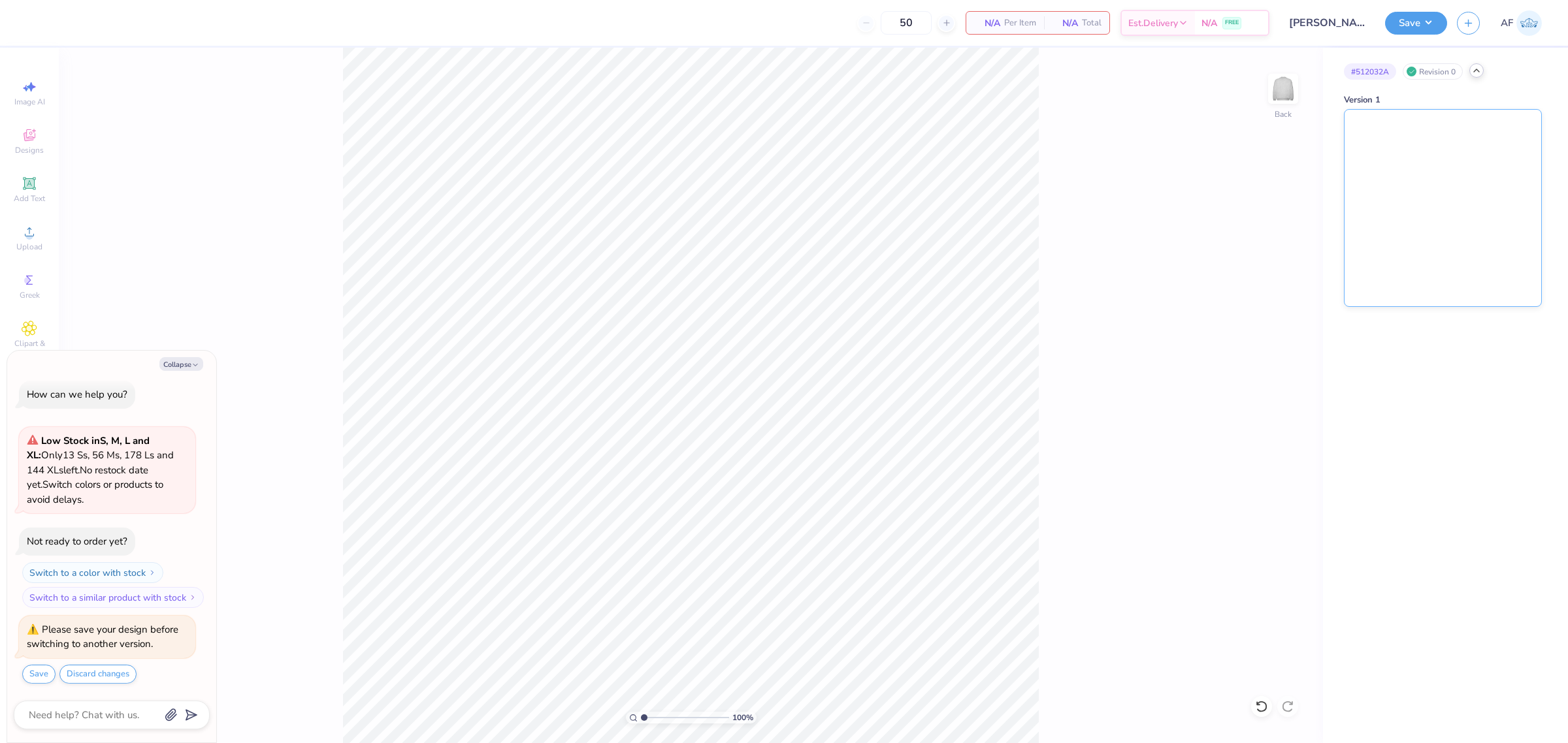
click at [1392, 174] on img at bounding box center [1443, 208] width 197 height 197
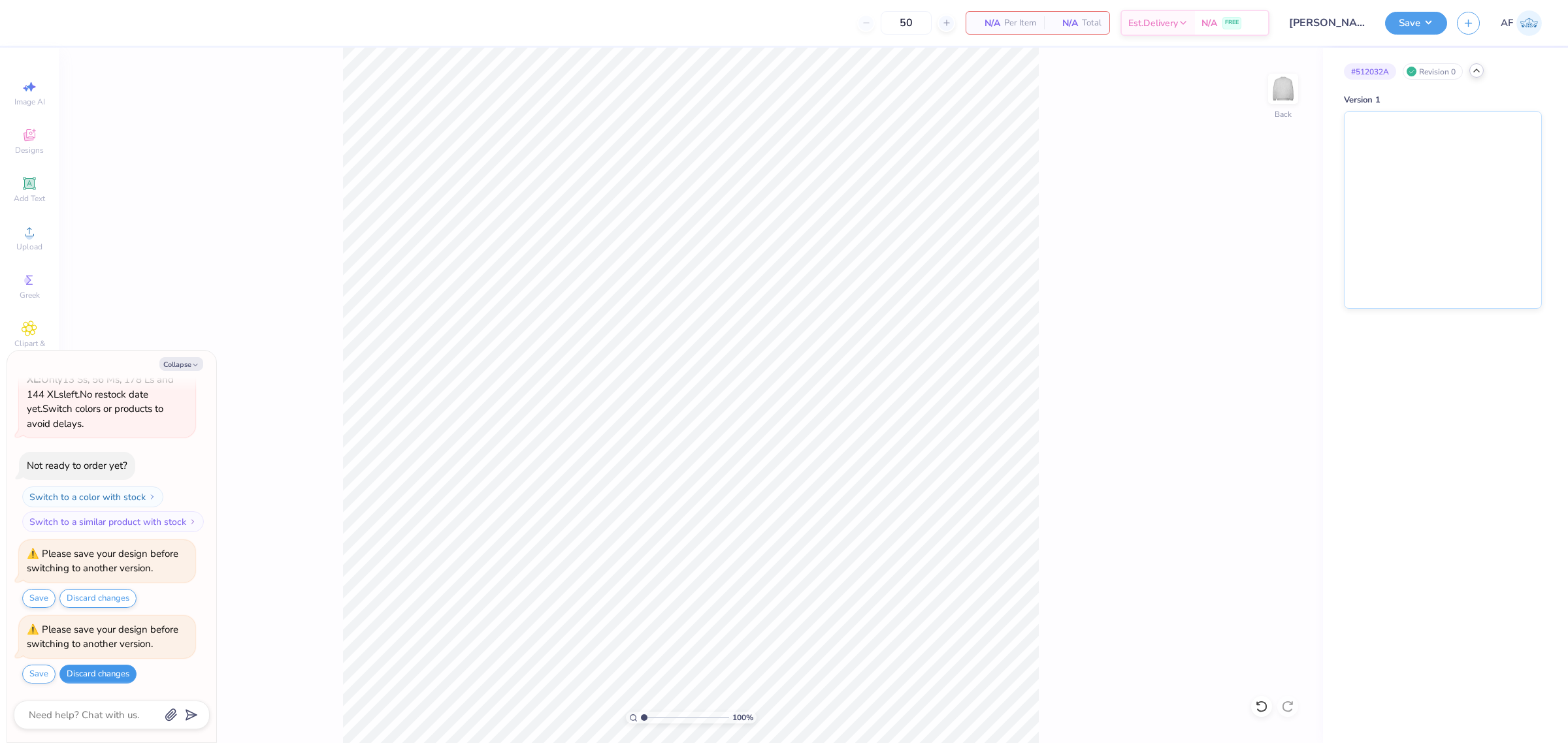
click at [95, 671] on button "Discard changes" at bounding box center [98, 674] width 77 height 19
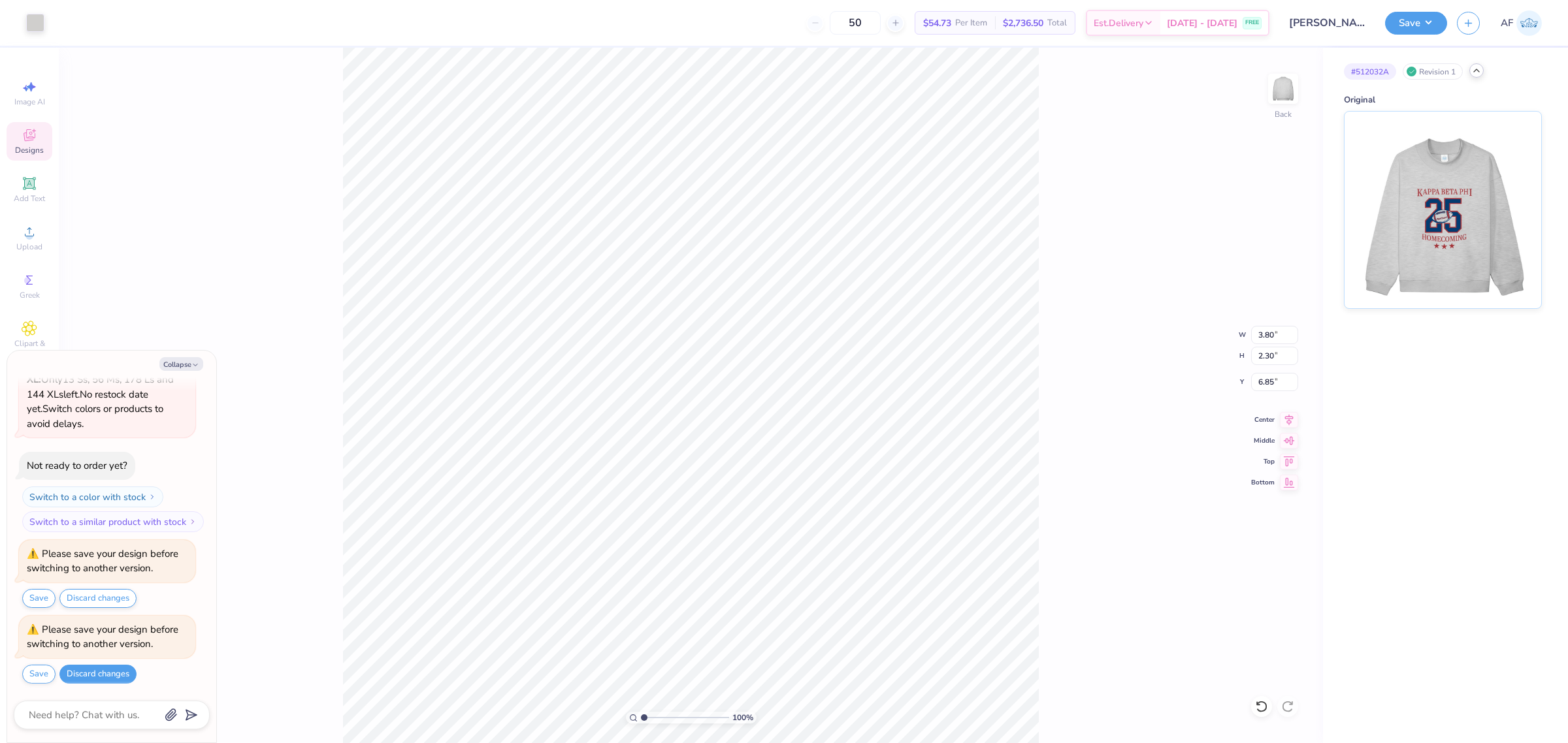
type textarea "x"
type input "3.80"
type input "2.30"
type input "6.85"
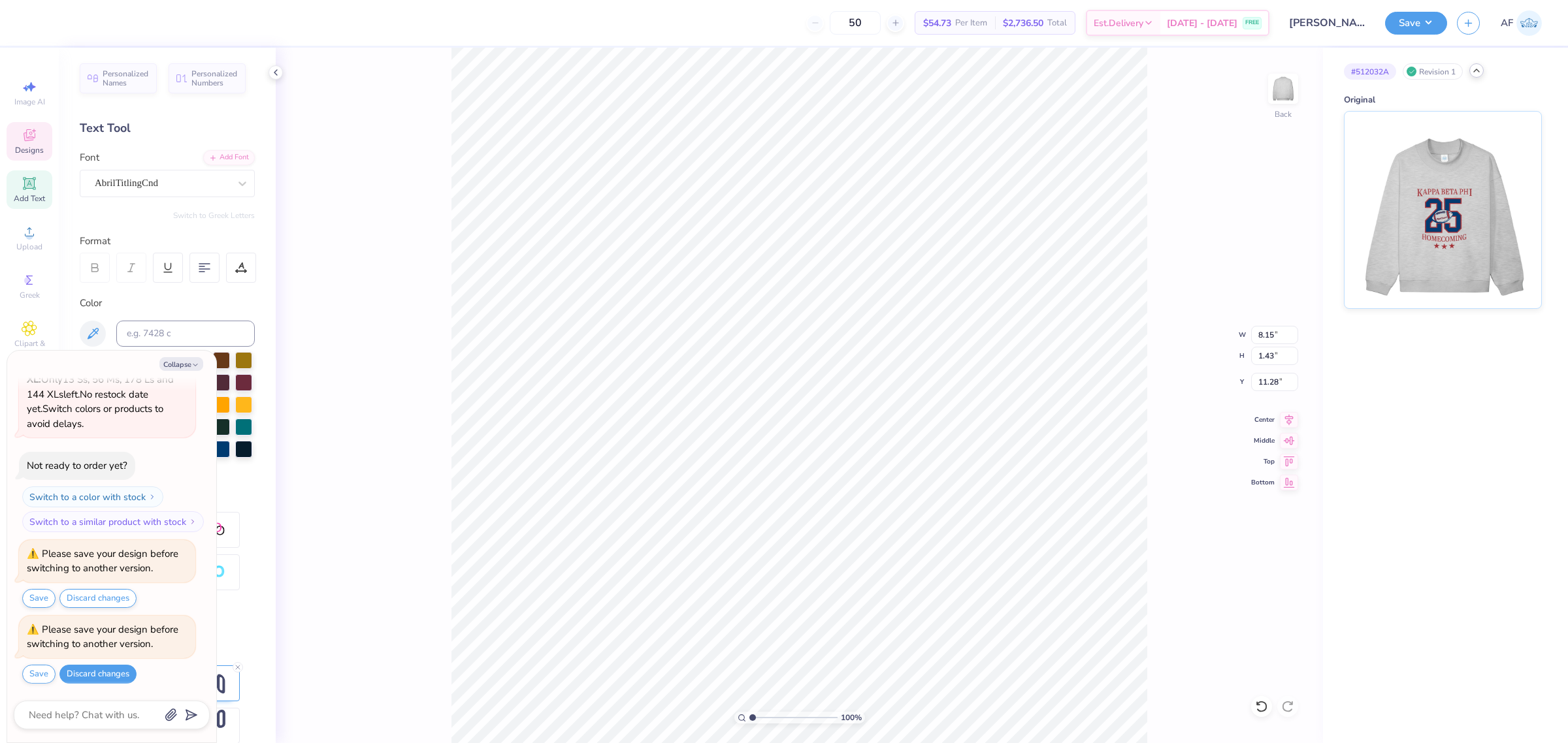
scroll to position [13, 2]
type textarea "x"
click at [857, 524] on li "Download vector" at bounding box center [863, 521] width 103 height 25
type input "4.3019261991114"
type textarea "x"
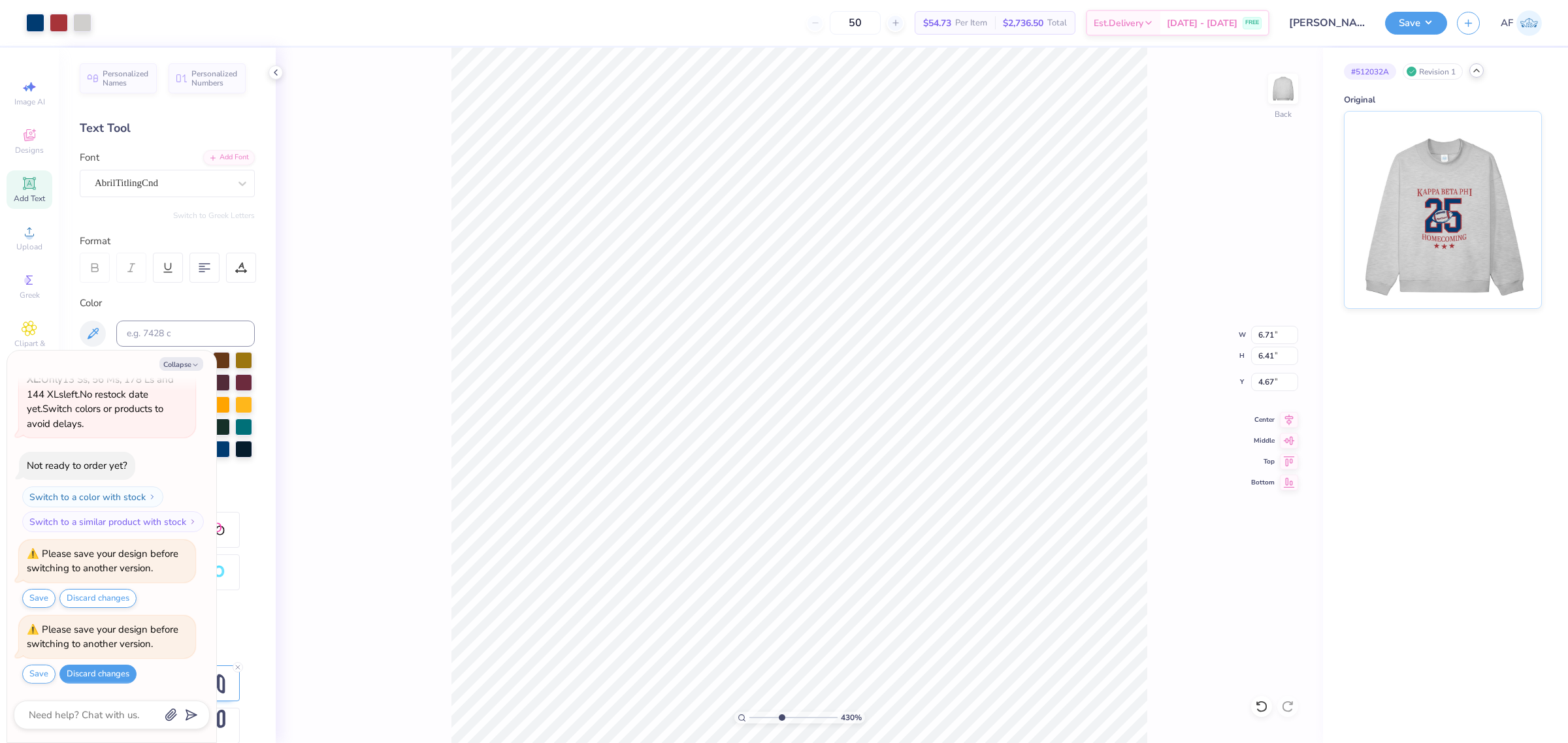
type input "4.3019261991114"
type textarea "x"
type input "8.15"
type input "1.43"
type input "11.28"
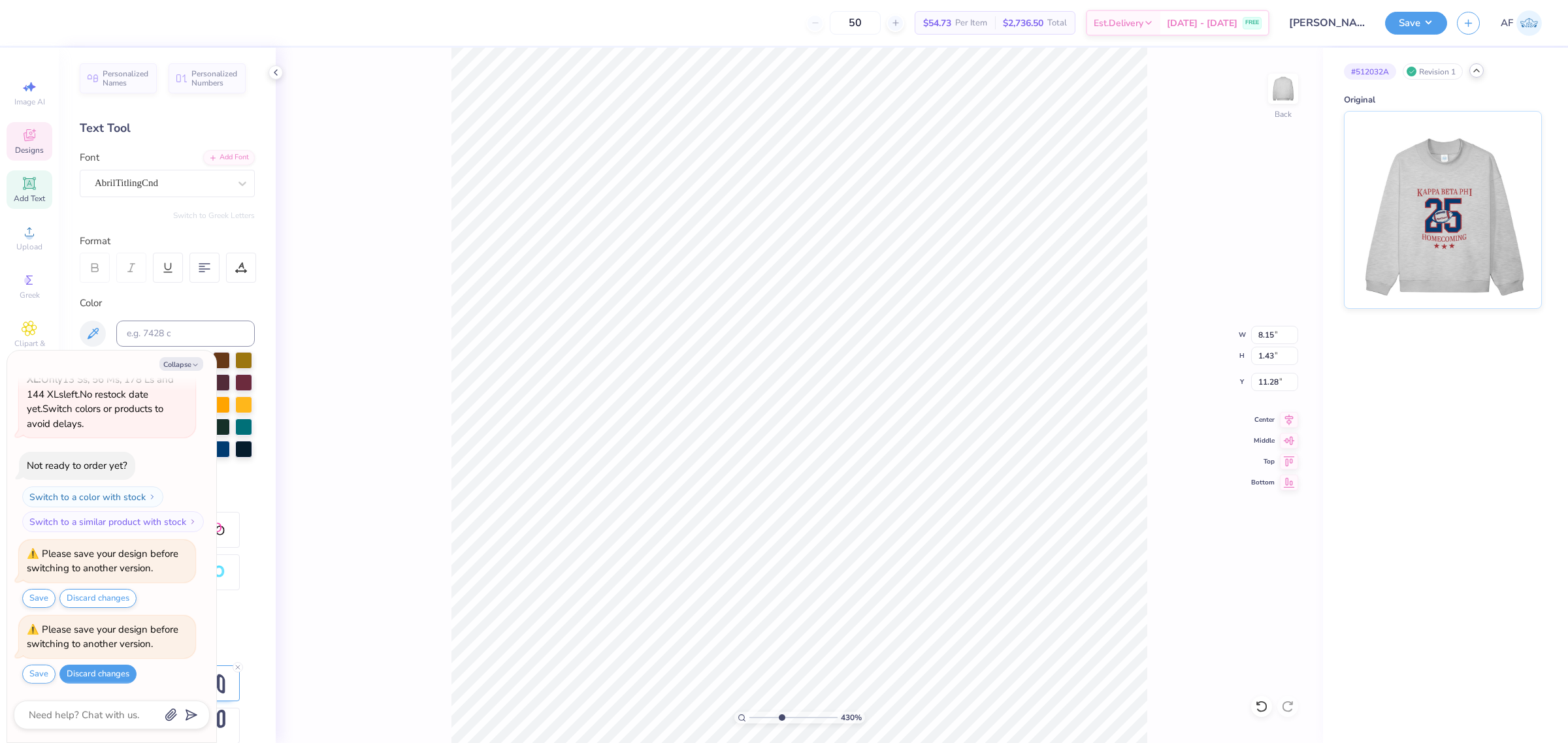
type input "4.3019261991114"
type textarea "x"
type input "4.3019261991114"
type textarea "x"
type input "4.3019261991114"
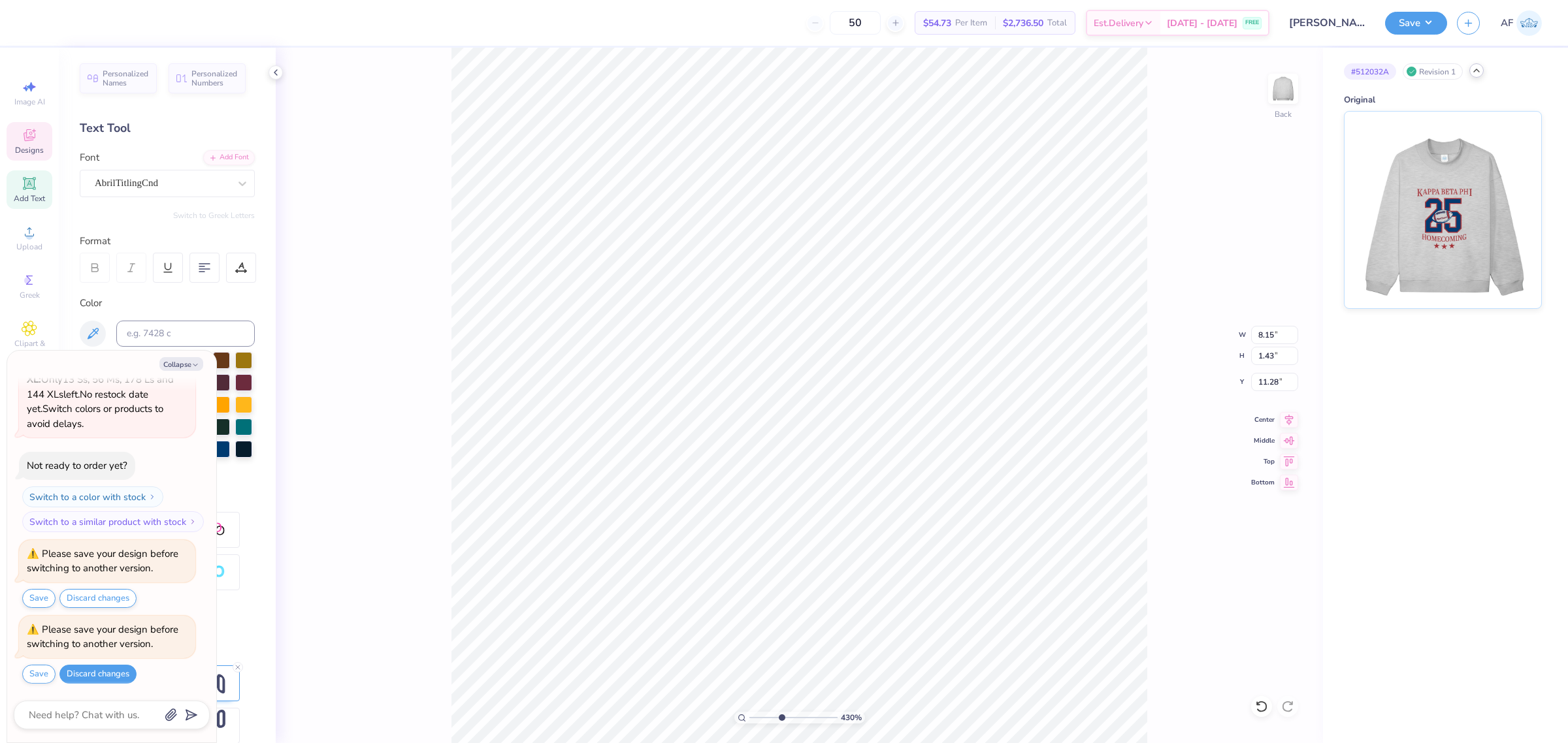
type textarea "x"
type input "1.89"
type input "0.72"
type input "8.00"
type input "4.3019261991114"
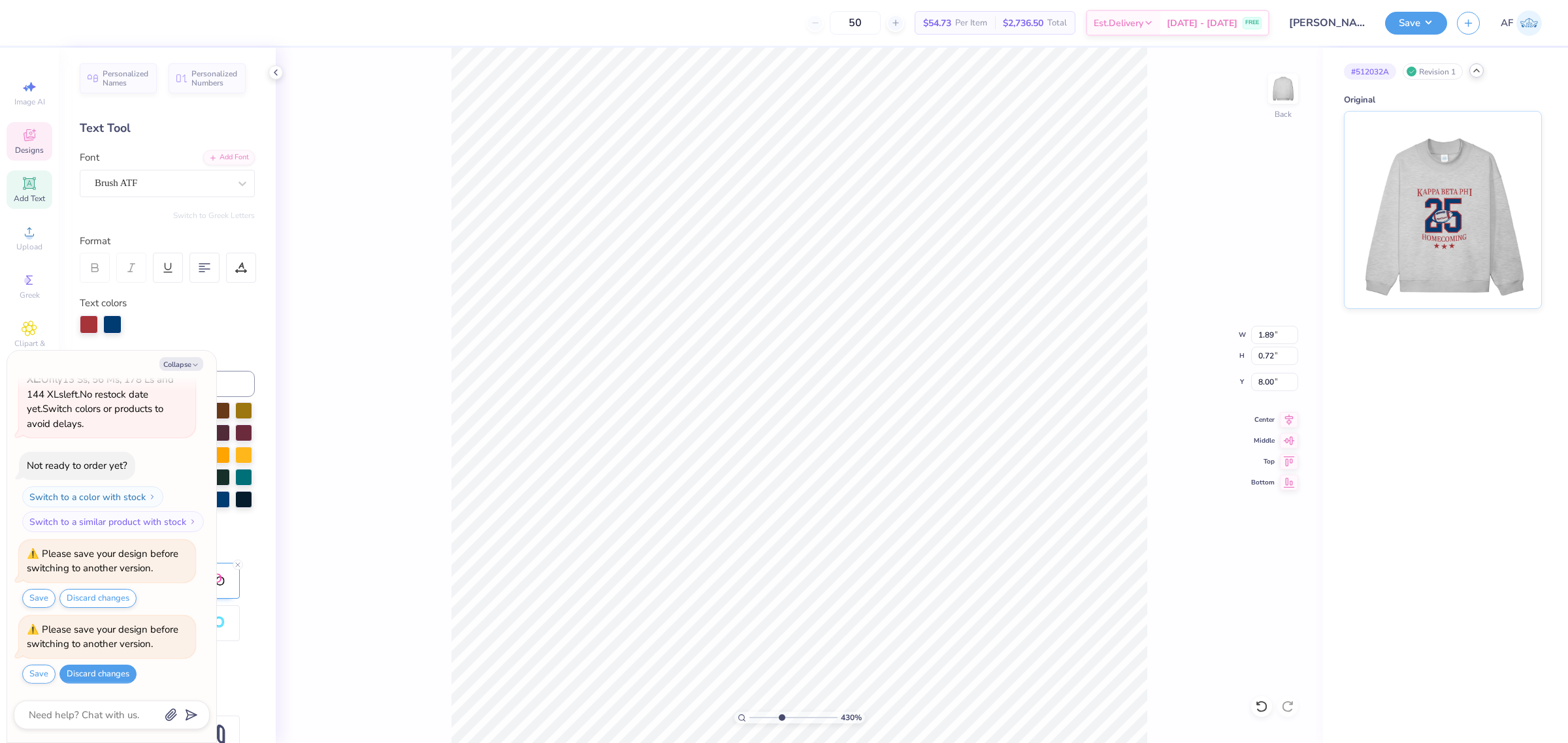
type textarea "x"
type input "4.3019261991114"
type textarea "x"
type input "1.86883017641878"
type textarea "x"
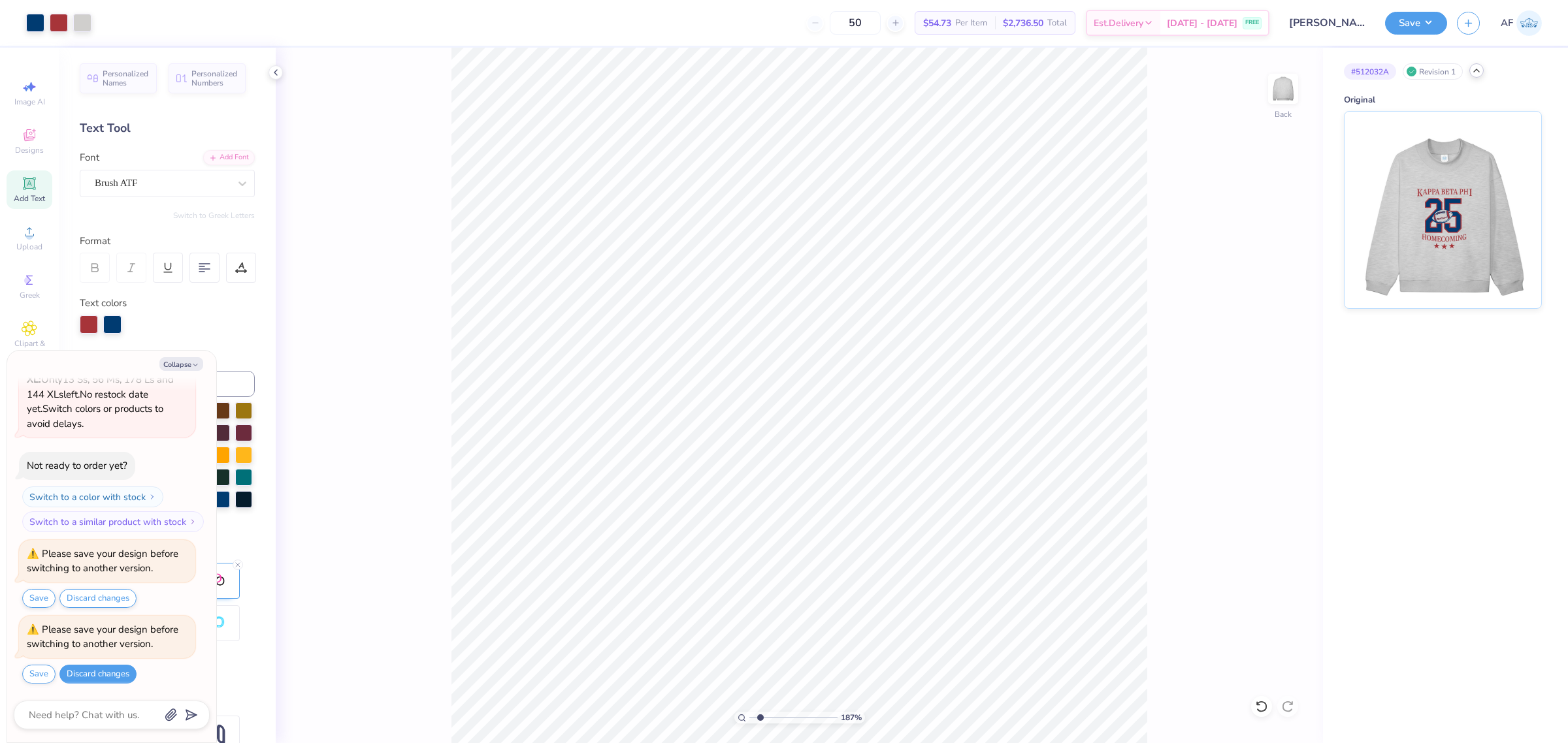
type input "1.86883017641878"
type textarea "x"
type input "1.86883017641878"
type textarea "x"
type input "1.86883017641878"
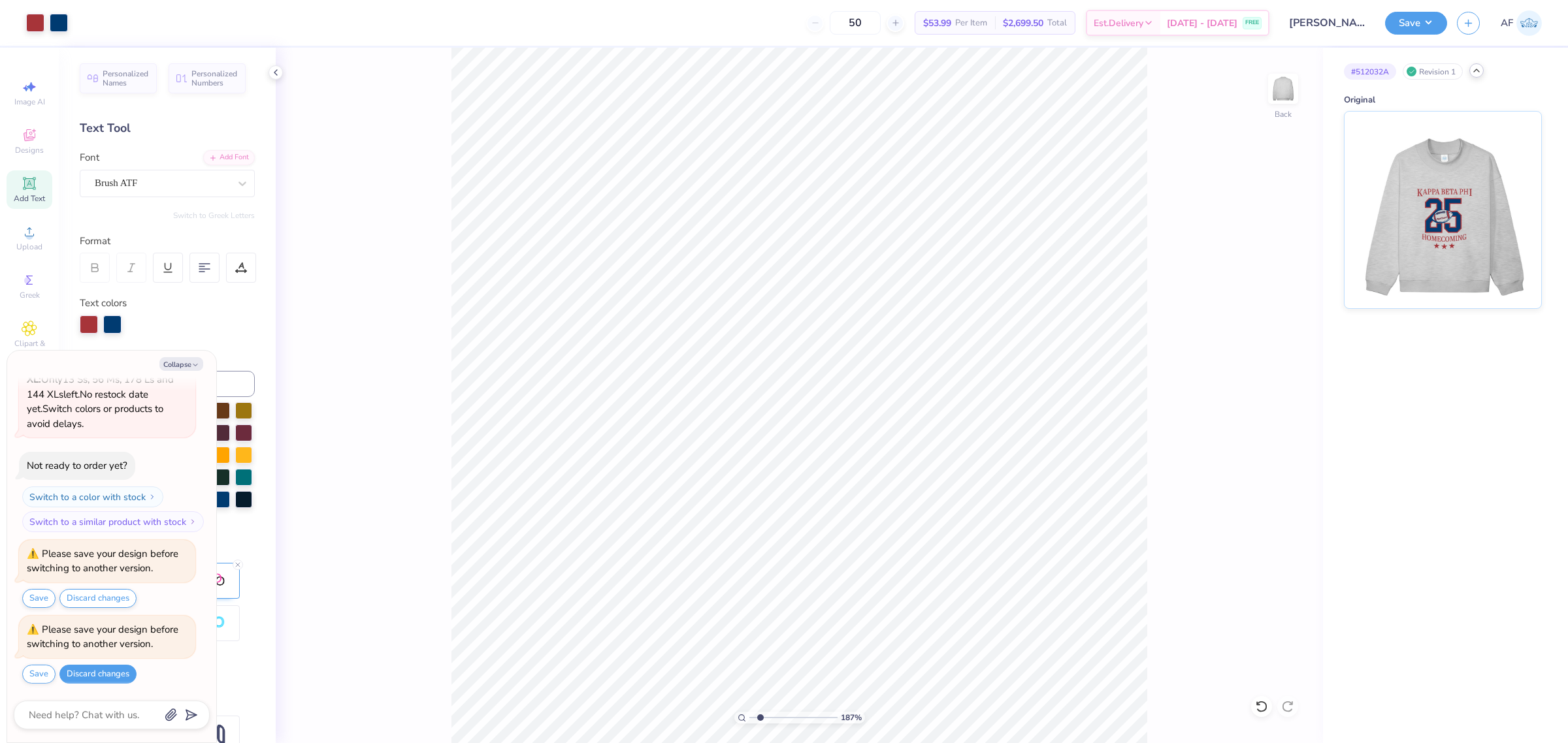
type textarea "x"
type input "1.86883017641878"
type textarea "x"
type input "1.86883017641878"
type textarea "x"
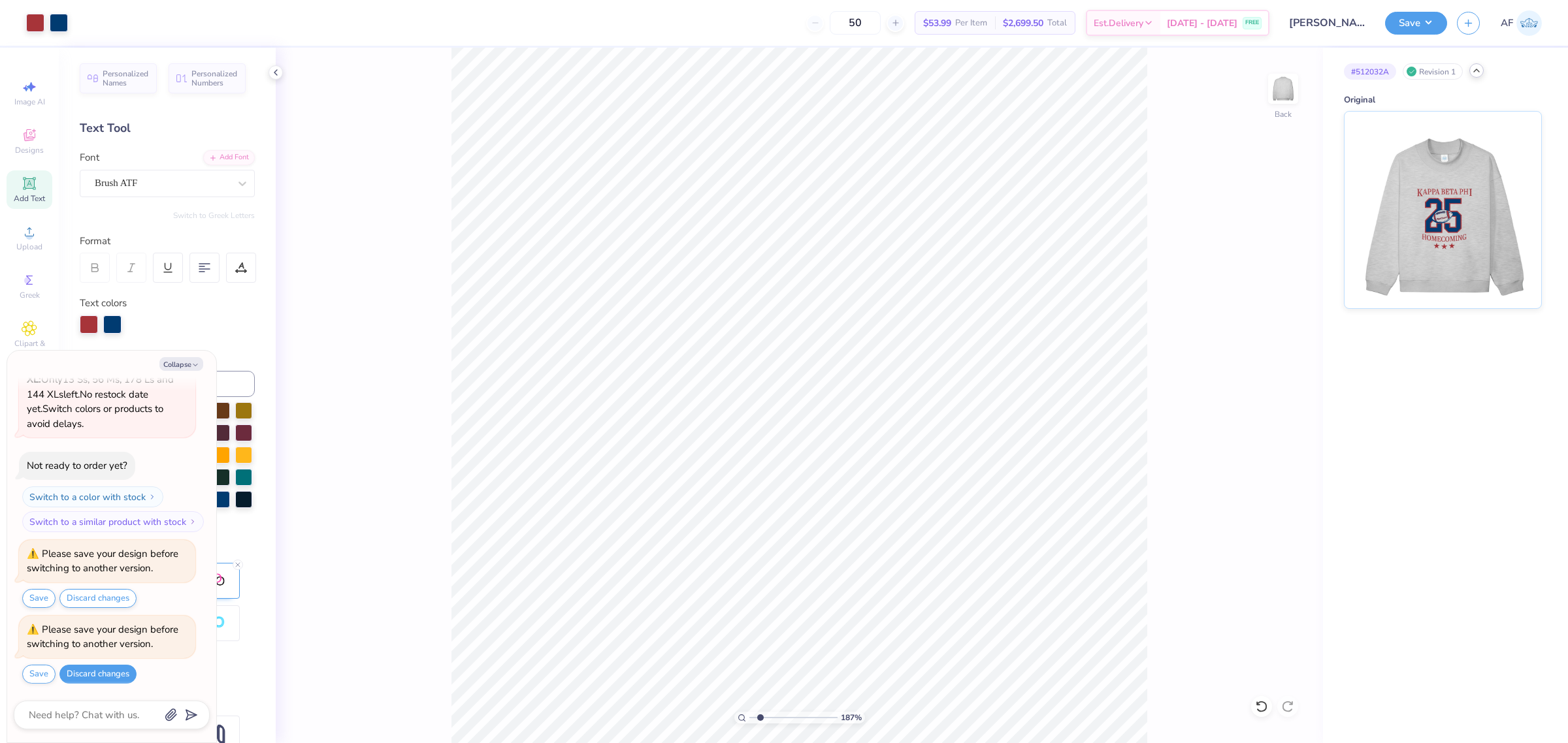
type input "1.86883017641878"
type textarea "x"
type input "1.86883017641878"
type textarea "x"
type input "1.86883017641878"
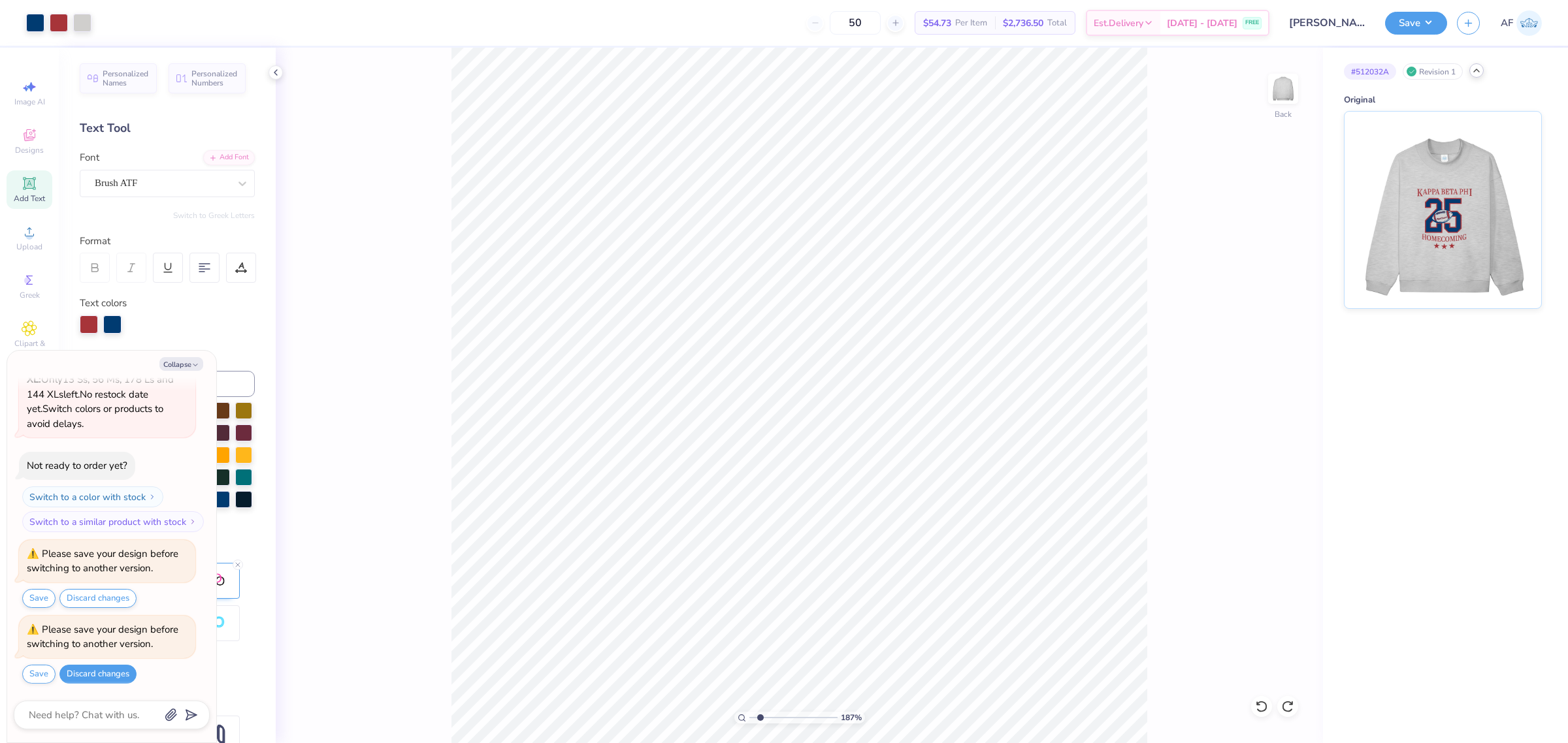
type textarea "x"
type input "1.86883017641878"
type textarea "x"
type input "1.86883017641878"
type textarea "x"
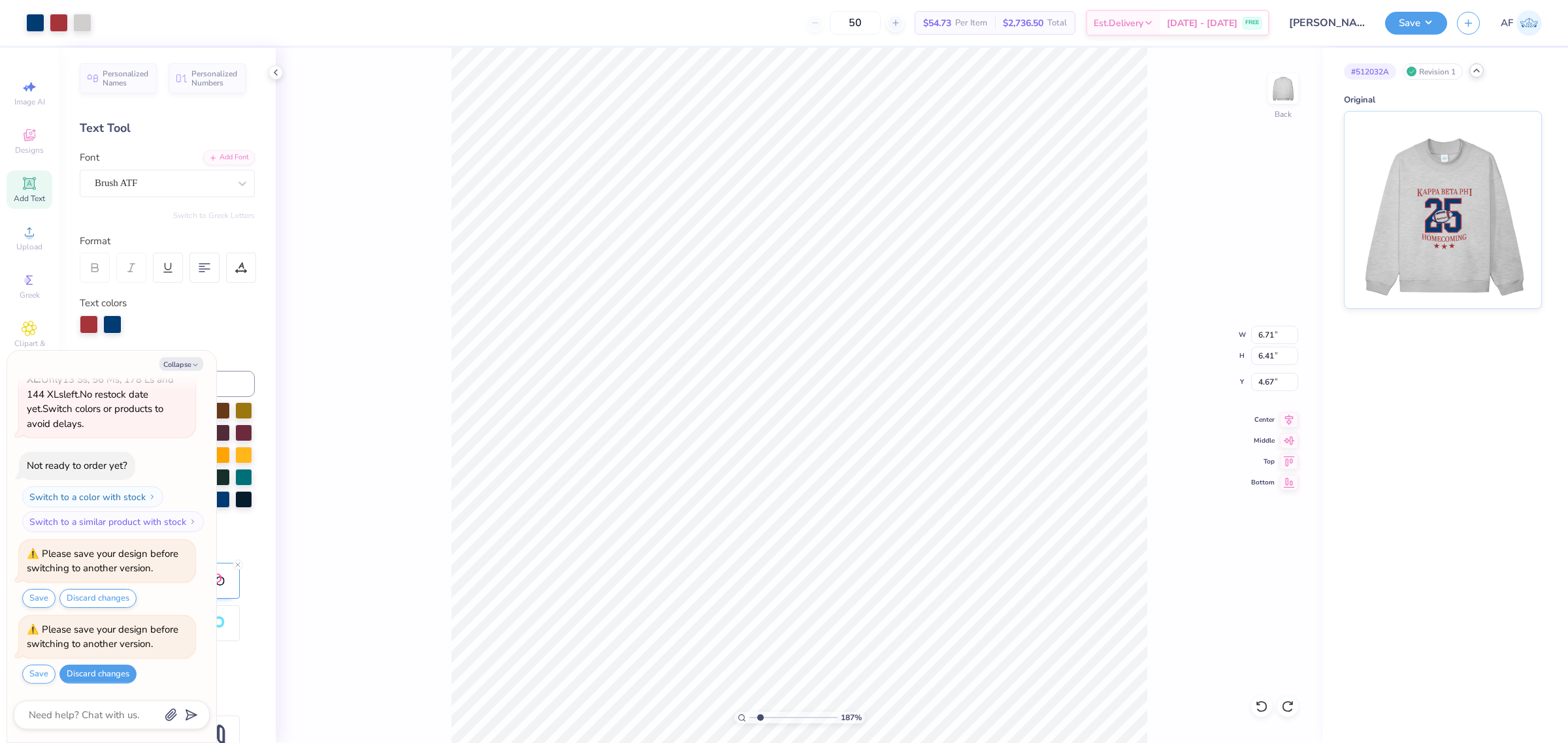
type input "1.86883017641878"
type textarea "x"
type input "1.86883017641878"
type textarea "x"
type input "1.86883017641878"
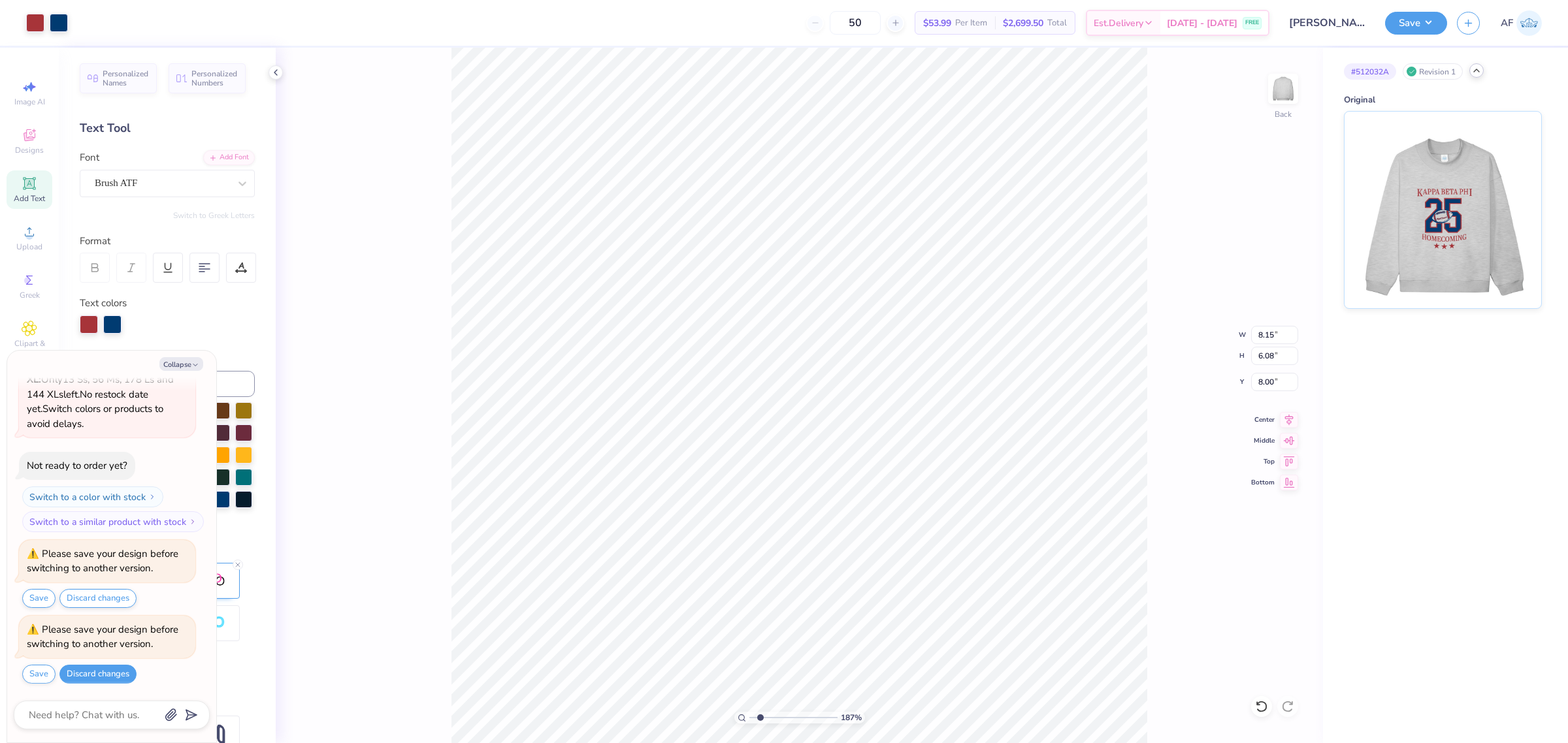
type textarea "x"
type input "1.86883017641878"
type textarea "x"
click at [86, 330] on div at bounding box center [89, 323] width 18 height 18
type input "1.86883017641878"
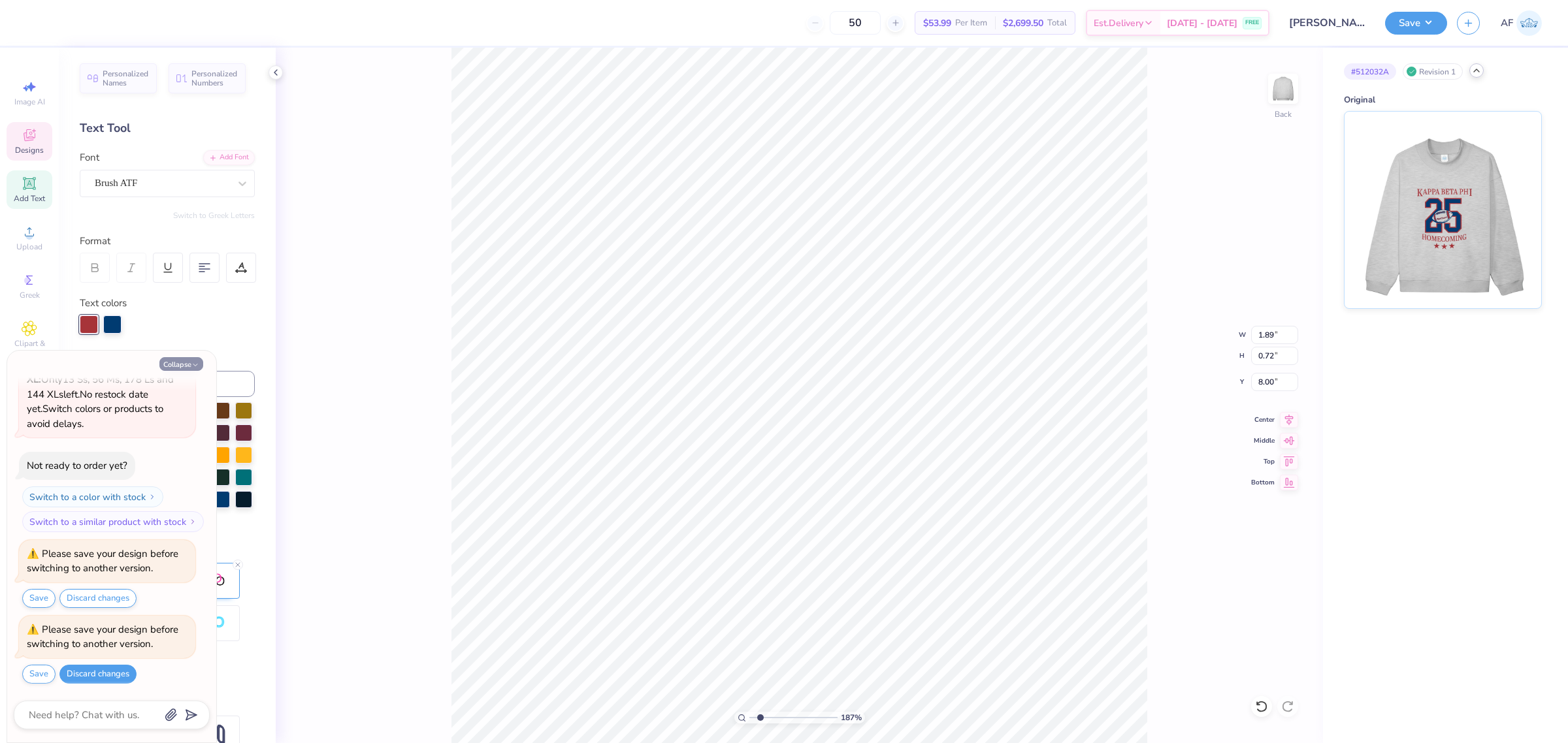
click at [190, 358] on button "Collapse" at bounding box center [181, 364] width 44 height 14
type textarea "x"
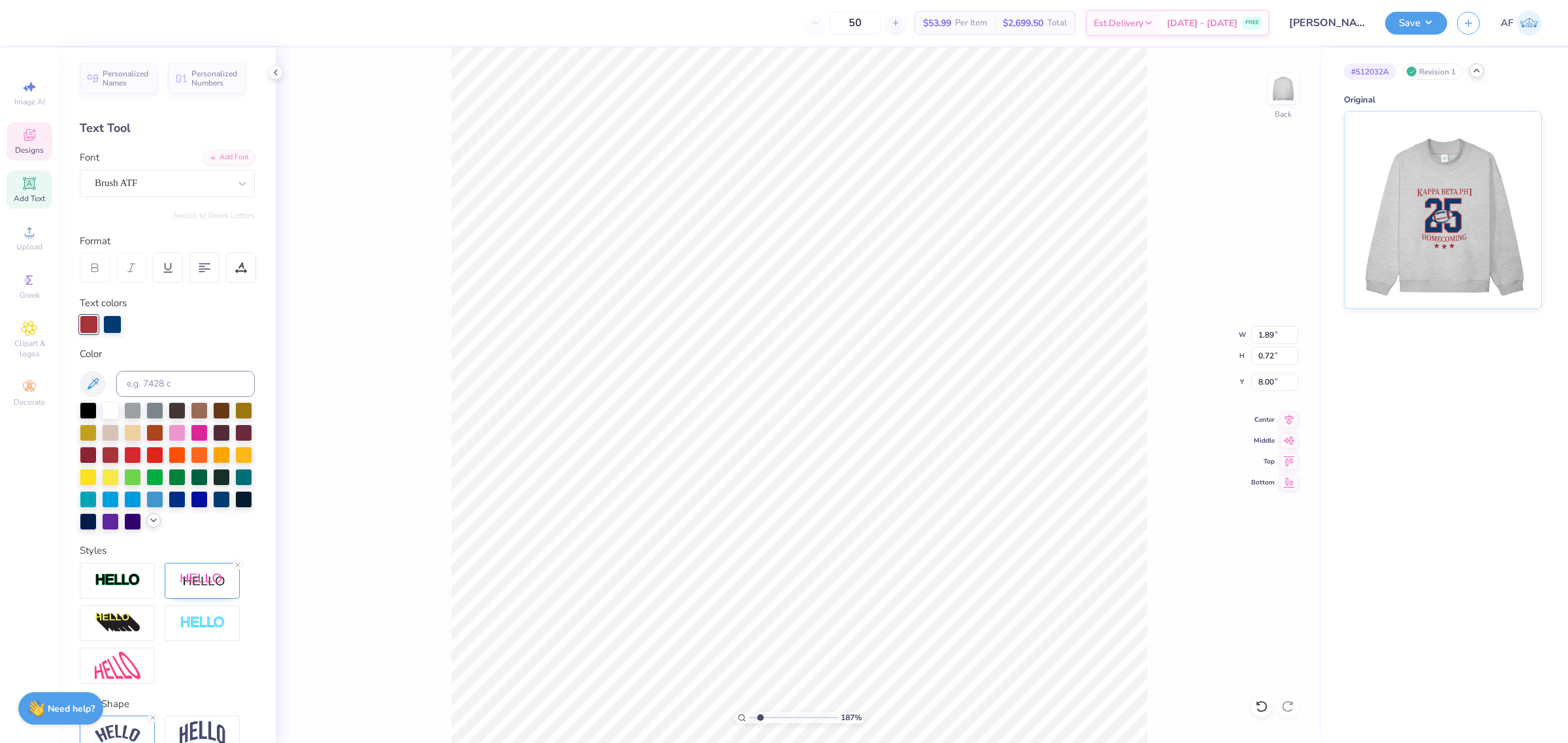
click at [148, 525] on icon at bounding box center [154, 520] width 10 height 10
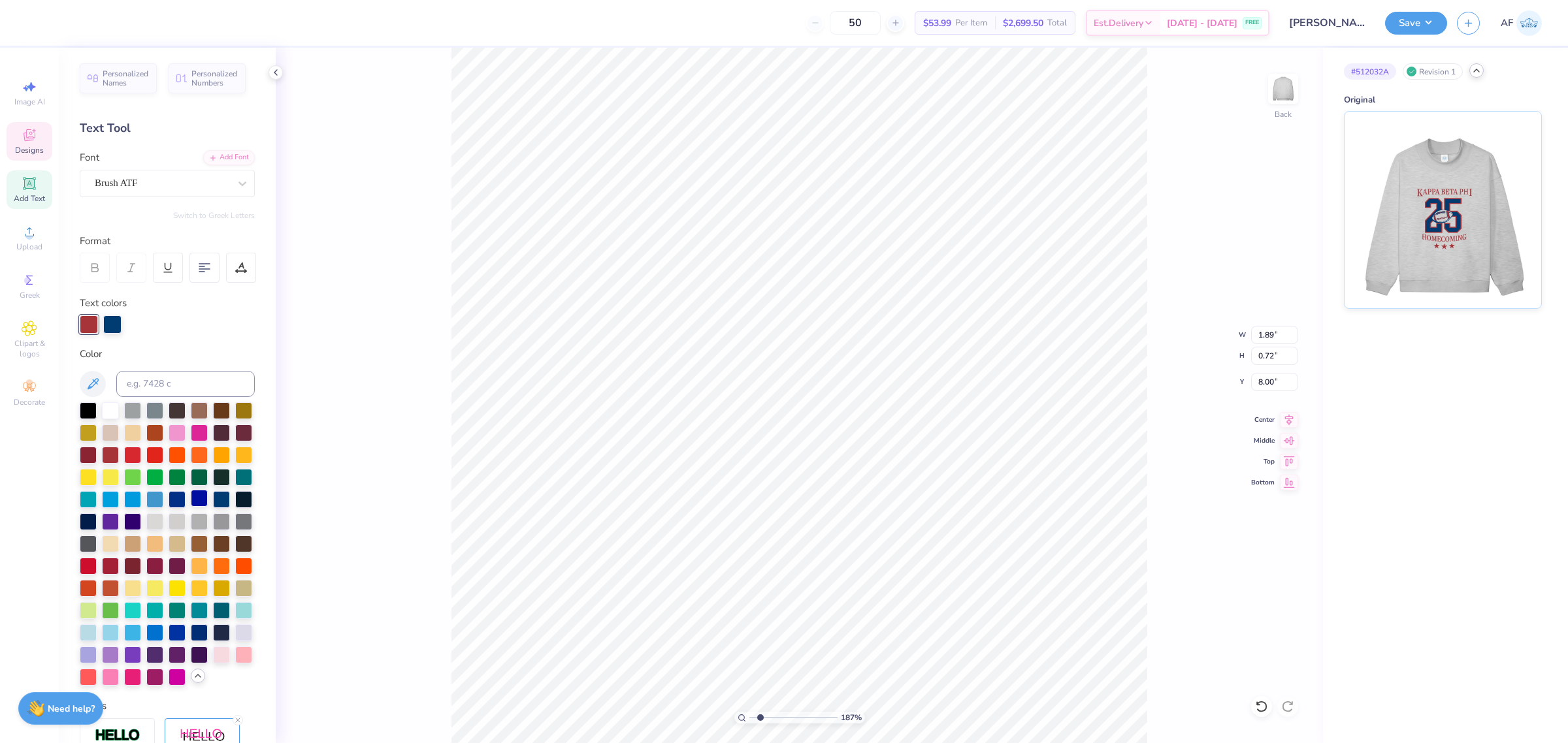
scroll to position [136, 0]
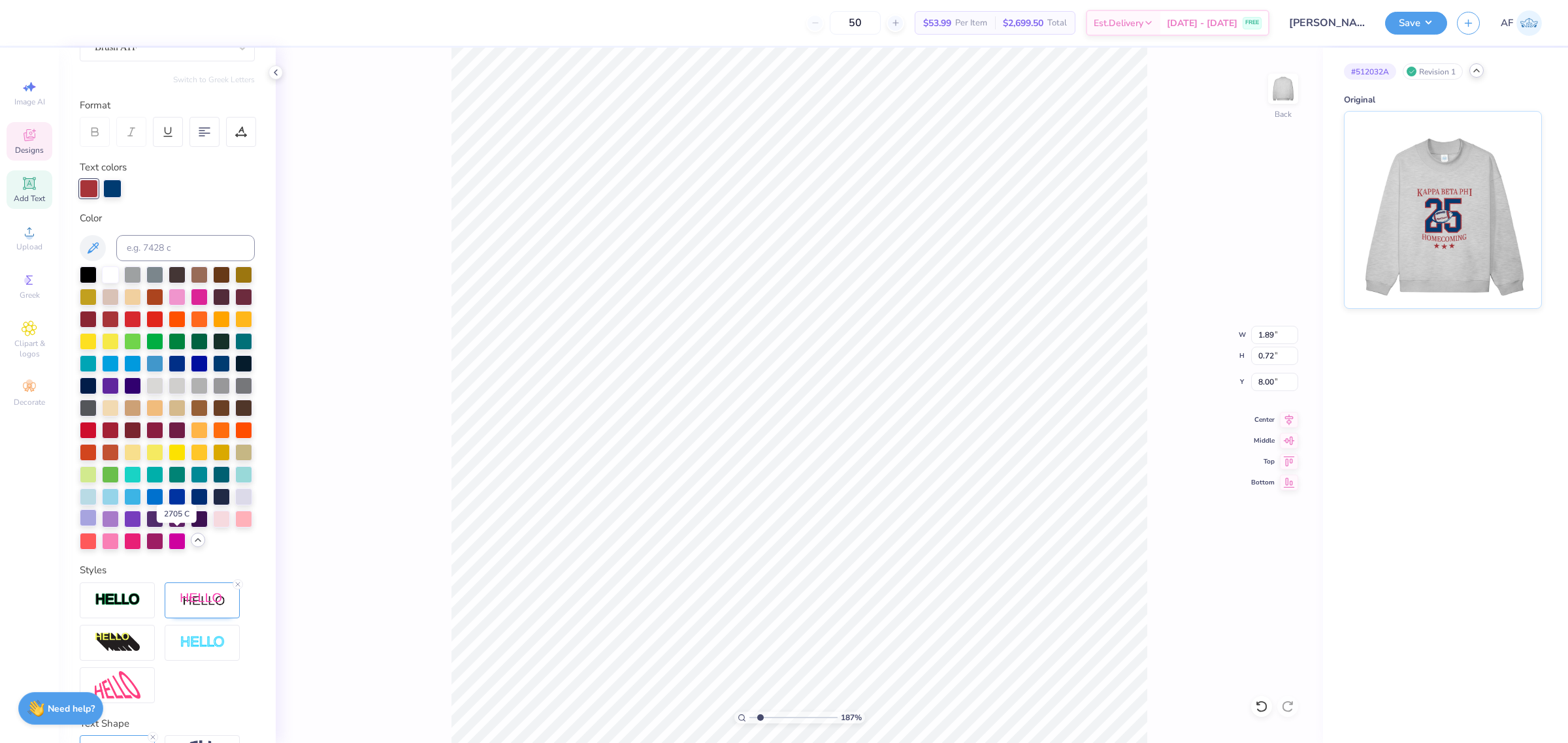
click at [97, 526] on div at bounding box center [88, 518] width 17 height 17
click at [115, 190] on div at bounding box center [112, 188] width 18 height 18
click at [191, 371] on div at bounding box center [199, 363] width 17 height 17
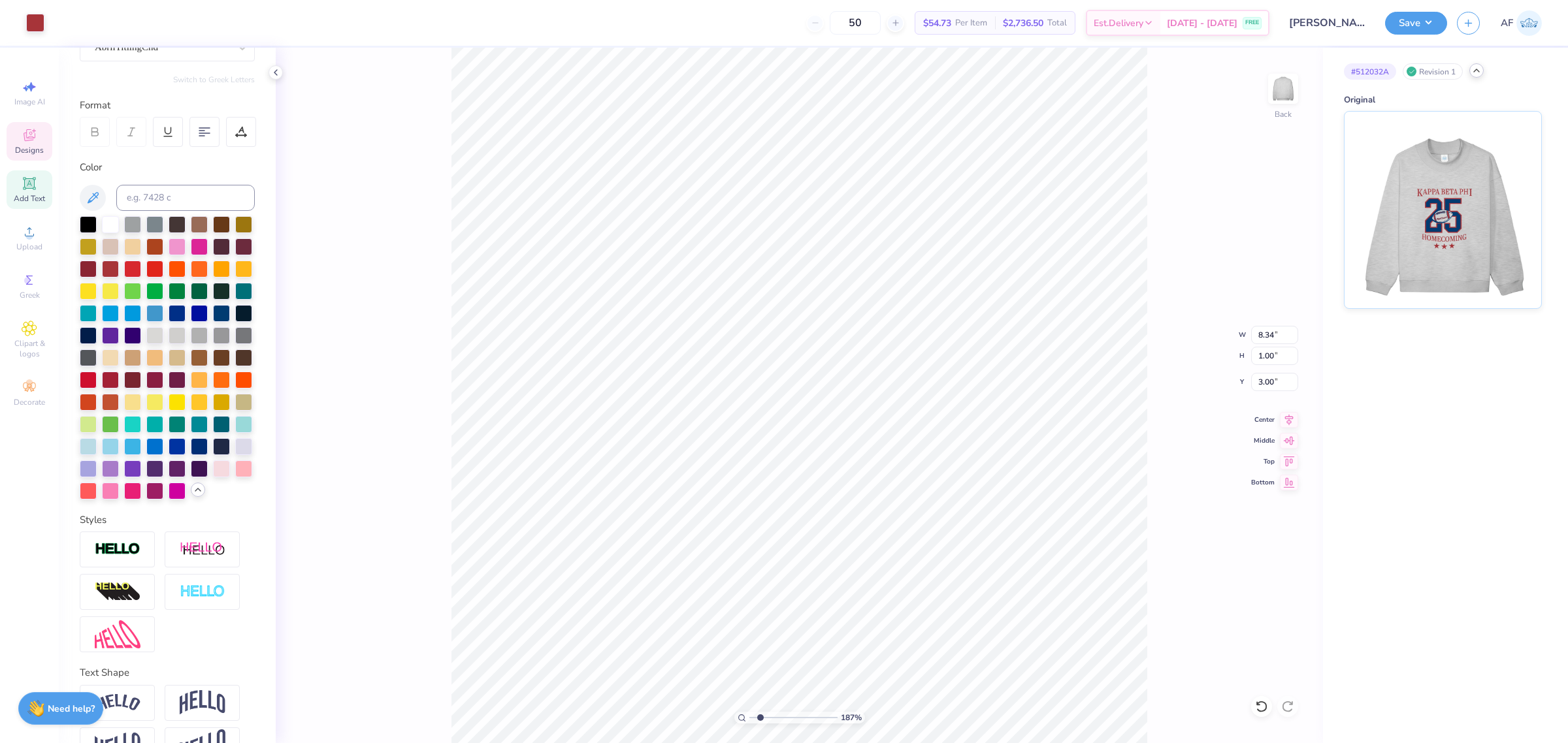
scroll to position [135, 0]
type input "1.86883017641878"
type input "8.47"
type input "9.71"
type input "1.86883017641878"
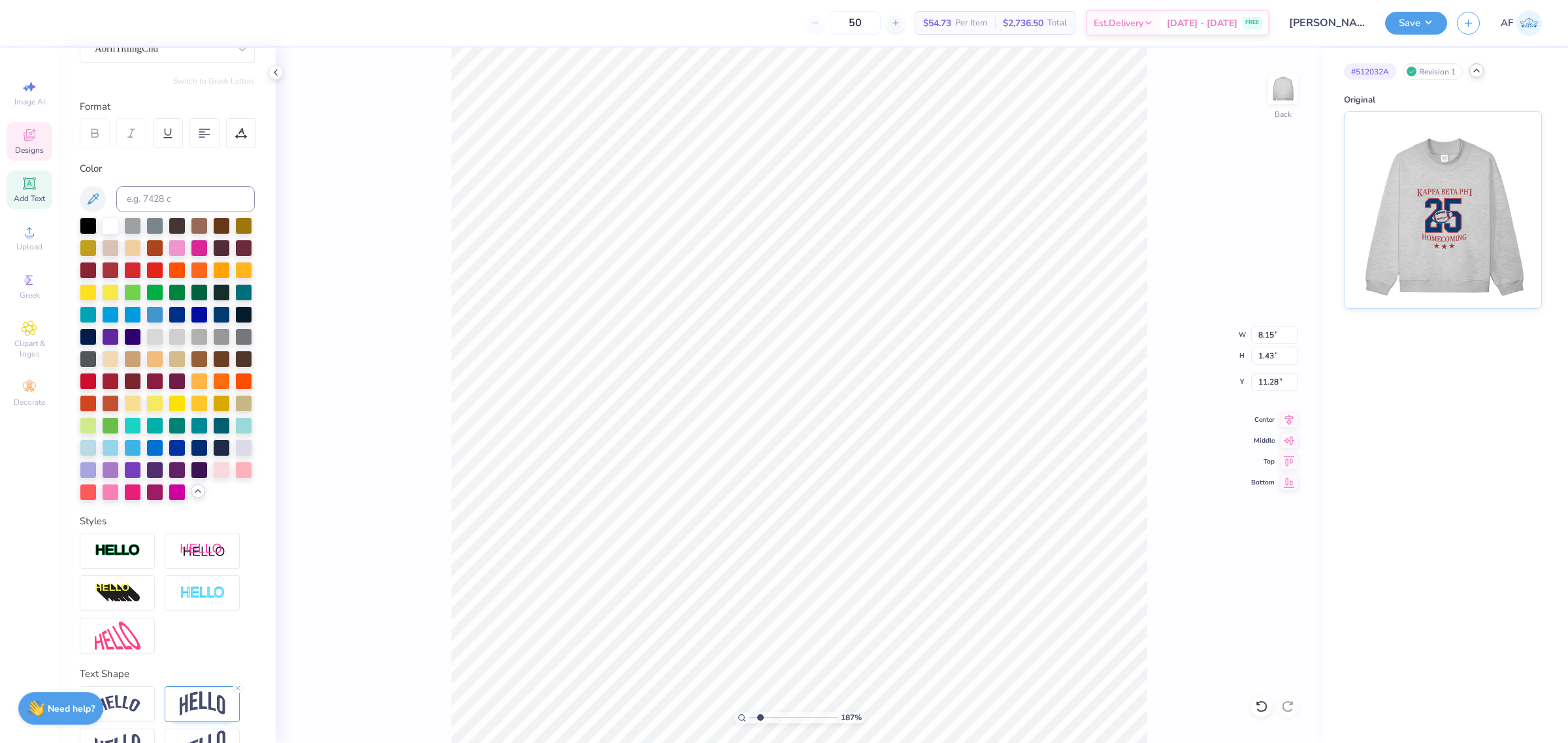
type input "8.47"
type input "9.71"
type input "3.00"
click at [97, 477] on div at bounding box center [88, 469] width 17 height 17
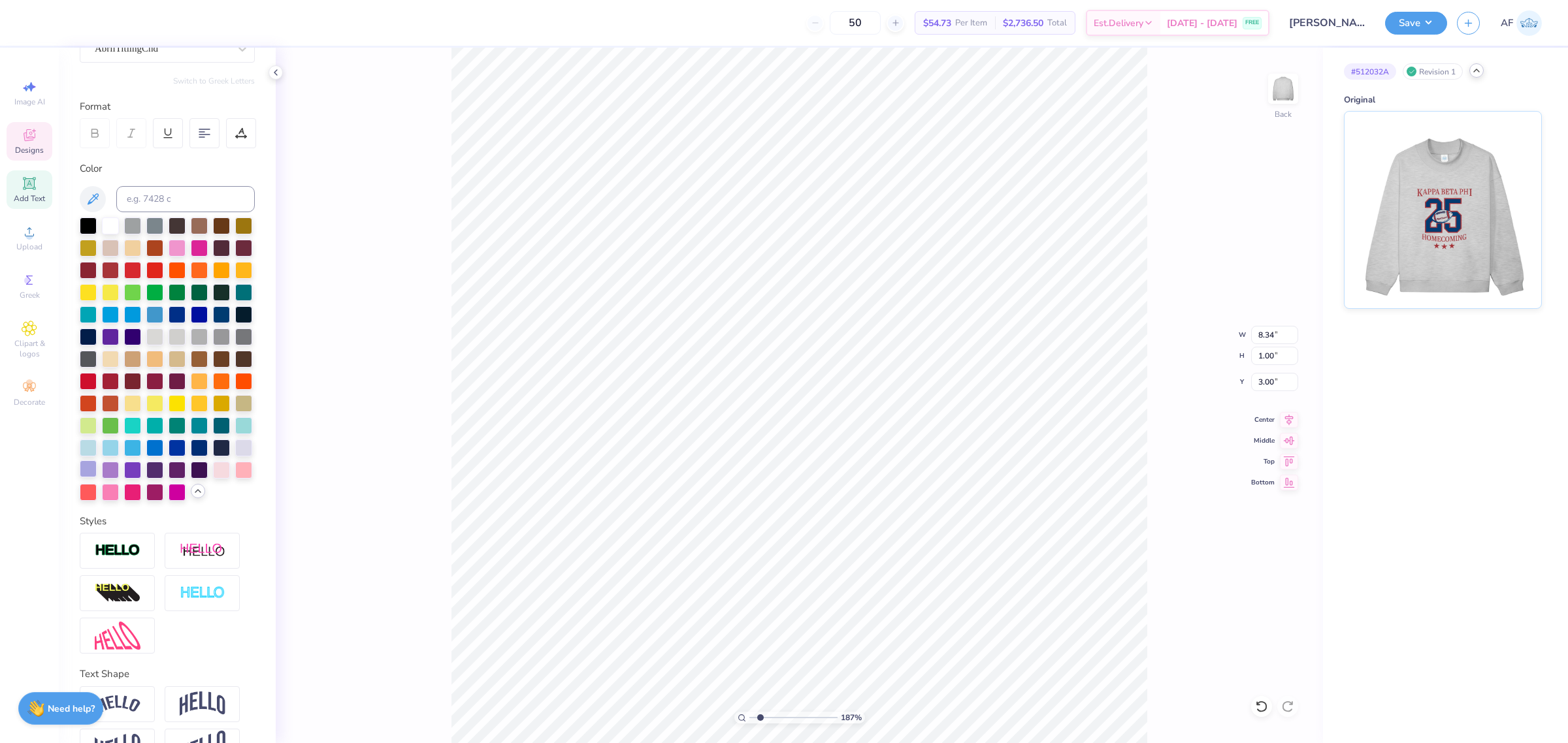
type input "1.86883017641878"
type input "0.44"
type input "1.30"
click at [97, 477] on div at bounding box center [88, 469] width 17 height 17
type input "1.86883017641878"
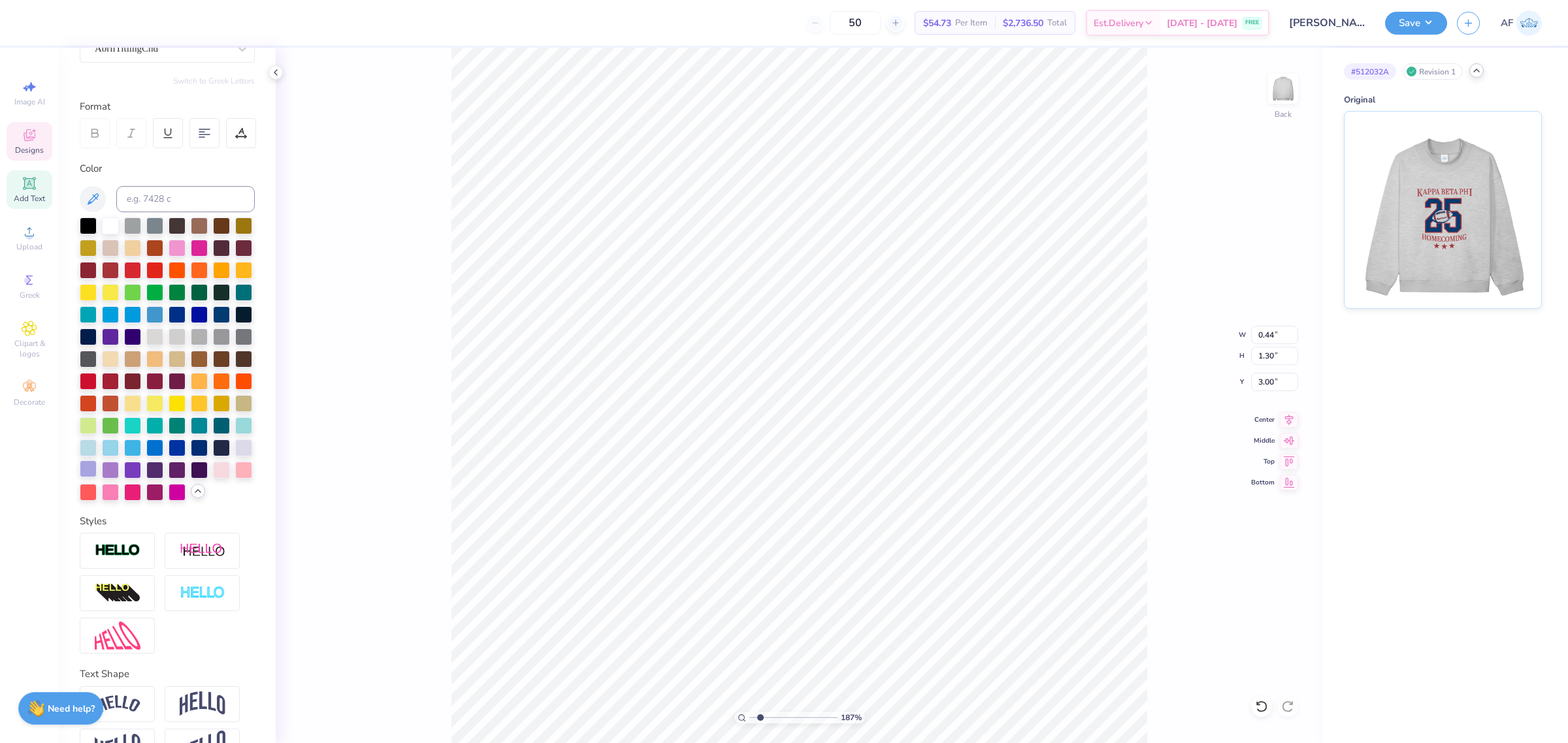
type input "1.01"
type input "3.02"
click at [97, 477] on div at bounding box center [88, 469] width 17 height 17
click at [30, 233] on icon at bounding box center [29, 232] width 16 height 16
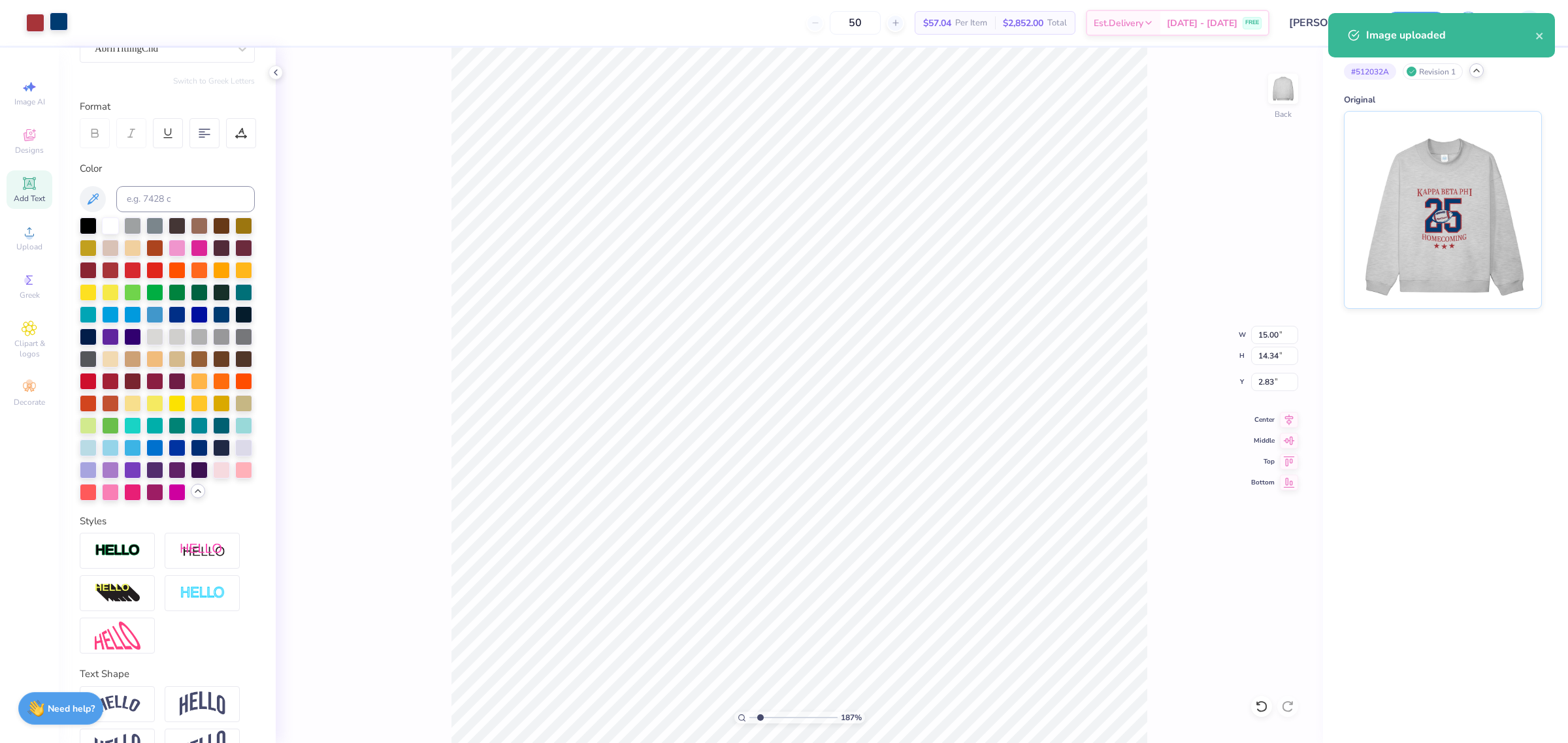
click at [60, 22] on div at bounding box center [59, 22] width 18 height 18
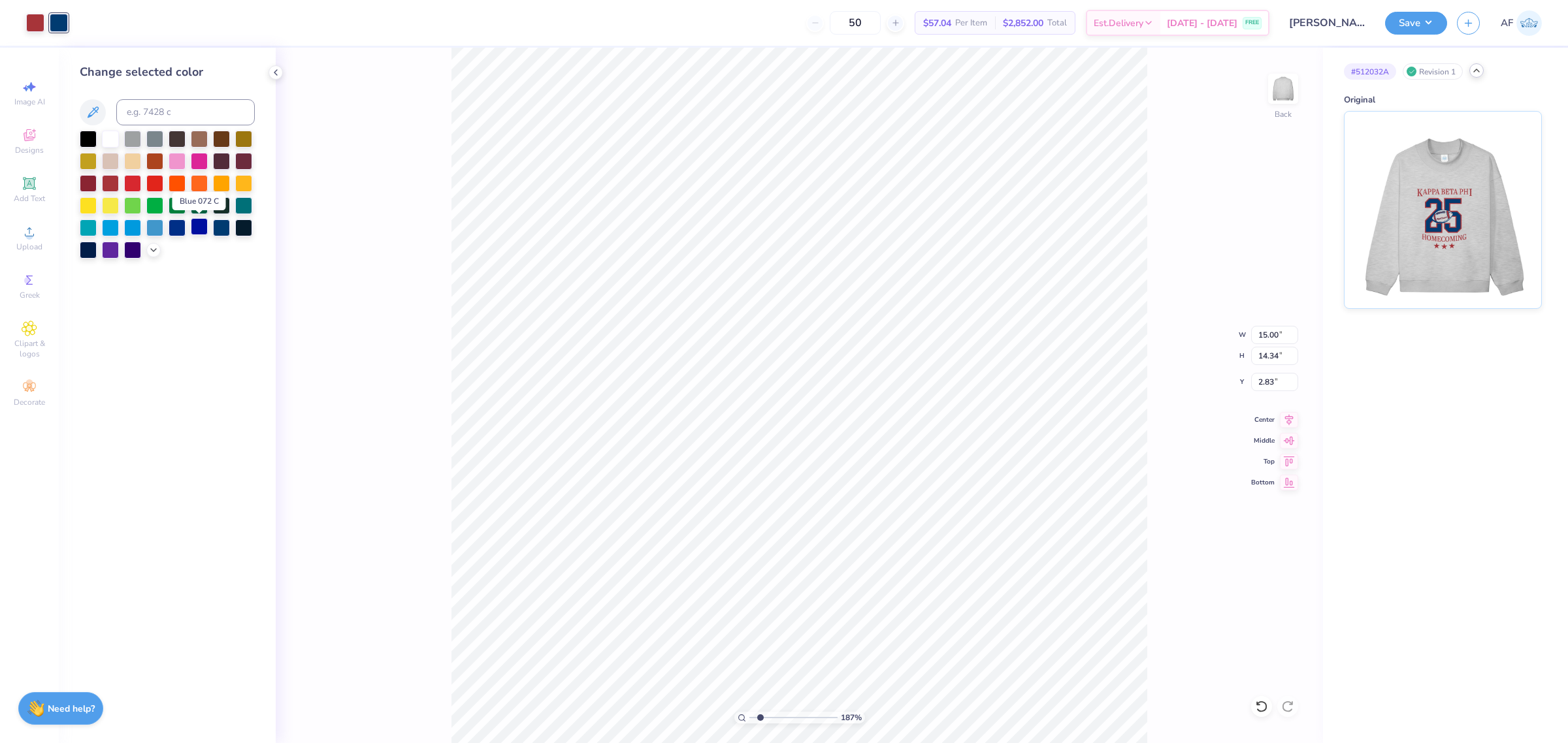
click at [196, 229] on div at bounding box center [199, 227] width 17 height 17
click at [26, 16] on div at bounding box center [35, 22] width 18 height 18
click at [151, 247] on icon at bounding box center [154, 249] width 10 height 10
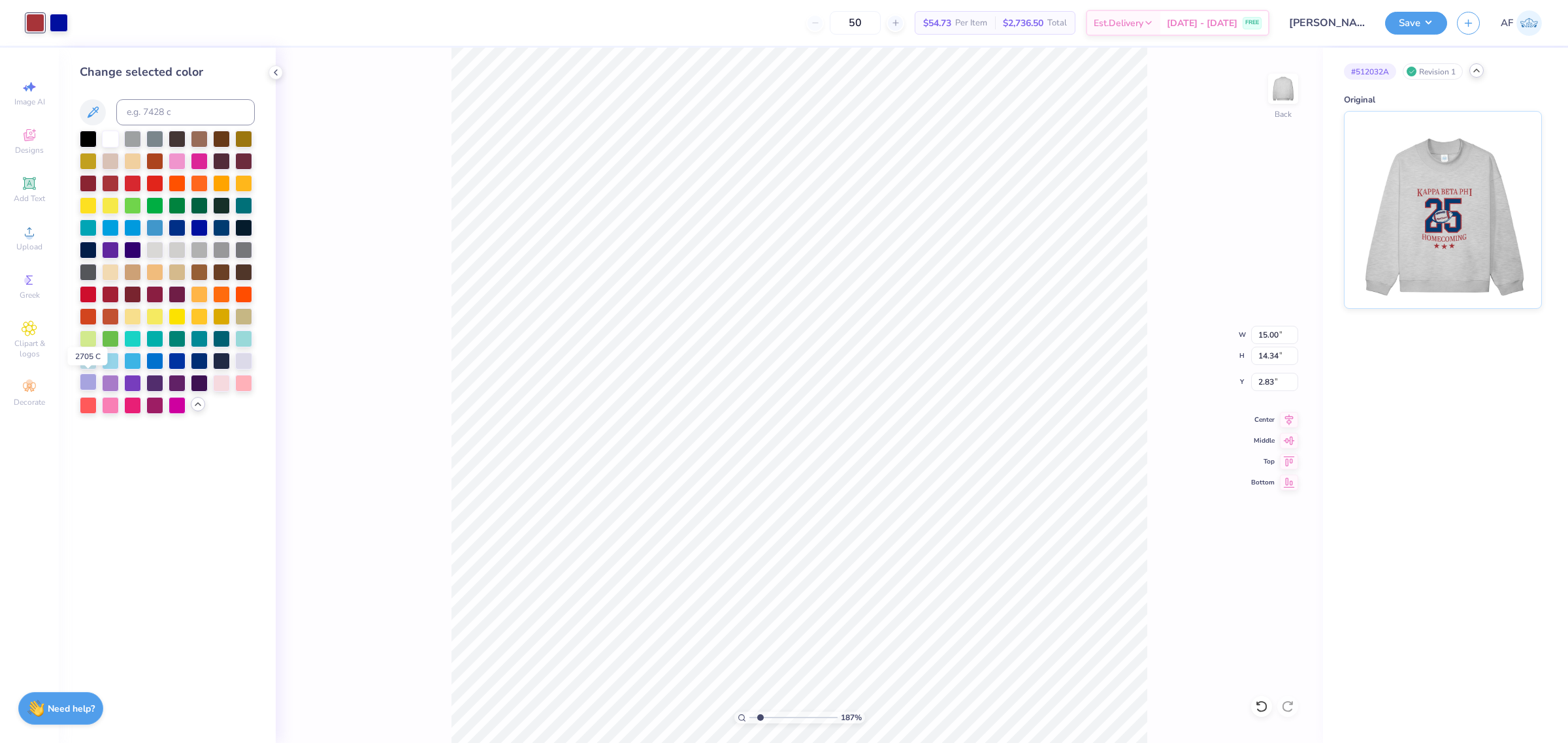
click at [86, 384] on div at bounding box center [88, 382] width 17 height 17
type input "1.86883017641878"
click at [1263, 326] on input "15.00" at bounding box center [1275, 335] width 47 height 18
type input "6.71"
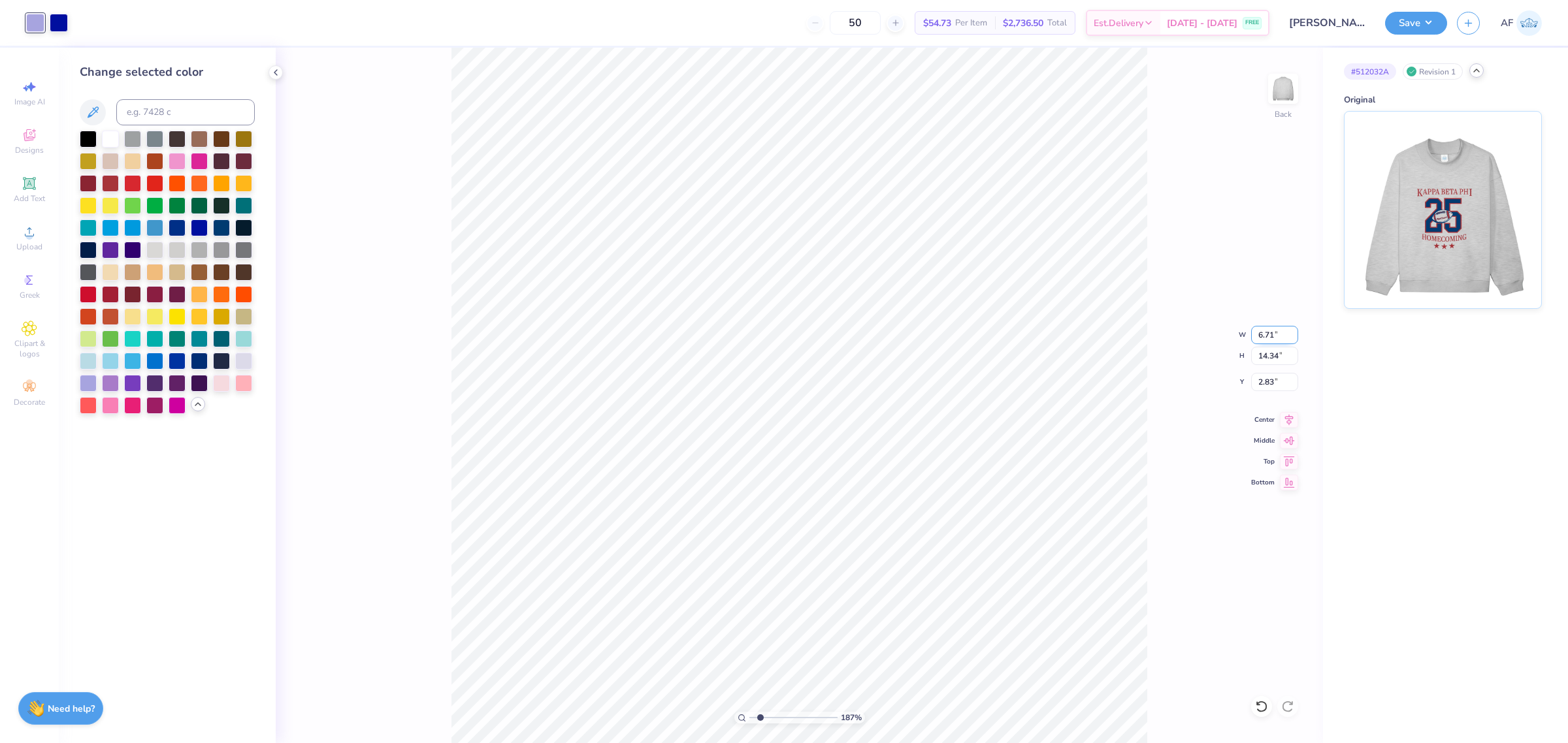
type input "1.86883017641878"
type input "6.42"
type input "6.79"
type input "1.86883017641878"
type input "4.62"
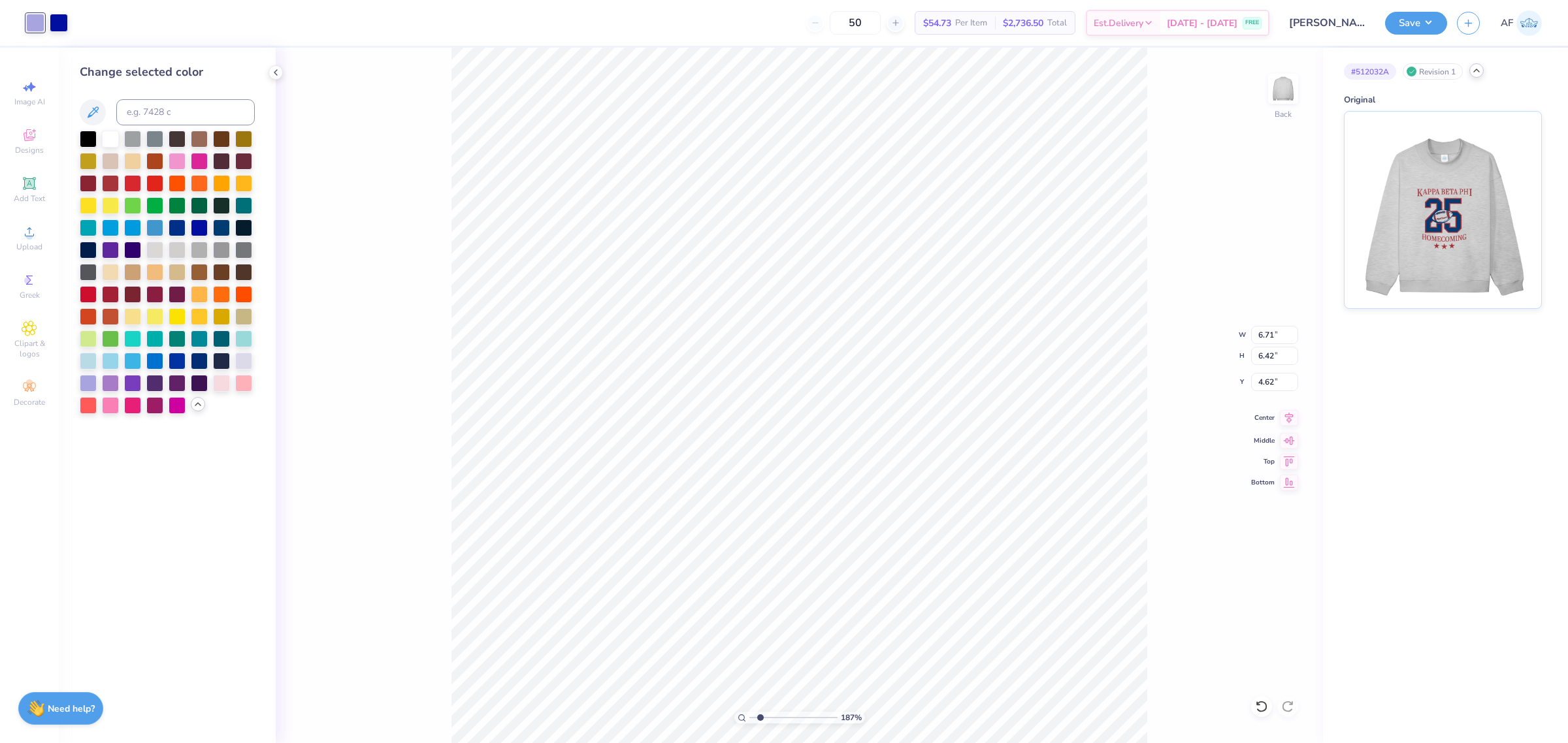
click at [1286, 419] on icon at bounding box center [1289, 418] width 18 height 16
click at [877, 669] on li "Send to Back" at bounding box center [876, 668] width 103 height 25
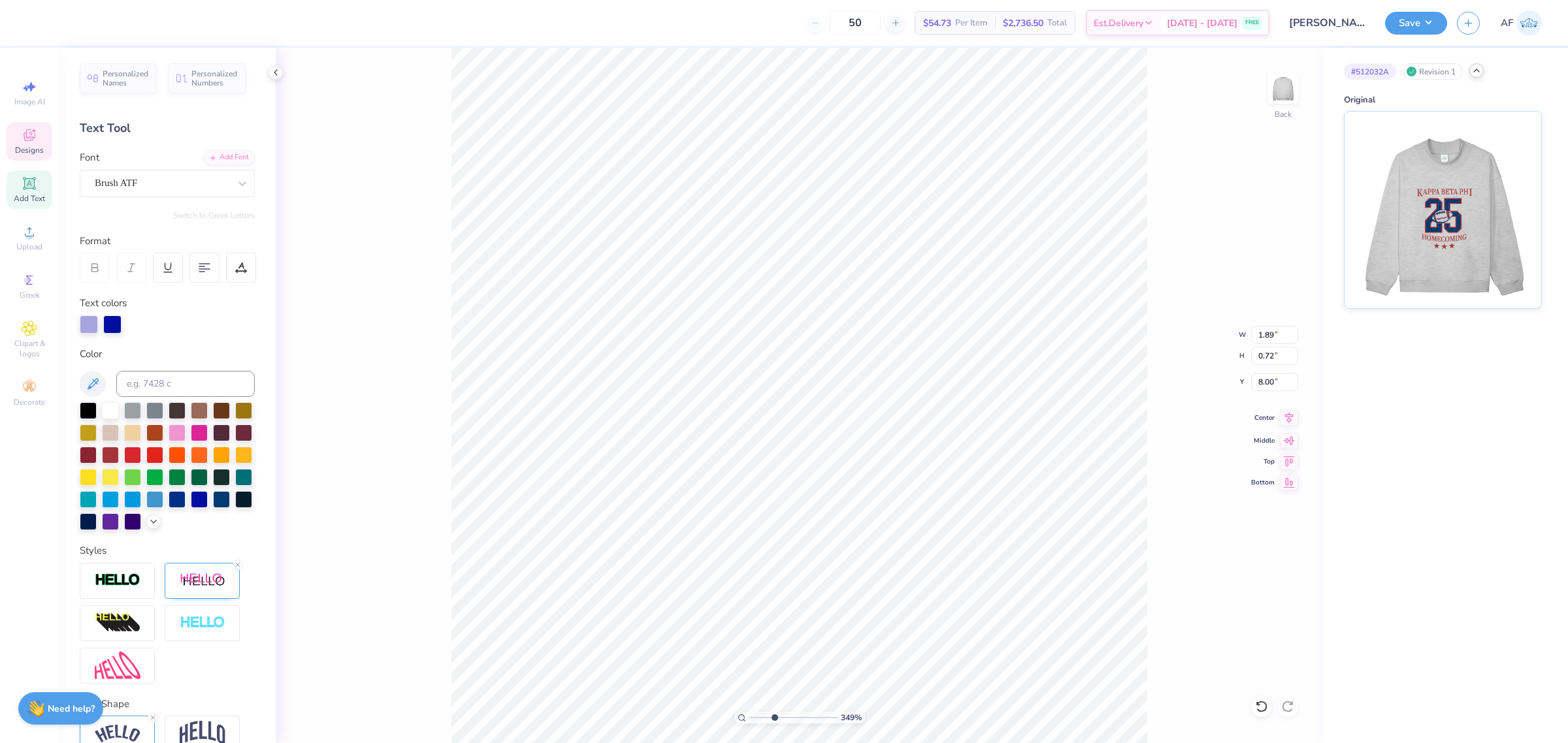
click at [1291, 423] on icon at bounding box center [1289, 418] width 18 height 16
type input "3.49252622829344"
type input "8.01"
type input "3.49252622829344"
type input "6.71"
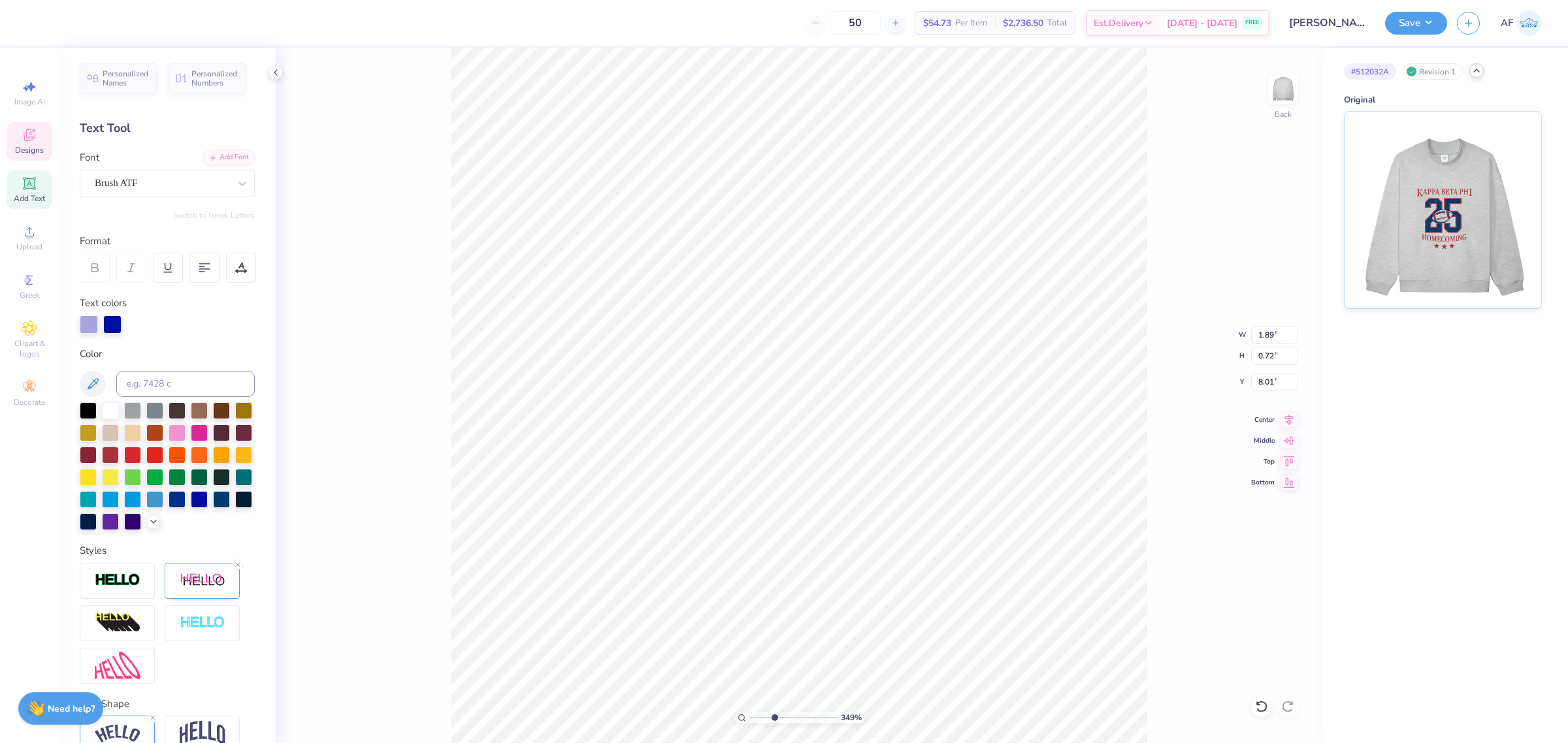
type input "6.42"
type input "4.62"
click at [148, 525] on icon at bounding box center [154, 520] width 10 height 10
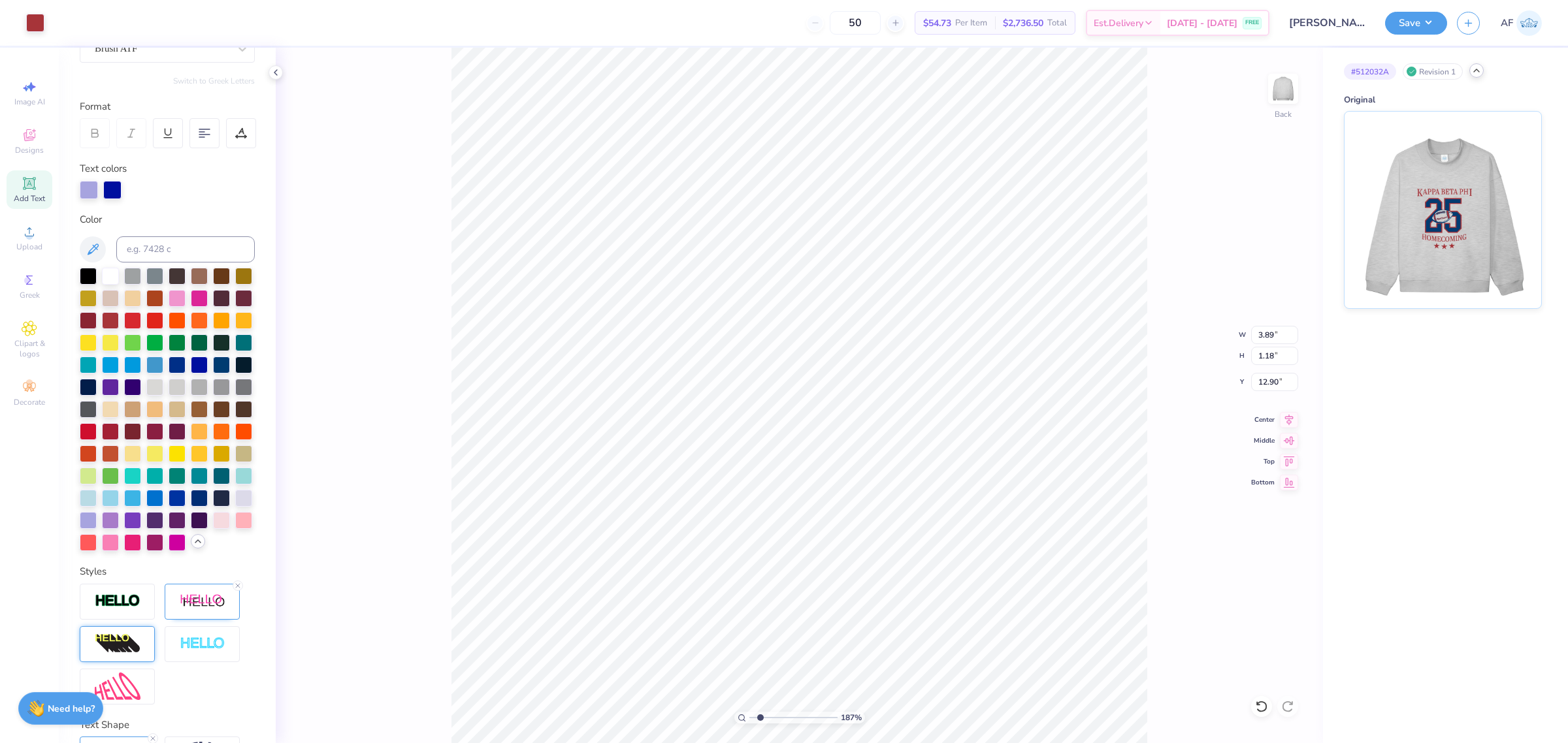
scroll to position [266, 0]
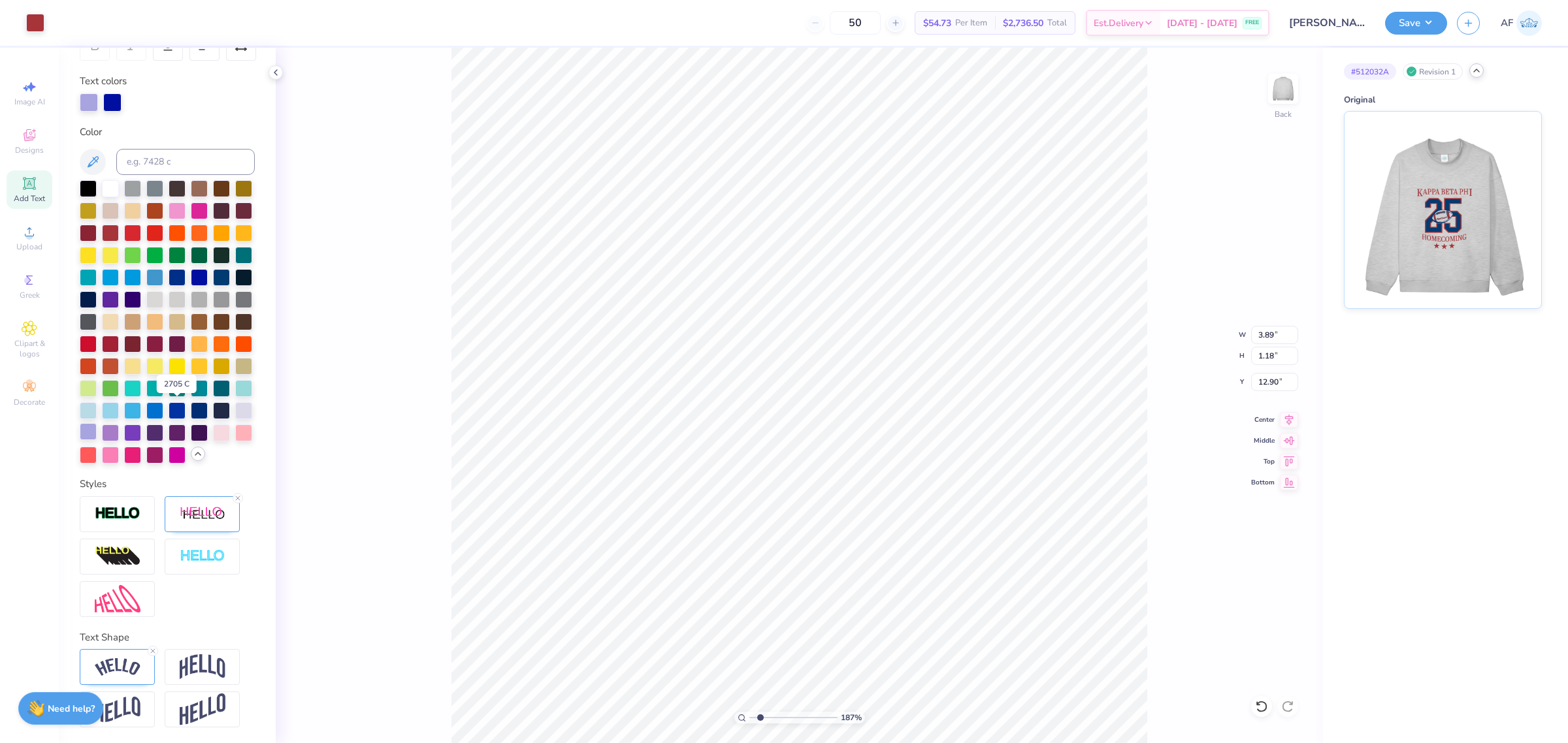
click at [97, 423] on div at bounding box center [88, 432] width 17 height 17
click at [41, 21] on div at bounding box center [35, 22] width 18 height 18
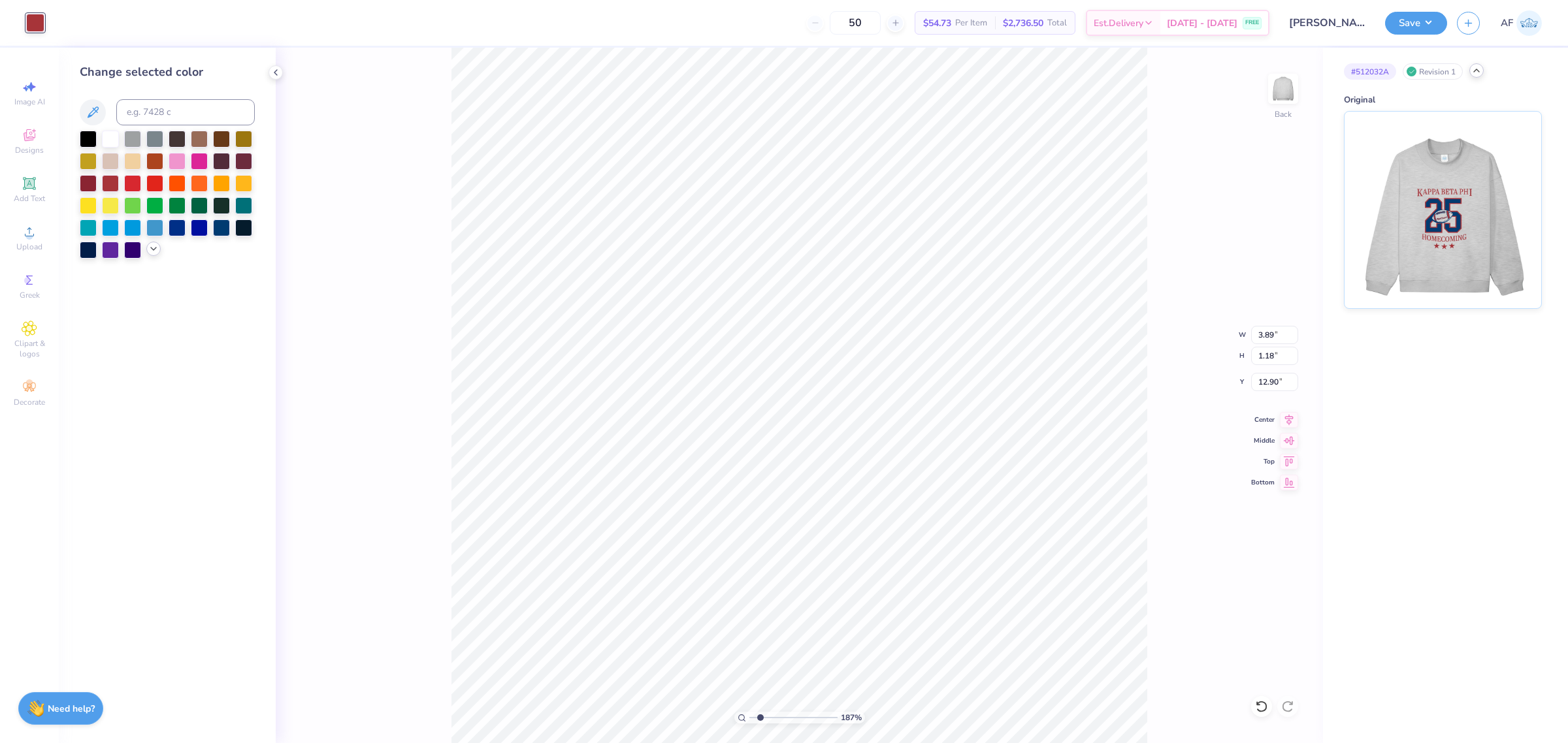
click at [152, 252] on icon at bounding box center [154, 249] width 10 height 10
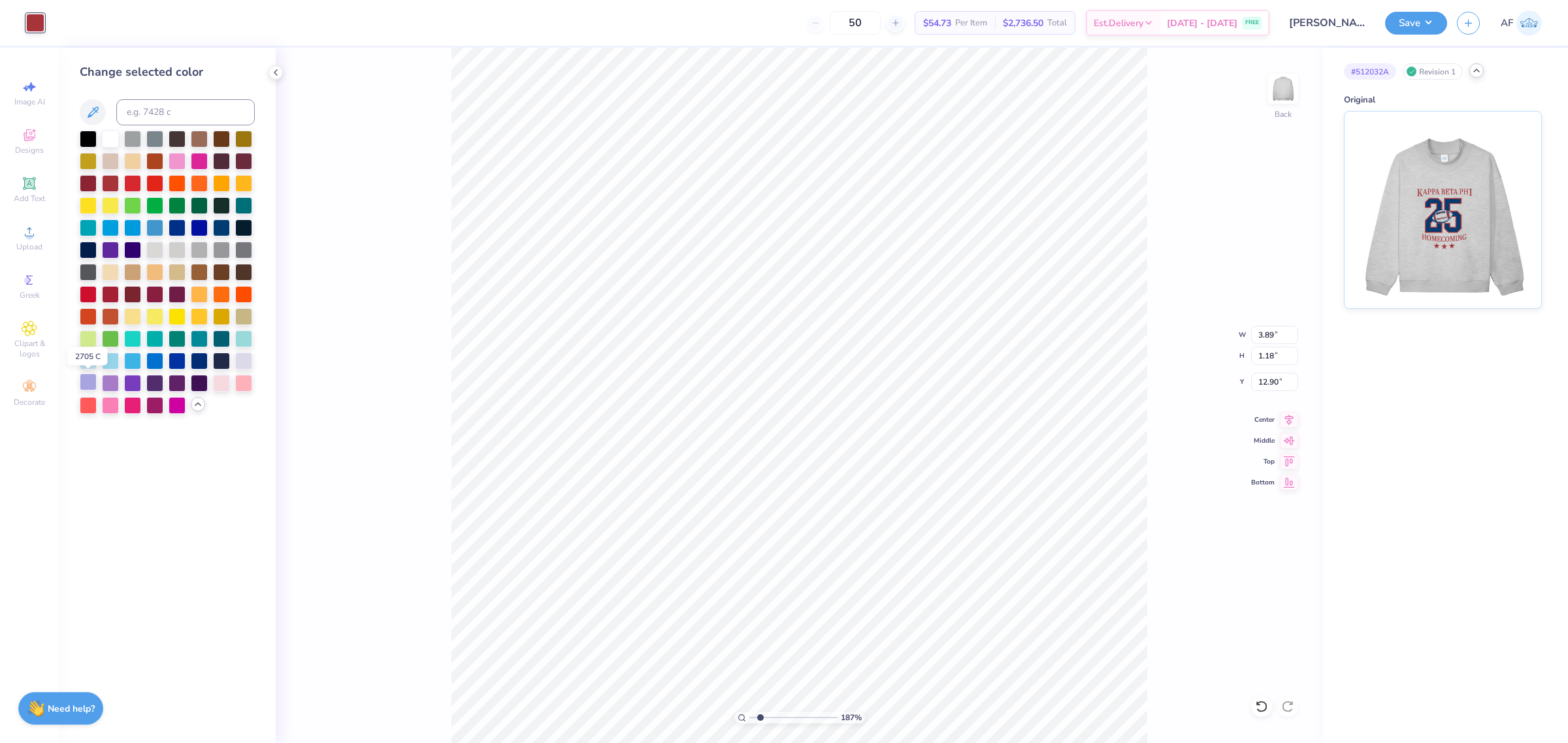
click at [86, 379] on div at bounding box center [88, 382] width 17 height 17
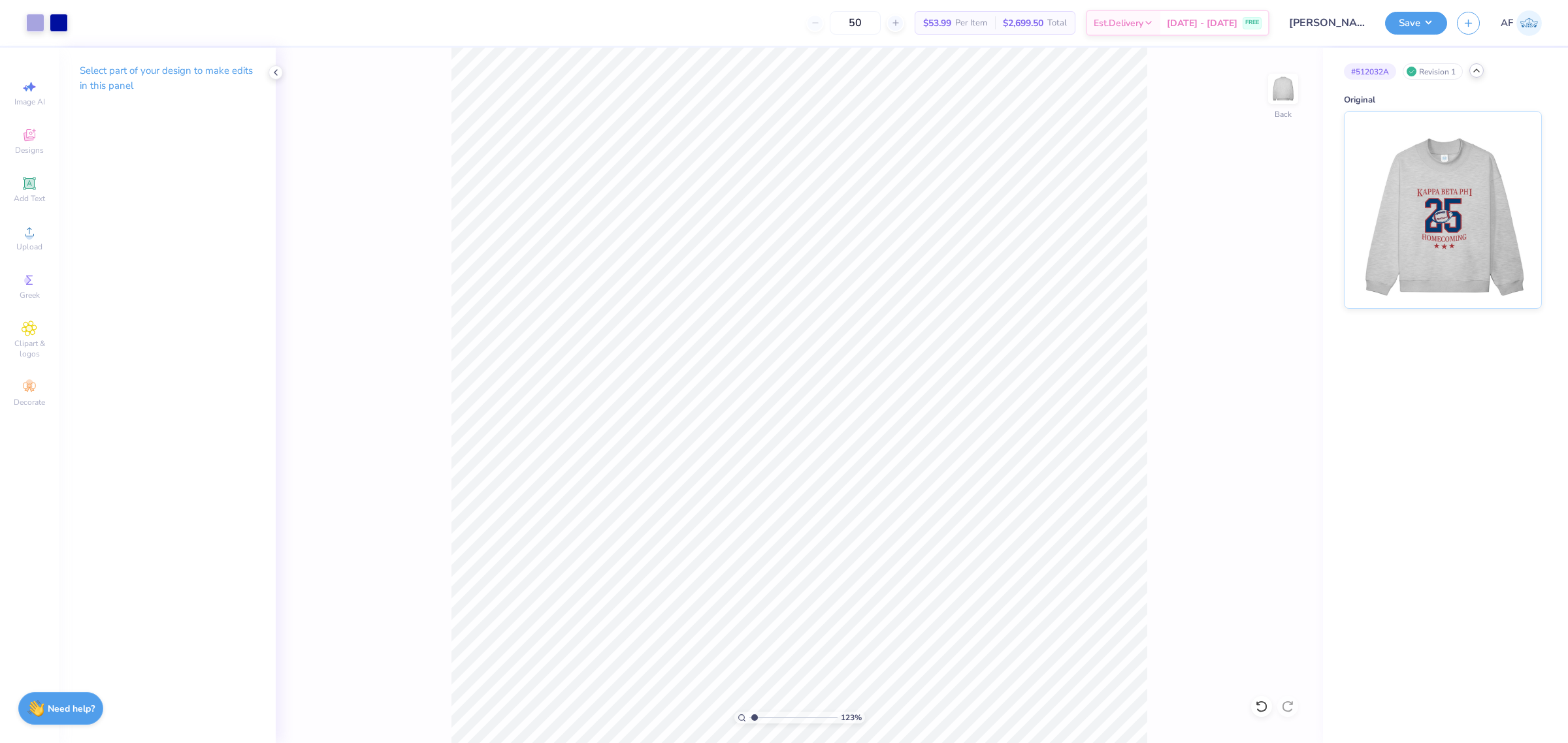
type input "1"
click at [1292, 418] on icon at bounding box center [1289, 418] width 9 height 11
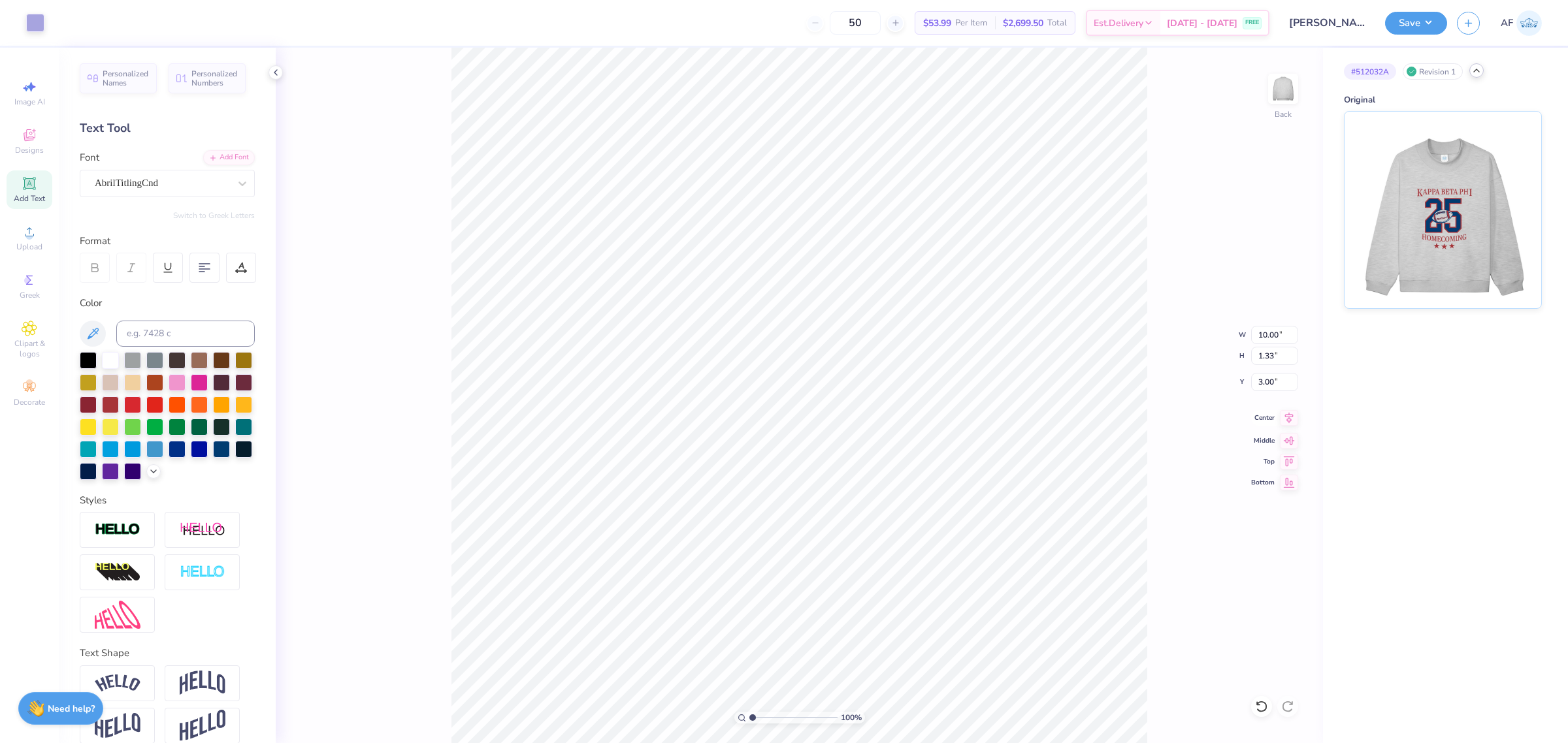
click at [1282, 420] on icon at bounding box center [1289, 418] width 18 height 16
click at [1293, 422] on icon at bounding box center [1289, 418] width 18 height 16
click at [1287, 419] on icon at bounding box center [1289, 418] width 18 height 16
click at [379, 705] on div "100 % Back" at bounding box center [800, 395] width 1048 height 695
click at [1431, 20] on button "Save" at bounding box center [1416, 21] width 62 height 23
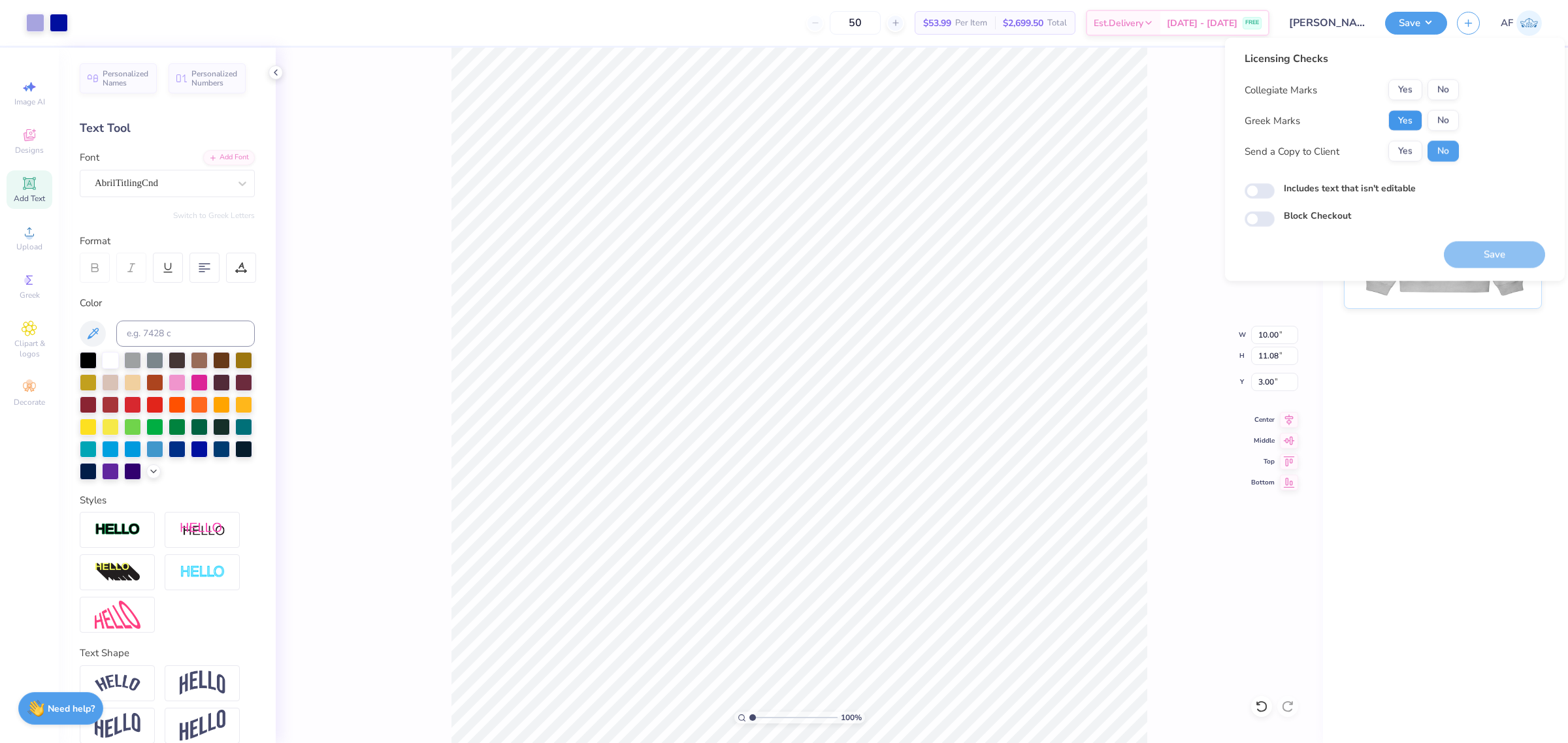
click at [1406, 121] on button "Yes" at bounding box center [1406, 121] width 34 height 21
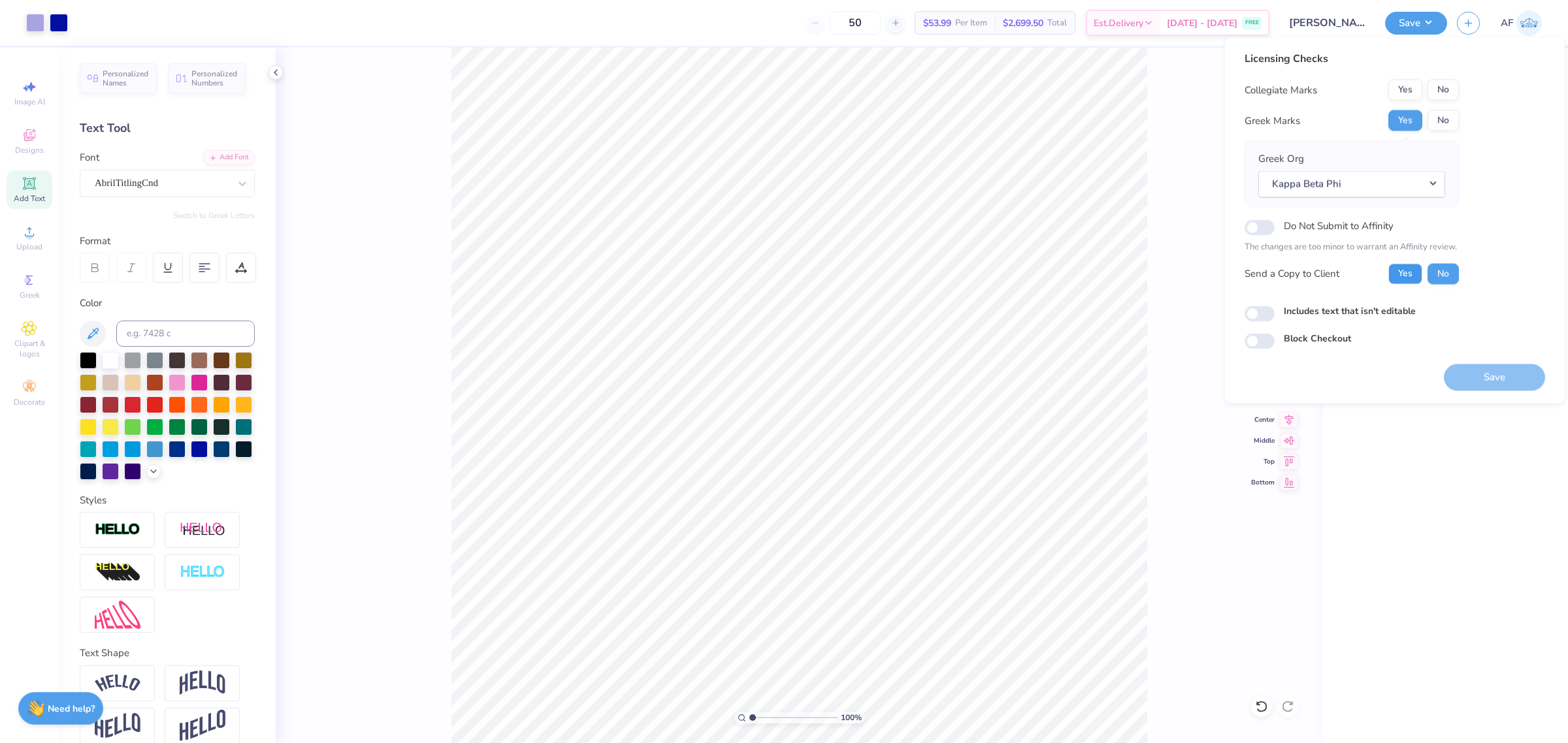
click at [1402, 273] on button "Yes" at bounding box center [1406, 274] width 34 height 21
click at [1434, 116] on button "No" at bounding box center [1443, 121] width 31 height 21
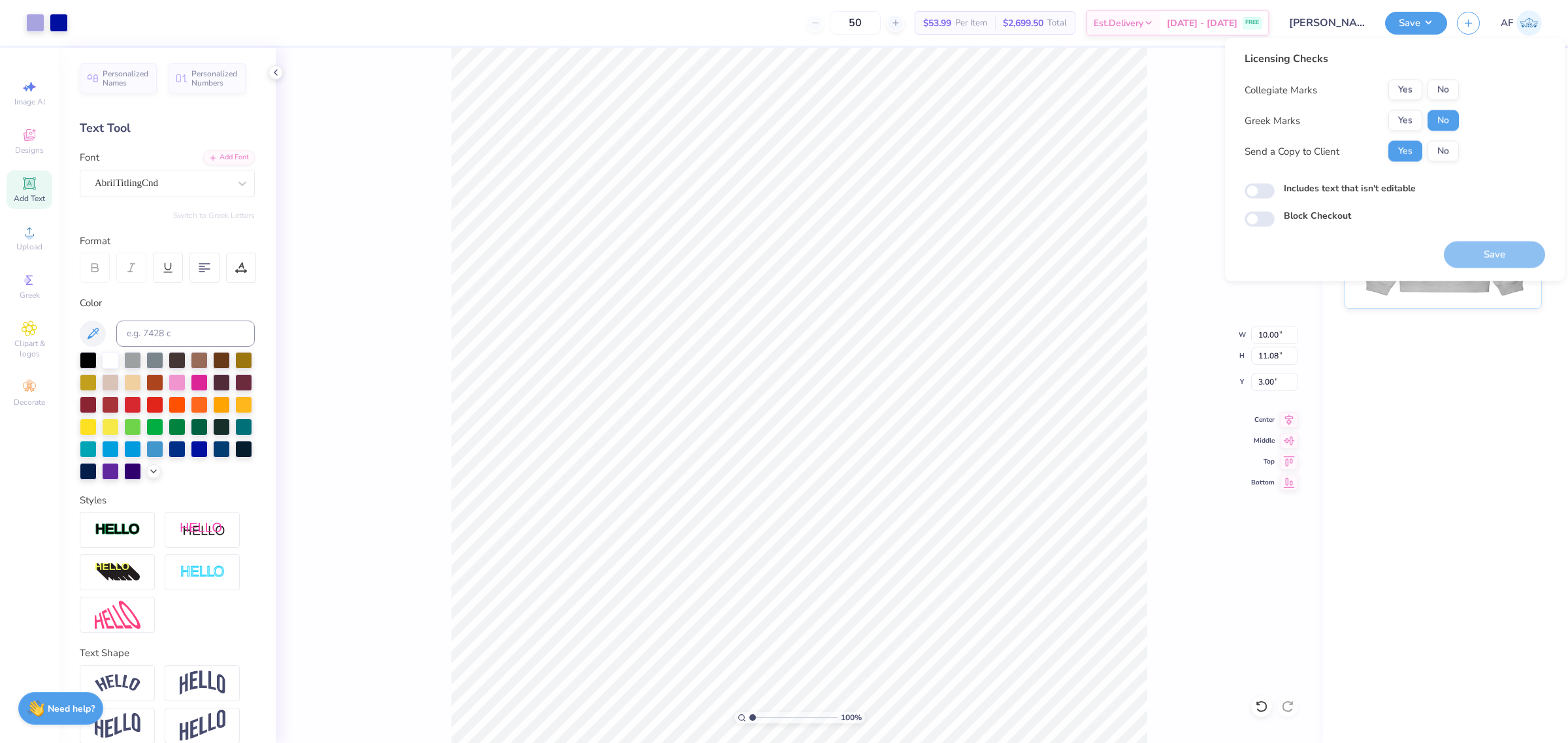
click at [1436, 100] on div "Collegiate Marks Yes No Greek Marks Yes No Send a Copy to Client Yes No" at bounding box center [1352, 121] width 214 height 82
click at [1439, 90] on button "No" at bounding box center [1443, 90] width 31 height 21
click at [1409, 118] on button "Yes" at bounding box center [1406, 121] width 34 height 21
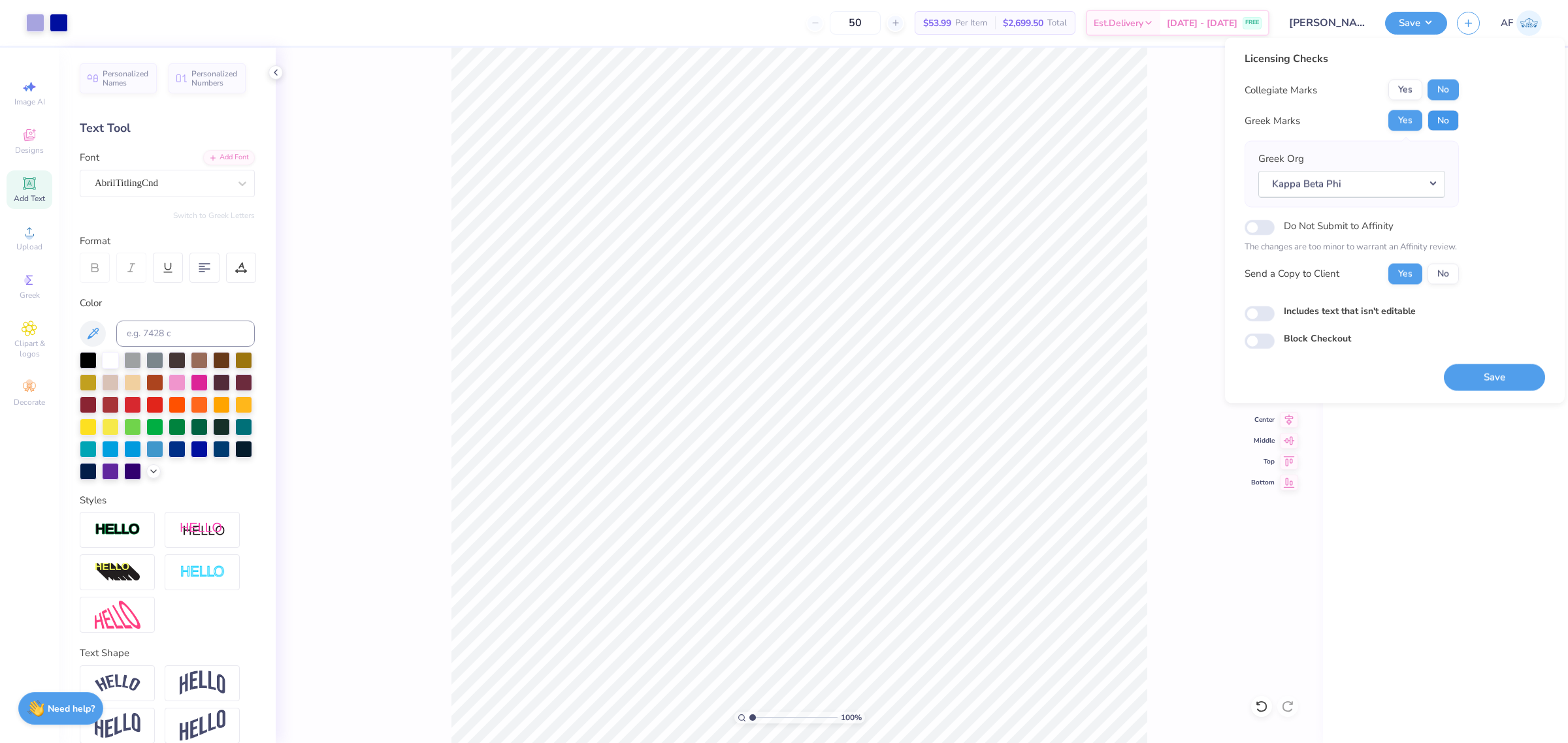
click at [1432, 115] on button "No" at bounding box center [1443, 121] width 31 height 21
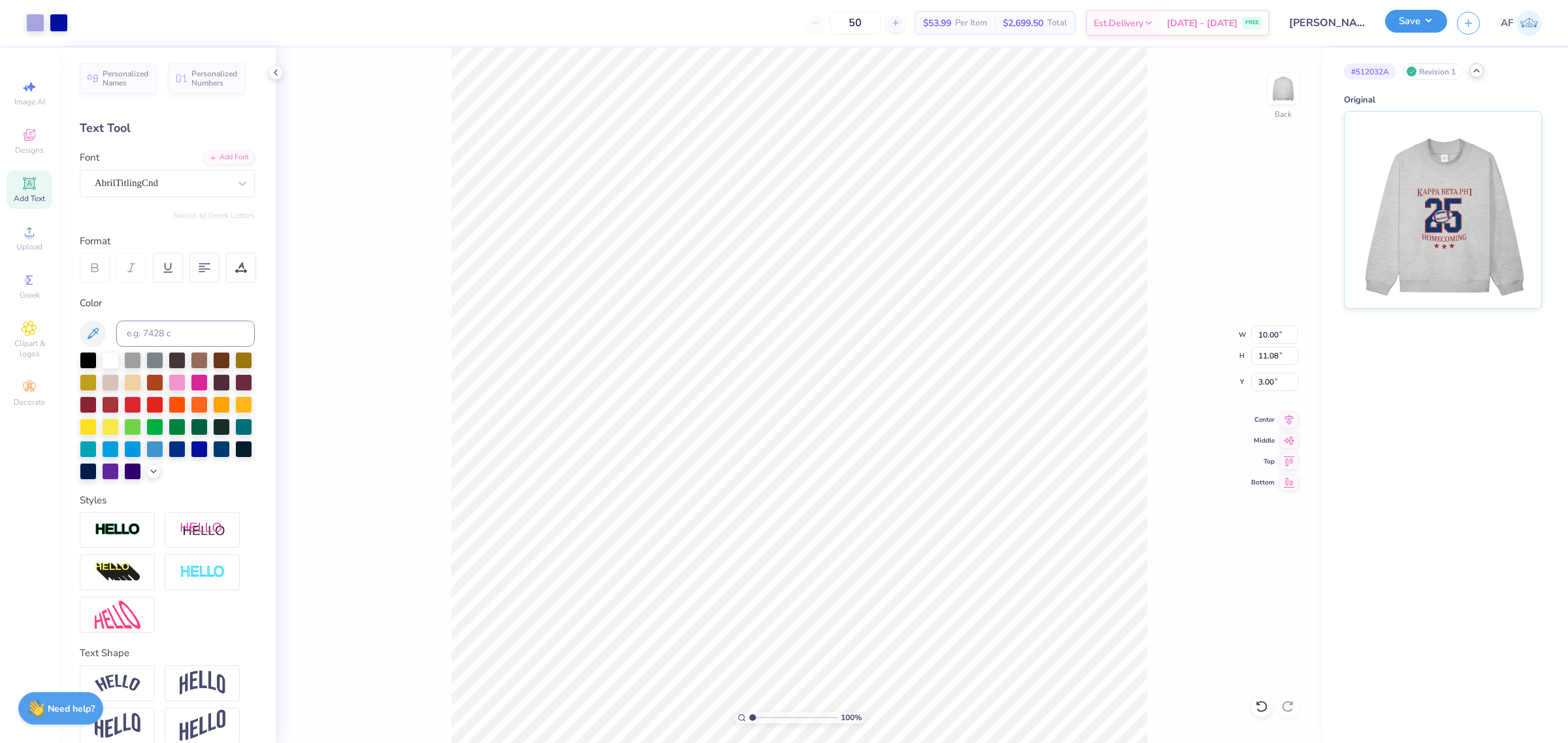
click at [1437, 27] on button "Save" at bounding box center [1416, 21] width 62 height 23
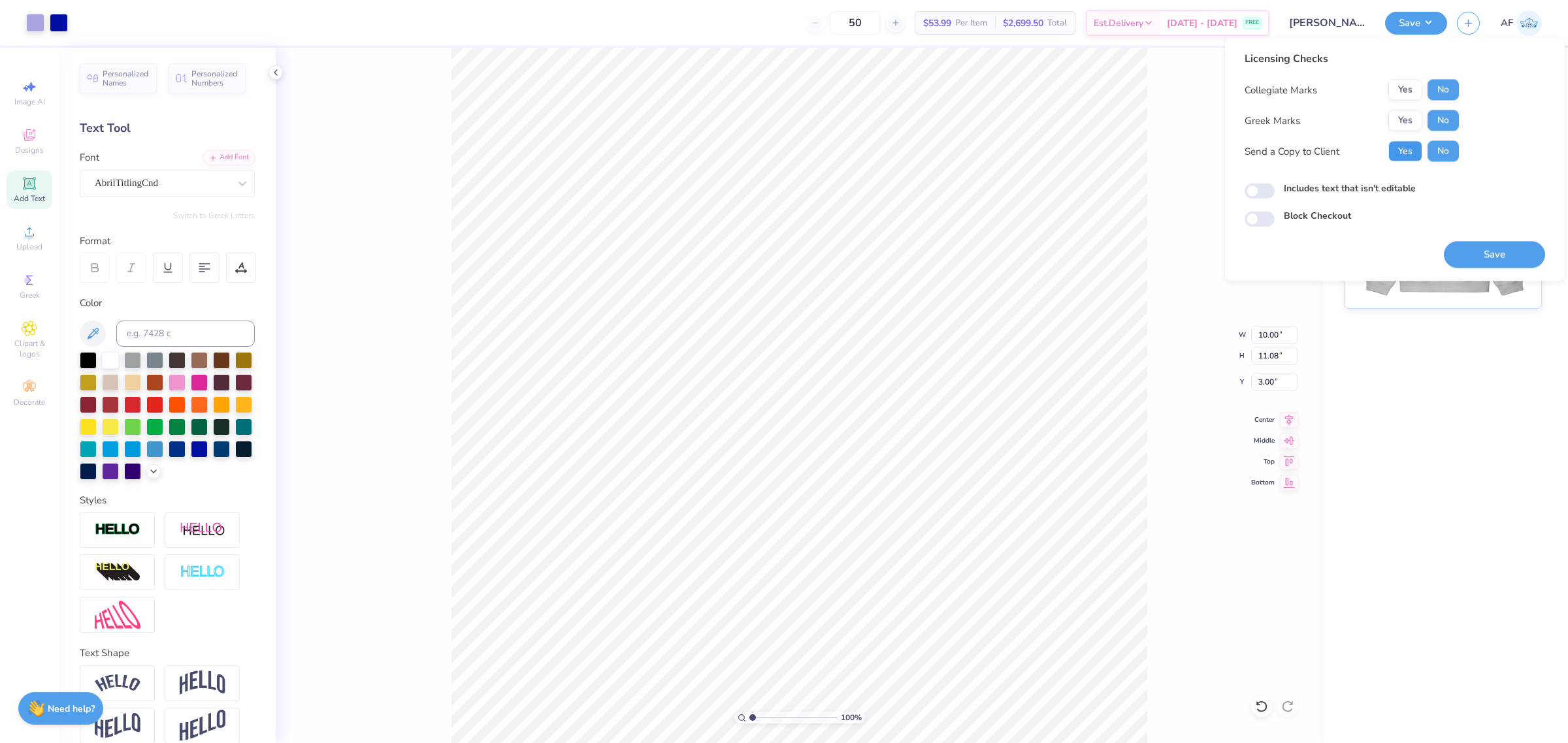
click at [1412, 152] on button "Yes" at bounding box center [1406, 152] width 34 height 21
click at [1490, 257] on button "Save" at bounding box center [1494, 255] width 101 height 27
